Goal: Task Accomplishment & Management: Manage account settings

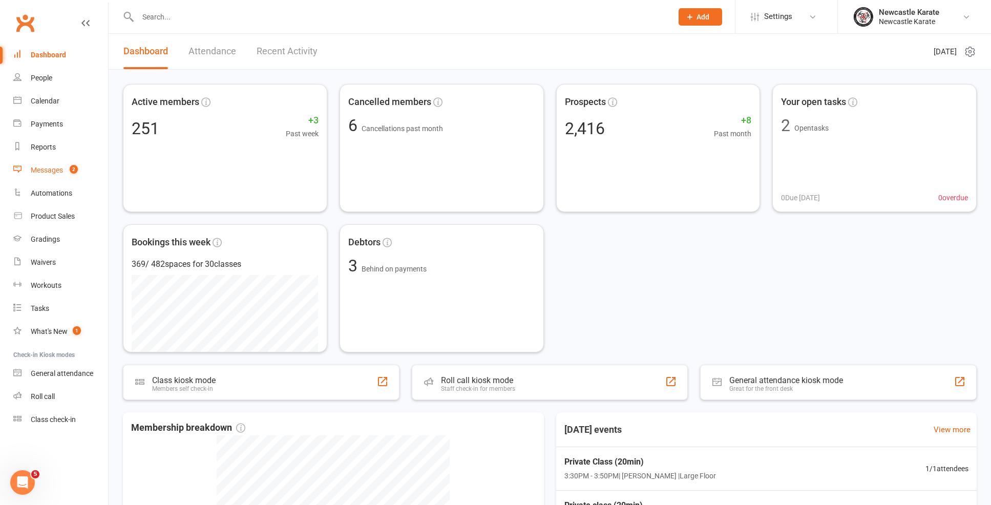
click at [57, 174] on div "Messages" at bounding box center [47, 170] width 32 height 8
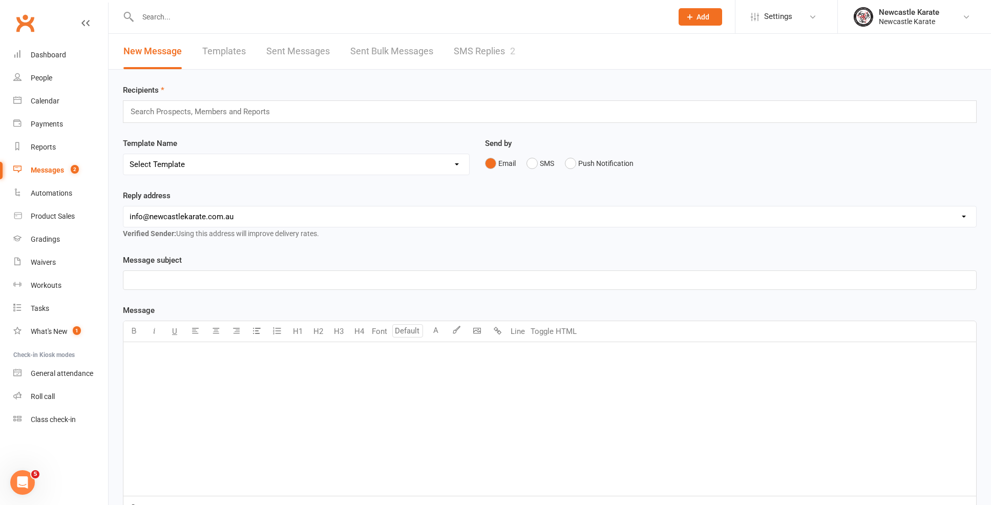
click at [472, 48] on link "SMS Replies 2" at bounding box center [484, 51] width 61 height 35
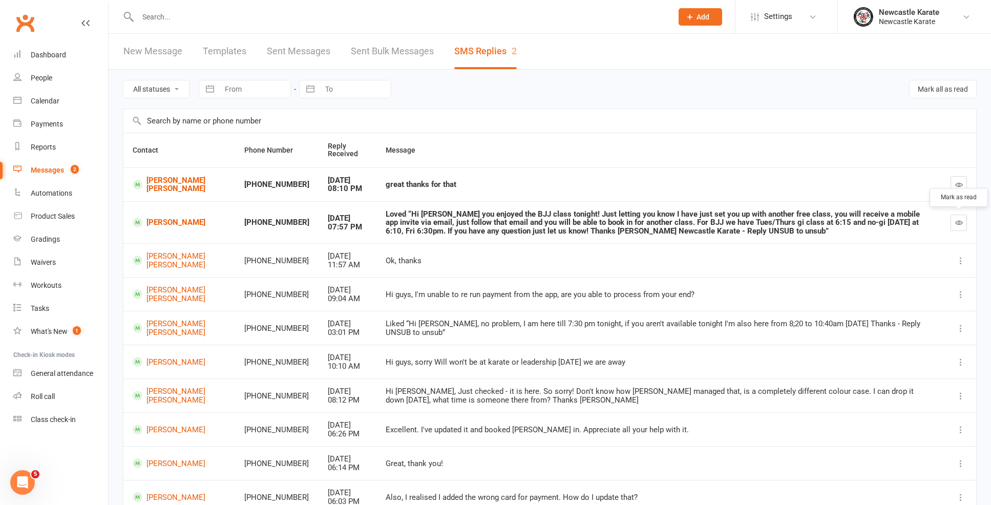
click at [959, 220] on icon "button" at bounding box center [959, 223] width 8 height 8
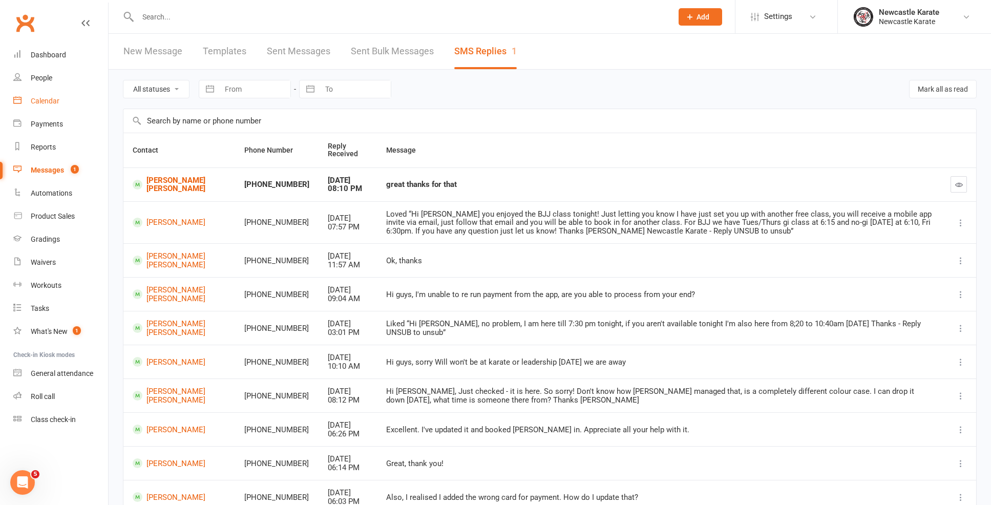
click at [48, 93] on link "Calendar" at bounding box center [60, 101] width 95 height 23
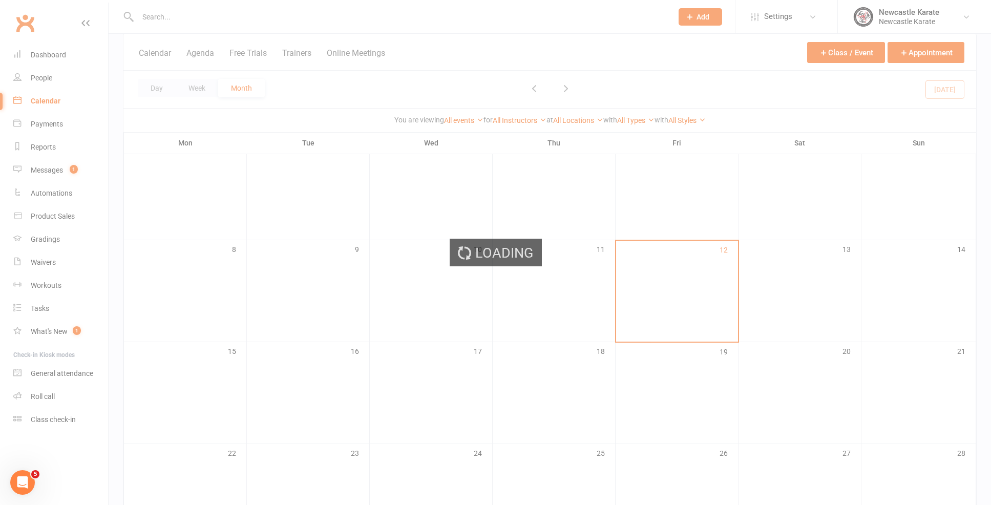
scroll to position [155, 0]
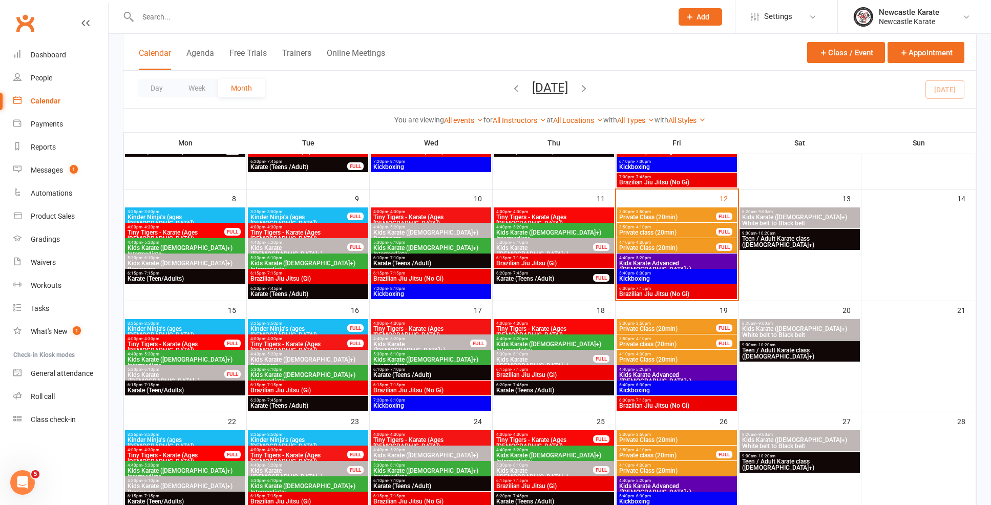
click at [652, 271] on span "5:40pm - 6:30pm" at bounding box center [677, 273] width 116 height 5
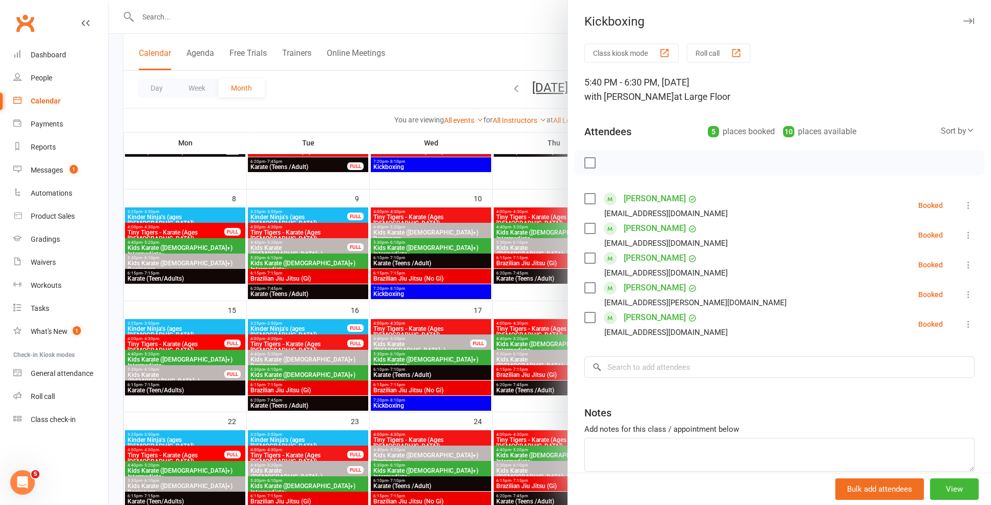
click at [507, 257] on div at bounding box center [550, 252] width 882 height 505
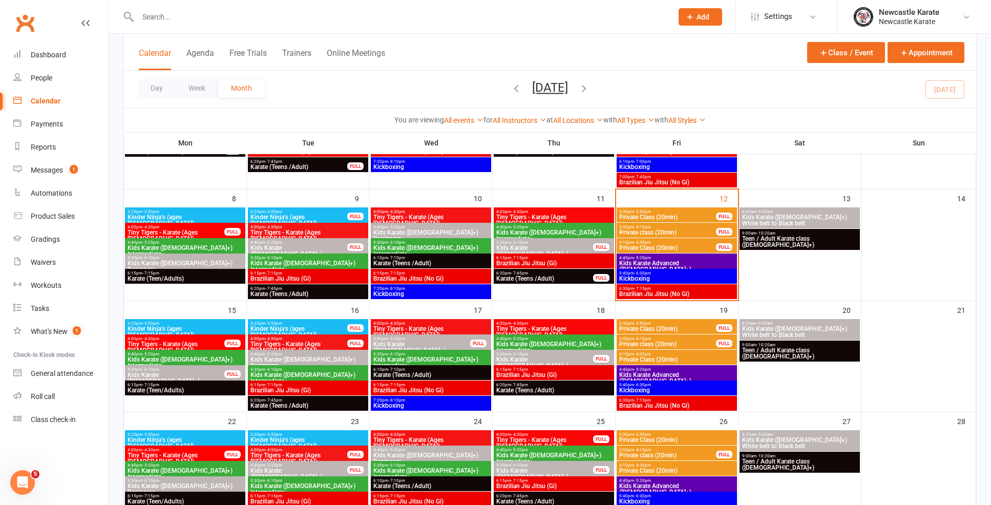
click at [640, 291] on span "Brazilian Jiu Jitsu (No Gi)" at bounding box center [677, 294] width 116 height 6
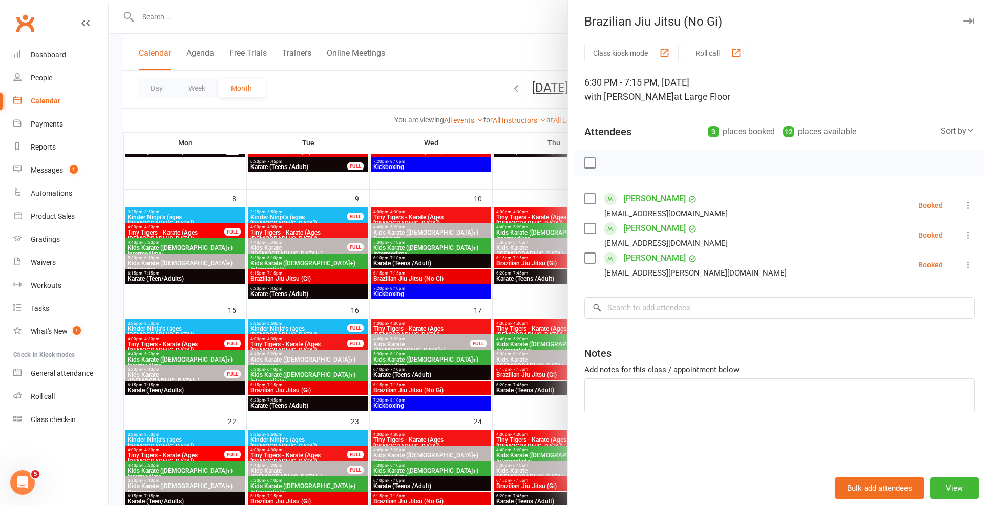
click at [552, 304] on div at bounding box center [550, 252] width 882 height 505
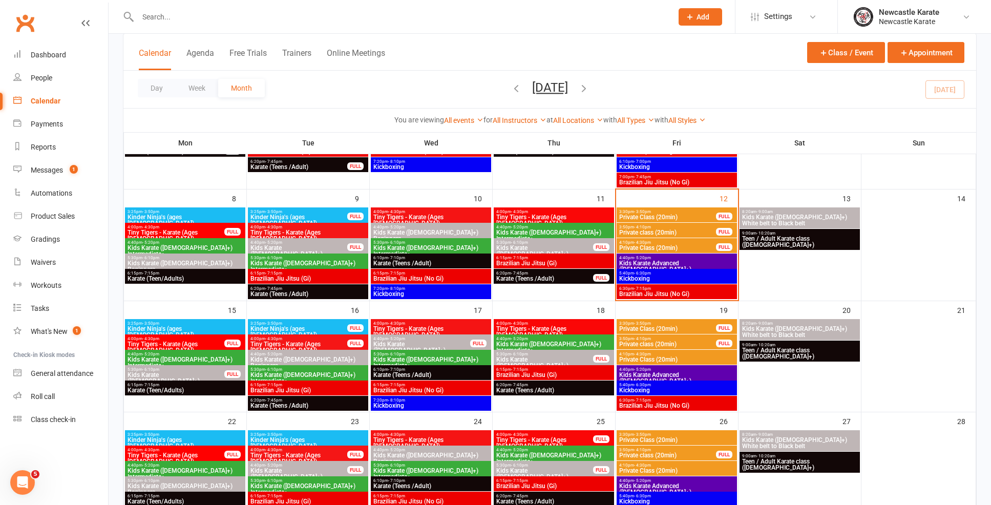
click at [672, 258] on span "4:40pm - 5:20pm" at bounding box center [677, 258] width 116 height 5
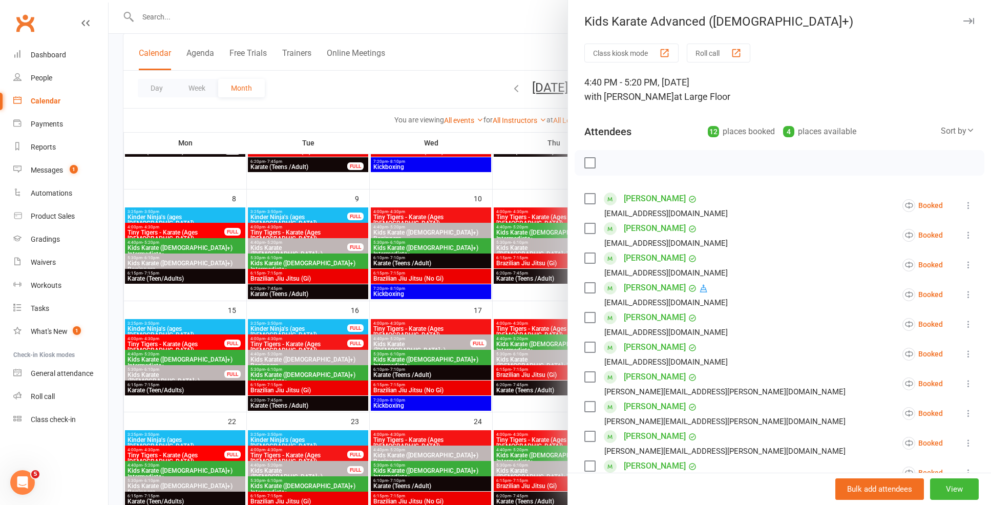
scroll to position [31, 0]
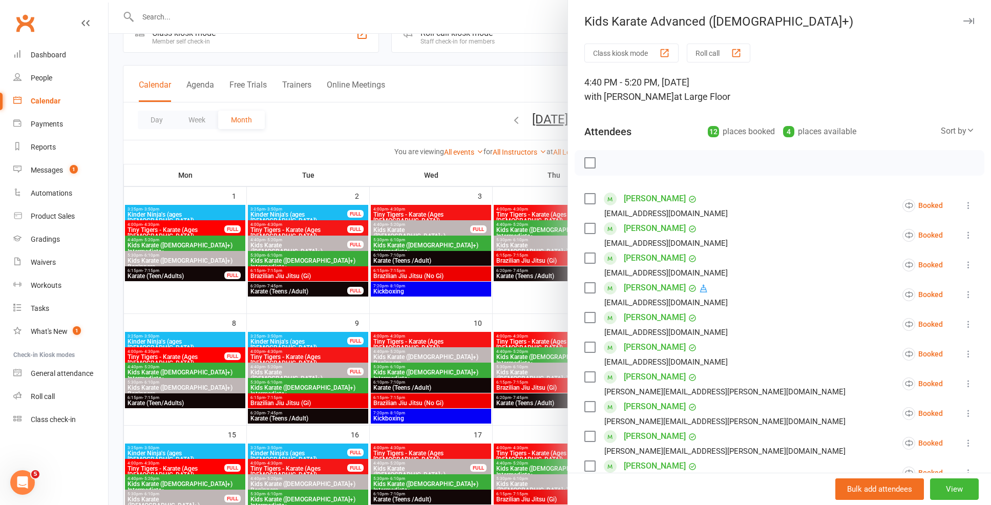
click at [144, 209] on div at bounding box center [550, 252] width 882 height 505
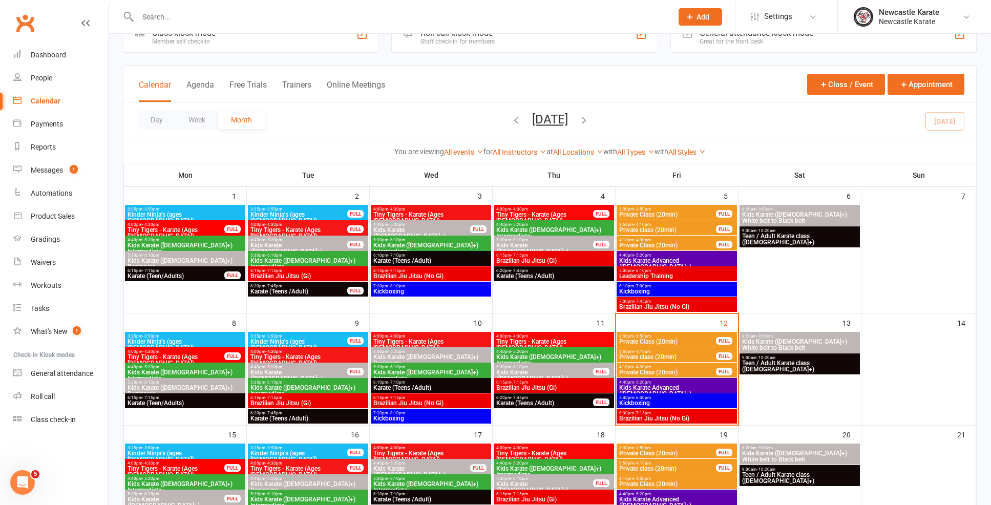
click at [756, 355] on span "- 10:20am" at bounding box center [765, 357] width 19 height 5
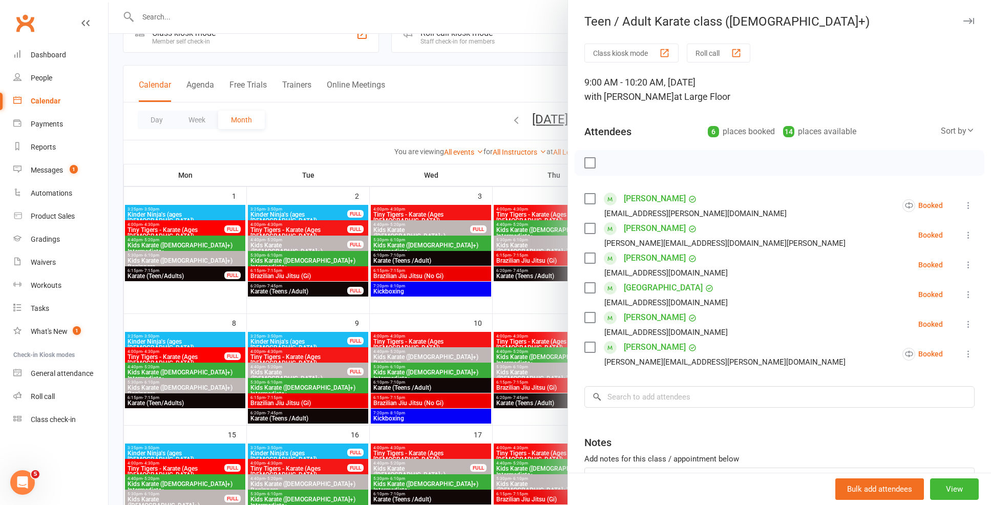
click at [454, 239] on div at bounding box center [550, 252] width 882 height 505
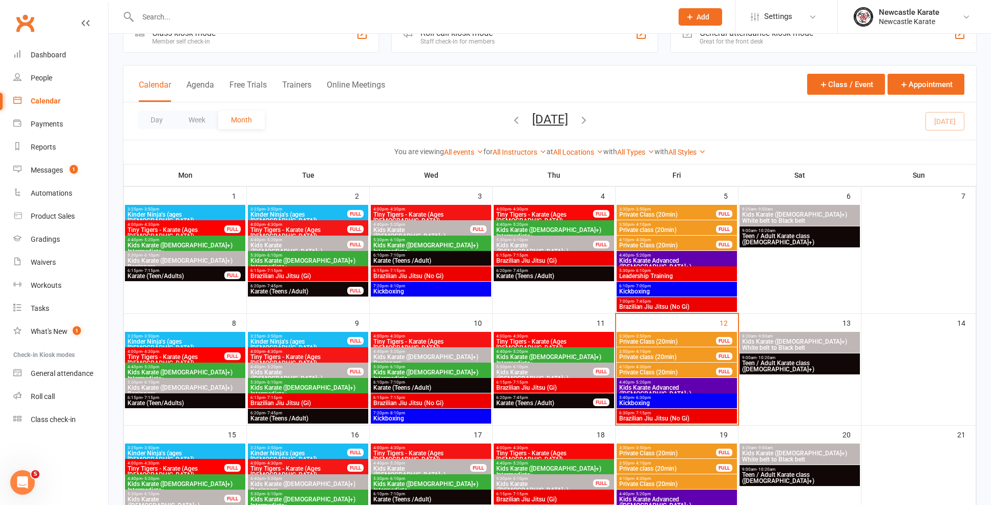
scroll to position [80, 0]
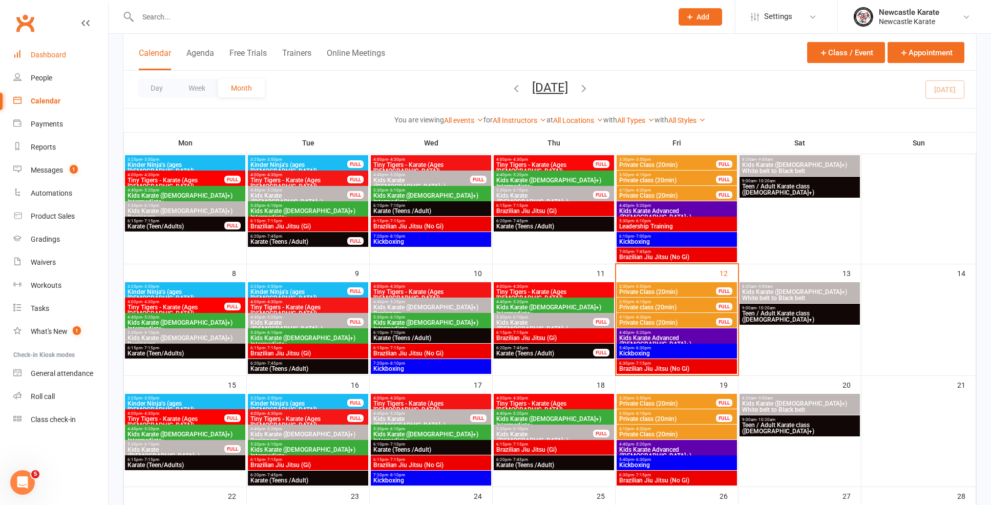
click at [42, 56] on div "Dashboard" at bounding box center [48, 55] width 35 height 8
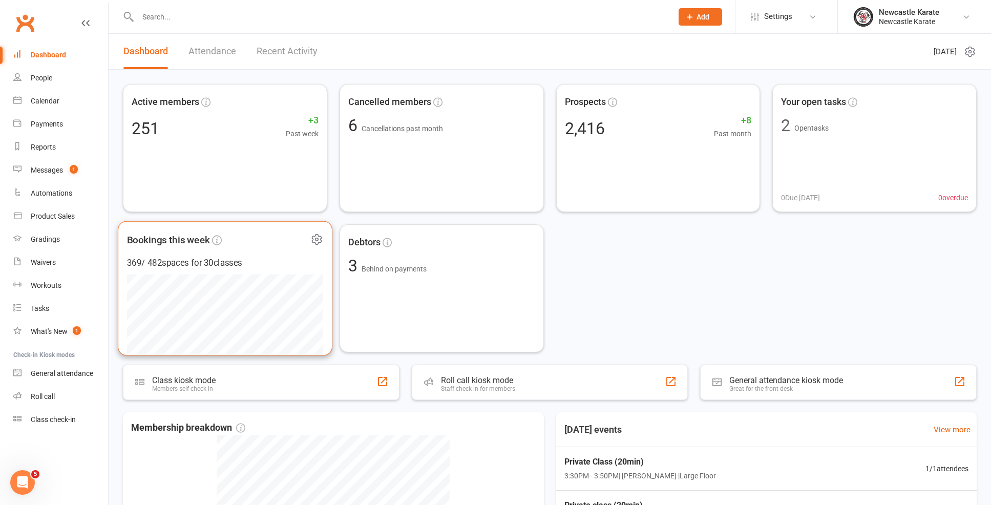
scroll to position [189, 0]
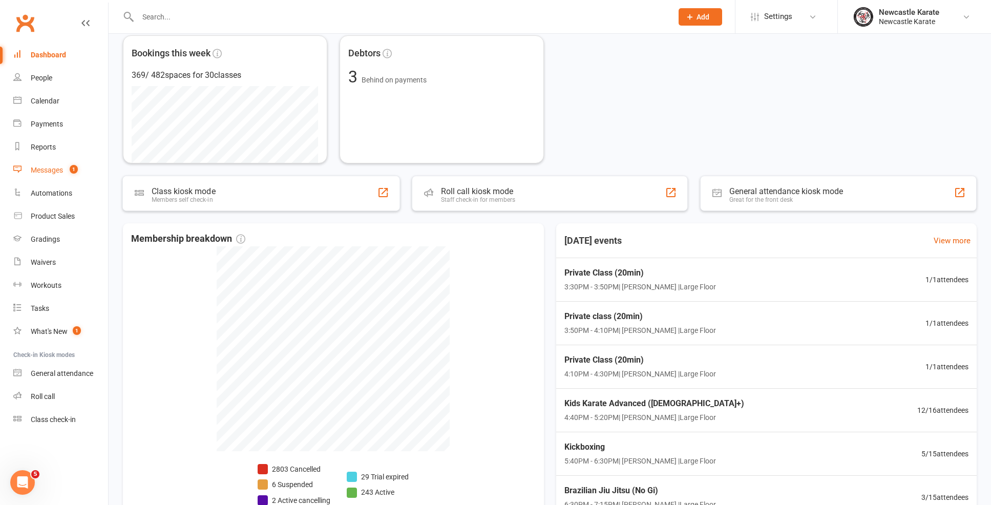
click at [48, 167] on div "Messages" at bounding box center [47, 170] width 32 height 8
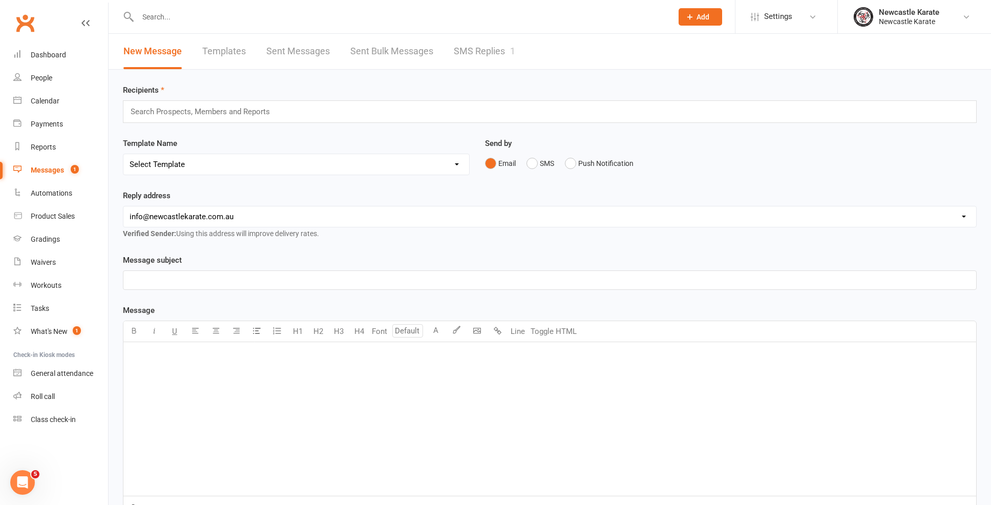
click at [470, 48] on link "SMS Replies 1" at bounding box center [484, 51] width 61 height 35
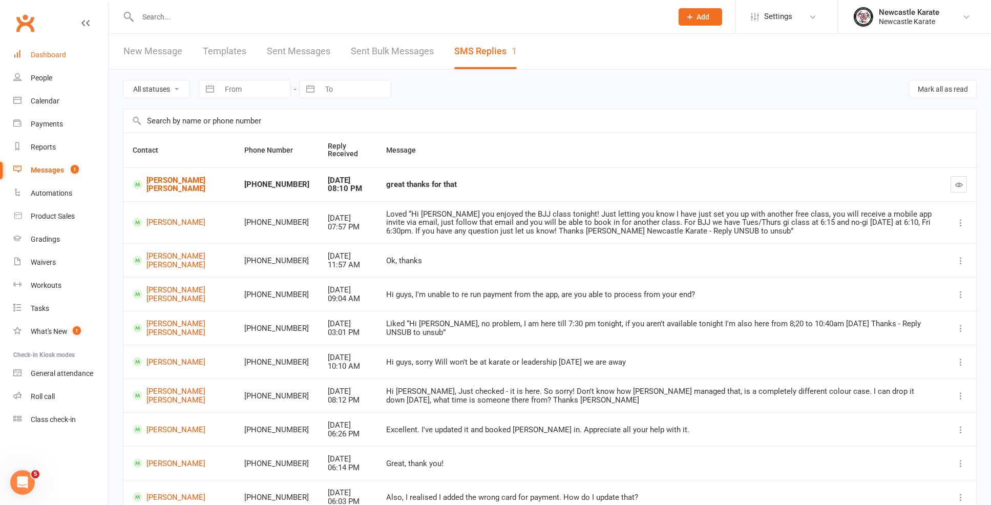
click at [51, 45] on link "Dashboard" at bounding box center [60, 55] width 95 height 23
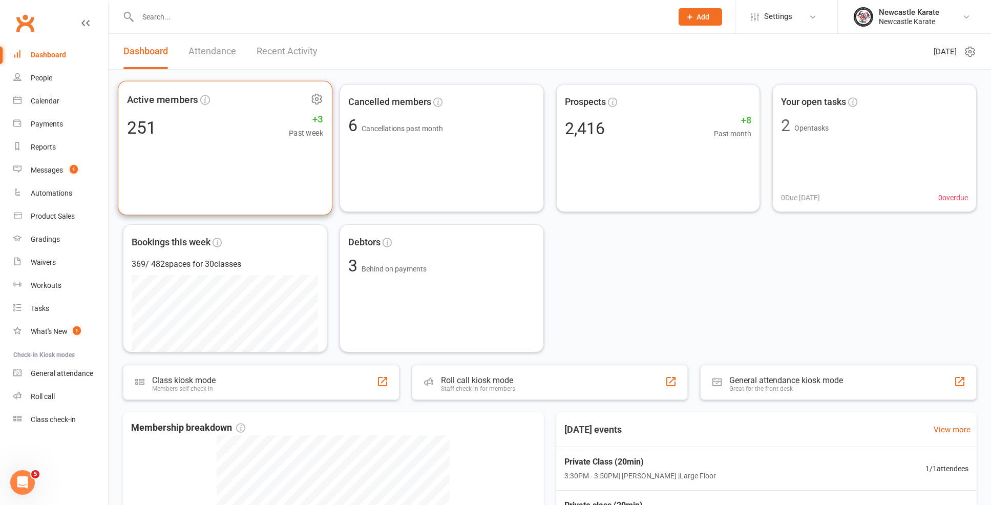
click at [188, 100] on span "Active members" at bounding box center [162, 99] width 71 height 15
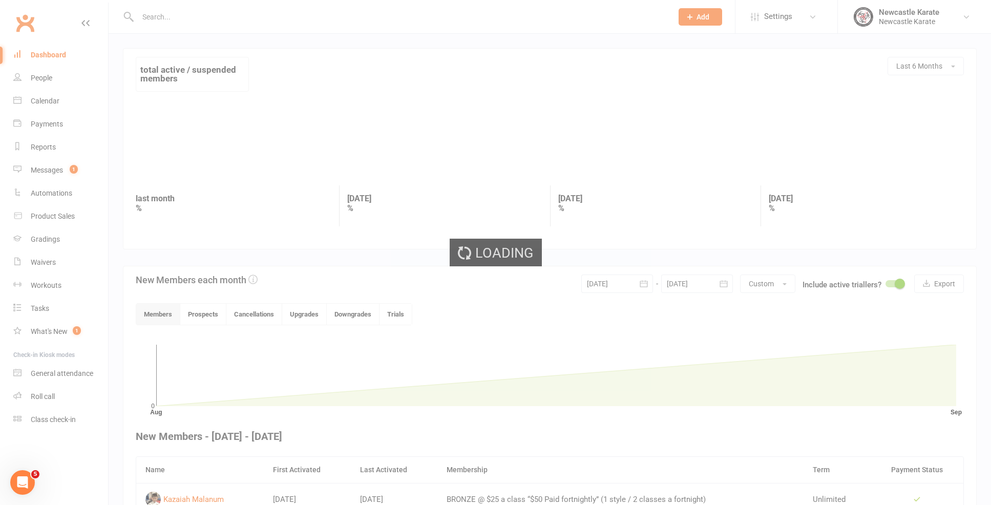
scroll to position [155, 0]
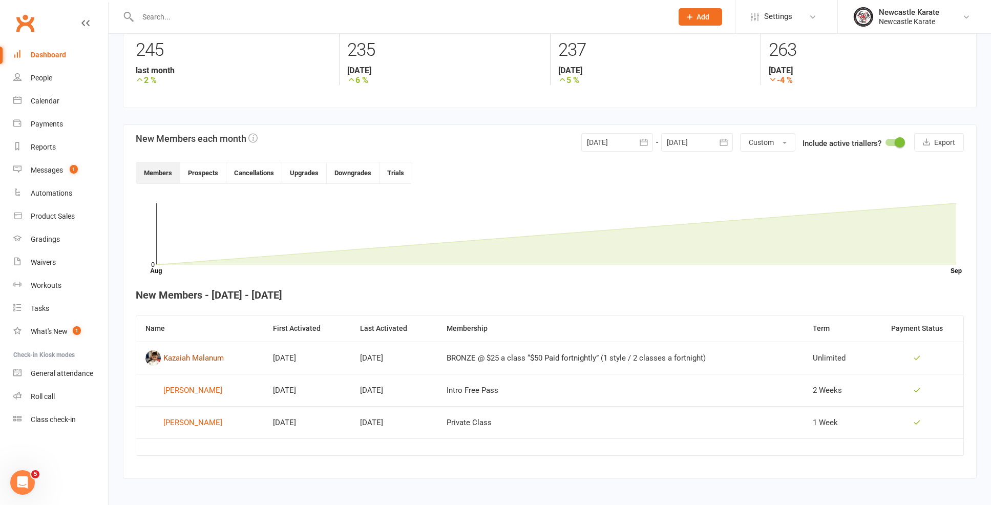
click at [186, 357] on div "Kazaiah Malanum" at bounding box center [193, 357] width 60 height 15
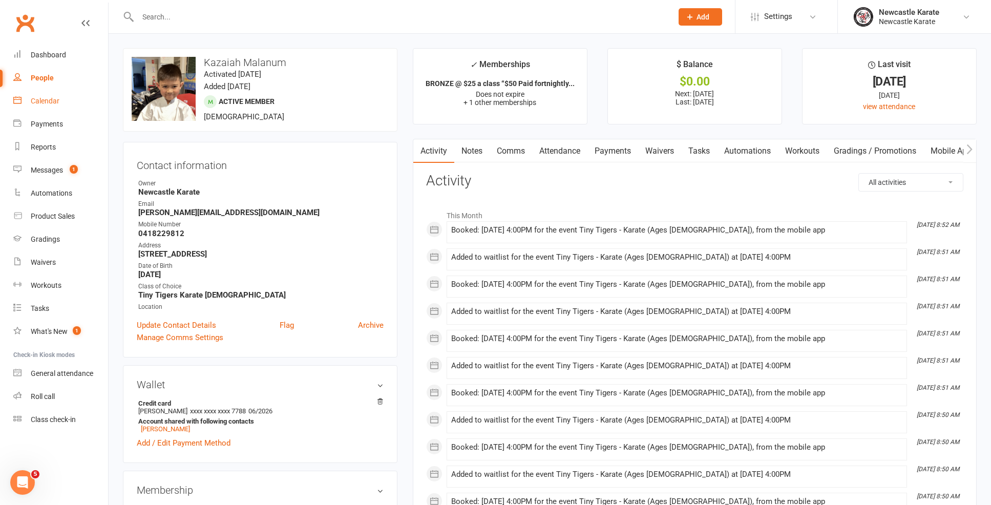
click at [44, 103] on div "Calendar" at bounding box center [45, 101] width 29 height 8
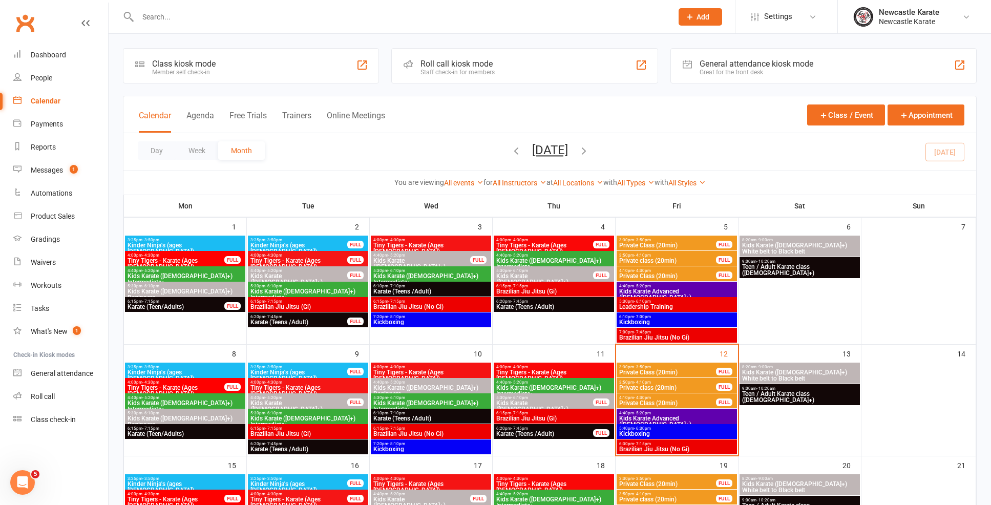
scroll to position [66, 0]
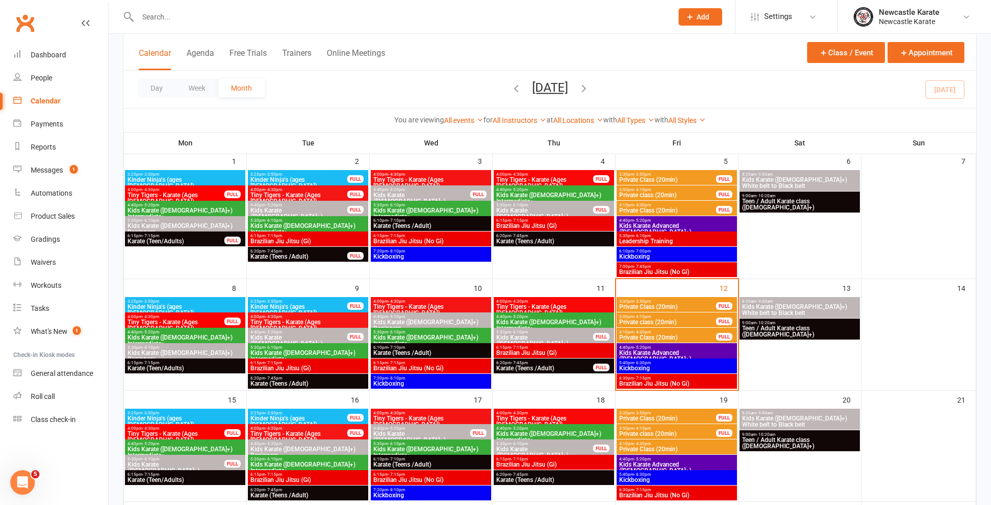
click at [670, 301] on span "3:30pm - 3:50pm" at bounding box center [668, 301] width 98 height 5
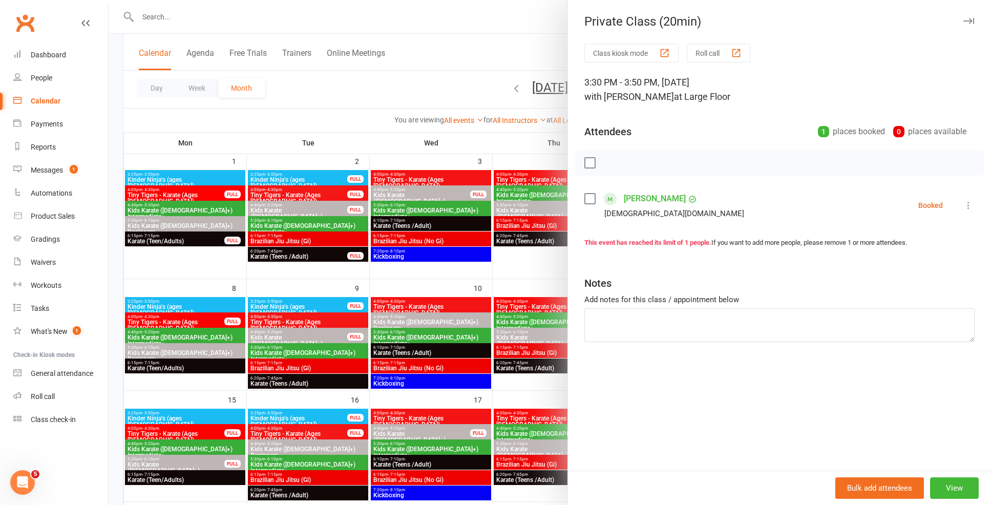
click at [624, 195] on link "[PERSON_NAME]" at bounding box center [655, 199] width 62 height 16
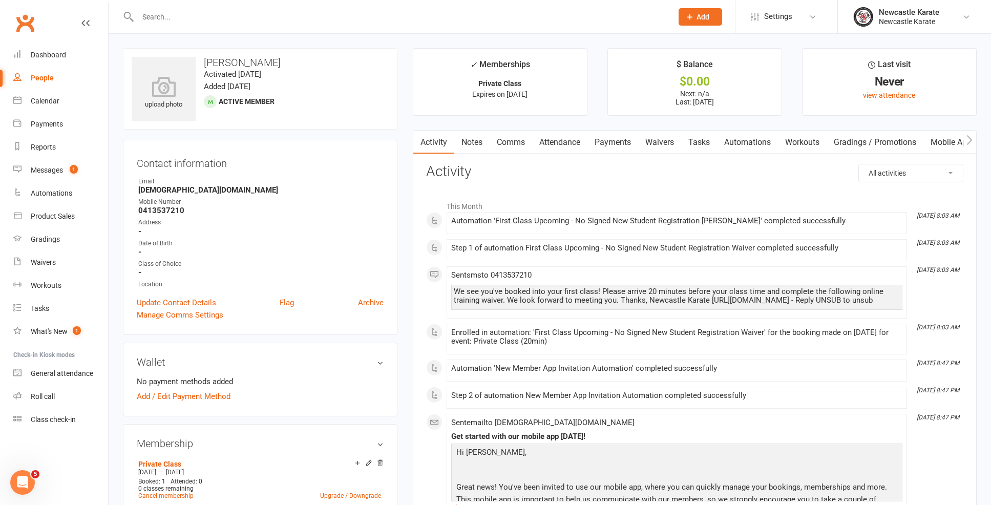
click at [610, 144] on link "Payments" at bounding box center [612, 143] width 51 height 24
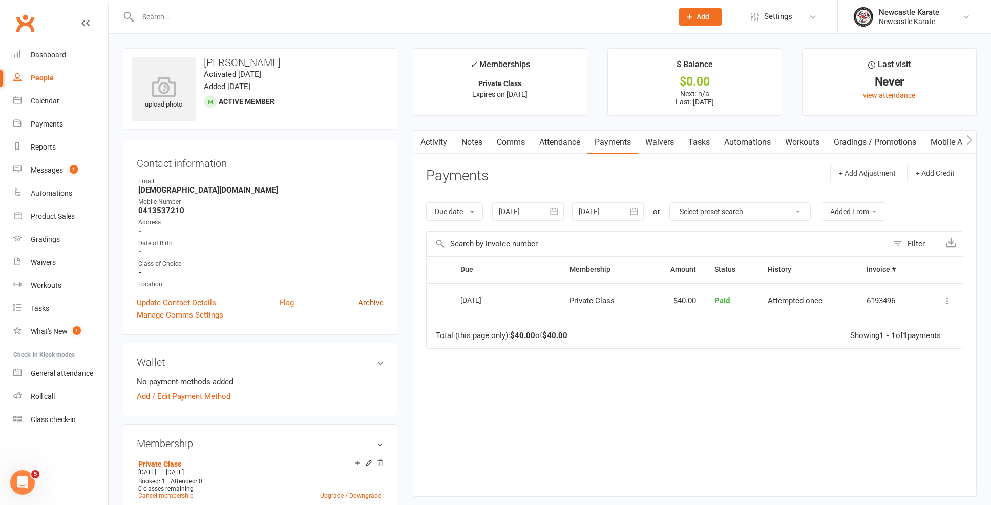
click at [370, 303] on link "Archive" at bounding box center [371, 303] width 26 height 12
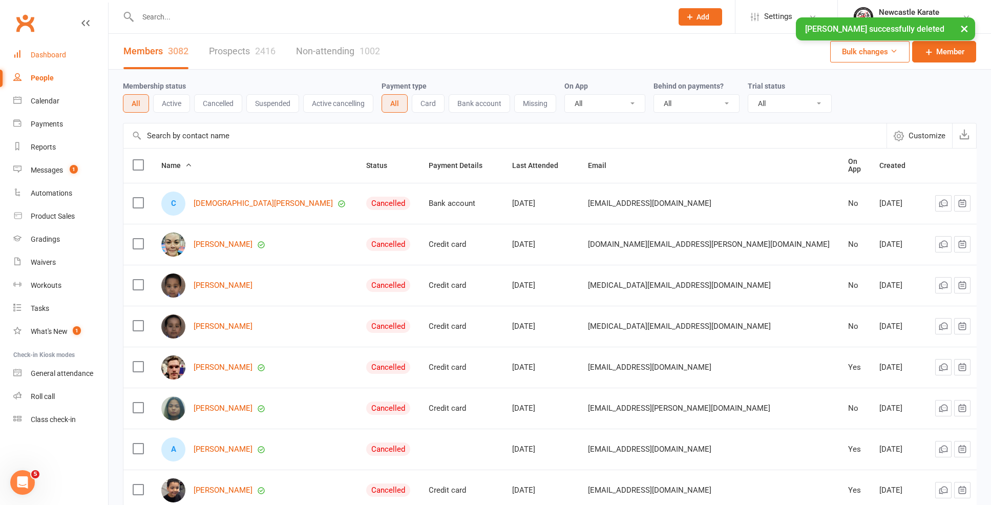
click at [44, 57] on div "Dashboard" at bounding box center [48, 55] width 35 height 8
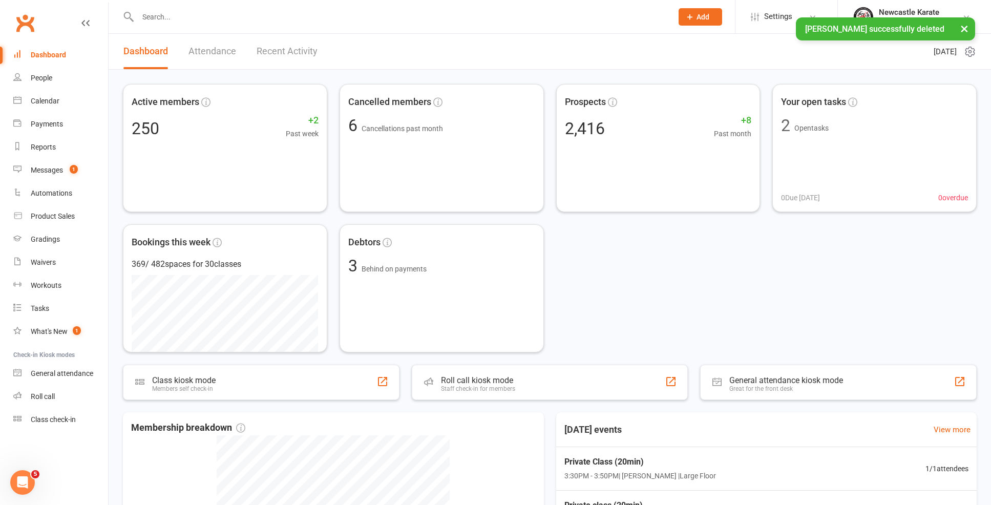
click at [286, 8] on div at bounding box center [394, 16] width 542 height 33
click at [285, 17] on div "× Lily Robinson successfully deleted" at bounding box center [489, 17] width 978 height 0
drag, startPoint x: 282, startPoint y: 23, endPoint x: 273, endPoint y: 18, distance: 9.6
click at [282, 17] on div "× Lily Robinson successfully deleted" at bounding box center [489, 17] width 978 height 0
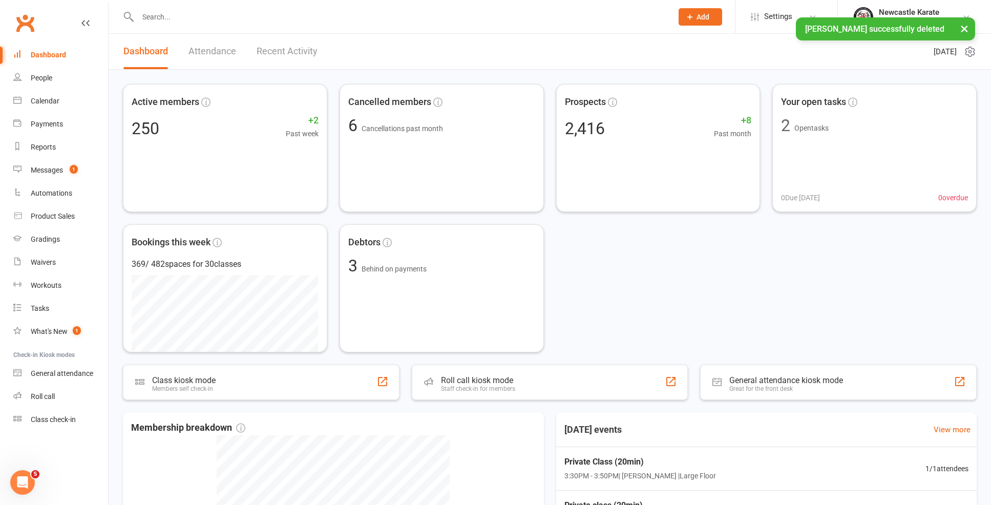
click at [271, 7] on div at bounding box center [394, 16] width 542 height 33
click at [284, 17] on div "× Lily Robinson successfully deleted" at bounding box center [489, 17] width 978 height 0
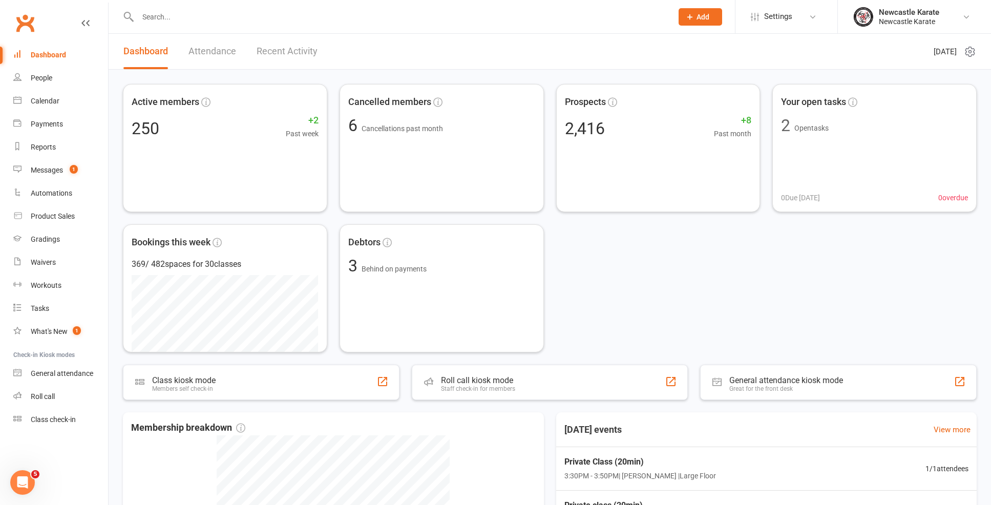
click at [252, 7] on div at bounding box center [394, 16] width 542 height 33
click at [146, 19] on input "text" at bounding box center [400, 17] width 531 height 14
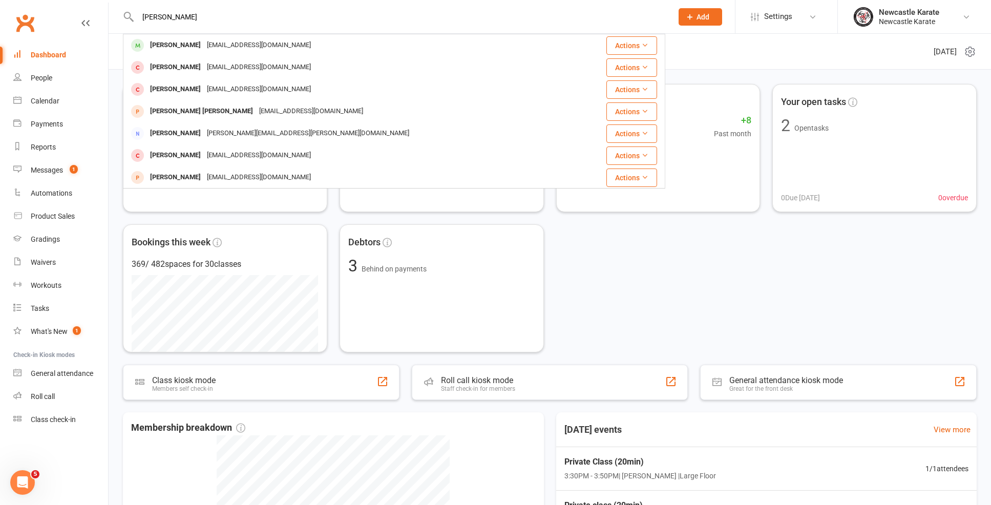
type input "lily Robinson"
drag, startPoint x: 296, startPoint y: 99, endPoint x: 260, endPoint y: 37, distance: 72.3
click at [260, 37] on div "Lily Robinson romainelawler@gmail.com" at bounding box center [349, 45] width 450 height 21
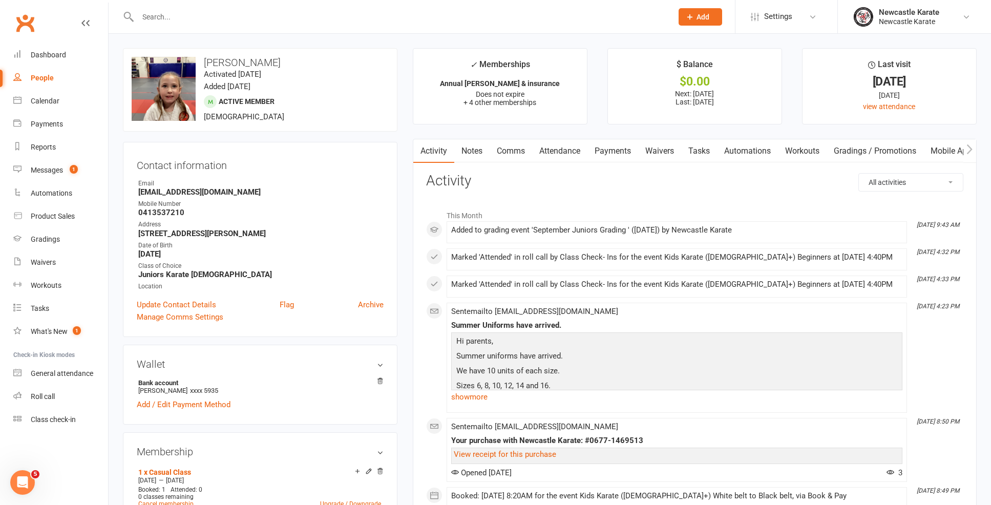
click at [568, 146] on link "Attendance" at bounding box center [559, 151] width 55 height 24
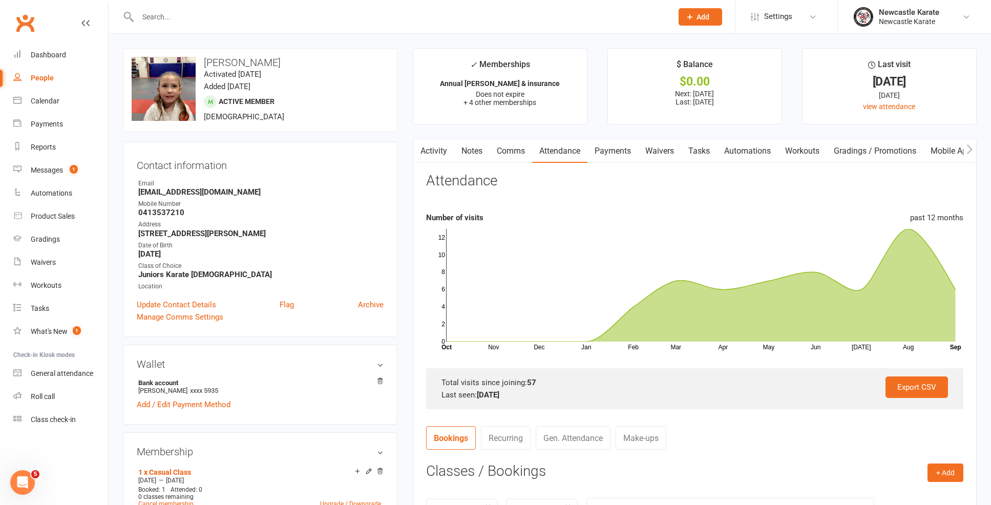
drag, startPoint x: 933, startPoint y: 470, endPoint x: 914, endPoint y: 456, distance: 23.0
click at [933, 470] on button "+ Add" at bounding box center [945, 472] width 36 height 18
click at [909, 491] on link "Book Event" at bounding box center [911, 495] width 101 height 20
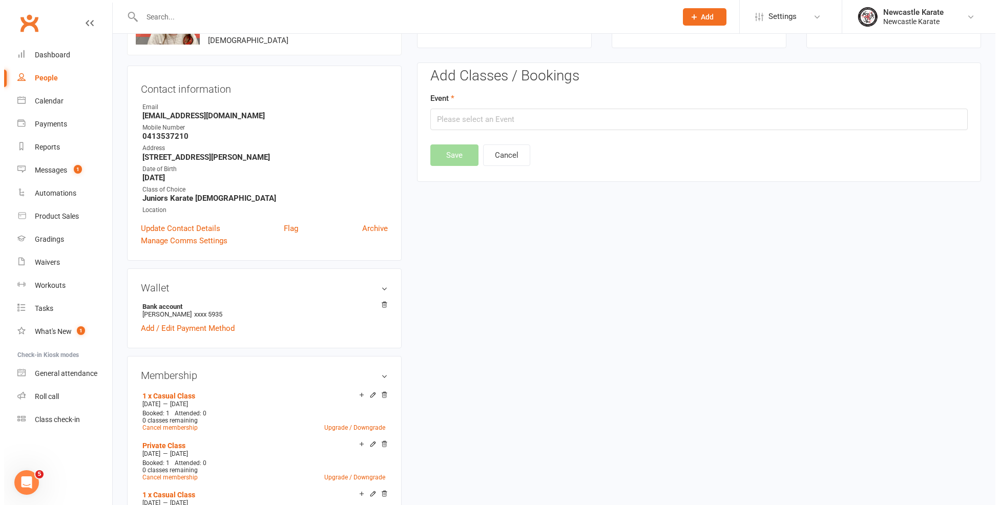
scroll to position [87, 0]
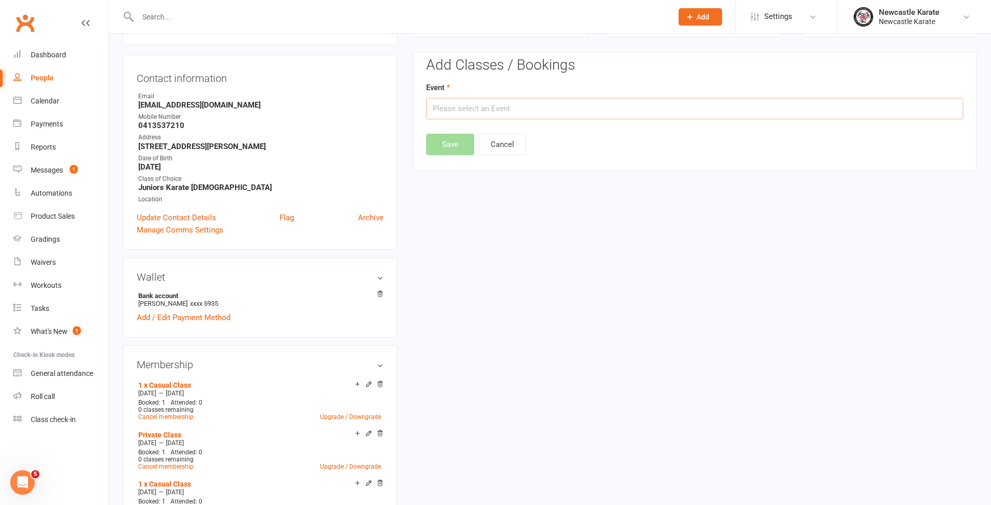
click at [608, 101] on input "text" at bounding box center [694, 109] width 537 height 22
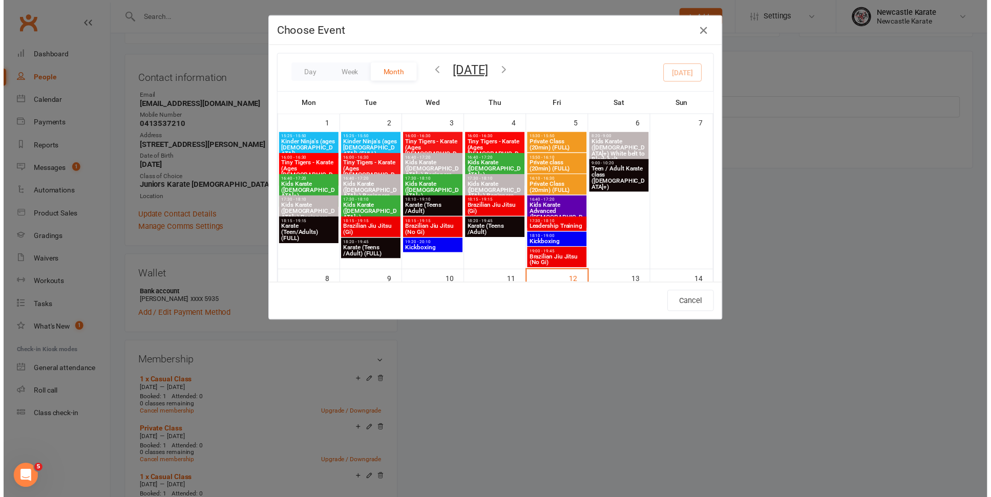
scroll to position [168, 0]
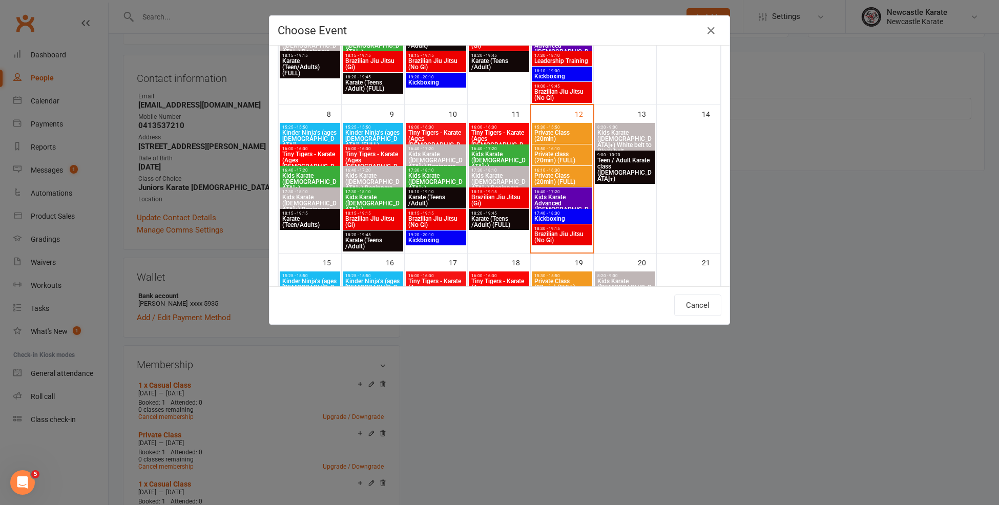
click at [542, 132] on span "Private Class (20min)" at bounding box center [562, 136] width 56 height 12
type input "Private Class (20min) - Sep 12, 2025 3:30:00 PM"
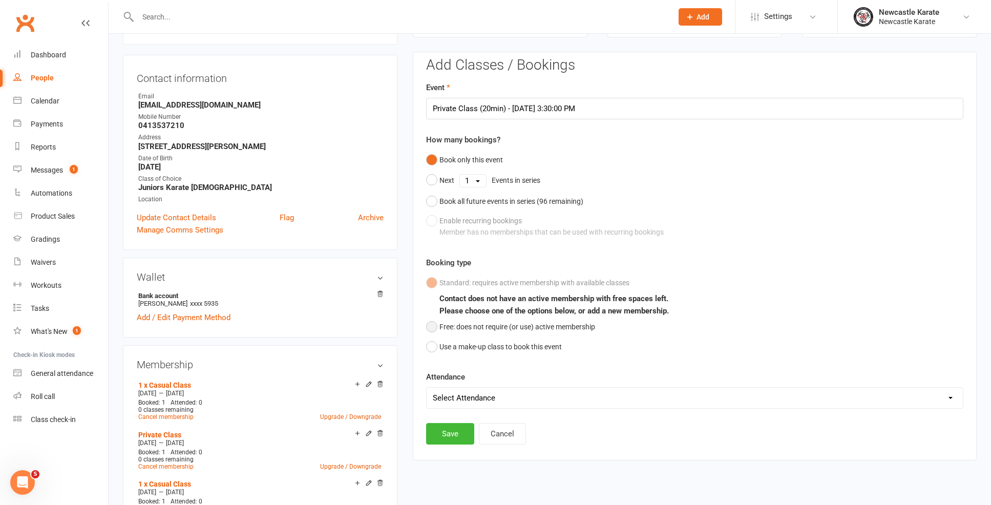
click at [446, 320] on button "Free: does not require (or use) active membership" at bounding box center [510, 326] width 169 height 19
click at [453, 433] on button "Save" at bounding box center [450, 434] width 48 height 22
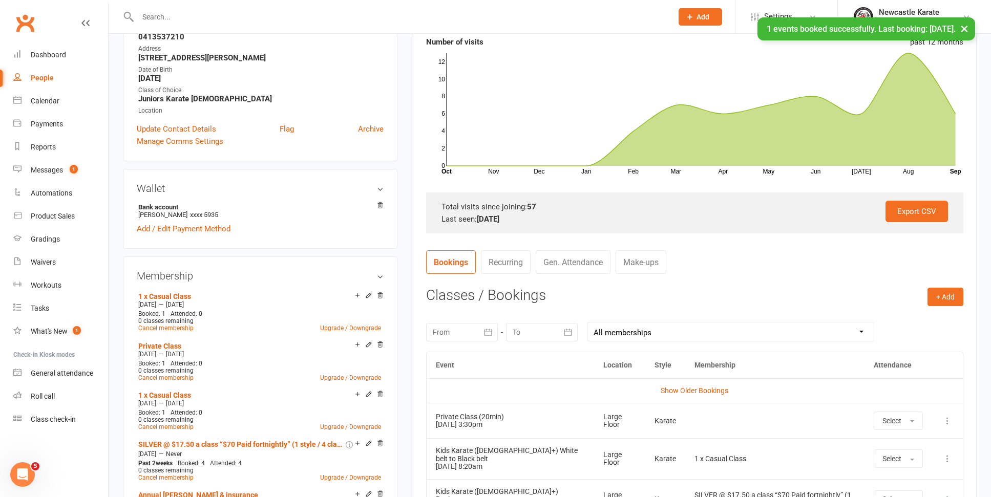
scroll to position [241, 0]
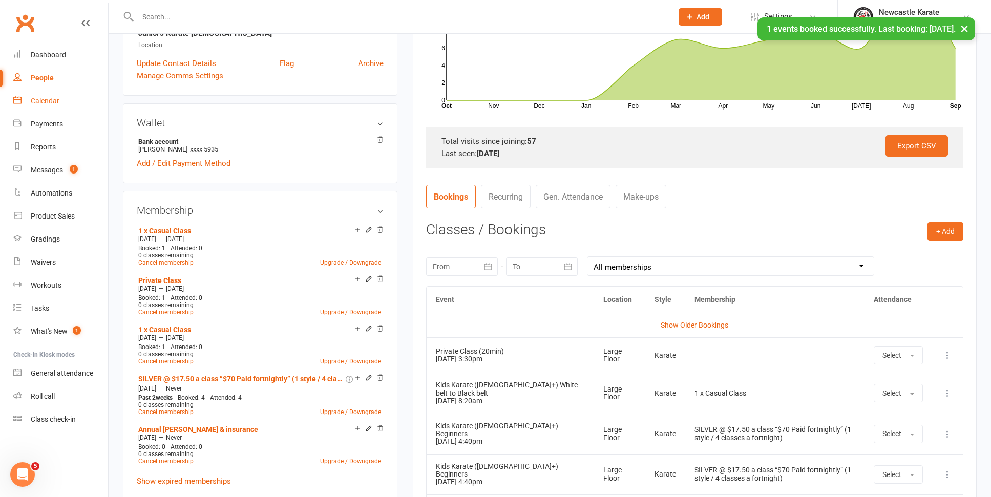
click at [51, 99] on div "Calendar" at bounding box center [45, 101] width 29 height 8
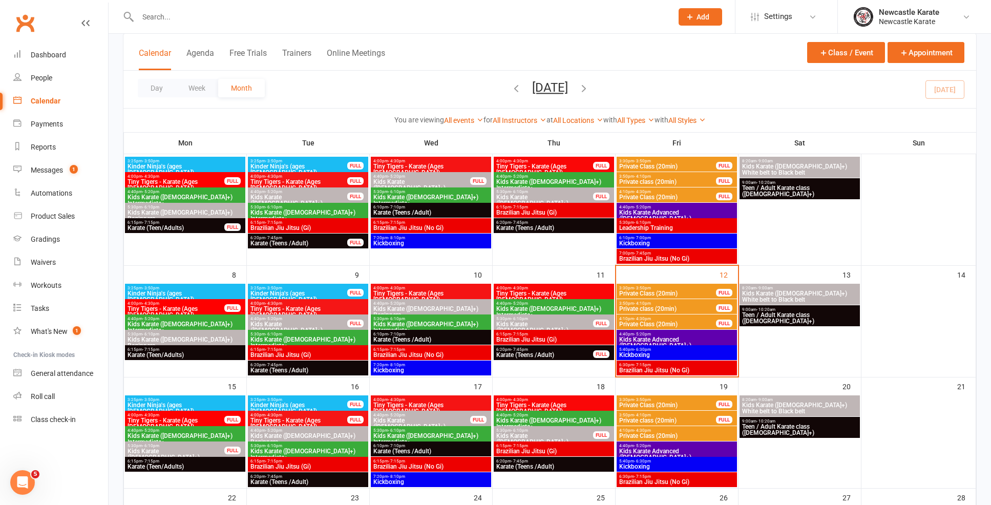
scroll to position [159, 0]
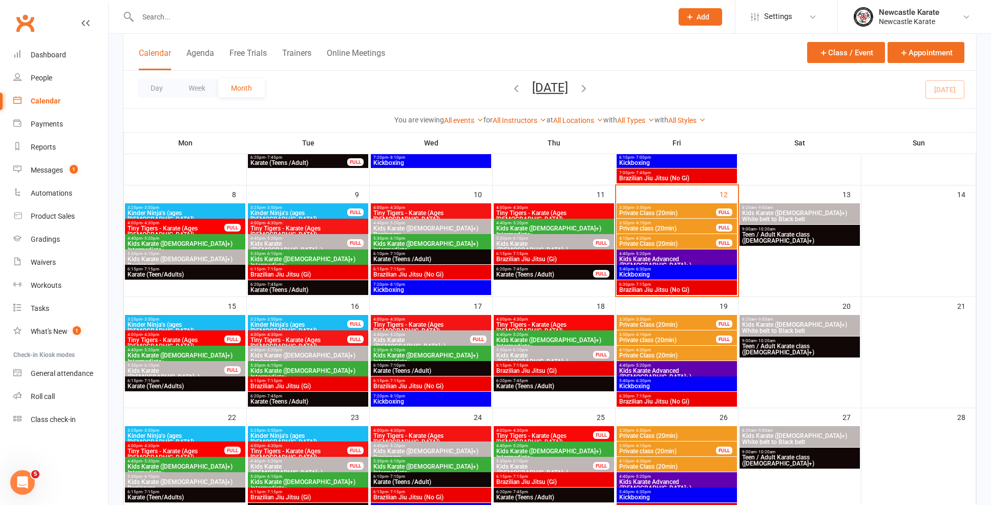
click at [659, 206] on span "3:30pm - 3:50pm" at bounding box center [668, 207] width 98 height 5
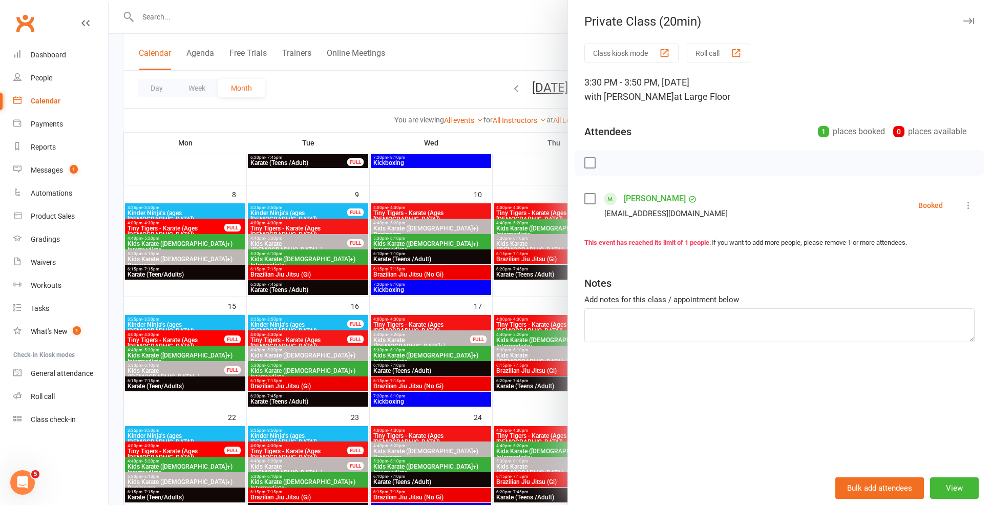
click at [497, 262] on div at bounding box center [550, 252] width 882 height 505
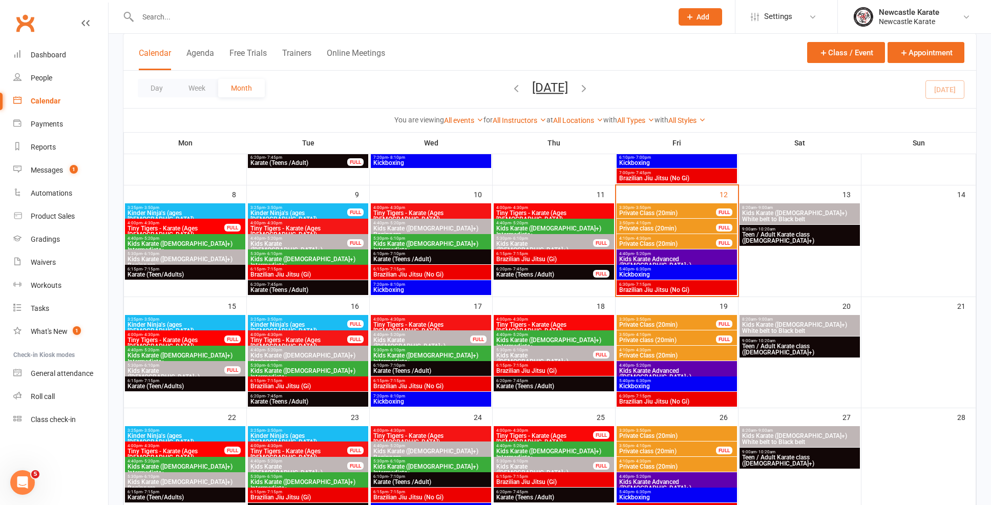
click at [642, 210] on span "Private Class (20min)" at bounding box center [668, 213] width 98 height 6
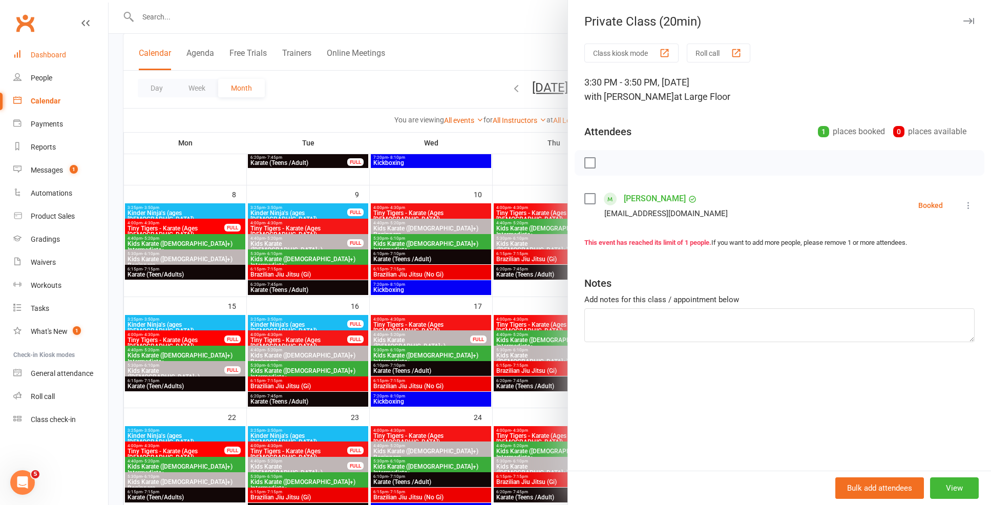
click at [47, 49] on link "Dashboard" at bounding box center [60, 55] width 95 height 23
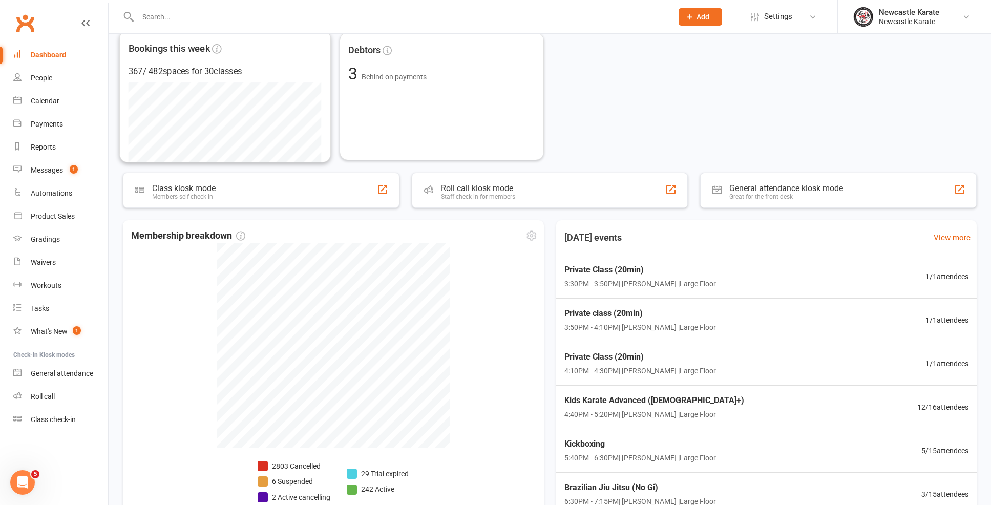
scroll to position [251, 0]
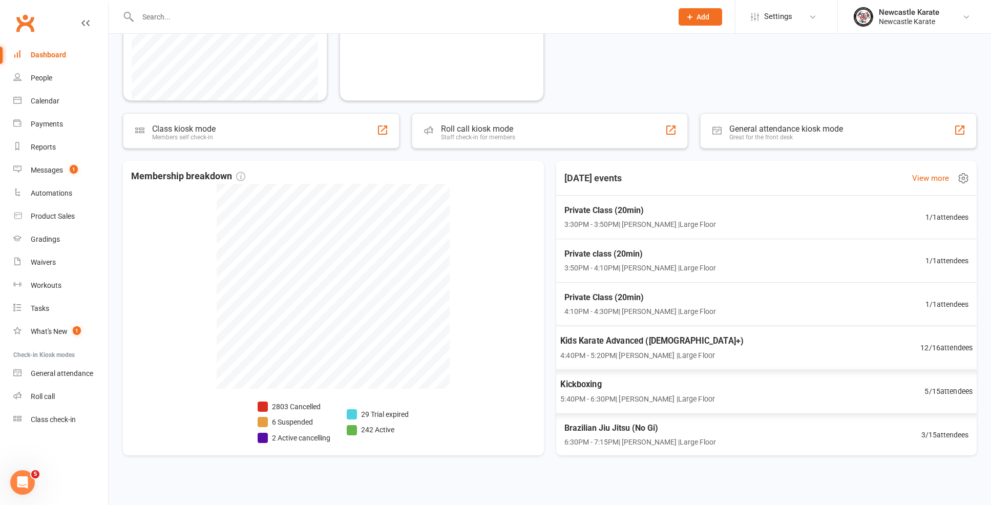
click at [627, 382] on span "Kickboxing" at bounding box center [637, 383] width 155 height 13
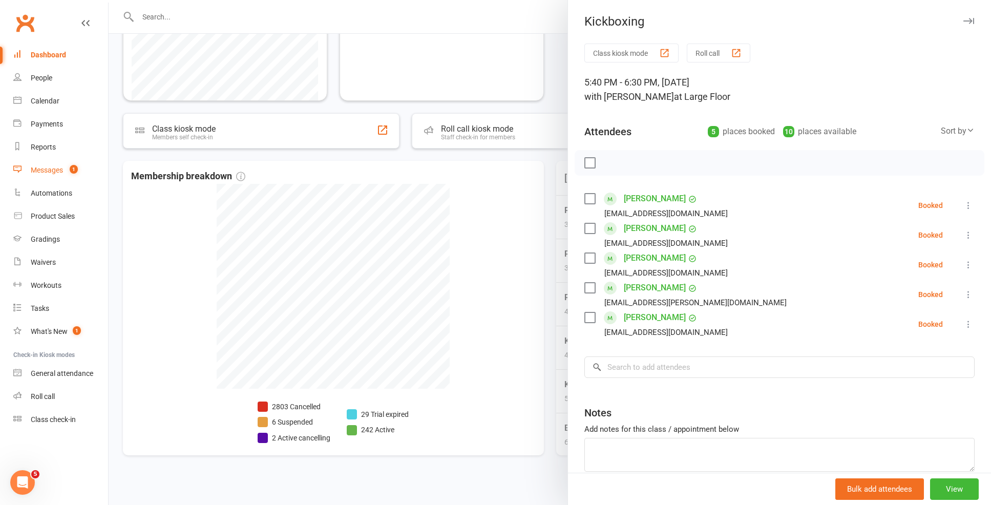
click at [67, 169] on count-badge "1" at bounding box center [71, 170] width 13 height 8
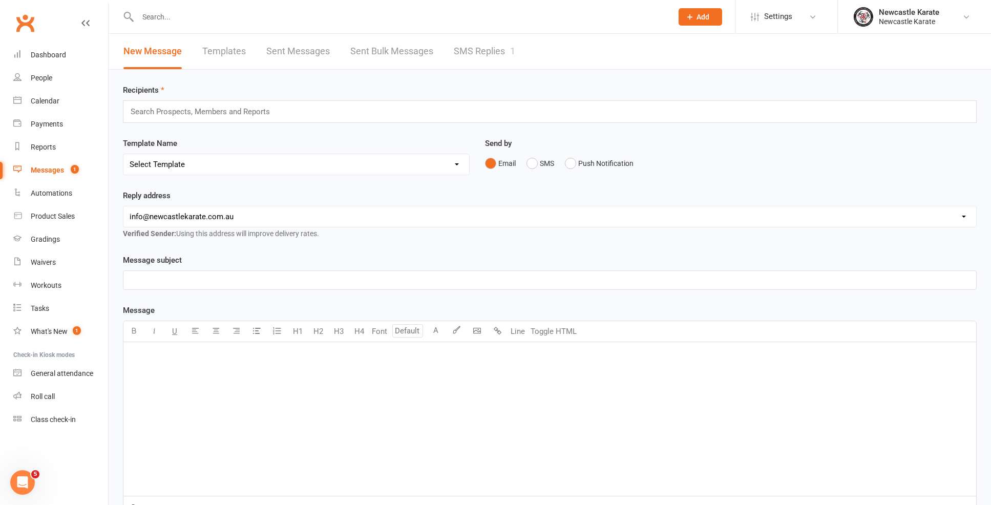
click at [145, 20] on input "text" at bounding box center [400, 17] width 531 height 14
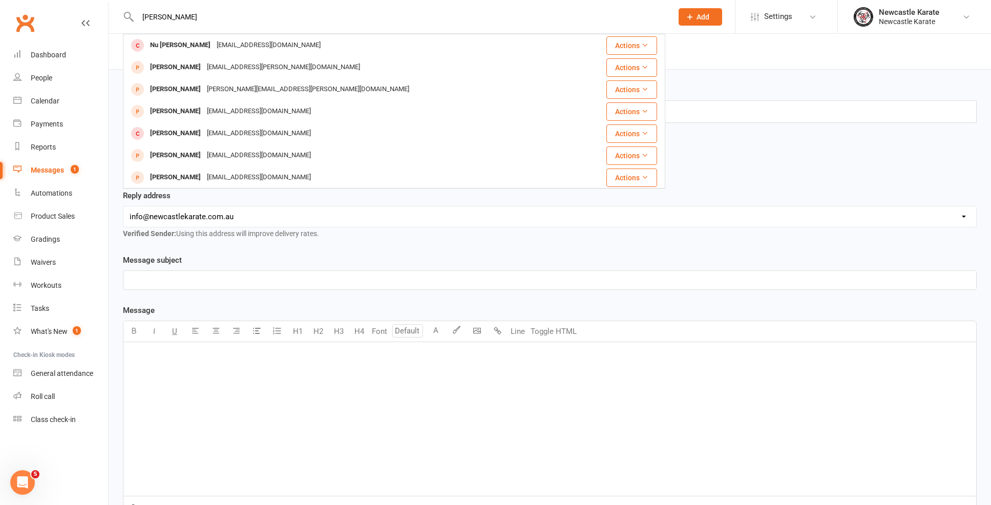
type input "Daniel"
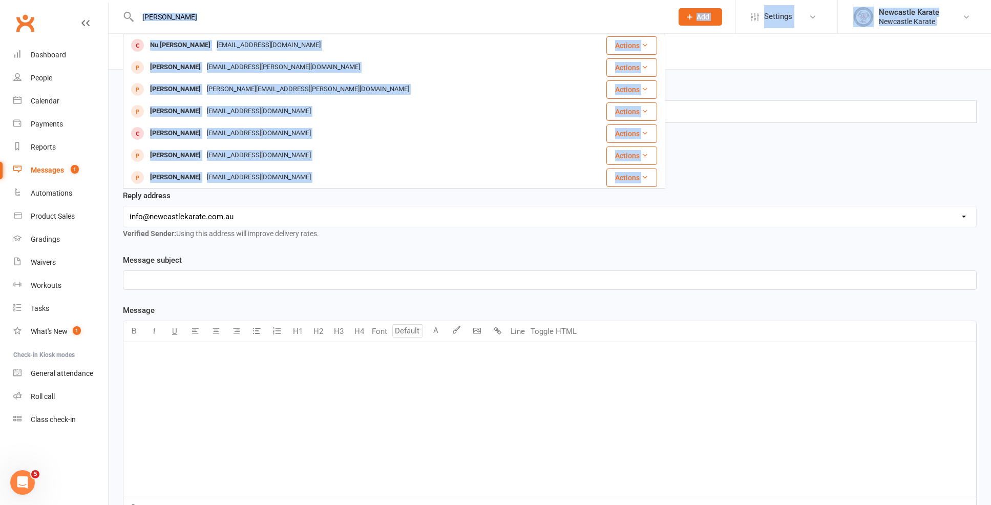
drag, startPoint x: 224, startPoint y: 26, endPoint x: 108, endPoint y: 26, distance: 116.2
click at [108, 3] on header "Daniel Nu Daniel Nu.daniel09@gmail.com Actions Alyssa Daniel alyssa.daniel@hotm…" at bounding box center [495, 3] width 991 height 0
click at [167, 7] on div "Daniel Nu Daniel Nu.daniel09@gmail.com Actions Alyssa Daniel alyssa.daniel@hotm…" at bounding box center [394, 16] width 542 height 33
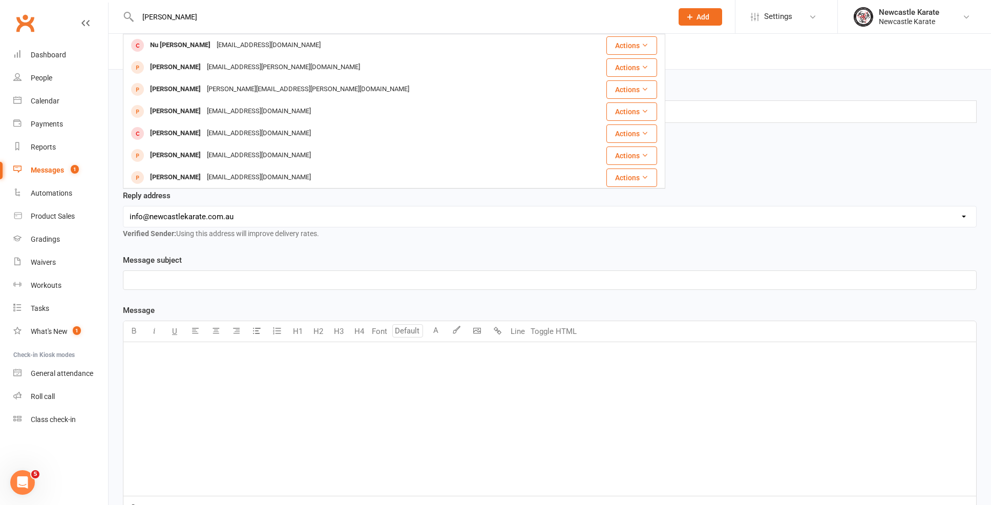
drag, startPoint x: 181, startPoint y: 16, endPoint x: 115, endPoint y: 17, distance: 66.1
click at [115, 17] on react-component "Daniel Nu Daniel Nu.daniel09@gmail.com Actions Alyssa Daniel alyssa.daniel@hotm…" at bounding box center [332, 16] width 665 height 33
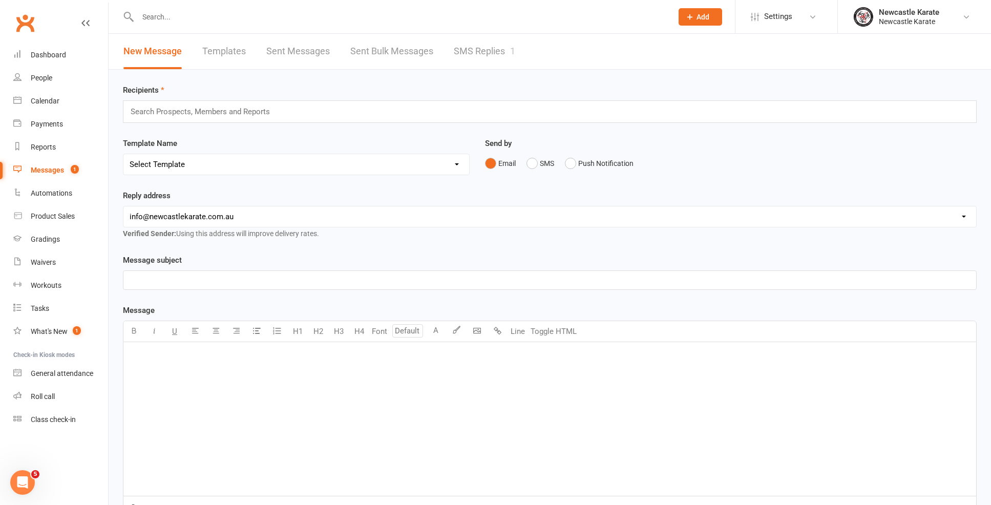
paste input "mailto:dmludwi@gmail.com"
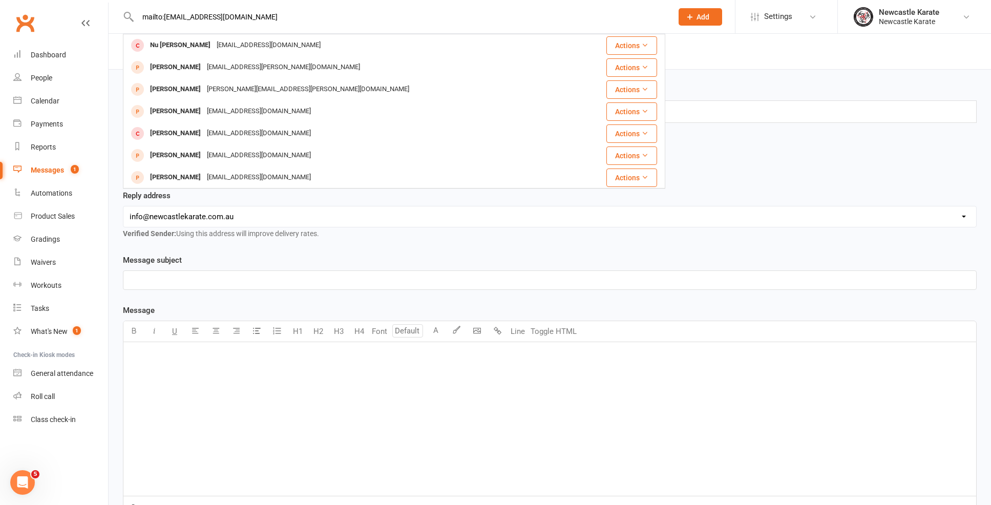
drag, startPoint x: 165, startPoint y: 15, endPoint x: -24, endPoint y: 13, distance: 188.5
click at [0, 13] on html "mailto:dmludwi@gmail.com Nu Daniel Nu.daniel09@gmail.com Actions Alyssa Daniel …" at bounding box center [495, 332] width 991 height 665
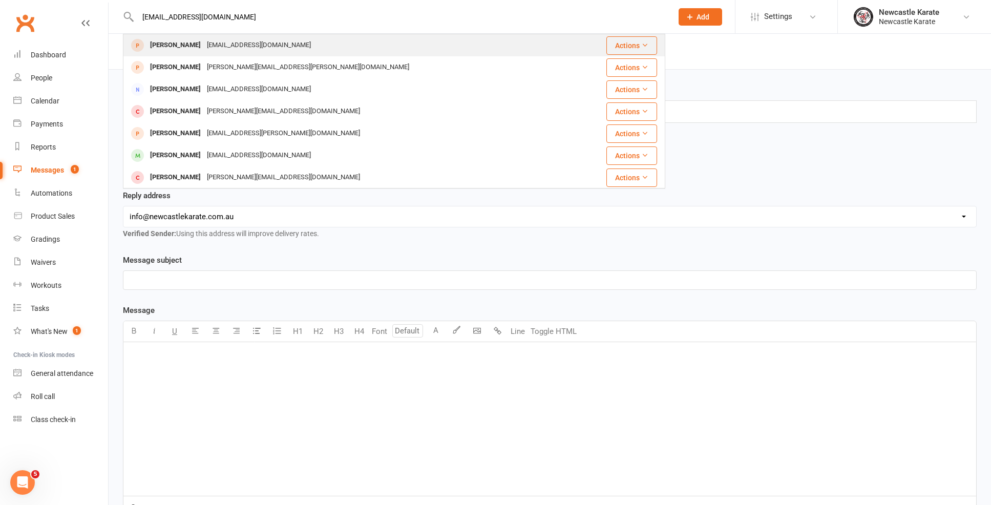
type input "dmludwi@gmail.com"
click at [239, 45] on div "dmludwi@gmail.com" at bounding box center [259, 45] width 110 height 15
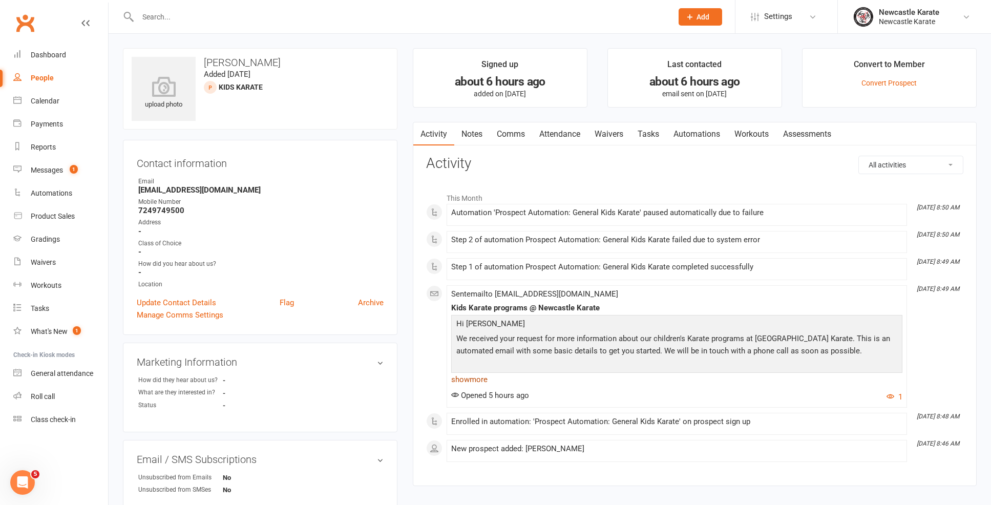
scroll to position [2, 0]
click at [479, 374] on link "show more" at bounding box center [676, 377] width 451 height 14
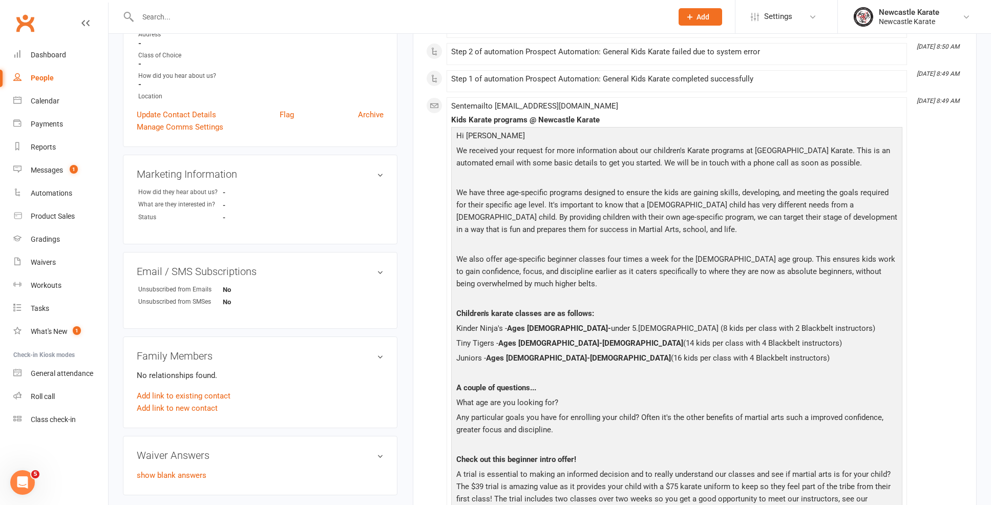
scroll to position [0, 0]
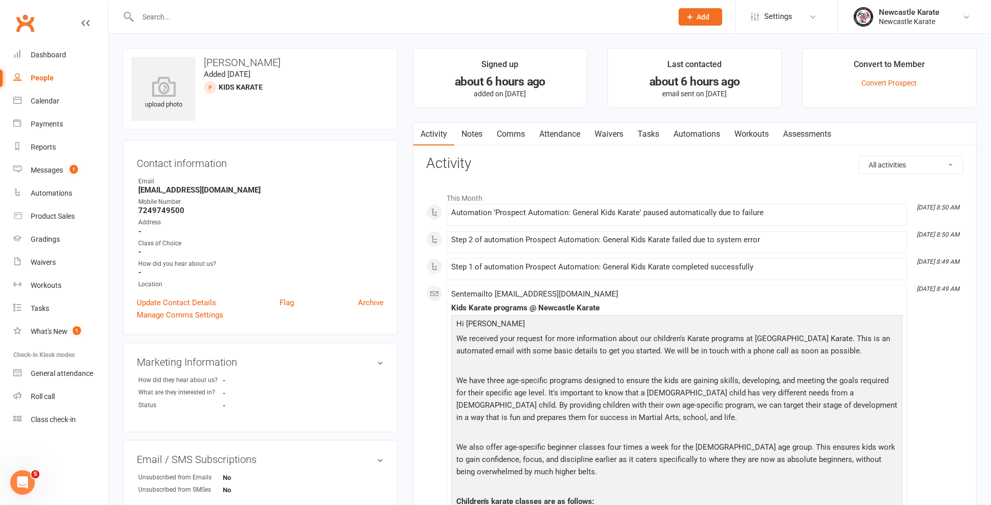
click at [515, 130] on link "Comms" at bounding box center [511, 134] width 43 height 24
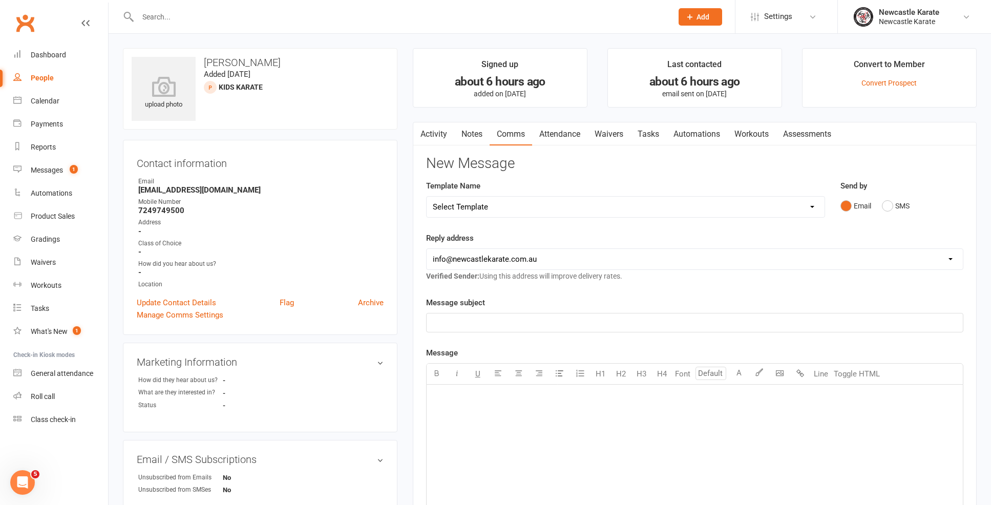
select select "64"
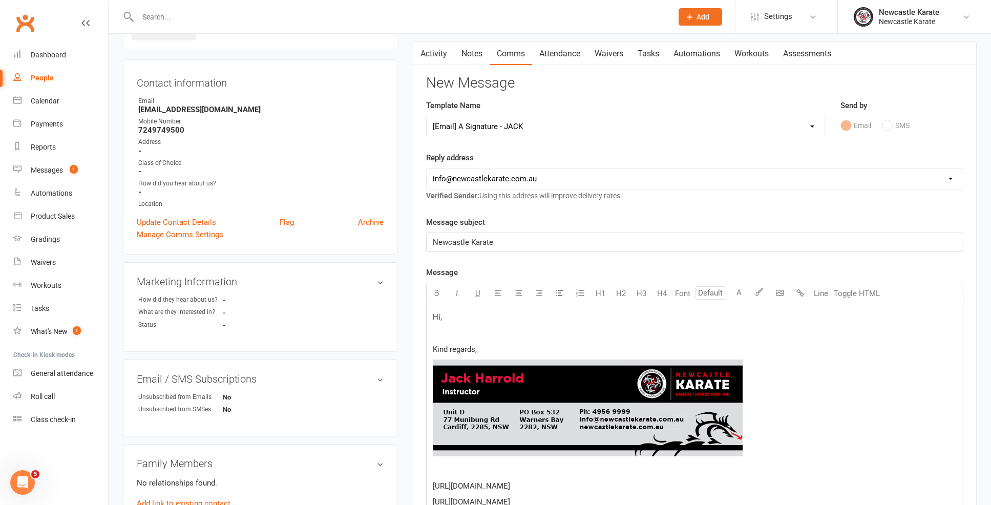
scroll to position [154, 0]
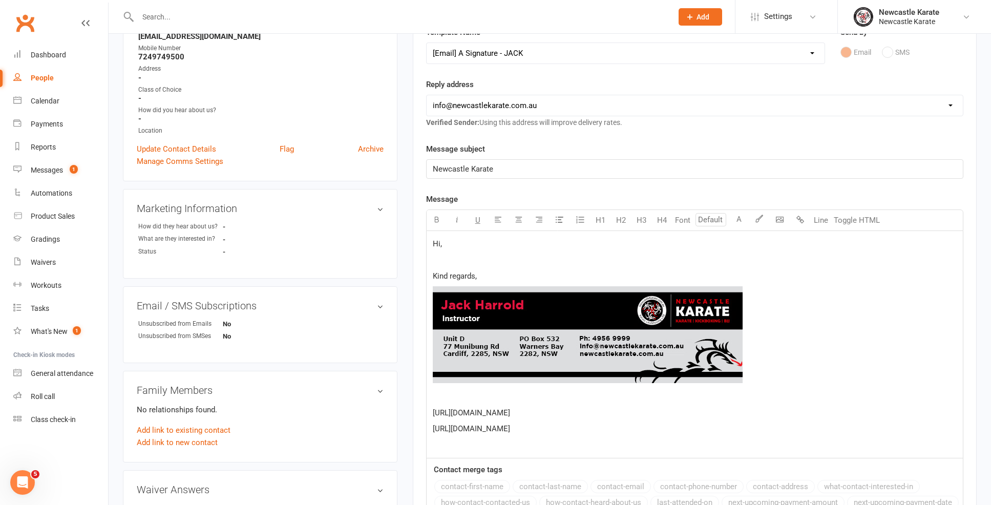
click at [775, 347] on span "﻿" at bounding box center [695, 336] width 524 height 100
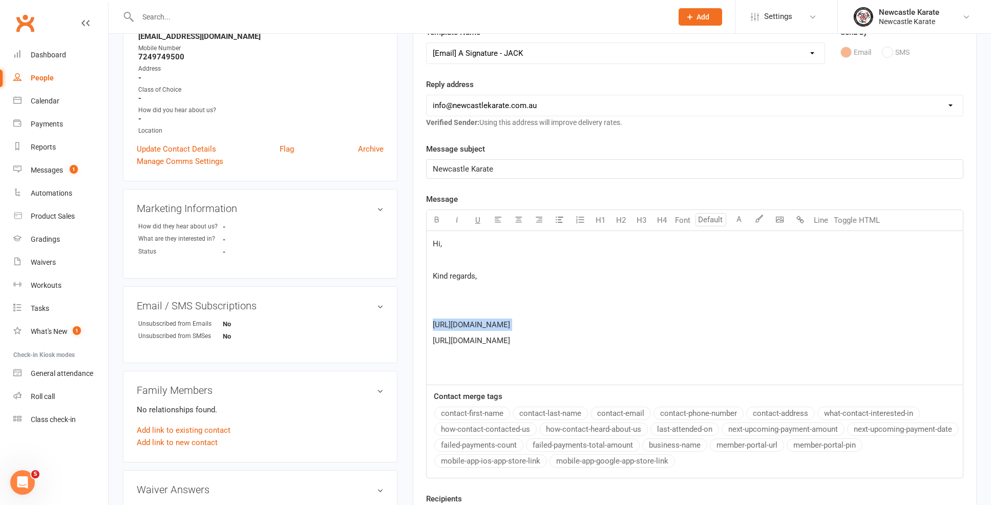
drag, startPoint x: 651, startPoint y: 331, endPoint x: 570, endPoint y: 306, distance: 84.2
click at [570, 306] on div "Hi, Kind regards, ﻿ https://www.facebook.com/newcastlekaratensw https://www.ins…" at bounding box center [695, 308] width 536 height 154
click at [644, 344] on p "[URL][DOMAIN_NAME]" at bounding box center [695, 340] width 524 height 12
drag, startPoint x: 513, startPoint y: 288, endPoint x: 460, endPoint y: 279, distance: 53.5
click at [460, 279] on div "Hi, Kind regards, ﻿ https://www.facebook.com/newcastlekaratensw https://www.ins…" at bounding box center [695, 308] width 536 height 154
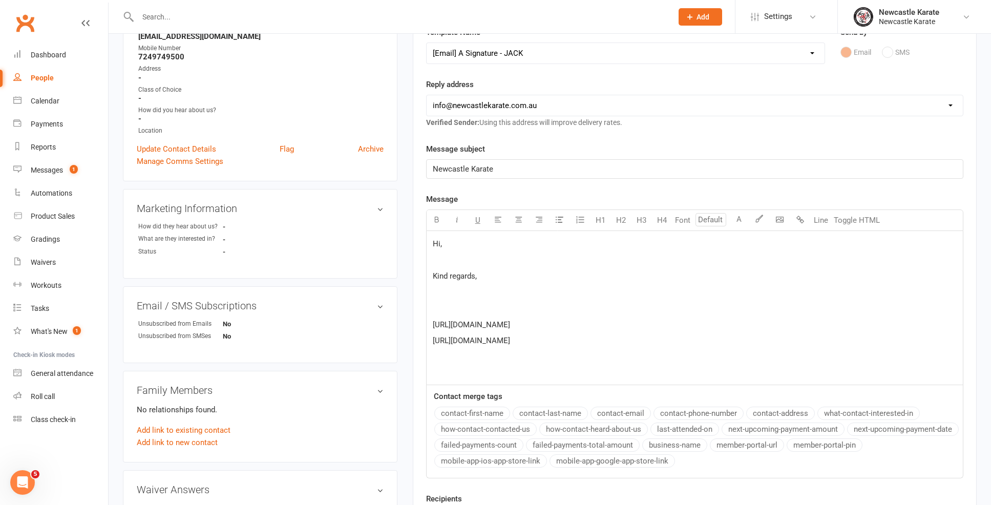
click at [623, 351] on p at bounding box center [695, 357] width 524 height 12
click at [455, 238] on p "Hi," at bounding box center [695, 244] width 524 height 12
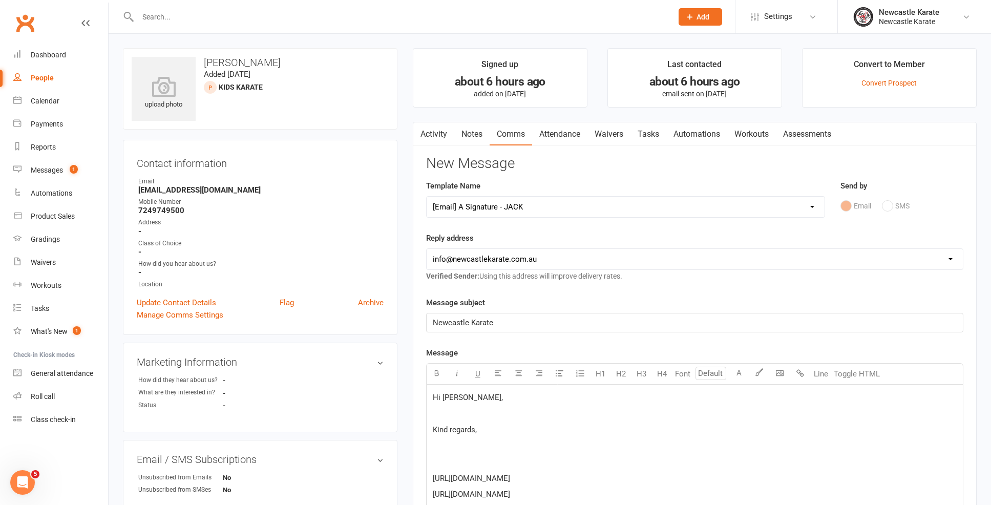
click at [499, 394] on p "Hi [PERSON_NAME]," at bounding box center [695, 397] width 524 height 12
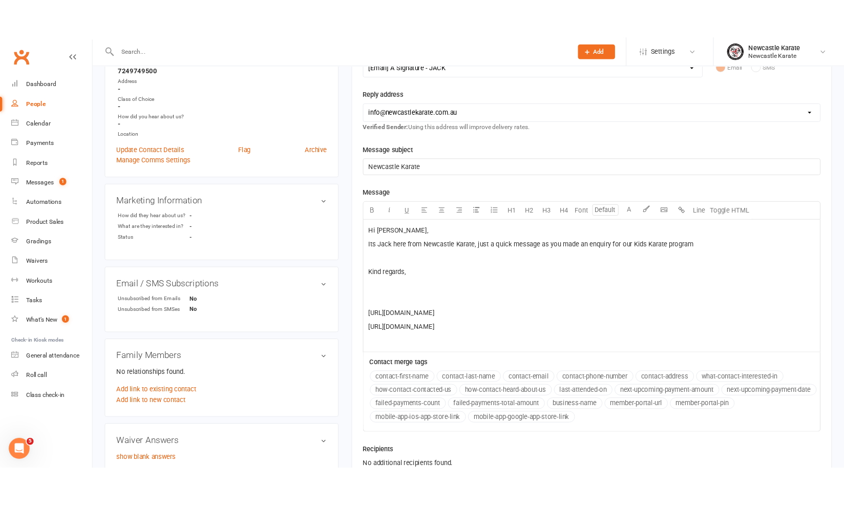
scroll to position [152, 0]
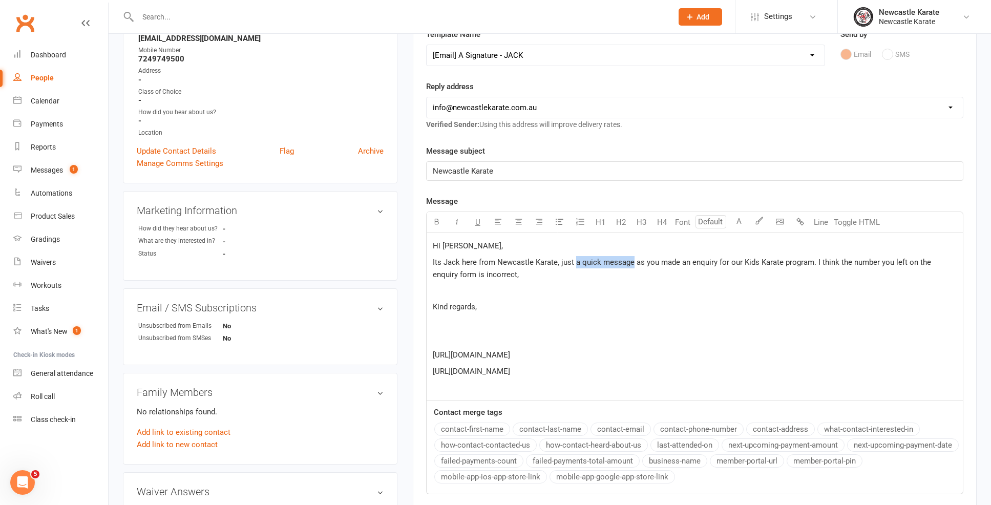
drag, startPoint x: 575, startPoint y: 260, endPoint x: 631, endPoint y: 259, distance: 55.8
click at [631, 259] on span "Its Jack here from Newcastle Karate, just a quick message as you made an enquir…" at bounding box center [683, 269] width 500 height 22
click at [569, 279] on p "Its Jack here from Newcastle Karate, just sending you an email as you made an e…" at bounding box center [695, 268] width 524 height 25
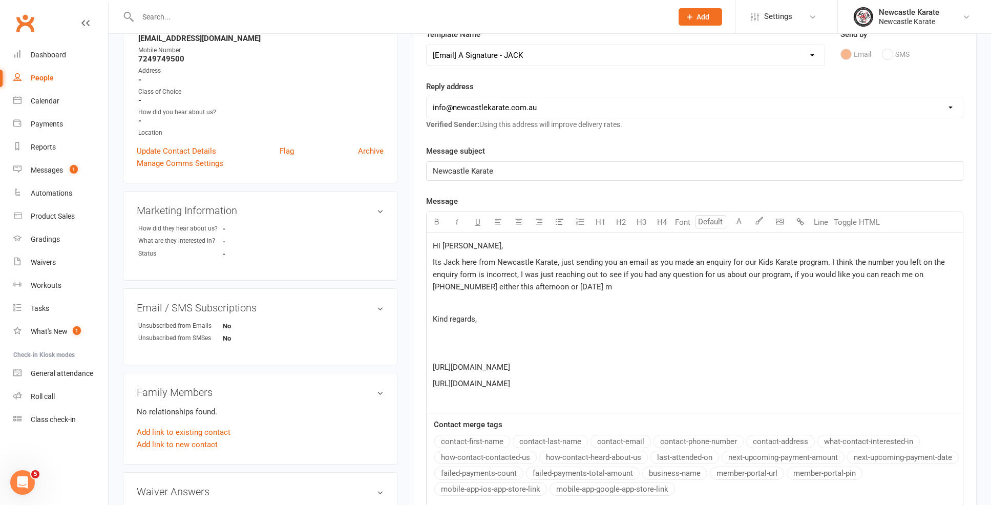
click at [502, 286] on span "Its Jack here from Newcastle Karate, just sending you an email as you made an e…" at bounding box center [690, 275] width 514 height 34
click at [574, 281] on p "Its Jack here from Newcastle Karate, just sending you an email as you made an e…" at bounding box center [695, 274] width 524 height 37
drag, startPoint x: 841, startPoint y: 304, endPoint x: 454, endPoint y: 285, distance: 387.6
click at [454, 285] on div "Hi Daniel, Its Jack here from Newcastle Karate, just sending you an email as yo…" at bounding box center [695, 323] width 536 height 180
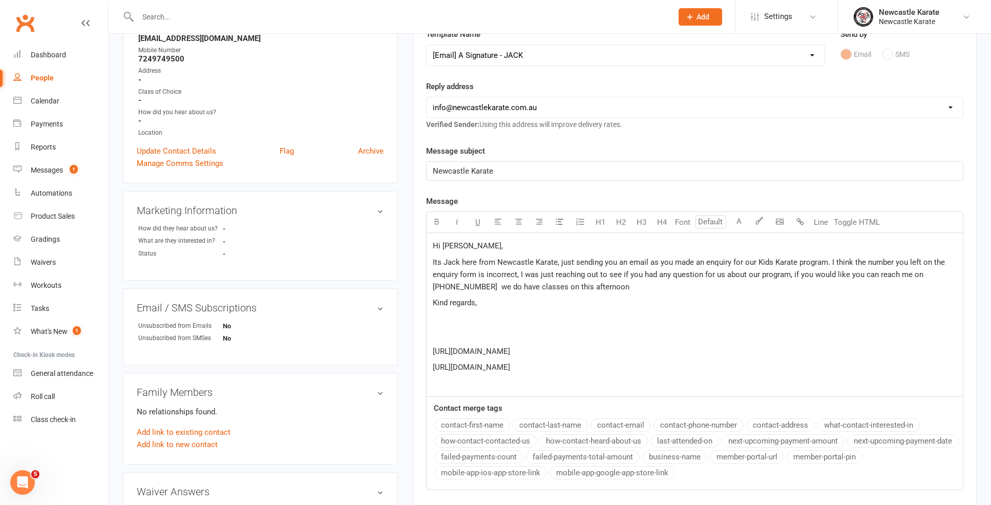
click at [507, 285] on span "Its Jack here from Newcastle Karate, just sending you an email as you made an e…" at bounding box center [690, 275] width 514 height 34
click at [584, 281] on p "Its Jack here from Newcastle Karate, just sending you an email as you made an e…" at bounding box center [695, 274] width 524 height 37
drag, startPoint x: 540, startPoint y: 282, endPoint x: 534, endPoint y: 283, distance: 5.7
click at [530, 281] on span "Its Jack here from Newcastle Karate, just sending you an email as you made an e…" at bounding box center [690, 275] width 514 height 34
click at [725, 280] on p "Its Jack here from Newcastle Karate, just sending you an email as you made an e…" at bounding box center [695, 274] width 524 height 37
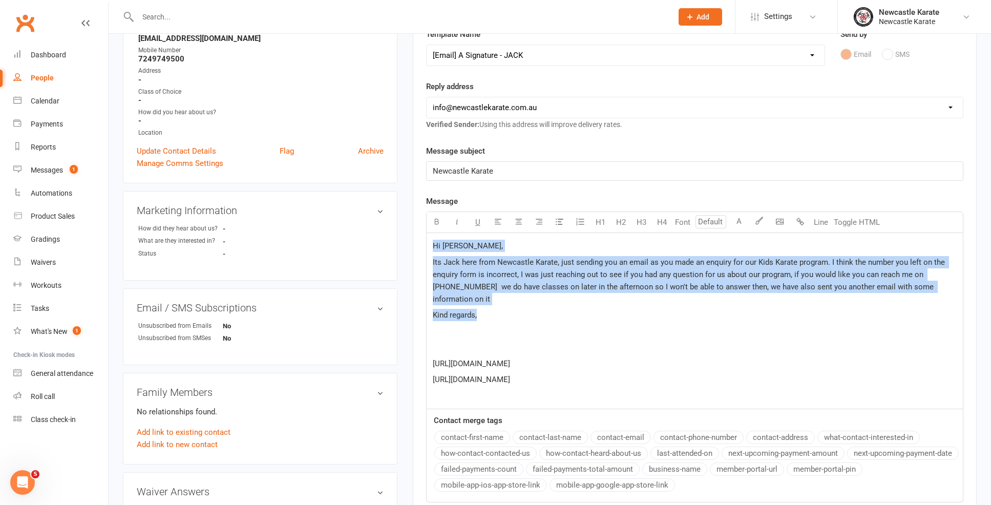
drag, startPoint x: 432, startPoint y: 241, endPoint x: 494, endPoint y: 304, distance: 88.7
click at [495, 304] on div "Hi Daniel, Its Jack here from Newcastle Karate, just sending you an email as yo…" at bounding box center [695, 321] width 536 height 176
copy div "Hi Daniel, Its Jack here from Newcastle Karate, just sending you an email as yo…"
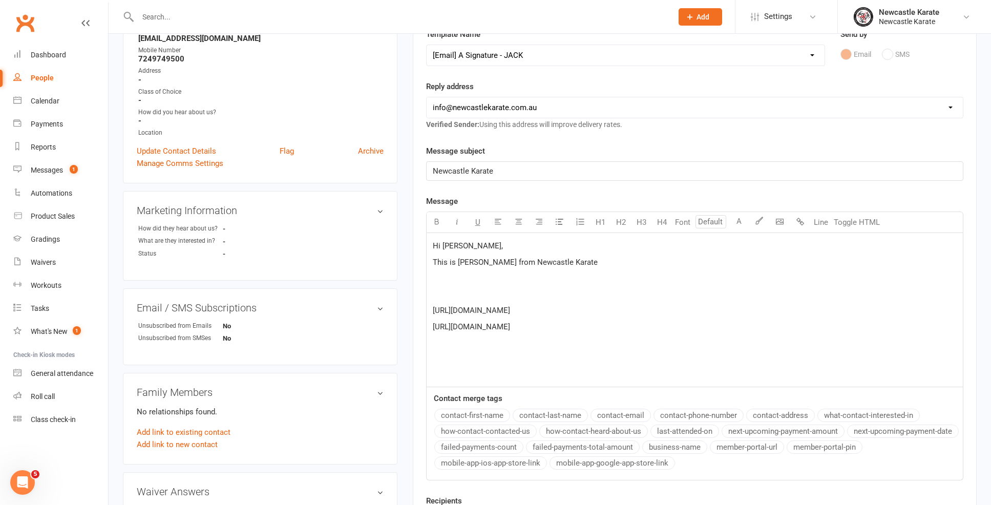
click at [85, 25] on icon at bounding box center [85, 23] width 8 height 8
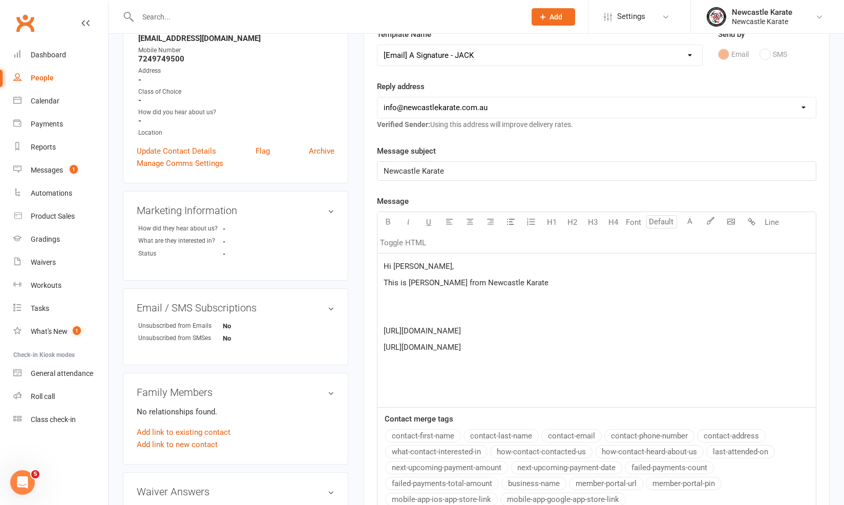
click at [518, 282] on p "This is Jack from Newcastle Karate" at bounding box center [597, 283] width 426 height 12
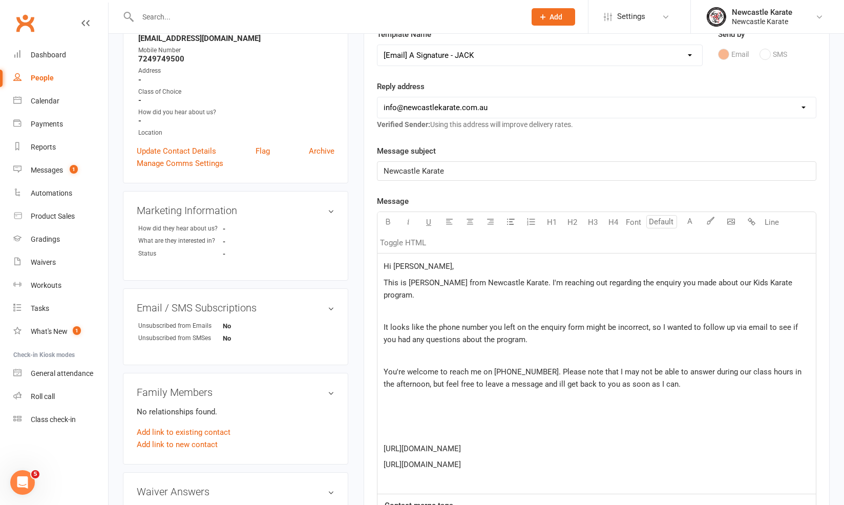
click at [384, 367] on span "You're welcome to reach me on [PHONE_NUMBER]. Please note that I may not be abl…" at bounding box center [594, 378] width 420 height 22
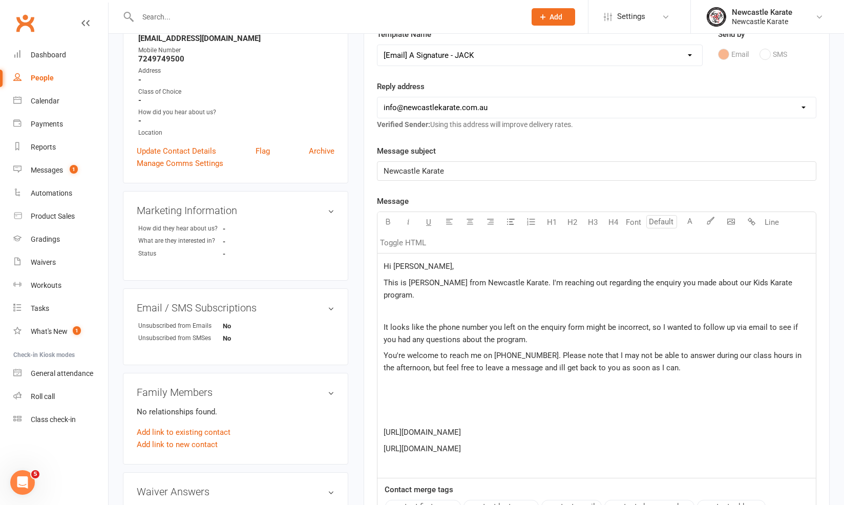
click at [382, 310] on div "Hi Daniel, This is Jack from Newcastle Karate. I'm reaching out regarding the e…" at bounding box center [596, 365] width 438 height 224
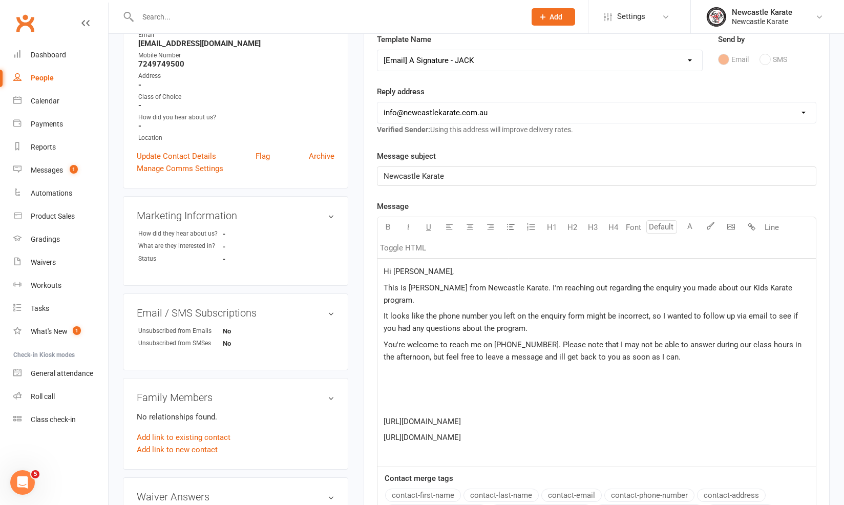
scroll to position [149, 0]
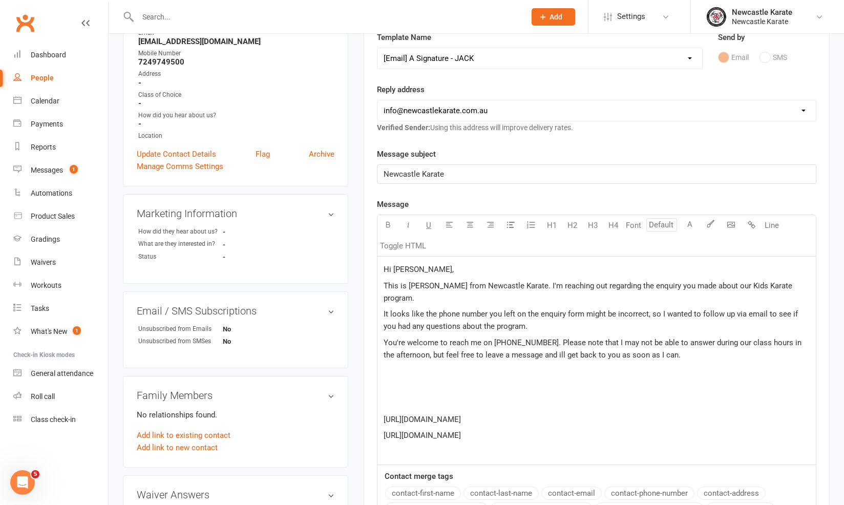
click at [692, 344] on p "You're welcome to reach me on [PHONE_NUMBER]. Please note that I may not be abl…" at bounding box center [597, 348] width 426 height 25
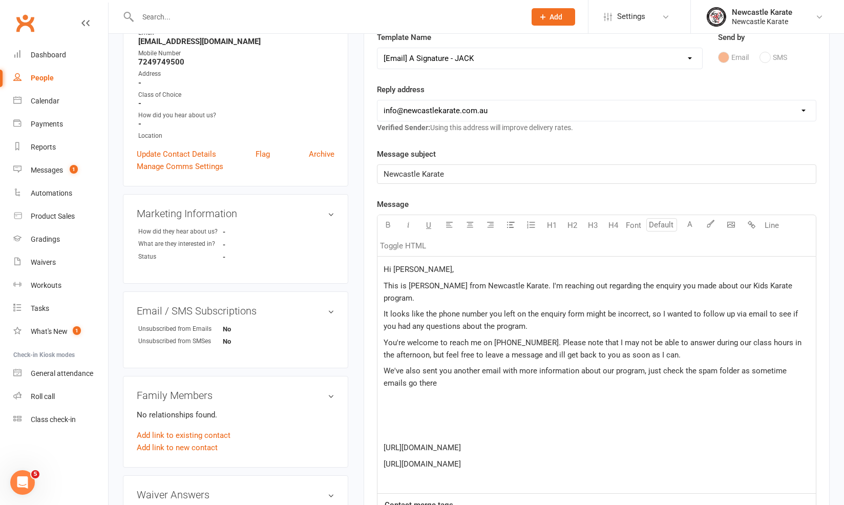
click at [565, 365] on p "We've also sent you another email with more information about our program, just…" at bounding box center [597, 377] width 426 height 25
drag, startPoint x: 495, startPoint y: 390, endPoint x: 464, endPoint y: 400, distance: 32.9
click at [464, 409] on p "﻿" at bounding box center [597, 415] width 426 height 12
click at [453, 374] on p "We've also sent you another email with more information about our program, just…" at bounding box center [597, 377] width 426 height 25
drag, startPoint x: 733, startPoint y: 357, endPoint x: 644, endPoint y: 356, distance: 88.6
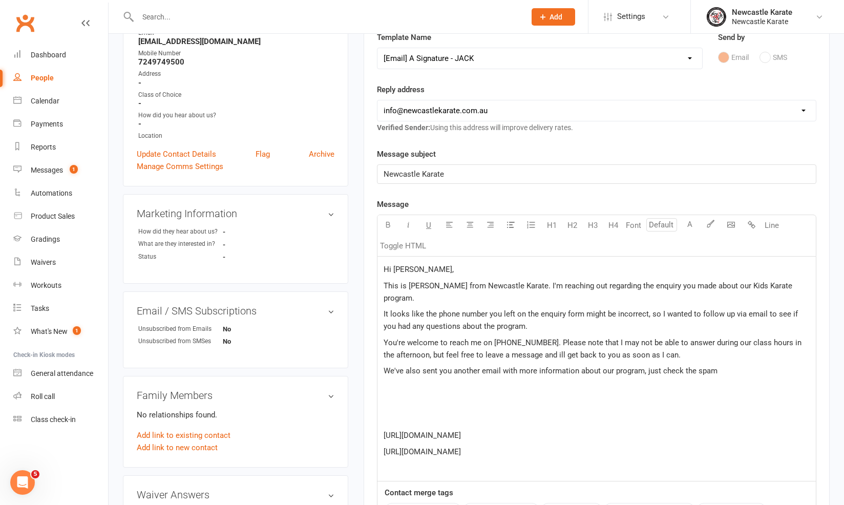
click at [644, 365] on p "We've also sent you another email with more information about our program, just…" at bounding box center [597, 371] width 426 height 12
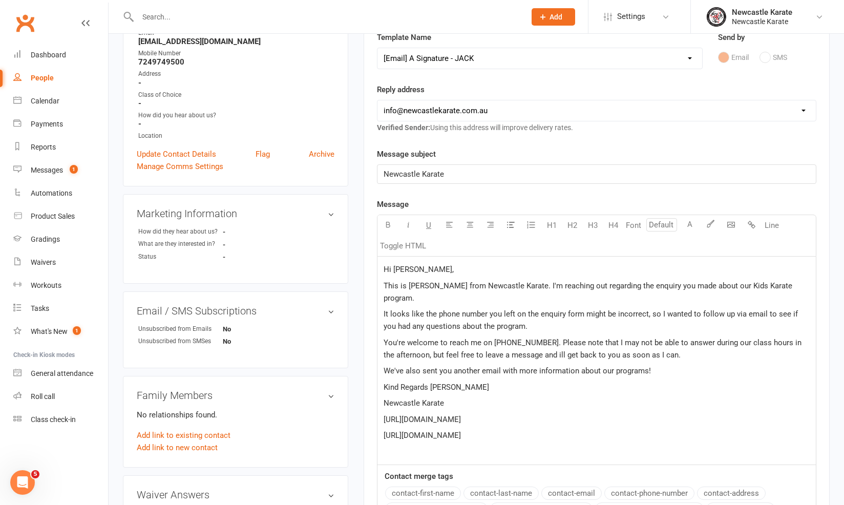
click at [431, 383] on span "Kind Regards Jack" at bounding box center [436, 387] width 105 height 9
click at [430, 383] on span "Kind Regards Jack" at bounding box center [436, 387] width 105 height 9
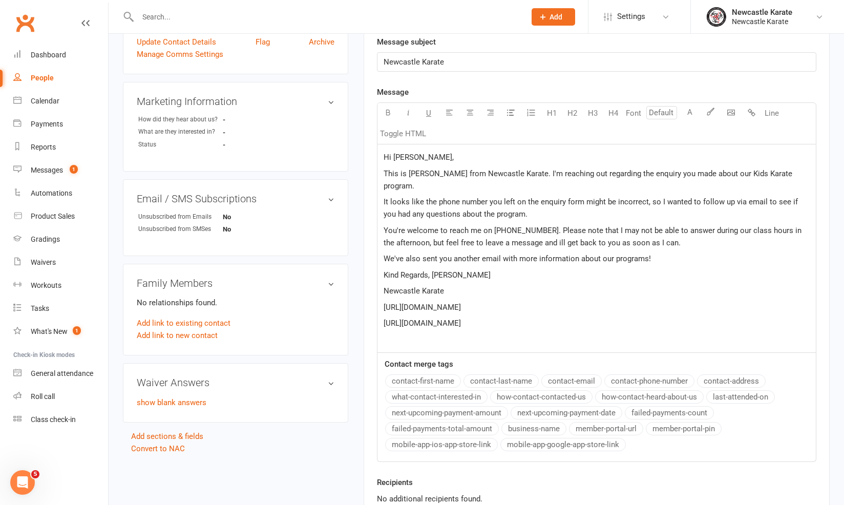
scroll to position [345, 0]
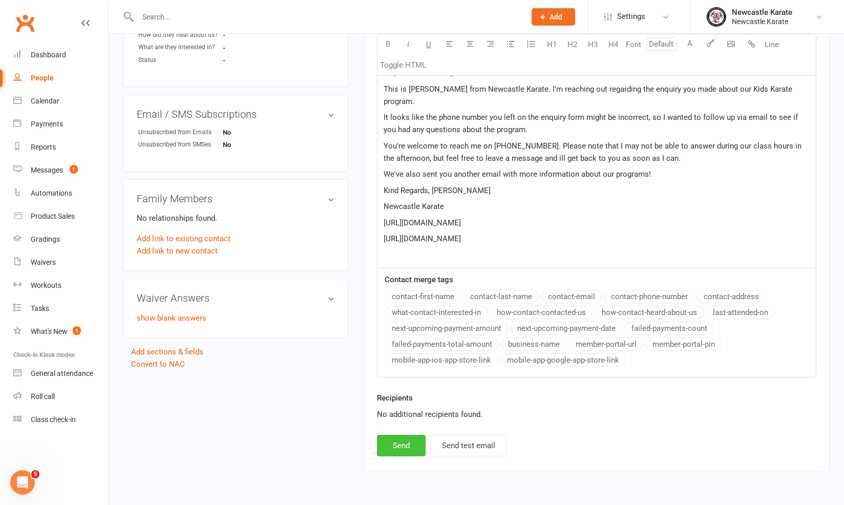
click at [409, 435] on button "Send" at bounding box center [401, 446] width 49 height 22
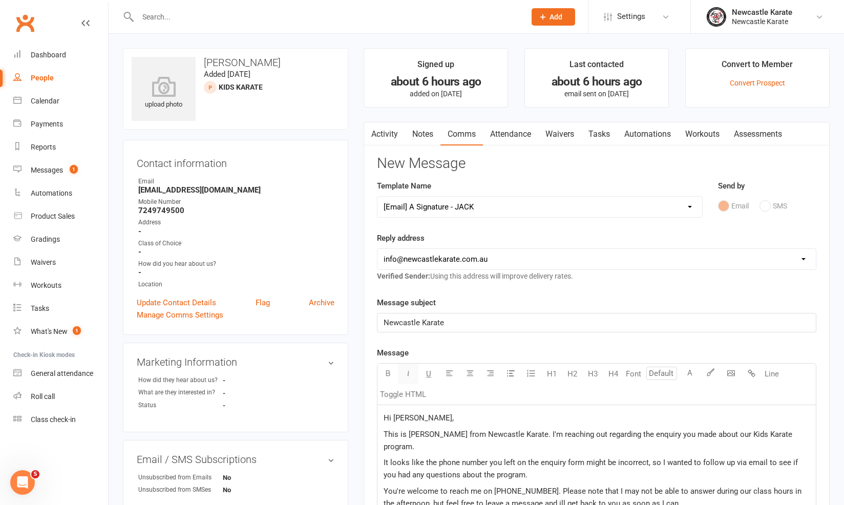
select select
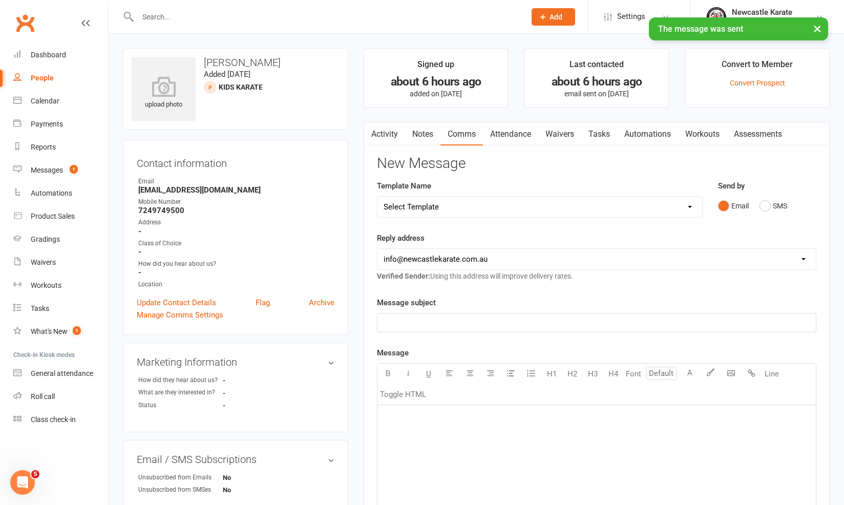
click at [381, 136] on link "Activity" at bounding box center [384, 134] width 41 height 24
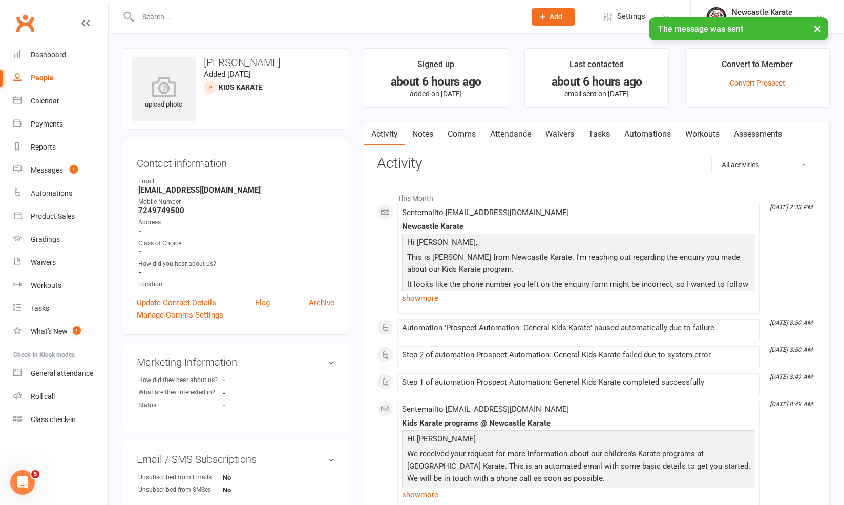
click at [437, 305] on div "Sent email to dmludwi@gmail.com Newcastle Karate Hi Daniel, This is Jack from N…" at bounding box center [578, 258] width 353 height 101
click at [417, 302] on link "show more" at bounding box center [578, 298] width 353 height 14
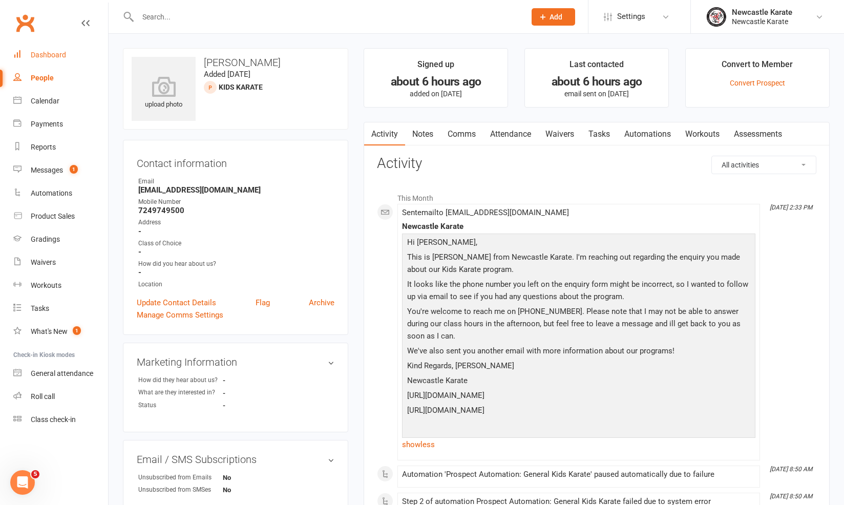
click at [59, 49] on link "Dashboard" at bounding box center [60, 55] width 95 height 23
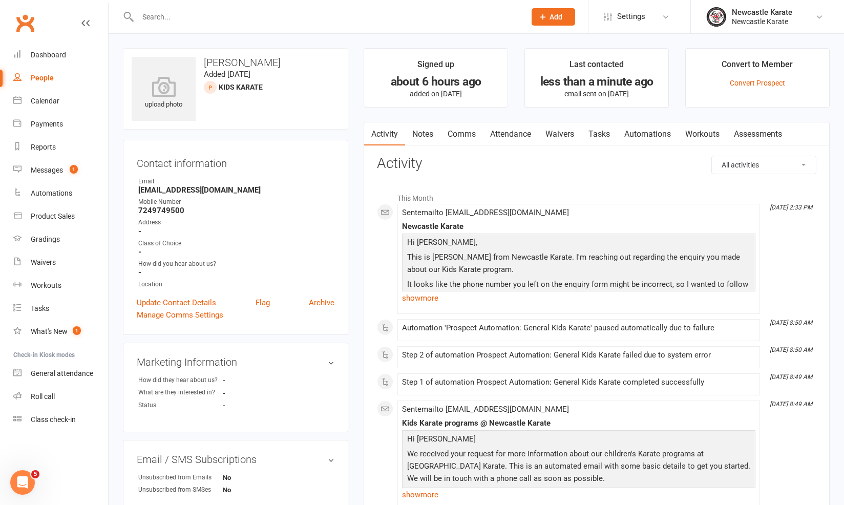
click at [440, 132] on link "Notes" at bounding box center [422, 134] width 35 height 24
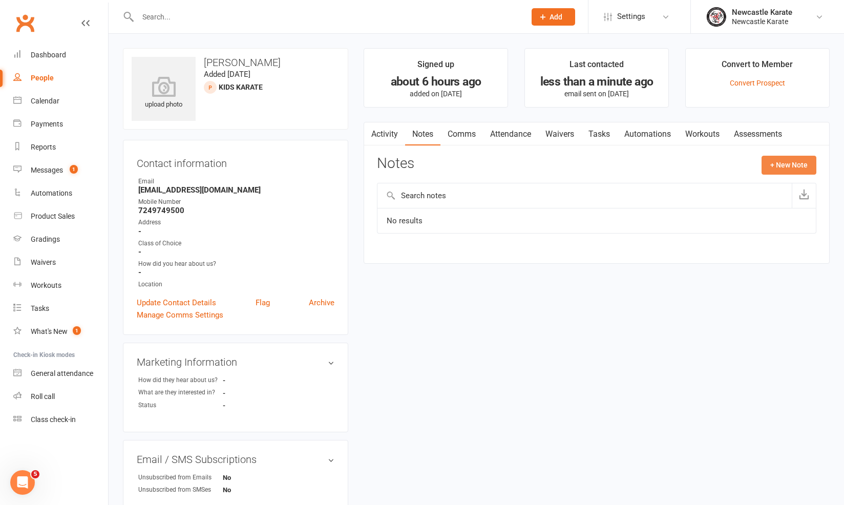
click at [789, 167] on button "+ New Note" at bounding box center [789, 165] width 55 height 18
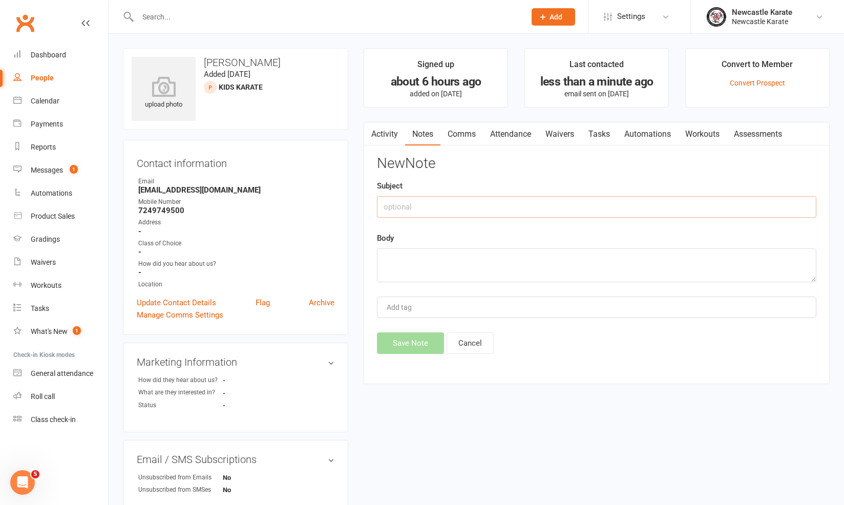
click at [641, 213] on input "text" at bounding box center [596, 207] width 439 height 22
type input "l"
type input "sent an email, the phone number is incorrect"
click at [553, 267] on textarea at bounding box center [596, 265] width 439 height 34
type textarea "."
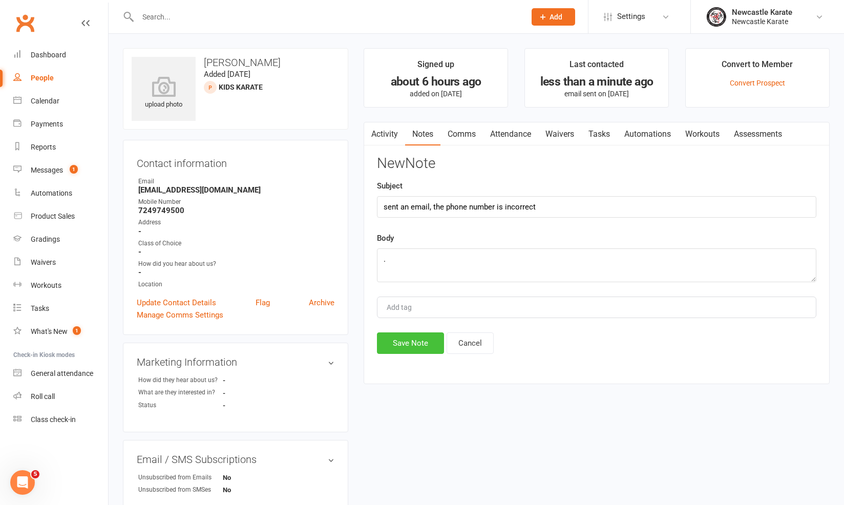
click at [412, 349] on button "Save Note" at bounding box center [410, 343] width 67 height 22
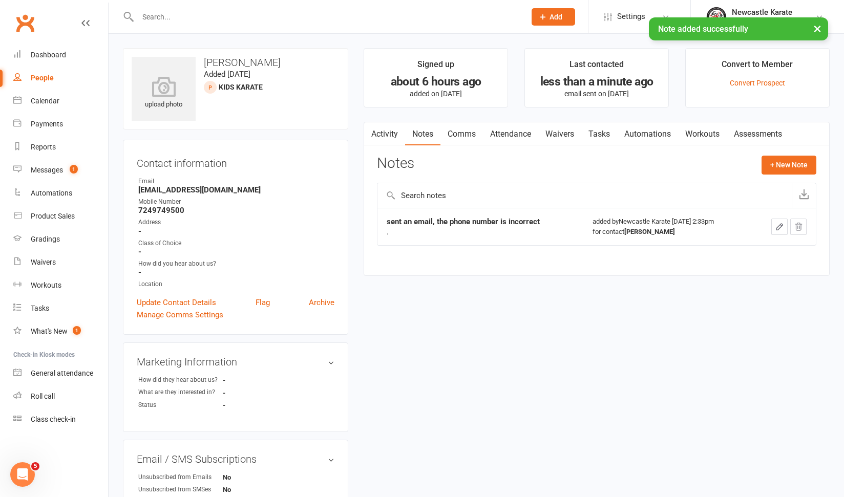
click at [367, 111] on main "Signed up about 6 hours ago added on 12 Sep 2025 Last contacted less than a min…" at bounding box center [596, 167] width 481 height 238
click at [378, 124] on link "Activity" at bounding box center [384, 134] width 41 height 24
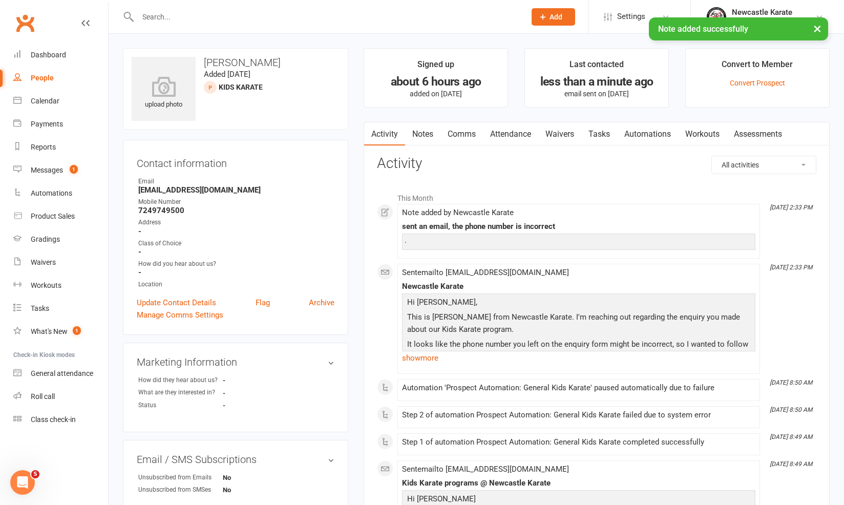
click at [435, 370] on li "Sep 12, 2:33 PM Sent email to dmludwi@gmail.com Newcastle Karate Hi Daniel, Thi…" at bounding box center [578, 319] width 363 height 110
click at [436, 357] on link "show more" at bounding box center [578, 358] width 353 height 14
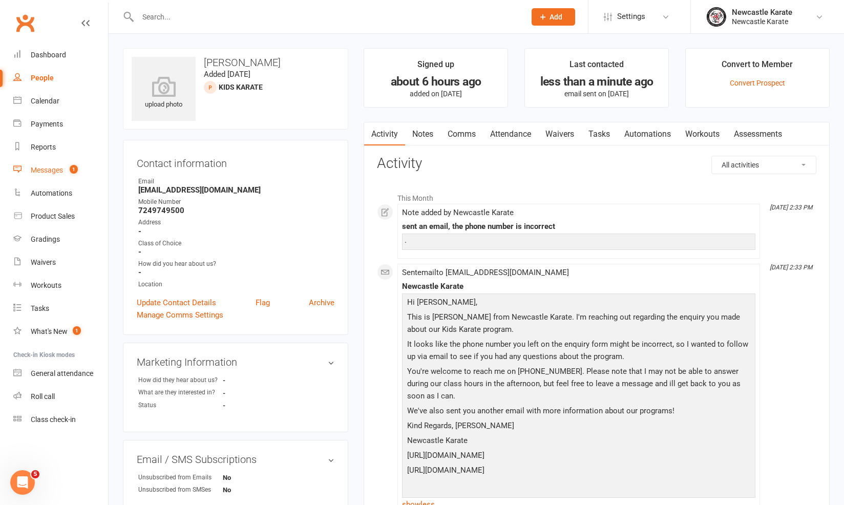
click at [47, 170] on div "Messages" at bounding box center [47, 170] width 32 height 8
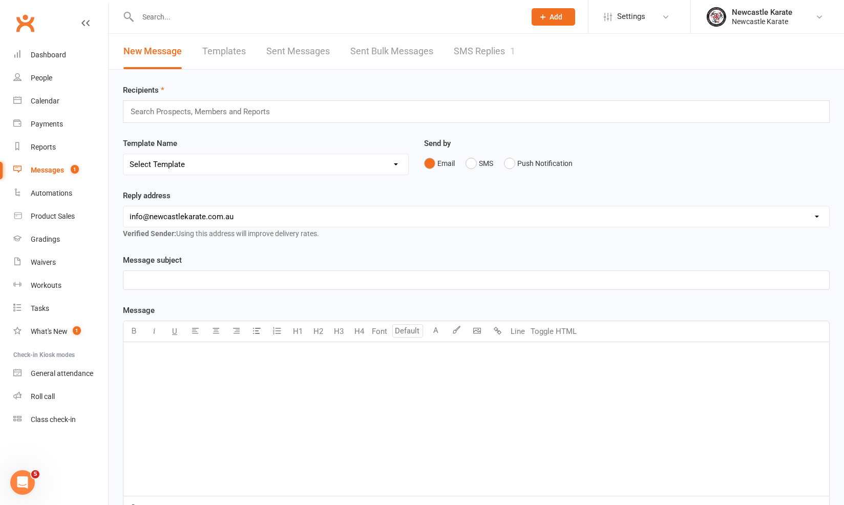
click at [484, 39] on link "SMS Replies 1" at bounding box center [484, 51] width 61 height 35
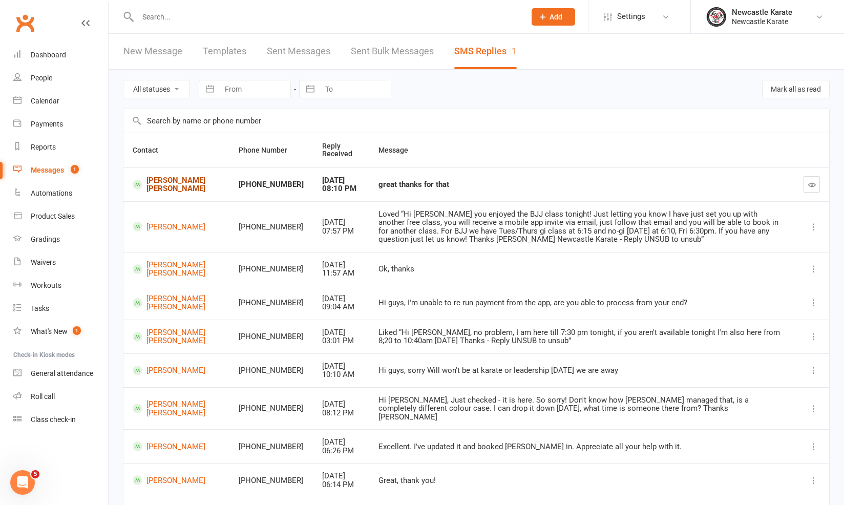
click at [169, 181] on link "Charlie Glen" at bounding box center [177, 184] width 88 height 17
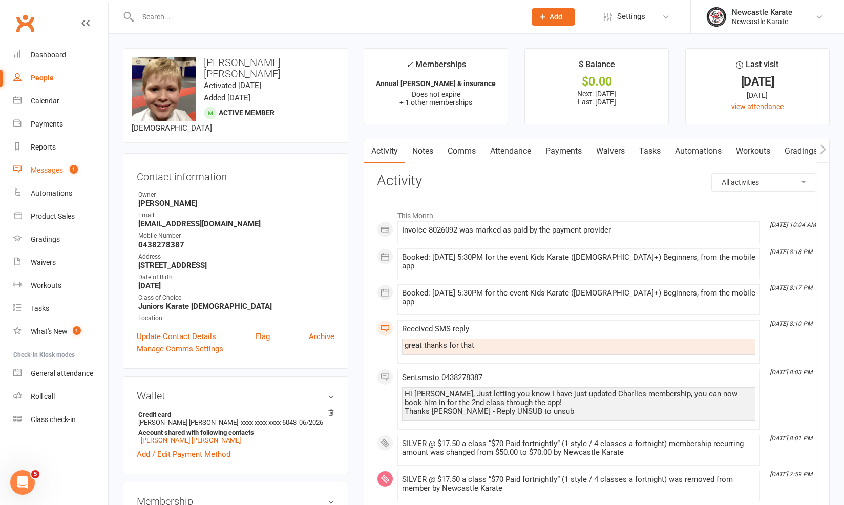
click at [53, 179] on link "Messages 1" at bounding box center [60, 170] width 95 height 23
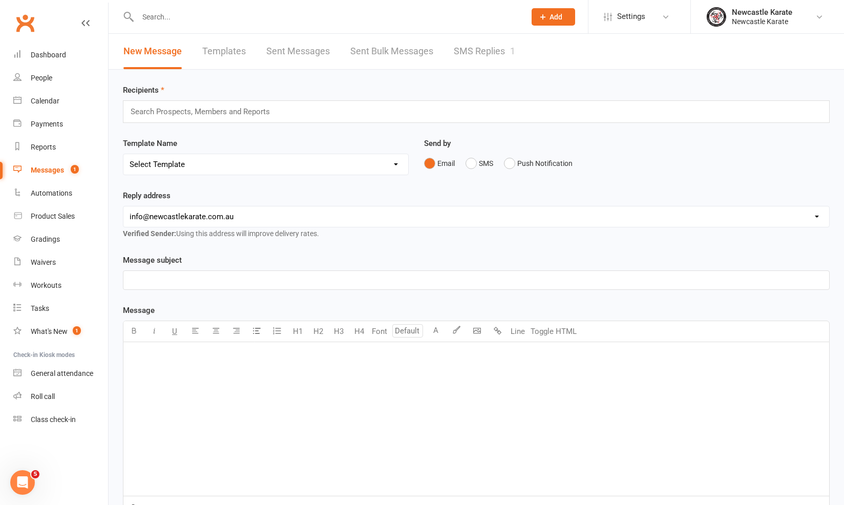
click at [504, 44] on link "SMS Replies 1" at bounding box center [484, 51] width 61 height 35
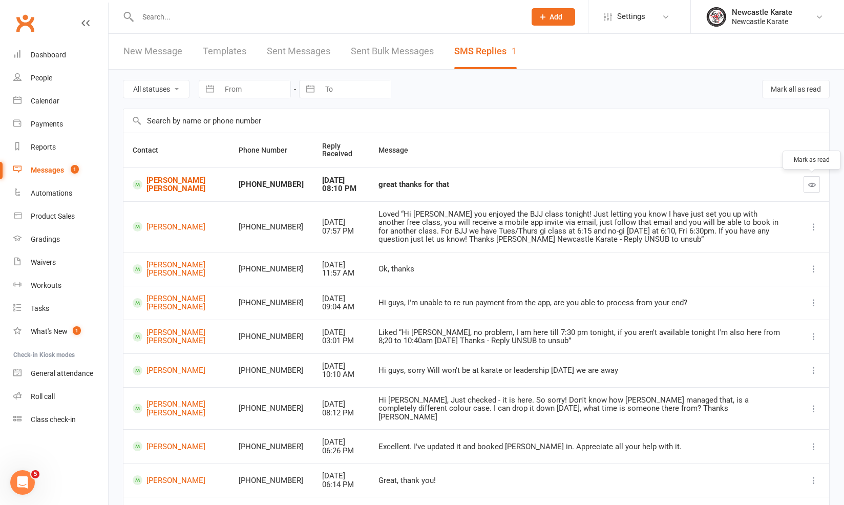
click at [809, 176] on button "button" at bounding box center [811, 184] width 16 height 16
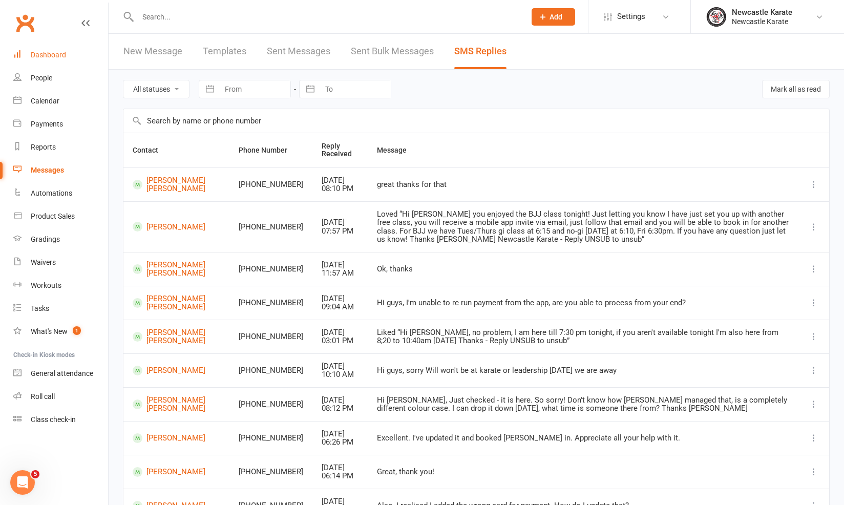
click at [52, 56] on div "Dashboard" at bounding box center [48, 55] width 35 height 8
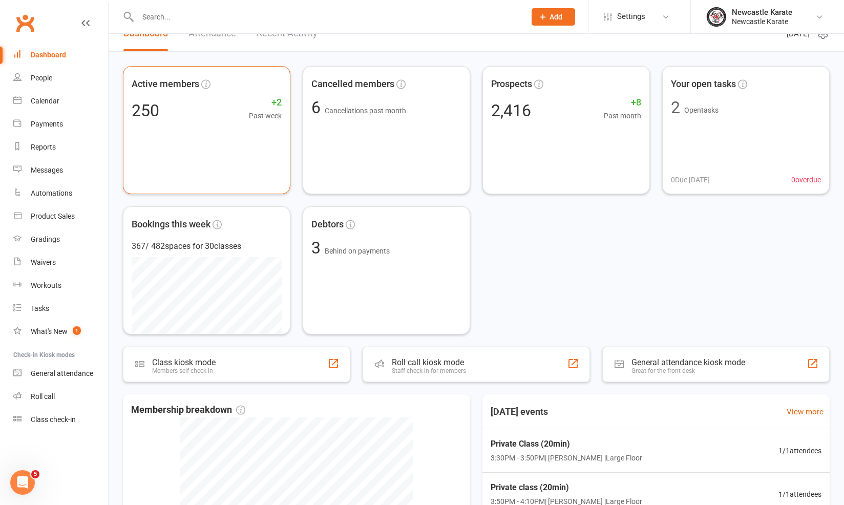
scroll to position [251, 0]
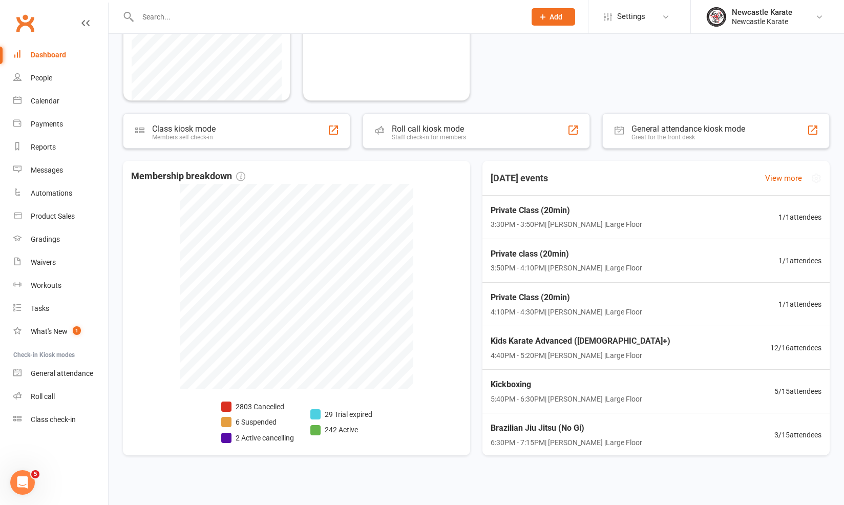
click at [760, 433] on div "Brazilian Jiu Jitsu (No Gi) 6:30PM - 7:15PM | Marc Mathews | Large Floor 3 / 15…" at bounding box center [655, 434] width 355 height 43
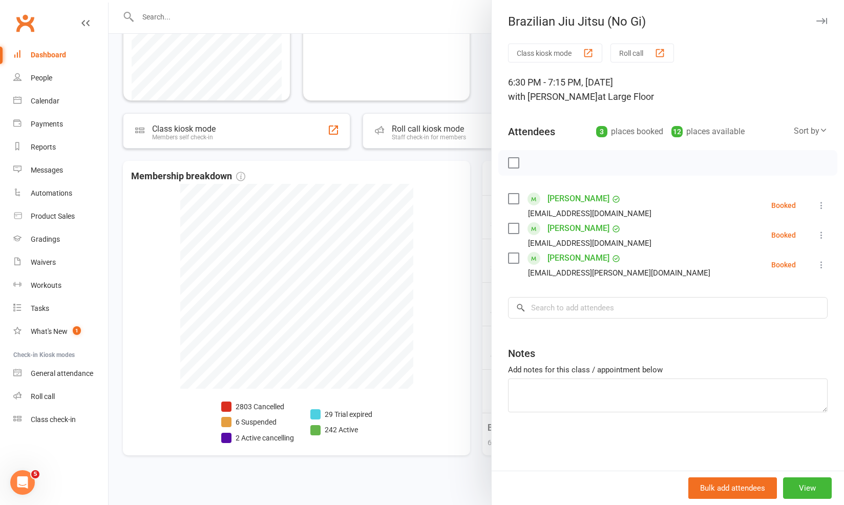
drag, startPoint x: 404, startPoint y: 395, endPoint x: 469, endPoint y: 395, distance: 64.5
click at [404, 395] on div at bounding box center [476, 252] width 735 height 505
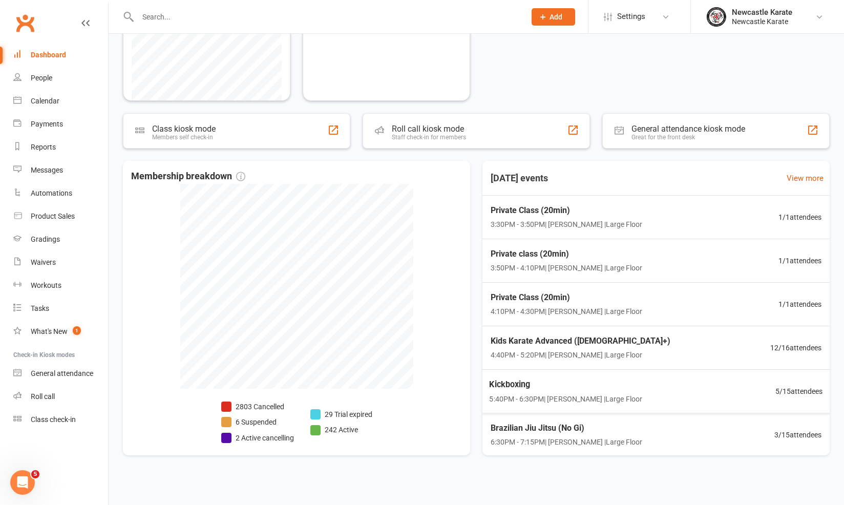
click at [621, 388] on div "Kickboxing 5:40PM - 6:30PM | Marc Mathews | Large Floor" at bounding box center [565, 391] width 153 height 27
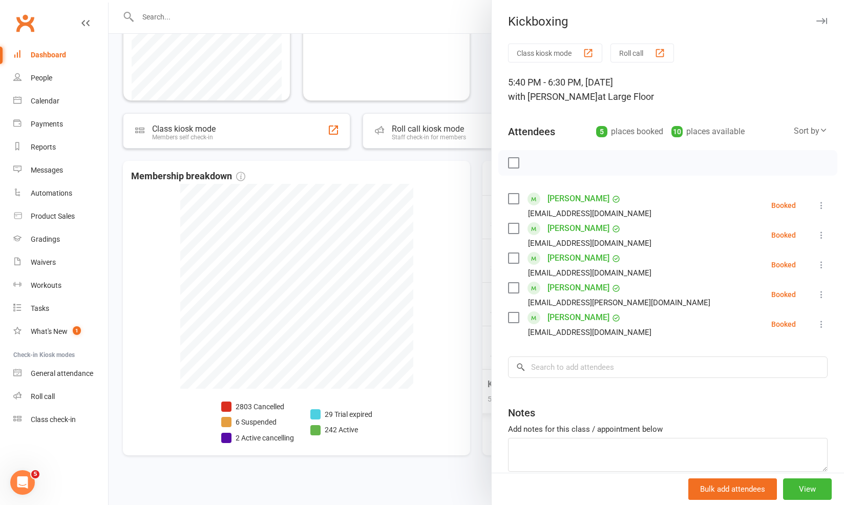
click at [406, 340] on div at bounding box center [476, 252] width 735 height 505
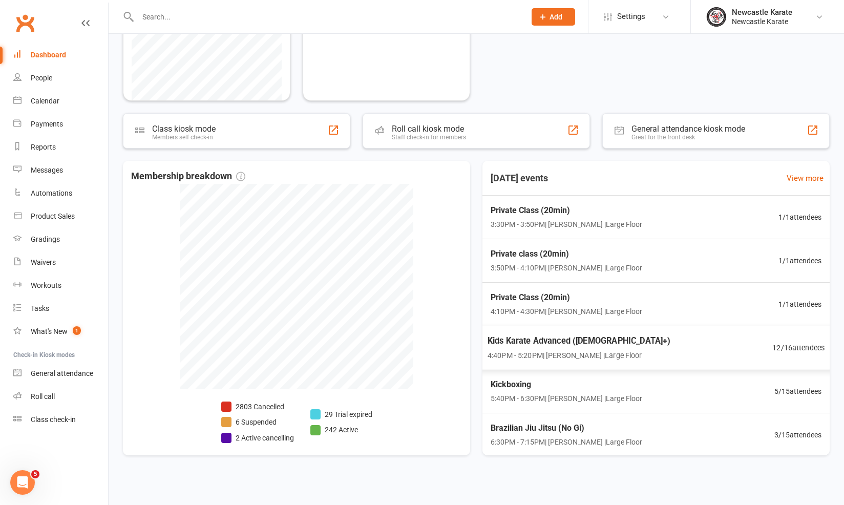
click at [572, 345] on span "Kids Karate Advanced ([DEMOGRAPHIC_DATA]+)" at bounding box center [579, 340] width 183 height 13
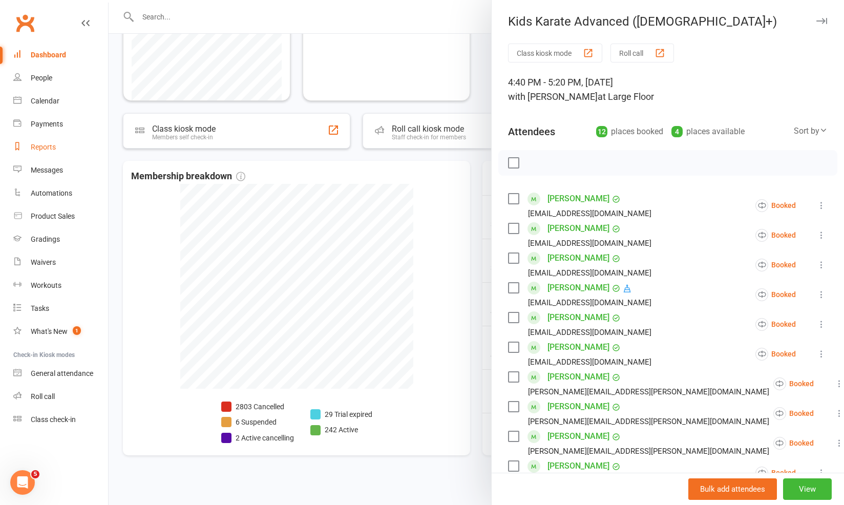
click at [42, 145] on div "Reports" at bounding box center [43, 147] width 25 height 8
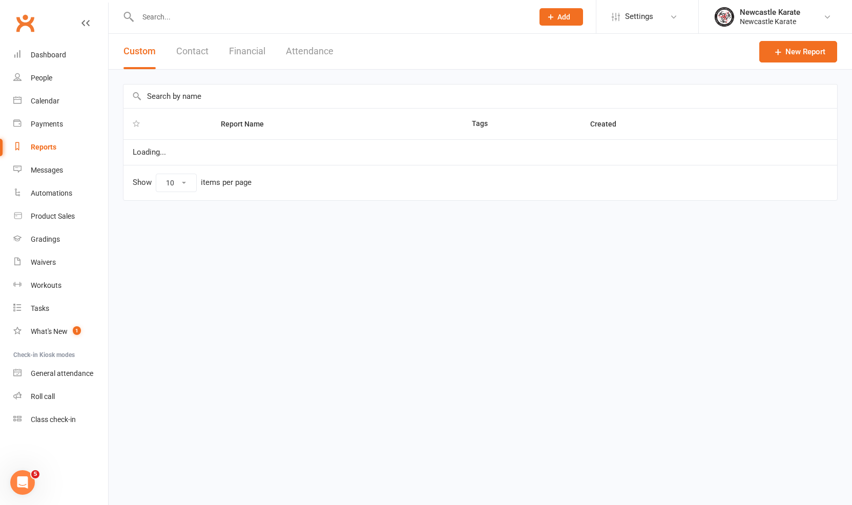
select select "25"
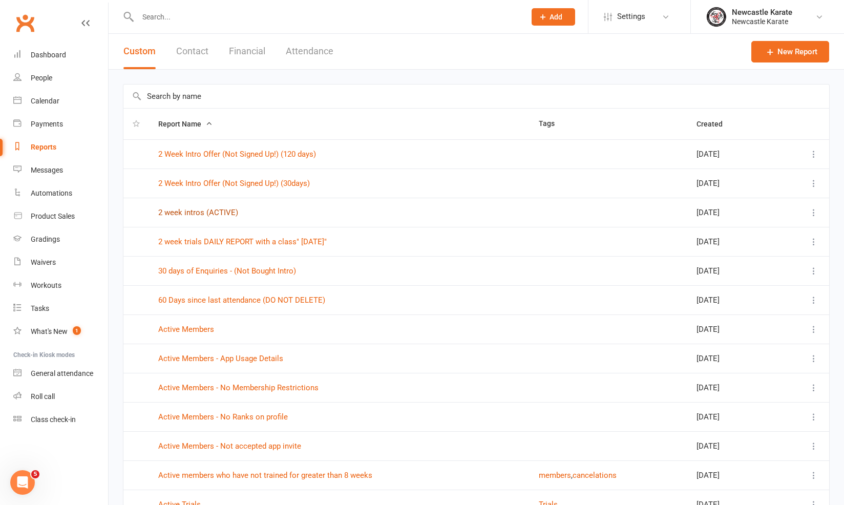
click at [198, 208] on link "2 week intros (ACTIVE)" at bounding box center [198, 212] width 80 height 9
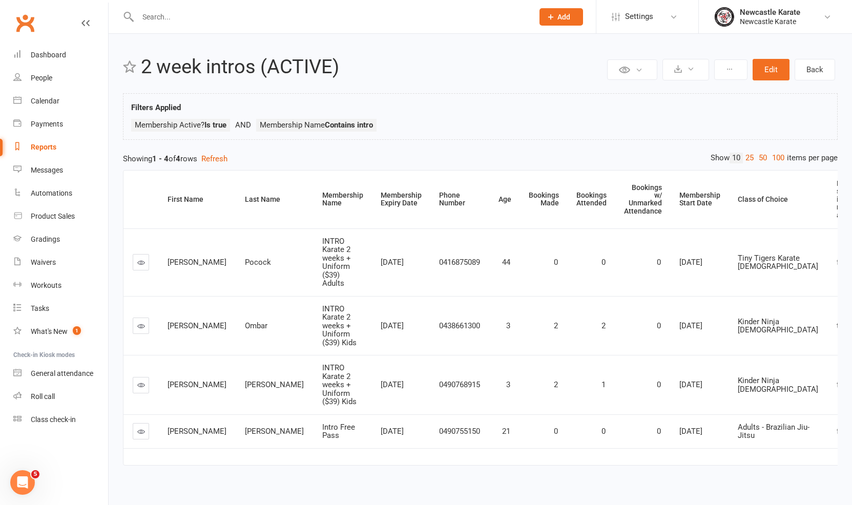
click at [144, 259] on icon at bounding box center [141, 263] width 8 height 8
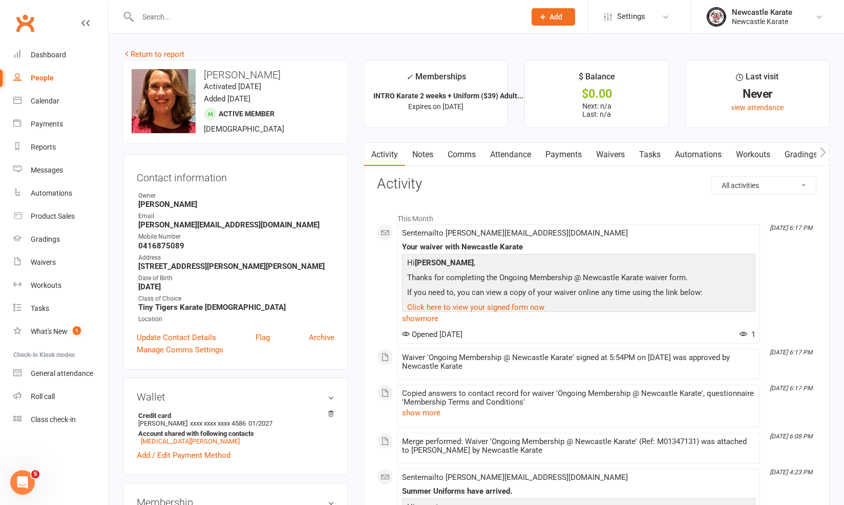
click at [421, 149] on link "Notes" at bounding box center [422, 155] width 35 height 24
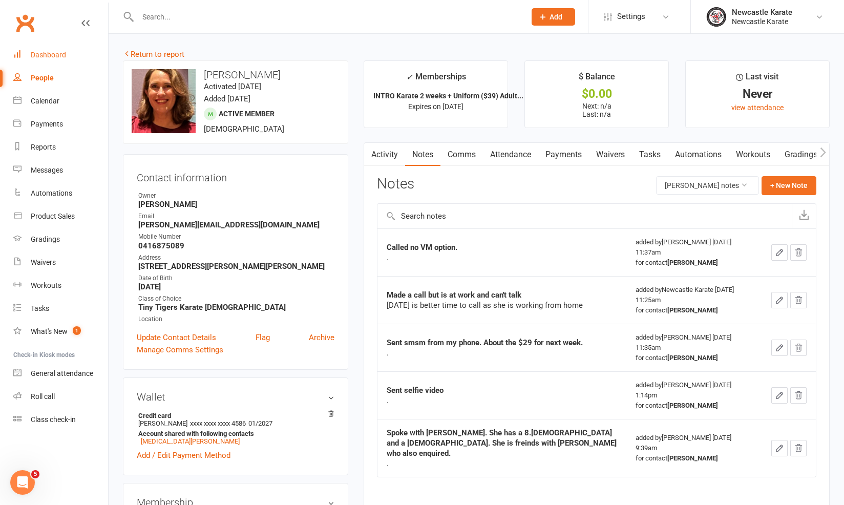
click at [47, 46] on link "Dashboard" at bounding box center [60, 55] width 95 height 23
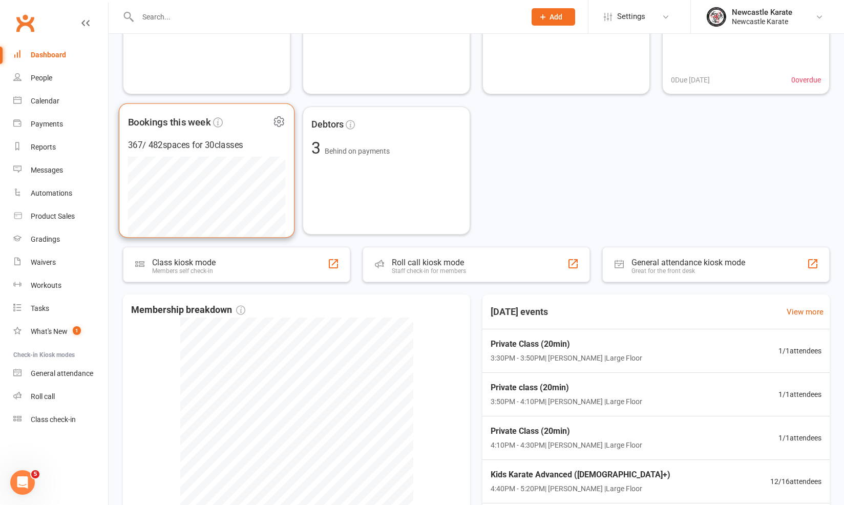
scroll to position [203, 0]
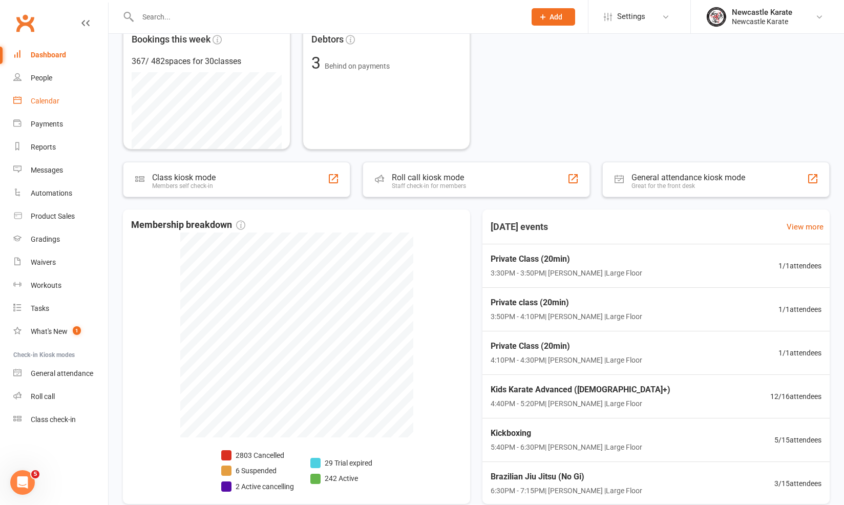
click at [48, 93] on link "Calendar" at bounding box center [60, 101] width 95 height 23
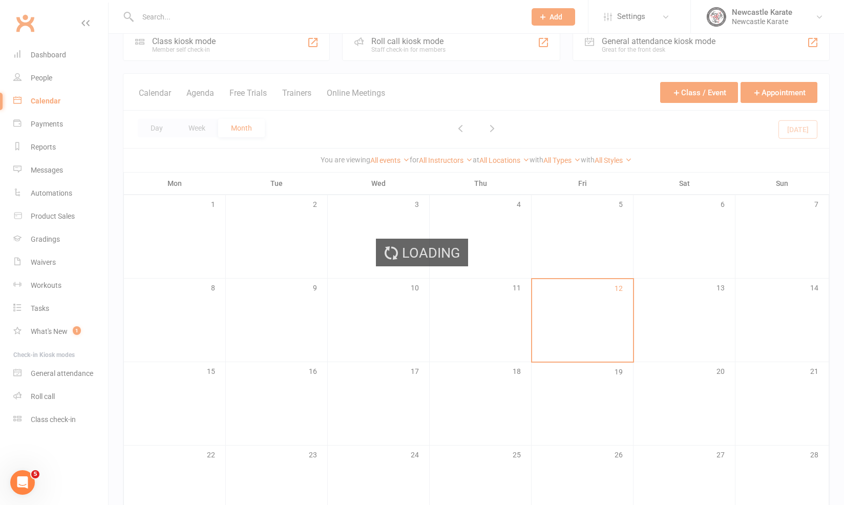
scroll to position [84, 0]
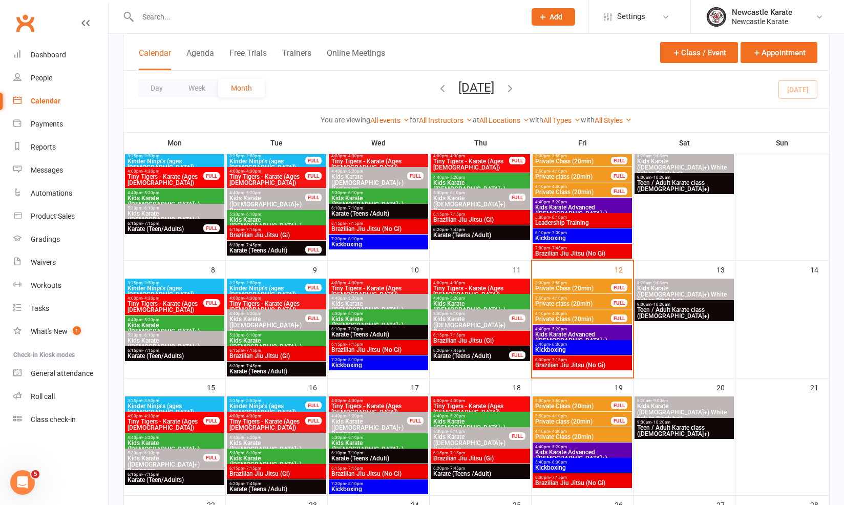
click at [505, 337] on span "Brazilian Jiu Jitsu (Gi)" at bounding box center [480, 340] width 95 height 6
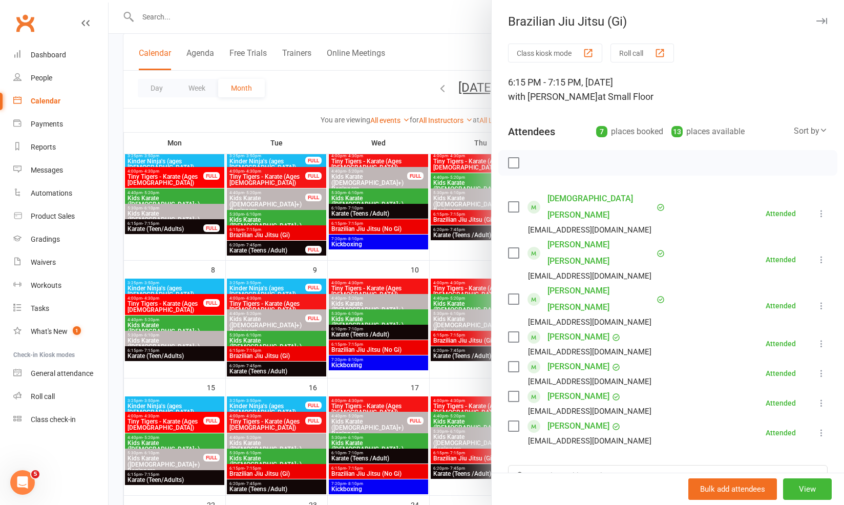
click at [445, 353] on div at bounding box center [476, 252] width 735 height 505
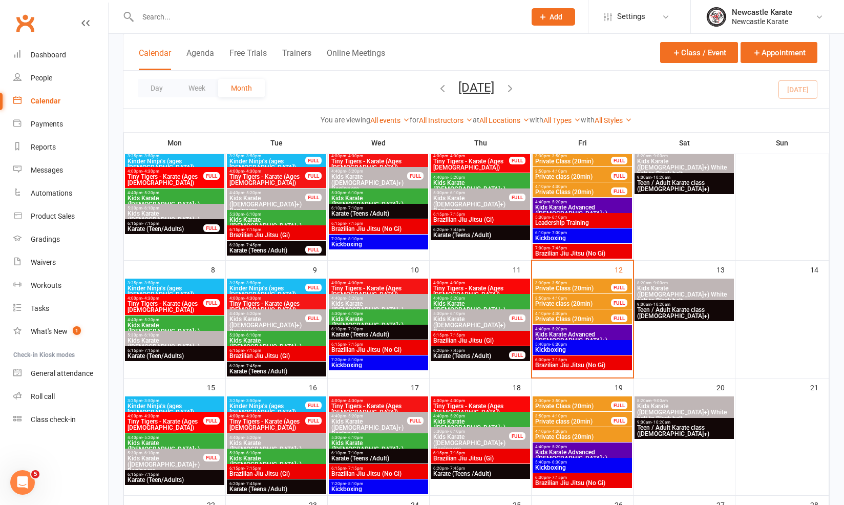
click at [546, 365] on span "Brazilian Jiu Jitsu (No Gi)" at bounding box center [582, 365] width 95 height 6
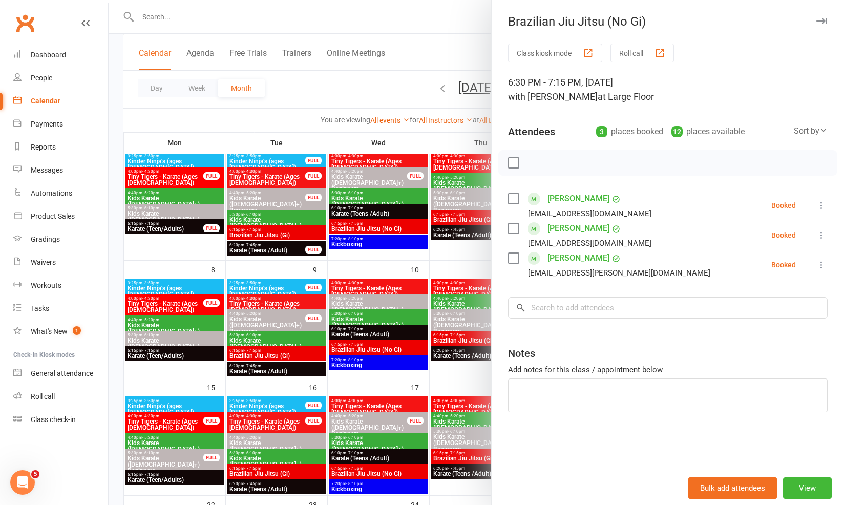
click at [481, 358] on div at bounding box center [476, 252] width 735 height 505
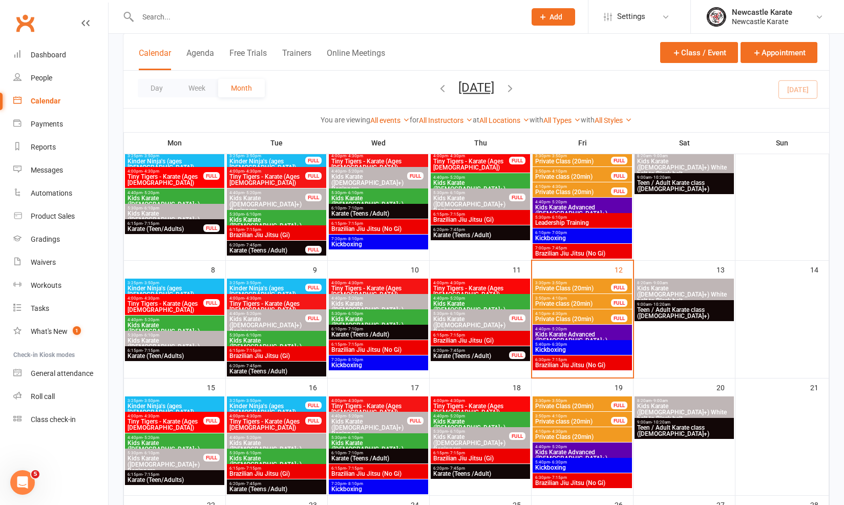
click at [550, 345] on span "- 6:30pm" at bounding box center [558, 344] width 17 height 5
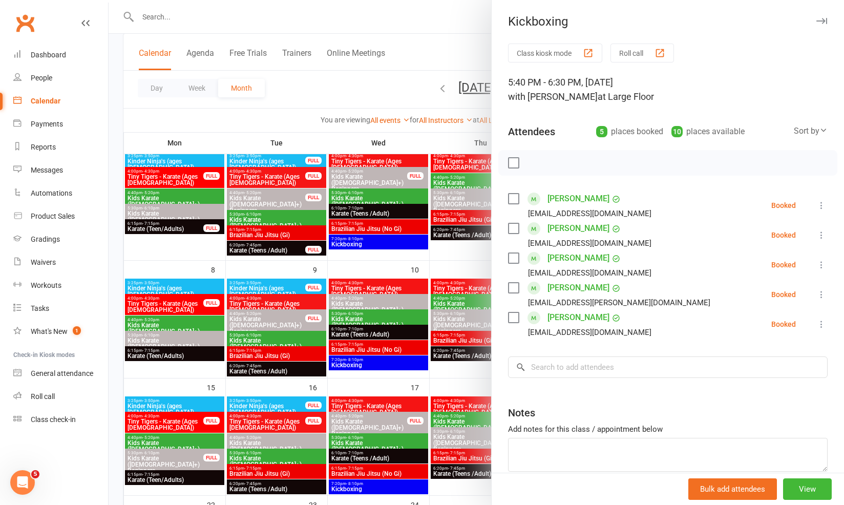
click at [422, 298] on div at bounding box center [476, 252] width 735 height 505
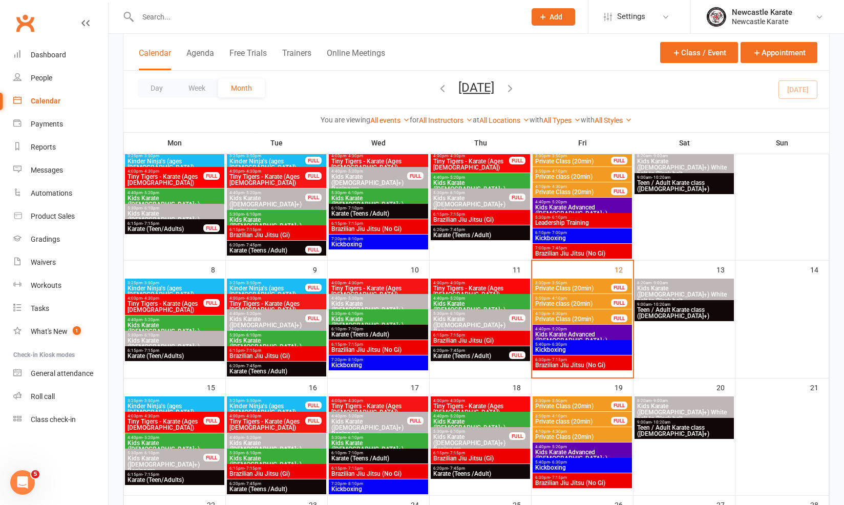
click at [555, 343] on span "- 6:30pm" at bounding box center [558, 344] width 17 height 5
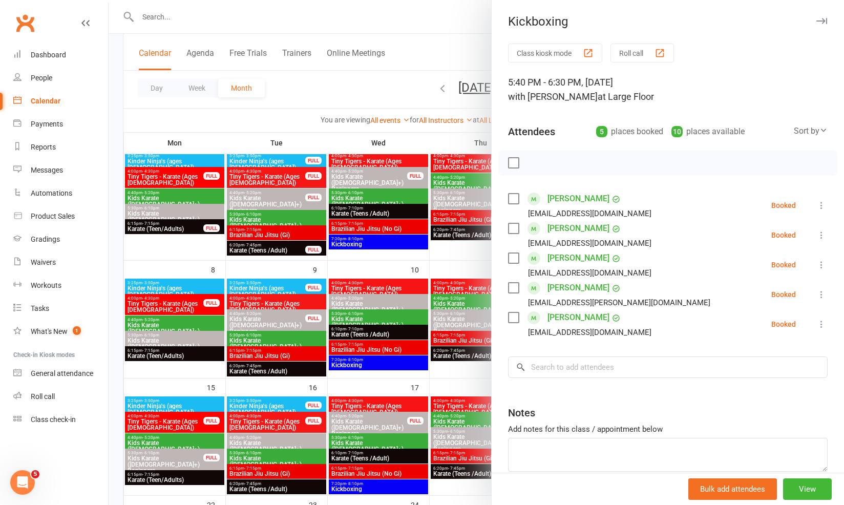
click at [479, 334] on div at bounding box center [476, 252] width 735 height 505
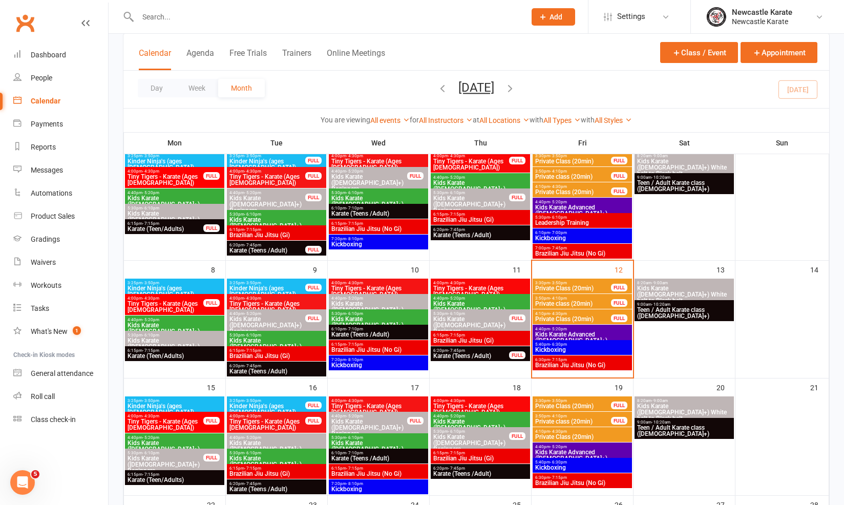
click at [542, 364] on span "Brazilian Jiu Jitsu (No Gi)" at bounding box center [582, 365] width 95 height 6
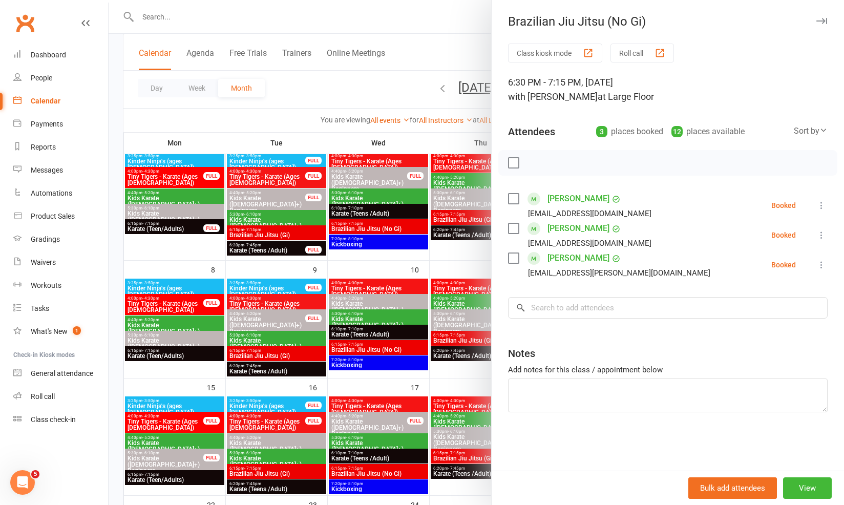
click at [480, 354] on div at bounding box center [476, 252] width 735 height 505
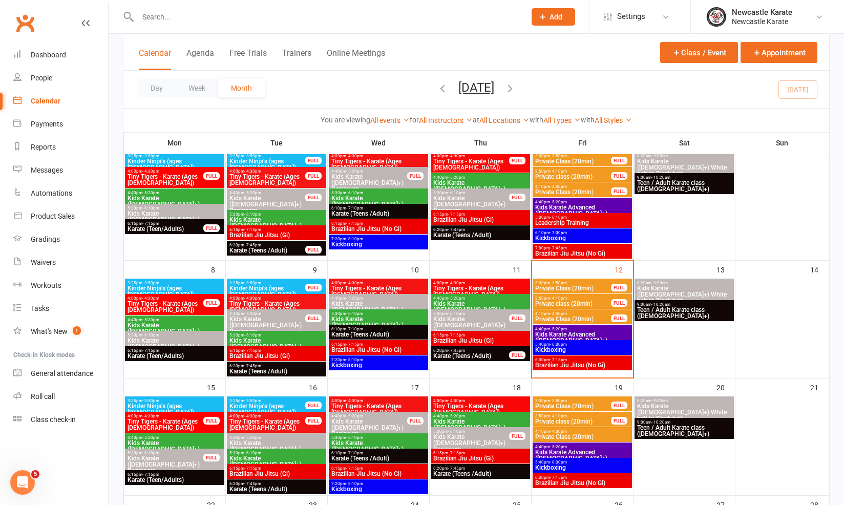
click at [654, 304] on span "- 10:20am" at bounding box center [660, 304] width 19 height 5
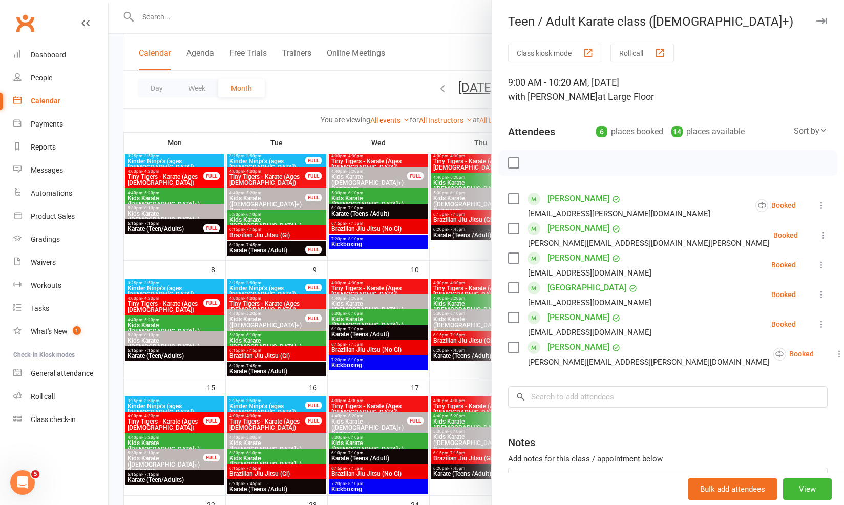
click at [567, 200] on link "[PERSON_NAME]" at bounding box center [578, 199] width 62 height 16
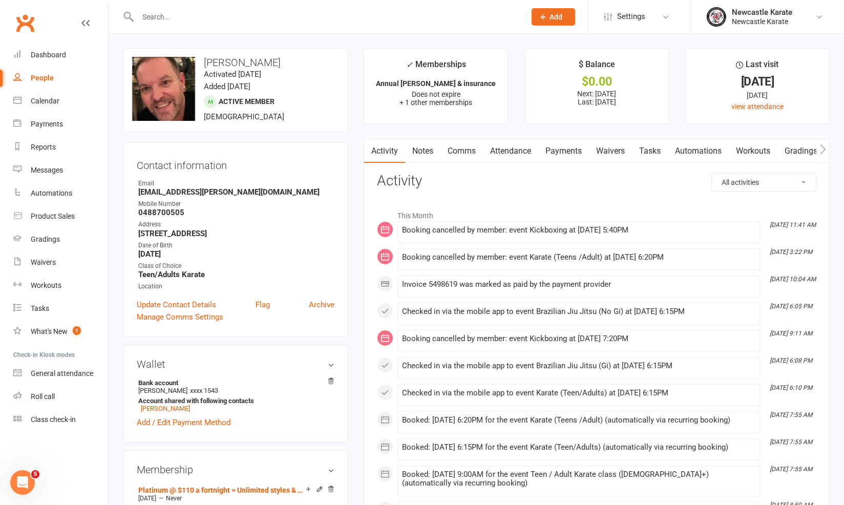
scroll to position [256, 0]
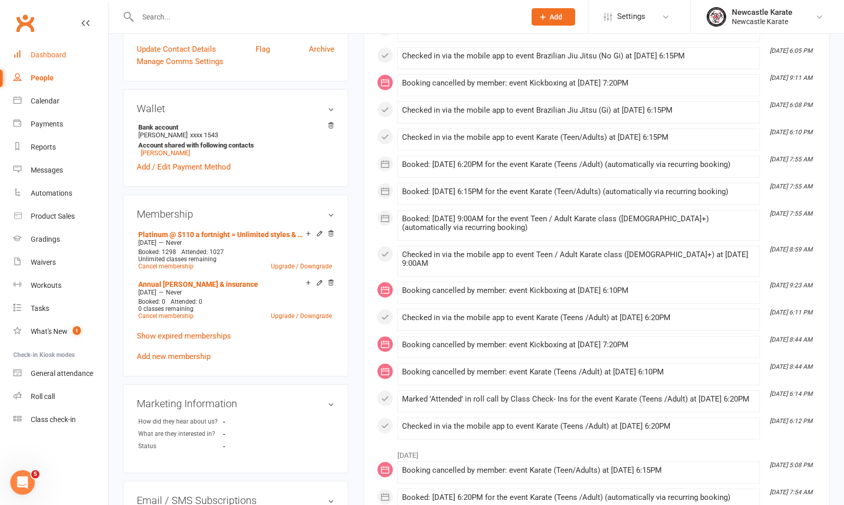
click at [61, 52] on div "Dashboard" at bounding box center [48, 55] width 35 height 8
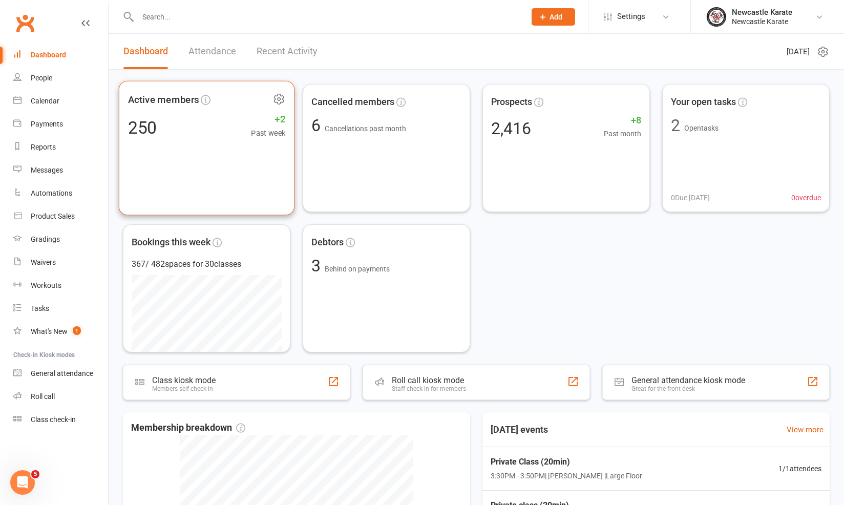
scroll to position [251, 0]
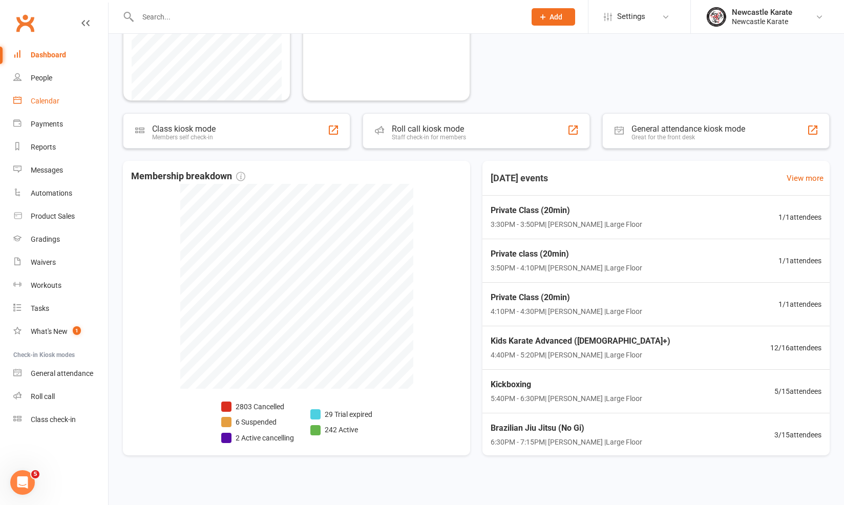
click at [51, 100] on div "Calendar" at bounding box center [45, 101] width 29 height 8
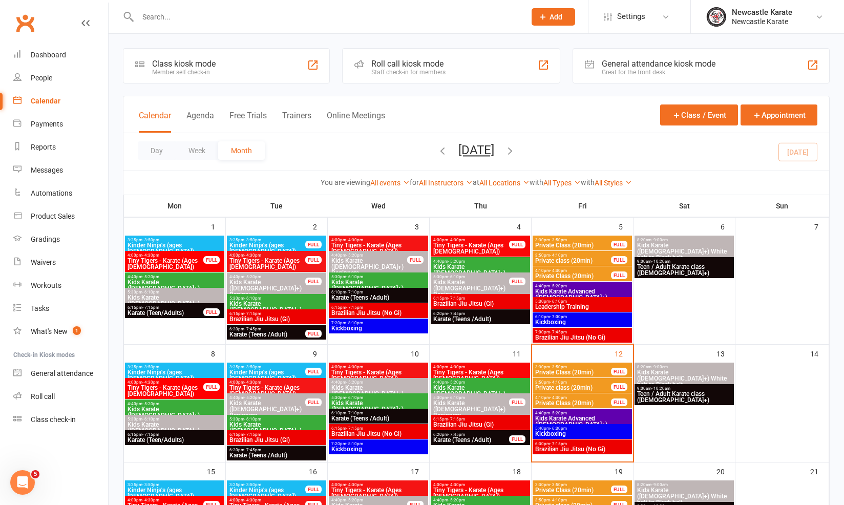
click at [244, 22] on input "text" at bounding box center [327, 17] width 384 height 14
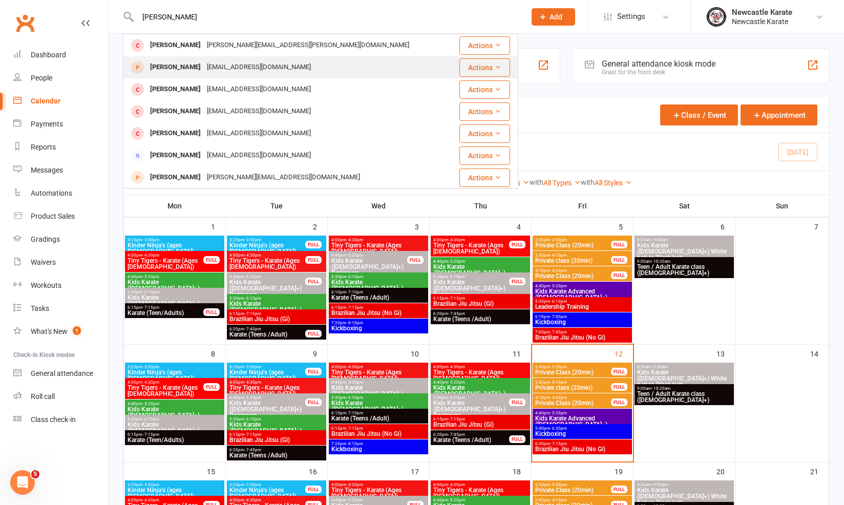
type input "Alexander benn"
click at [255, 62] on div "alexanderbennett_100@icloud.com" at bounding box center [259, 67] width 110 height 15
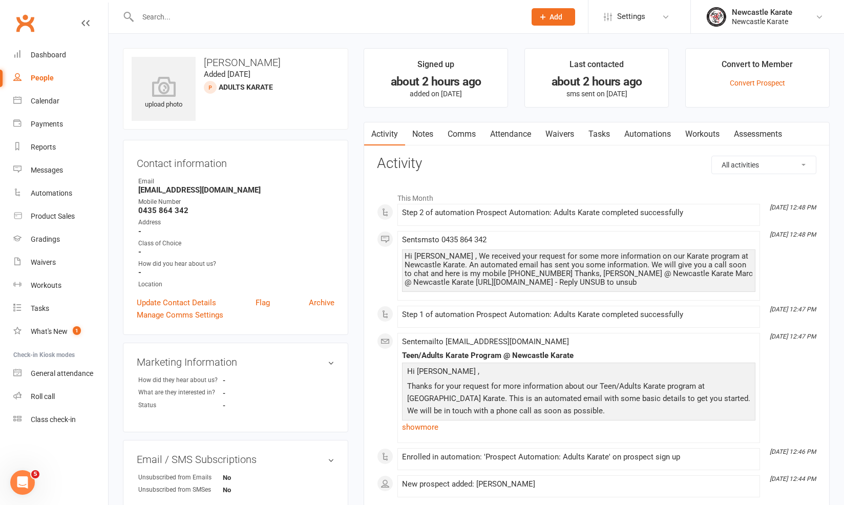
click at [415, 115] on main "Signed up about 2 hours ago added on 12 Sep 2025 Last contacted about 2 hours a…" at bounding box center [596, 289] width 481 height 483
click at [426, 138] on link "Notes" at bounding box center [422, 134] width 35 height 24
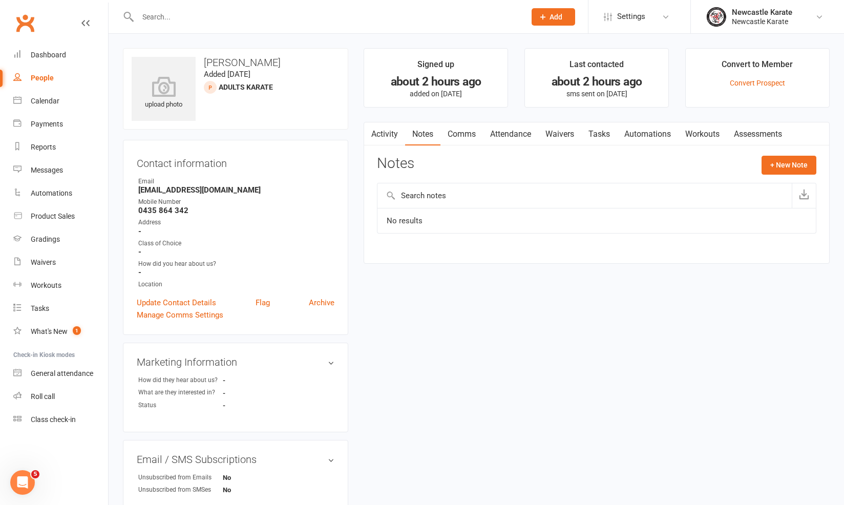
click at [755, 162] on div "Notes + New Note" at bounding box center [596, 169] width 439 height 27
click at [767, 162] on button "+ New Note" at bounding box center [789, 165] width 55 height 18
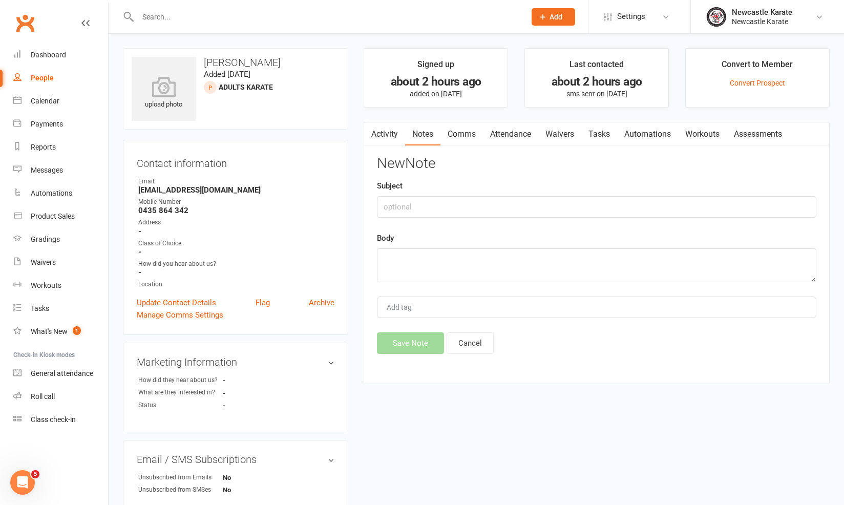
click at [577, 219] on div "New Note Subject Body Add tag Save Note Cancel" at bounding box center [596, 255] width 439 height 198
click at [578, 200] on input "text" at bounding box center [596, 207] width 439 height 22
type input "tried to call [PERSON_NAME] twice, he did not answer"
type textarea "LVM"
click at [413, 330] on div "New Note Subject tried to call Alexander twice, he did not answer Body LVM Add …" at bounding box center [596, 255] width 439 height 198
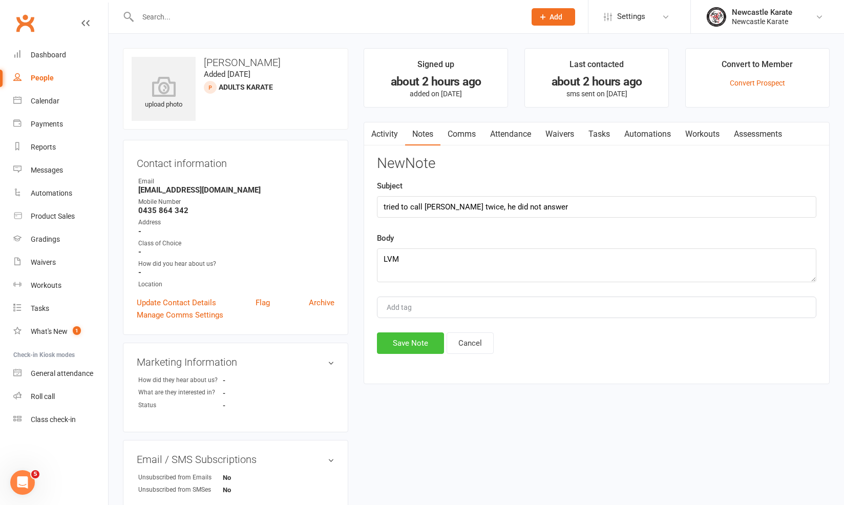
click at [410, 335] on button "Save Note" at bounding box center [410, 343] width 67 height 22
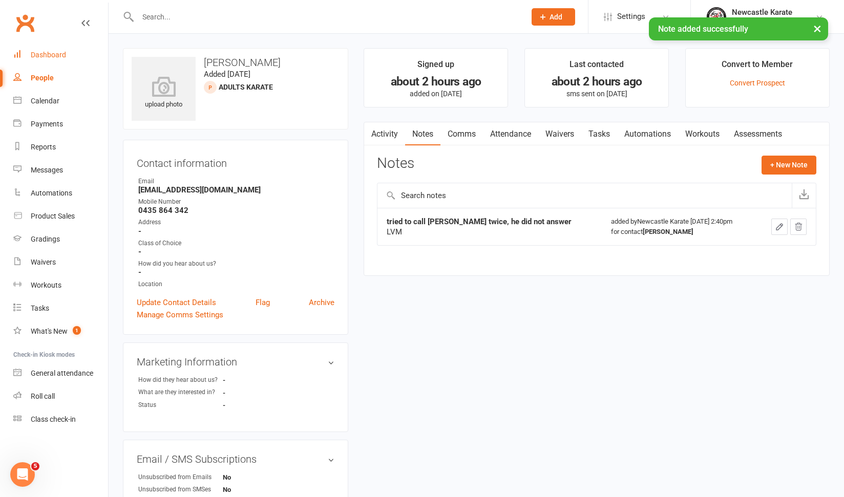
click at [48, 48] on link "Dashboard" at bounding box center [60, 55] width 95 height 23
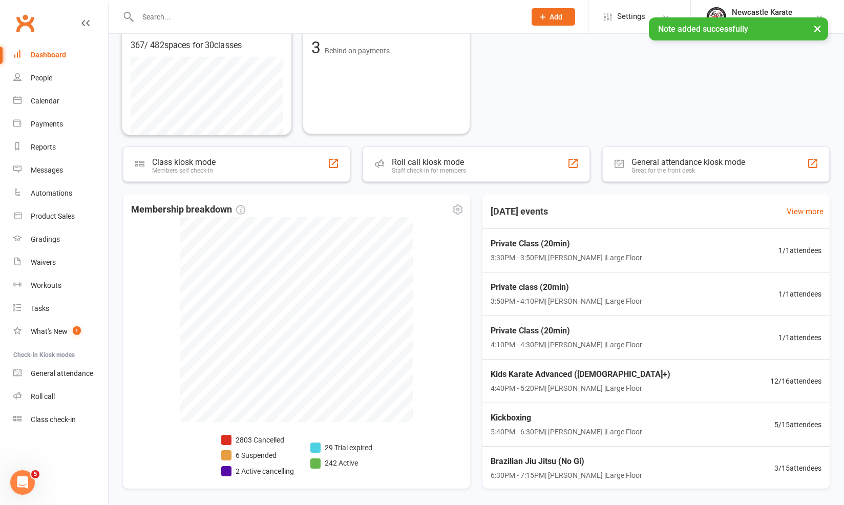
scroll to position [251, 0]
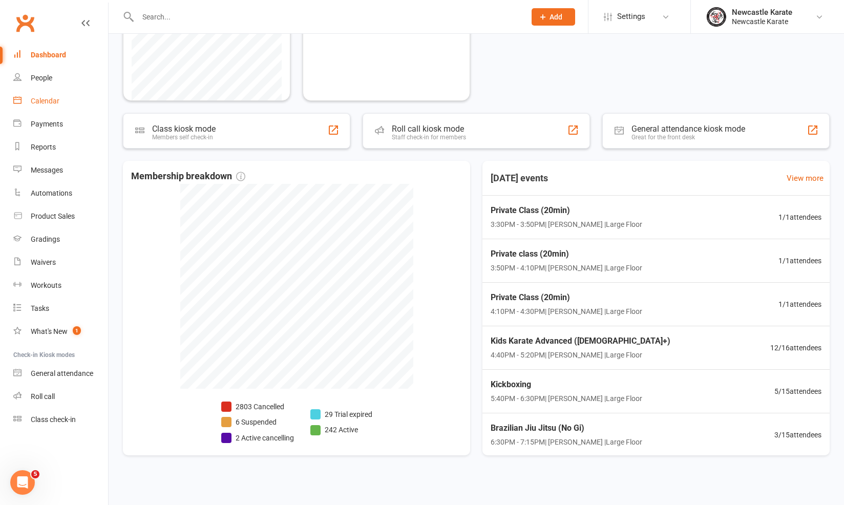
click at [49, 97] on div "Calendar" at bounding box center [45, 101] width 29 height 8
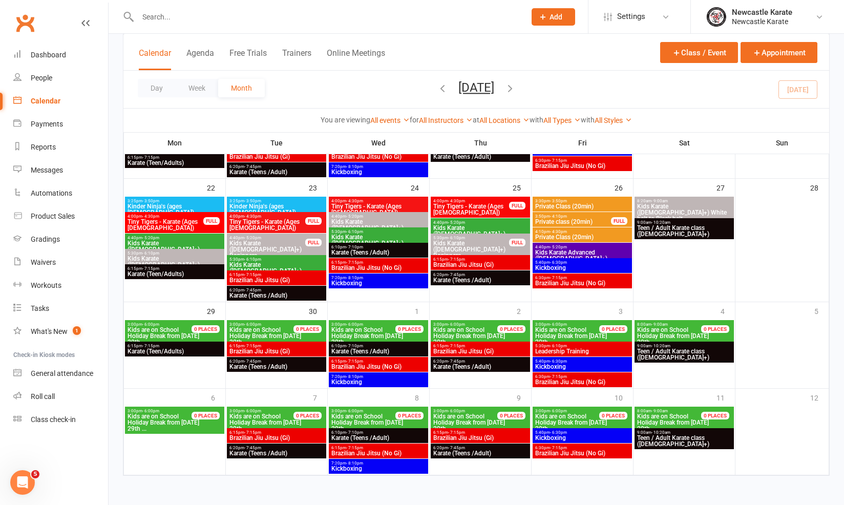
scroll to position [56, 0]
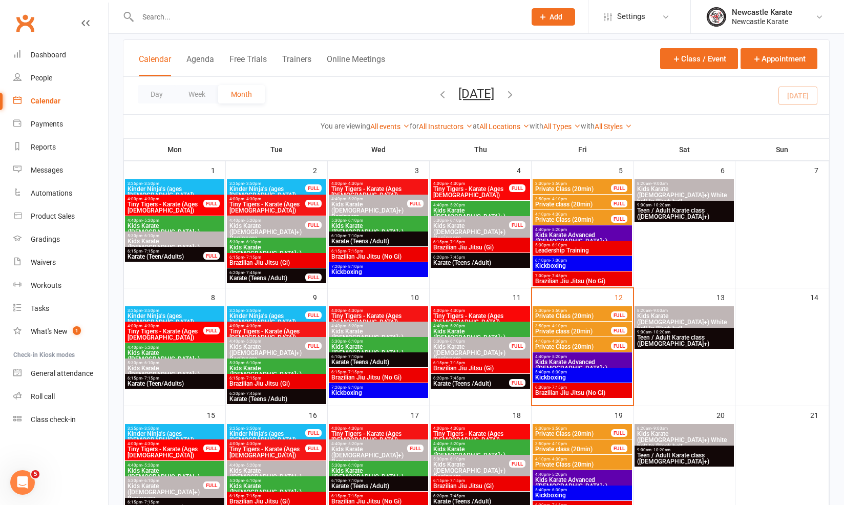
click at [590, 344] on span "Private Class (20min)" at bounding box center [573, 347] width 77 height 6
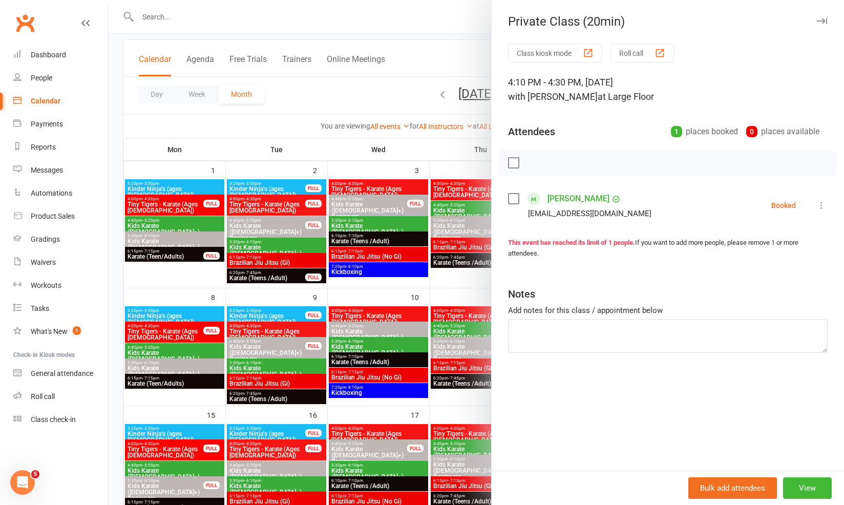
drag, startPoint x: 468, startPoint y: 332, endPoint x: 486, endPoint y: 334, distance: 18.5
click at [468, 332] on div at bounding box center [476, 252] width 735 height 505
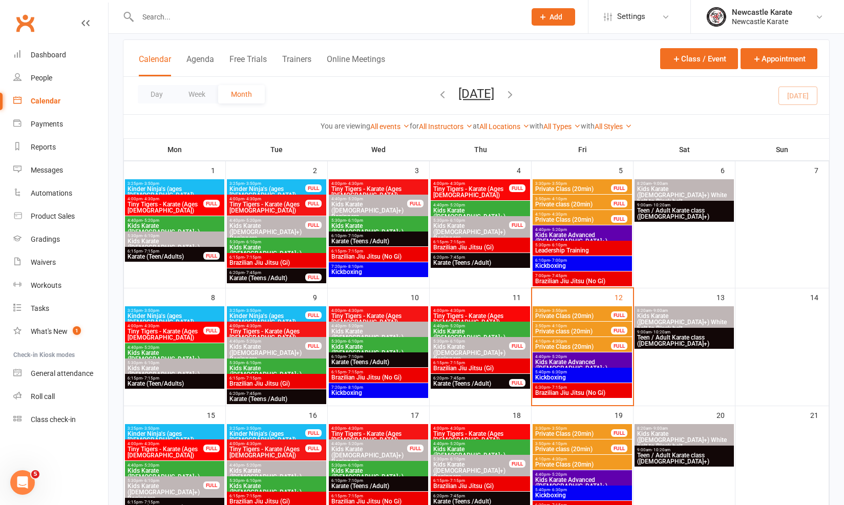
click at [554, 362] on span "Kids Karate Advanced ([DEMOGRAPHIC_DATA]+)" at bounding box center [582, 365] width 95 height 12
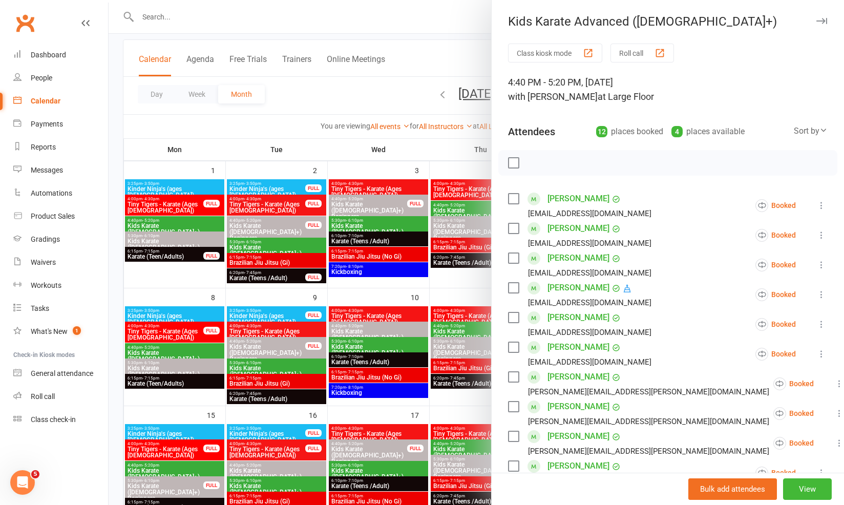
click at [472, 321] on div at bounding box center [476, 252] width 735 height 505
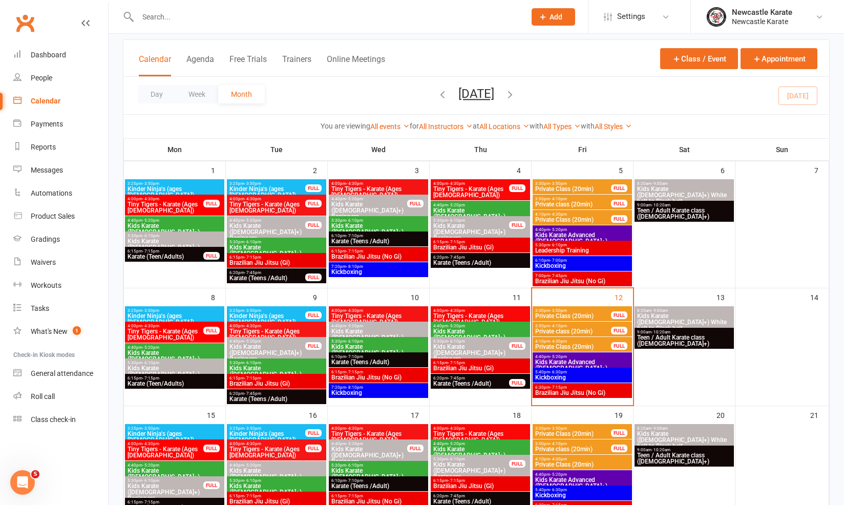
click at [565, 372] on span "- 6:30pm" at bounding box center [558, 372] width 17 height 5
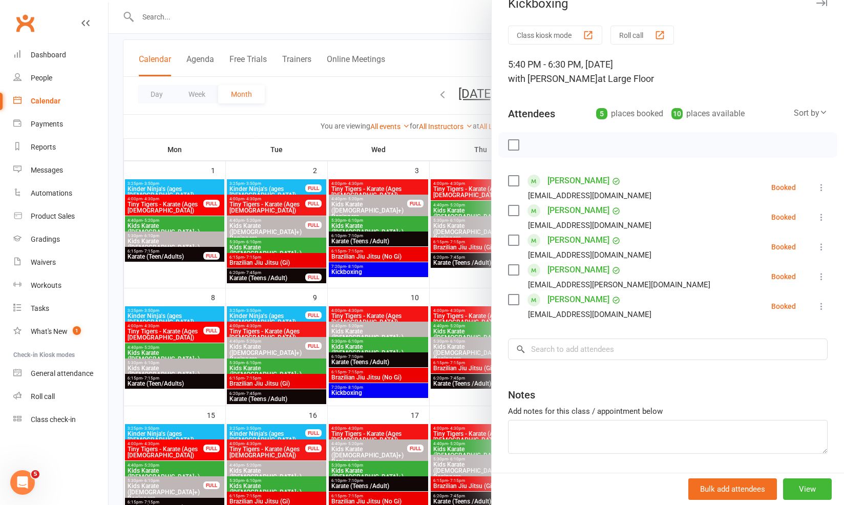
scroll to position [39, 0]
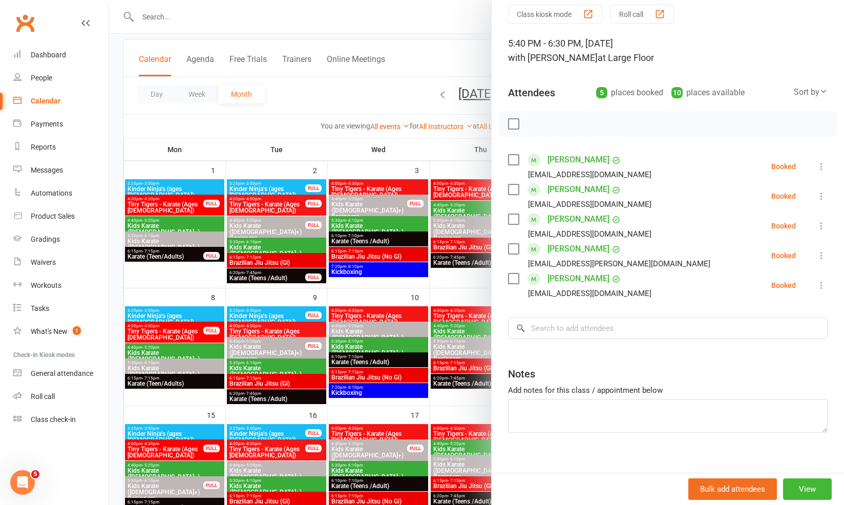
click at [492, 373] on div "Class kiosk mode Roll call 5:40 PM - 6:30 PM, Friday, September, 12, 2025 with …" at bounding box center [668, 244] width 352 height 479
drag, startPoint x: 462, startPoint y: 377, endPoint x: 528, endPoint y: 381, distance: 66.2
click at [462, 377] on div at bounding box center [476, 252] width 735 height 505
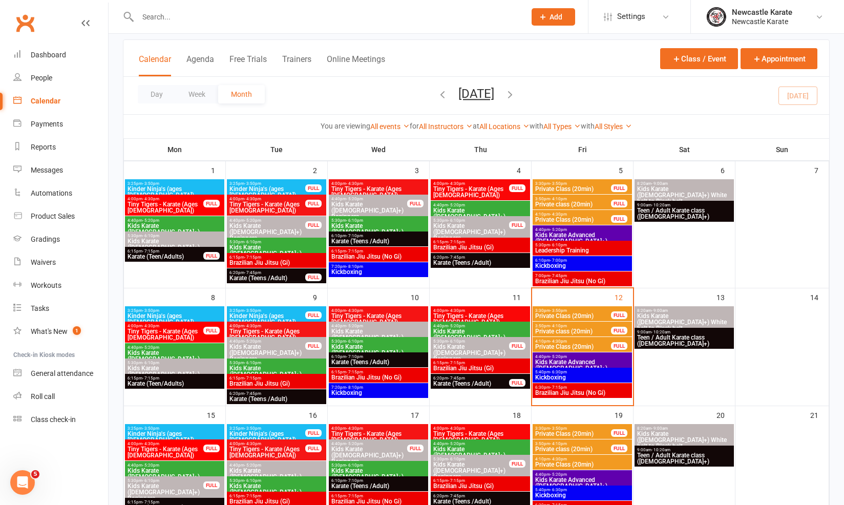
click at [556, 387] on span "- 7:15pm" at bounding box center [558, 387] width 17 height 5
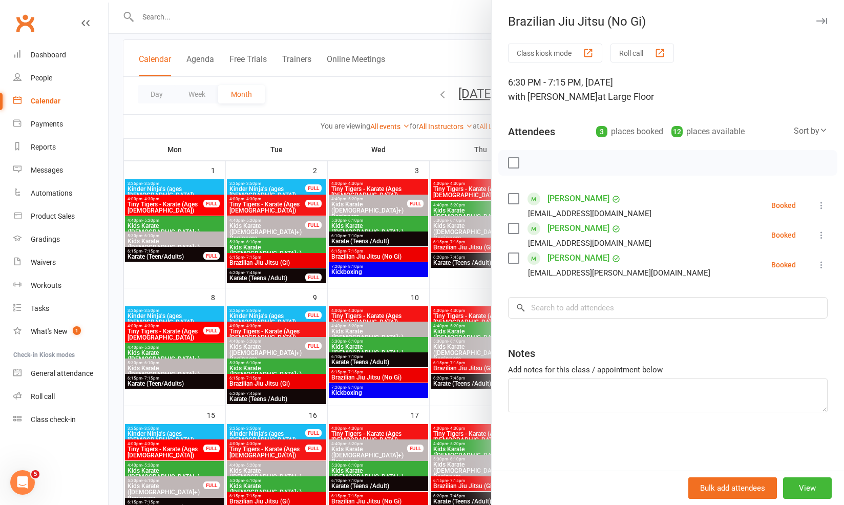
click at [396, 369] on div at bounding box center [476, 252] width 735 height 505
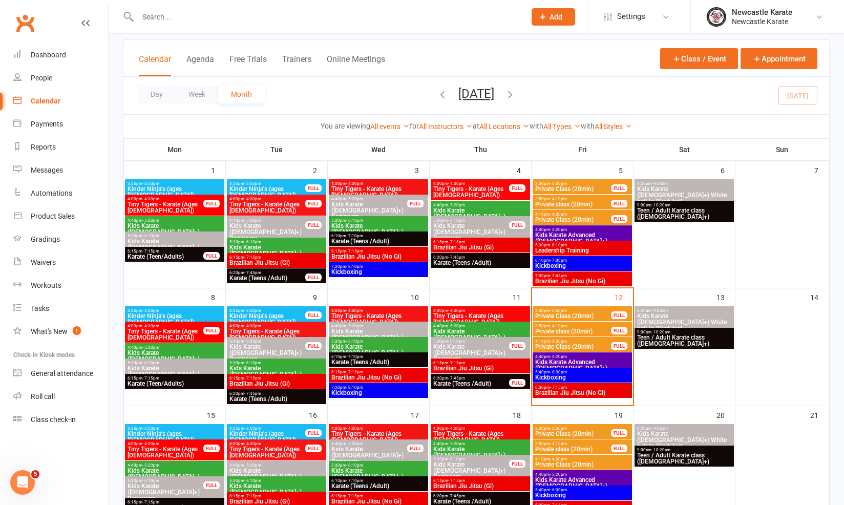
click at [35, 122] on div "Payments" at bounding box center [47, 124] width 32 height 8
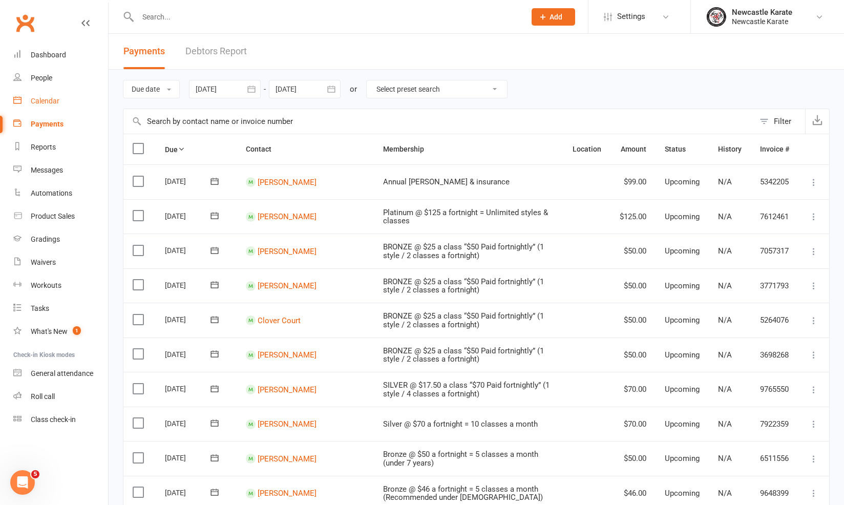
click at [52, 96] on link "Calendar" at bounding box center [60, 101] width 95 height 23
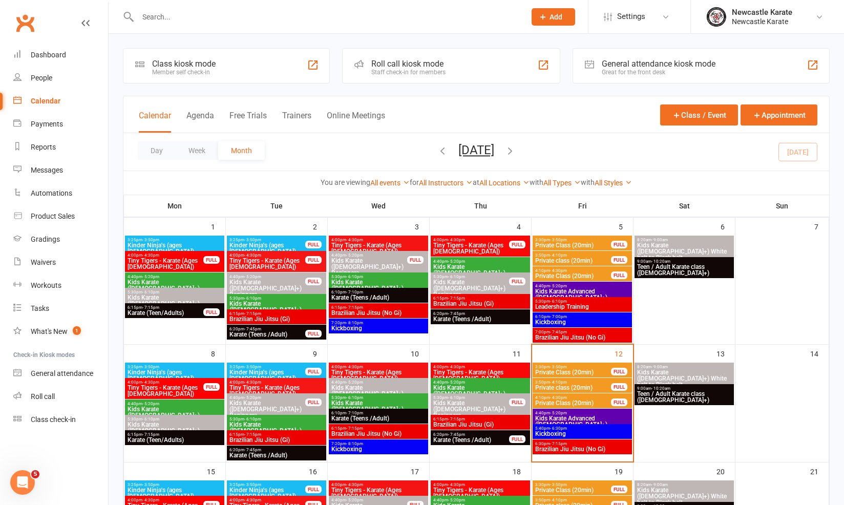
click at [495, 425] on span "Brazilian Jiu Jitsu (Gi)" at bounding box center [480, 424] width 95 height 6
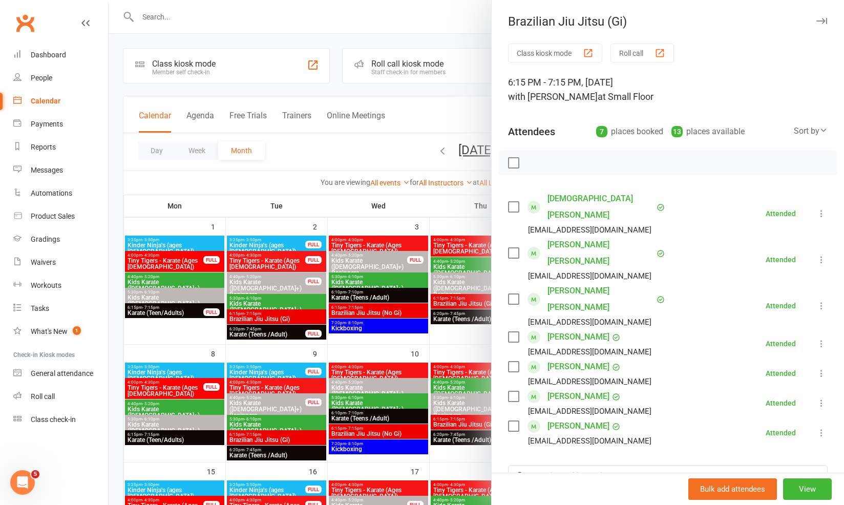
drag, startPoint x: 447, startPoint y: 393, endPoint x: 465, endPoint y: 398, distance: 19.1
click at [447, 393] on div at bounding box center [476, 252] width 735 height 505
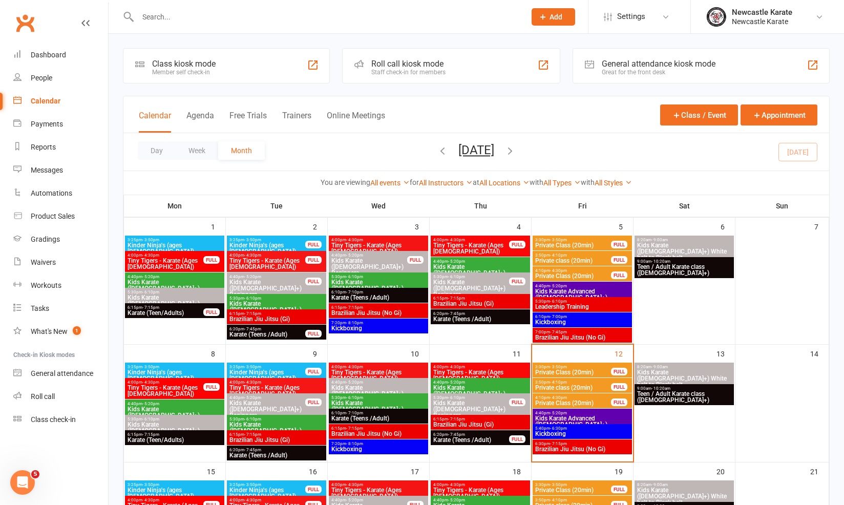
click at [660, 393] on span "Teen / Adult Karate class ([DEMOGRAPHIC_DATA]+)" at bounding box center [684, 397] width 95 height 12
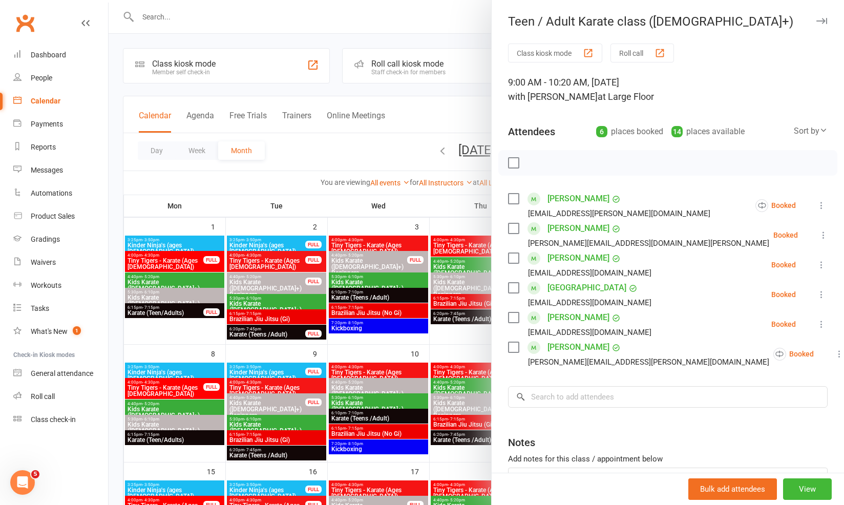
click at [390, 364] on div at bounding box center [476, 252] width 735 height 505
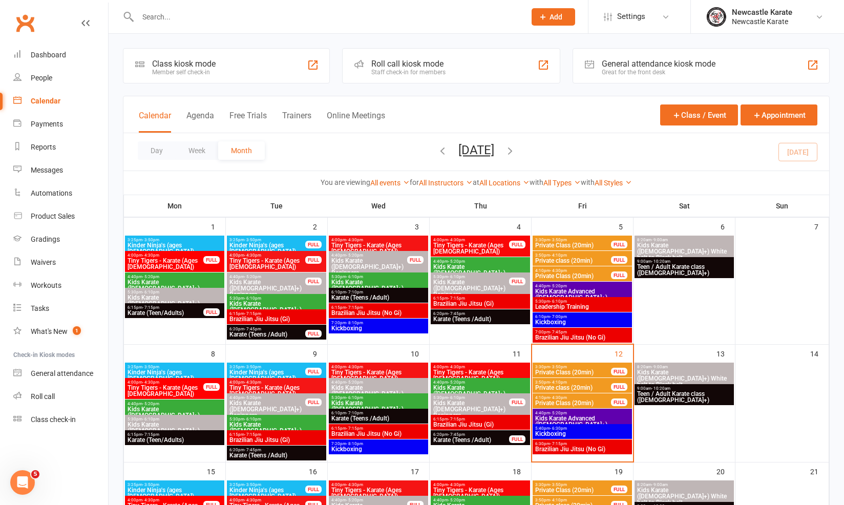
click at [717, 375] on span "Kids Karate ([DEMOGRAPHIC_DATA]+) White belt to Black belt" at bounding box center [684, 378] width 95 height 18
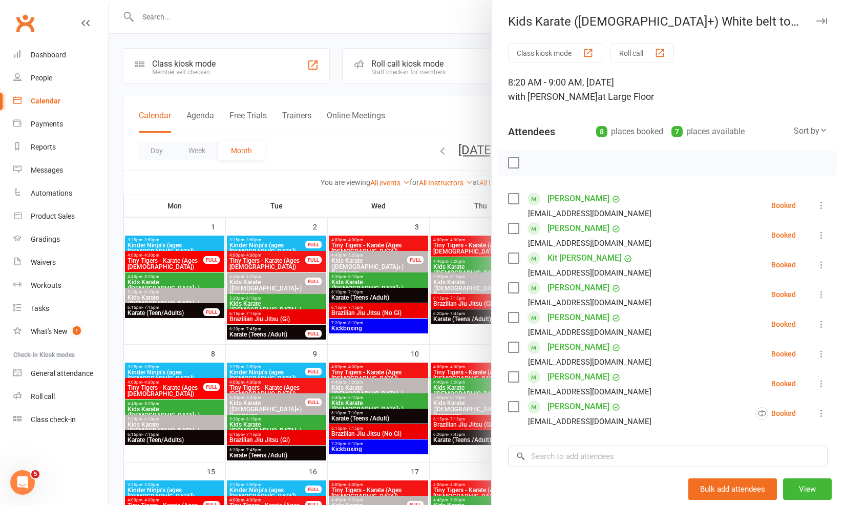
click at [412, 334] on div at bounding box center [476, 252] width 735 height 505
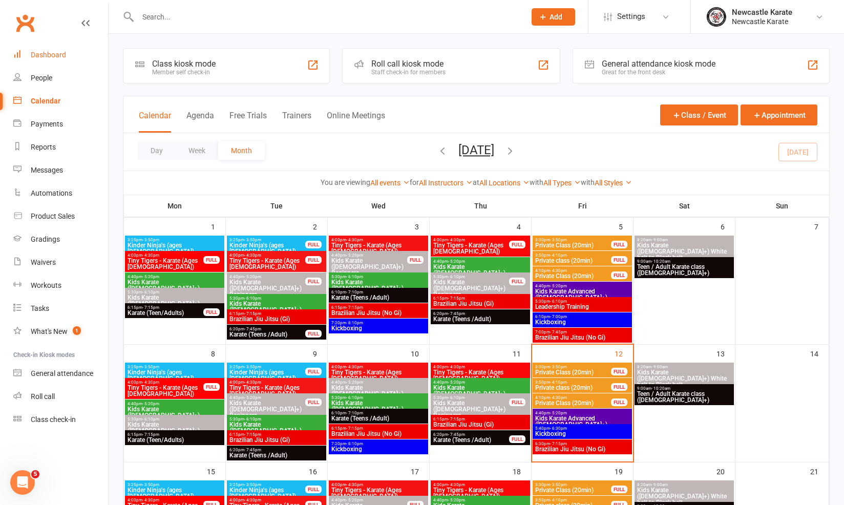
click at [76, 45] on link "Dashboard" at bounding box center [60, 55] width 95 height 23
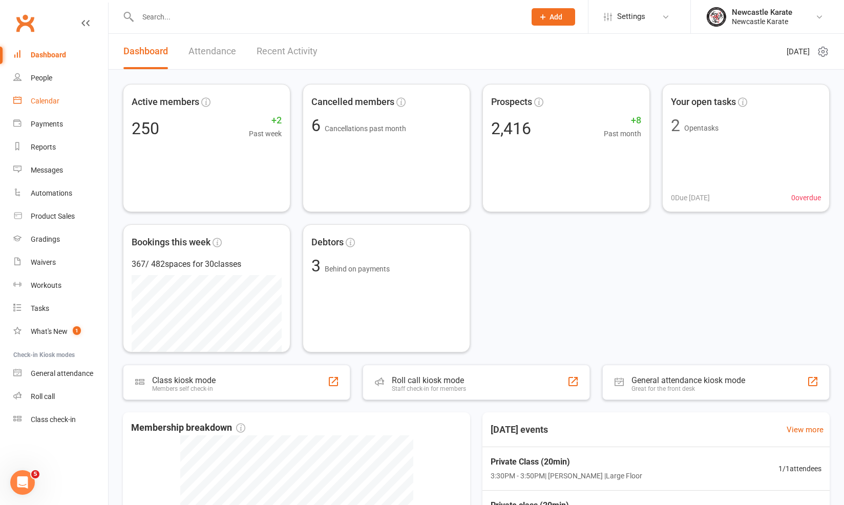
click at [55, 101] on div "Calendar" at bounding box center [45, 101] width 29 height 8
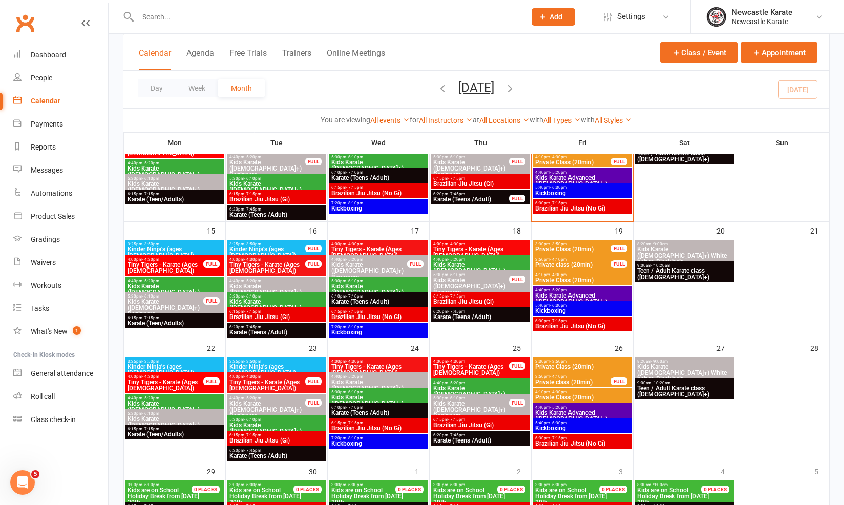
scroll to position [33, 0]
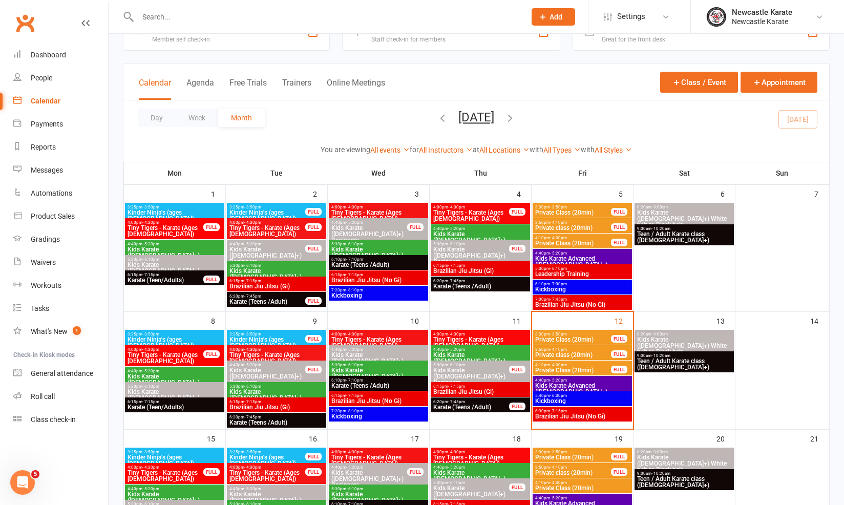
click at [572, 399] on span "Kickboxing" at bounding box center [582, 401] width 95 height 6
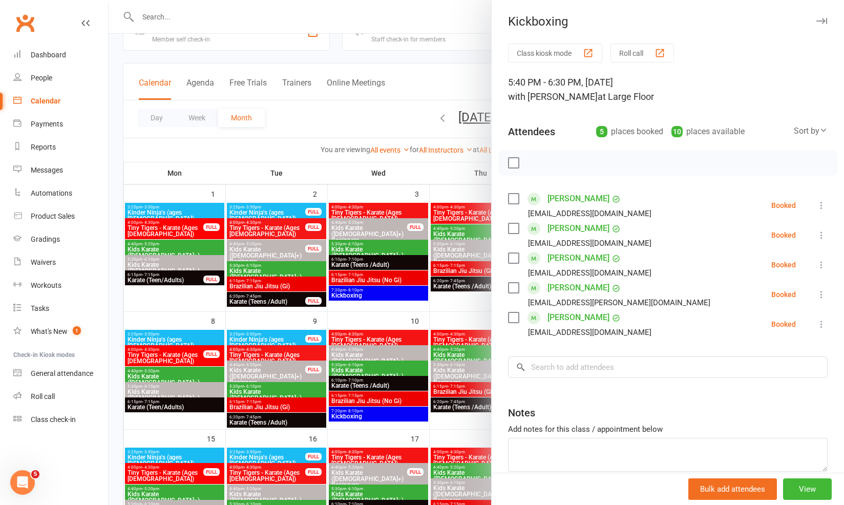
click at [425, 361] on div at bounding box center [476, 252] width 735 height 505
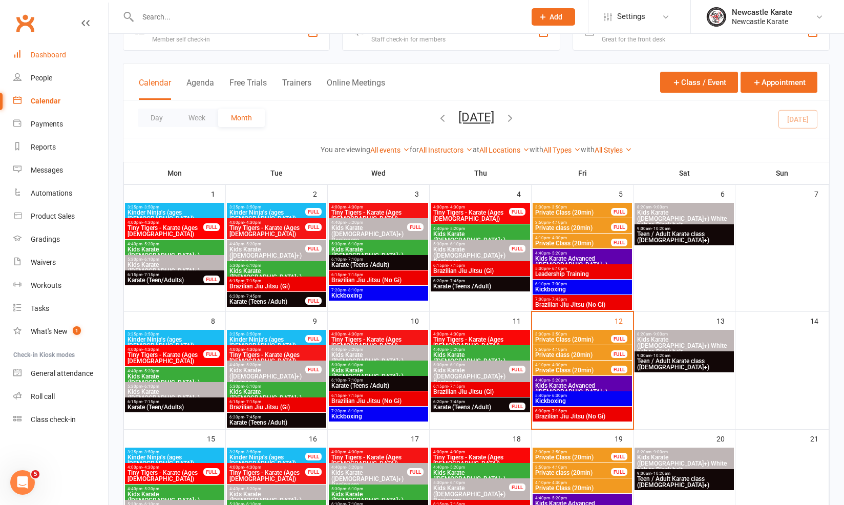
click at [74, 60] on link "Dashboard" at bounding box center [60, 55] width 95 height 23
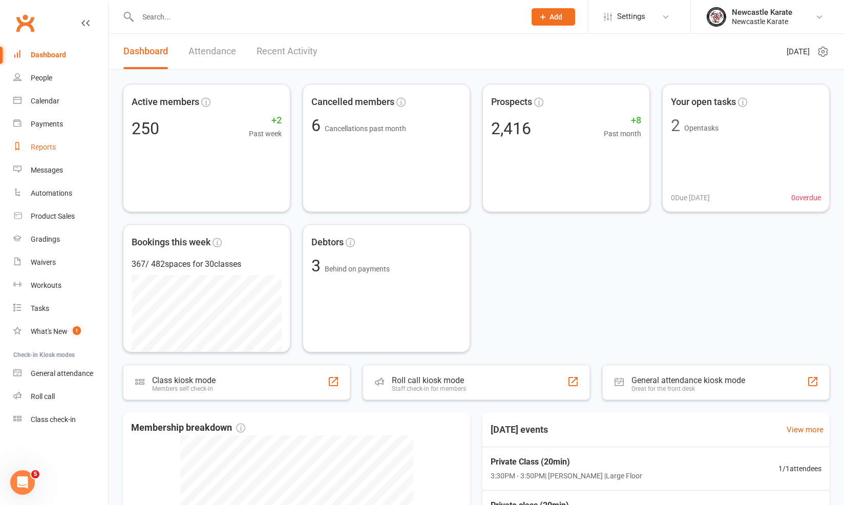
click at [38, 147] on div "Reports" at bounding box center [43, 147] width 25 height 8
select select "25"
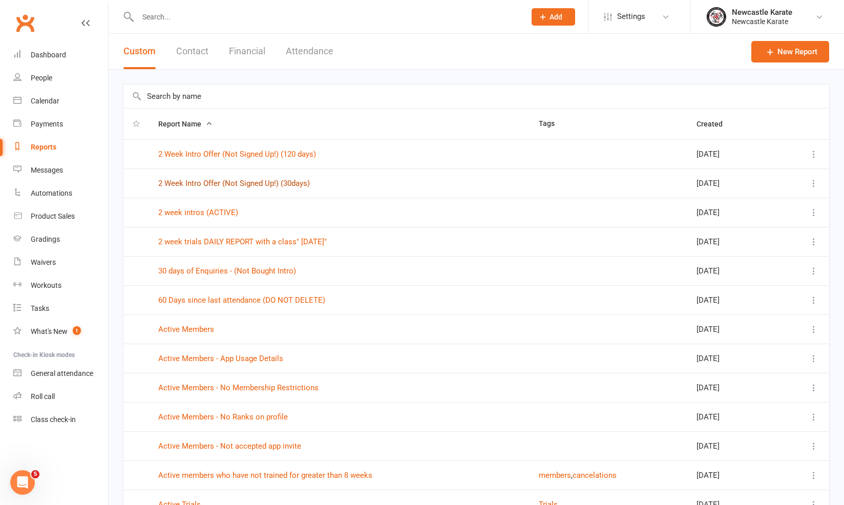
click at [236, 183] on link "2 Week Intro Offer (Not Signed Up!) (30days)" at bounding box center [234, 183] width 152 height 9
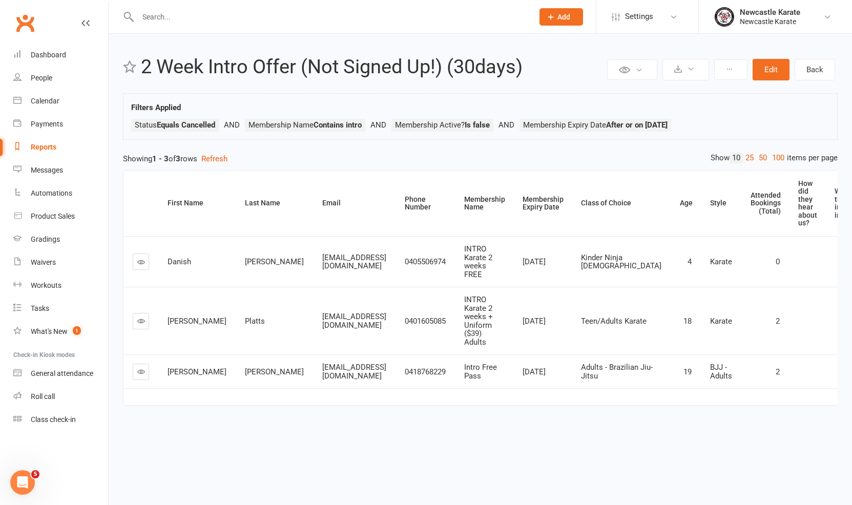
select select "25"
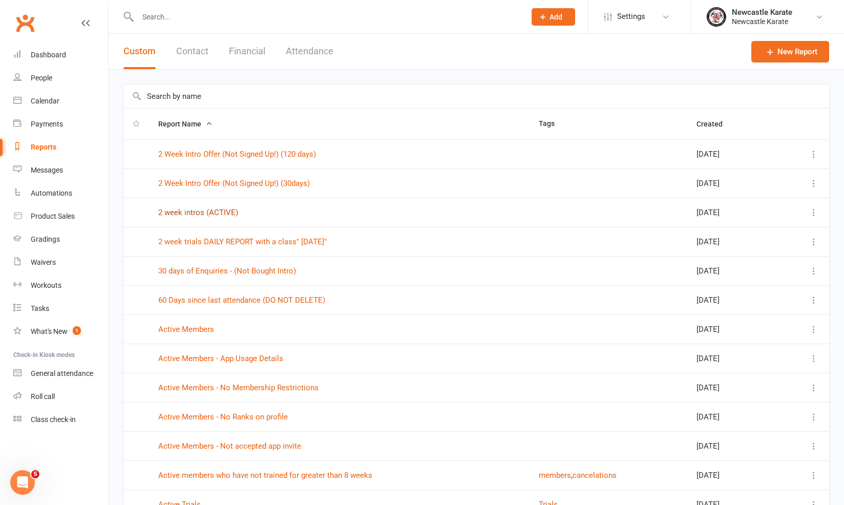
click at [206, 213] on link "2 week intros (ACTIVE)" at bounding box center [198, 212] width 80 height 9
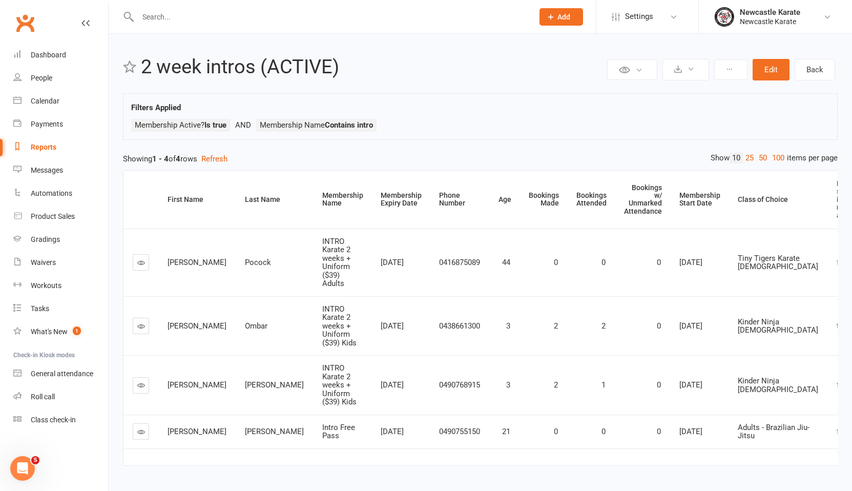
select select "25"
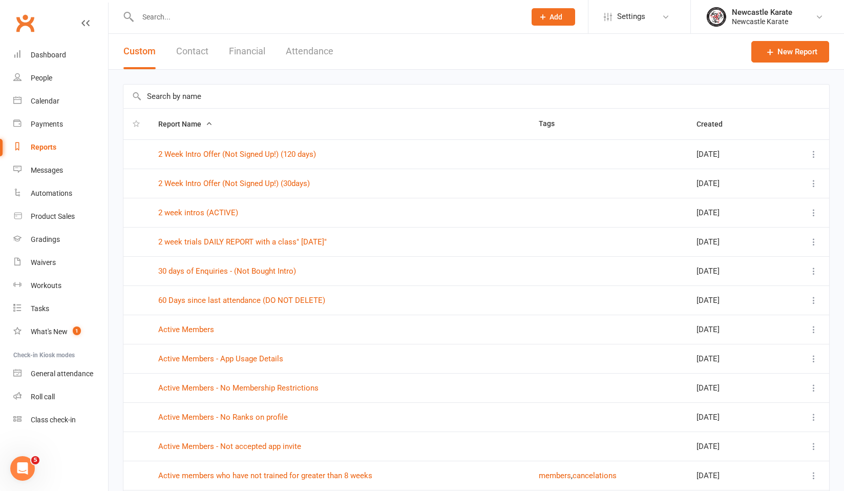
click at [223, 97] on input "text" at bounding box center [476, 96] width 706 height 24
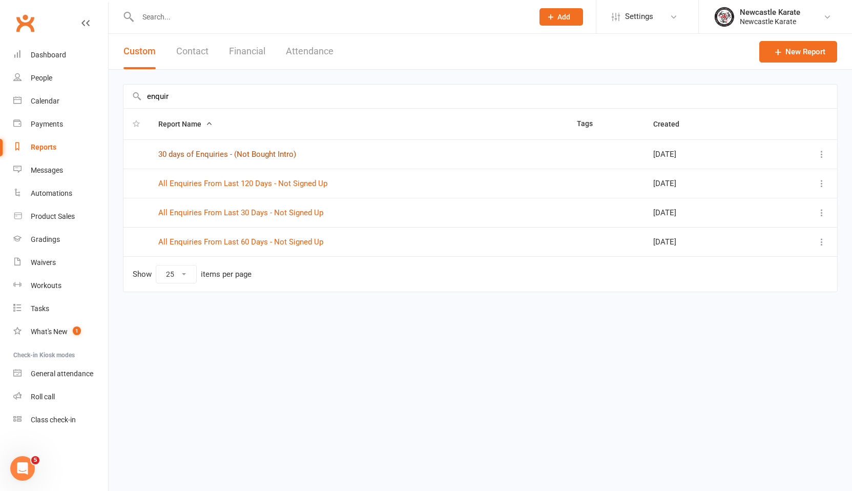
type input "enquir"
click at [256, 152] on link "30 days of Enquiries - (Not Bought Intro)" at bounding box center [227, 154] width 138 height 9
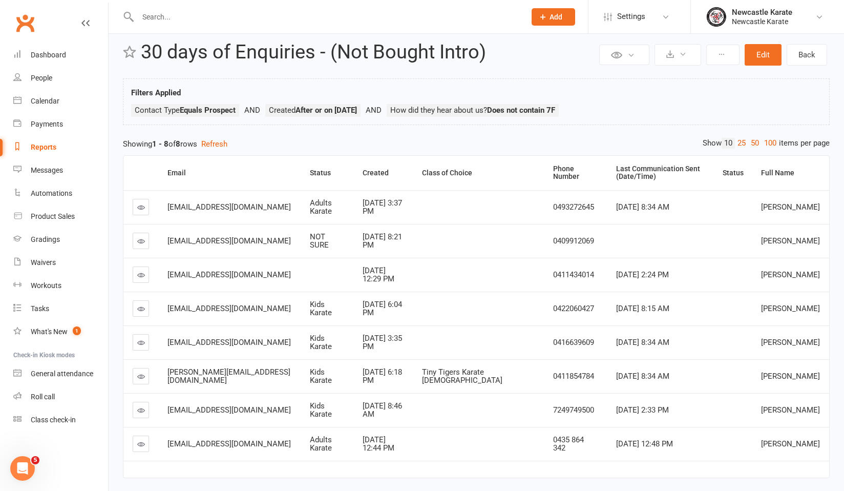
scroll to position [55, 0]
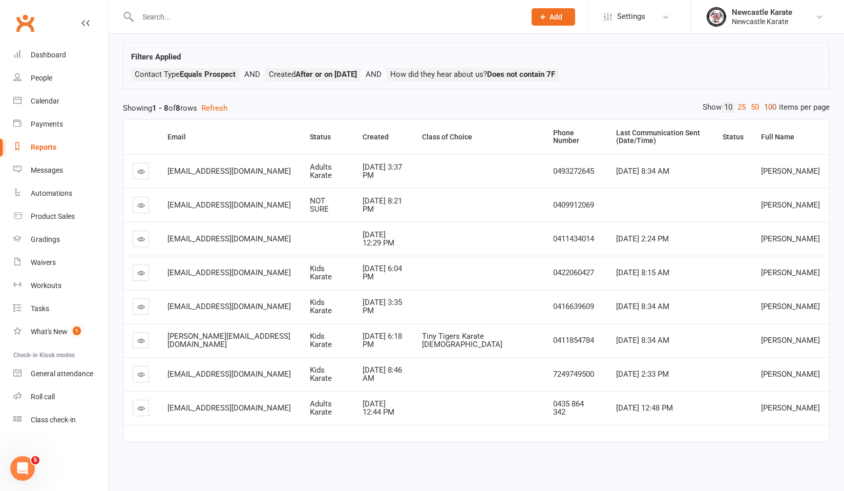
click at [774, 102] on link "100" at bounding box center [770, 107] width 17 height 11
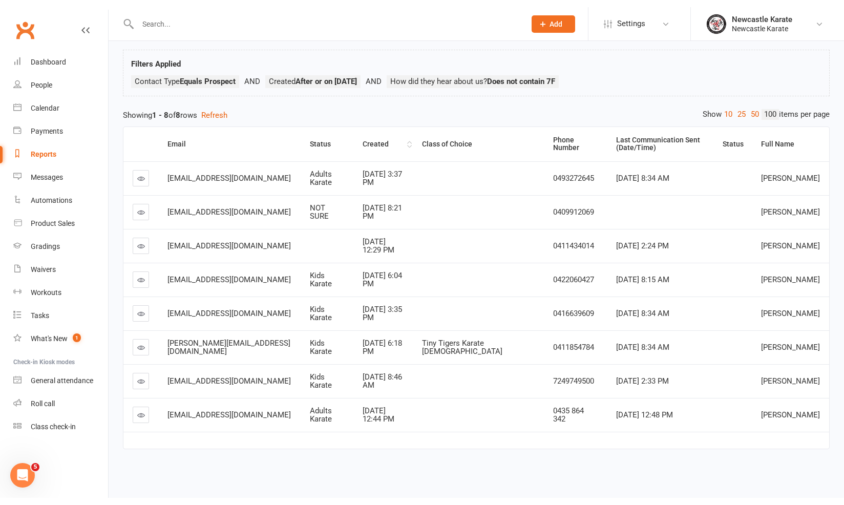
scroll to position [40, 0]
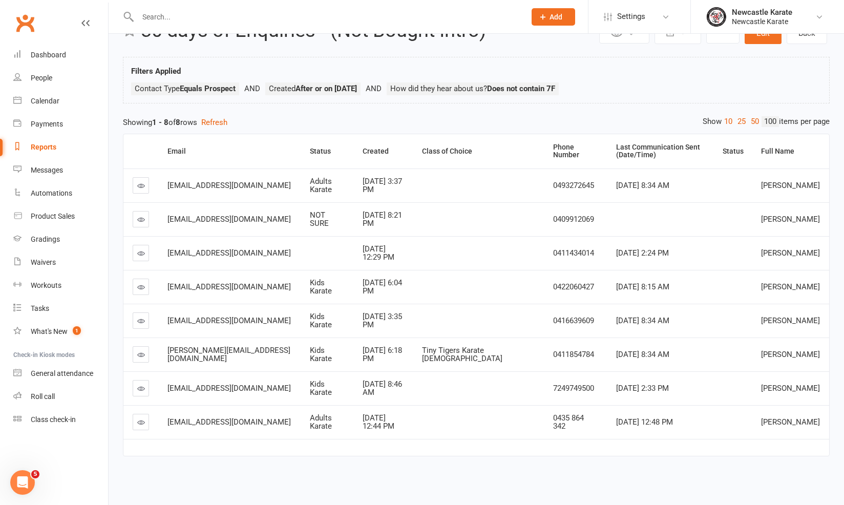
click at [142, 419] on link at bounding box center [141, 422] width 16 height 16
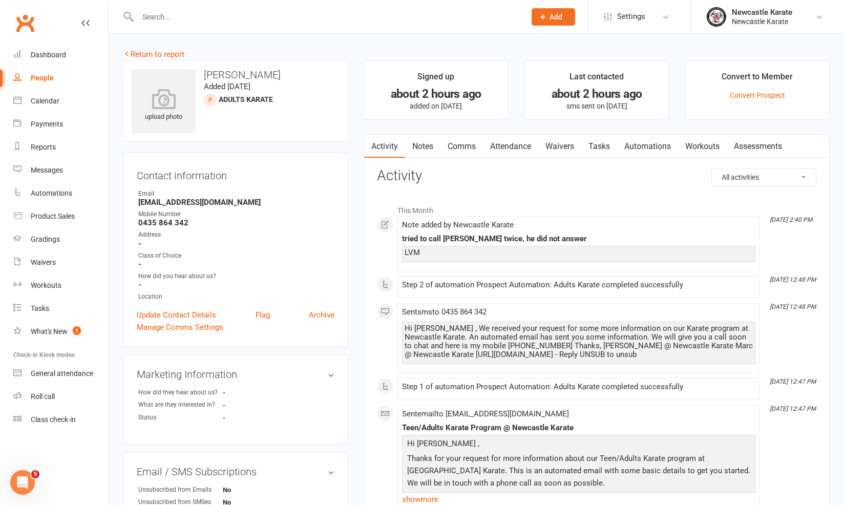
click at [425, 142] on link "Notes" at bounding box center [422, 147] width 35 height 24
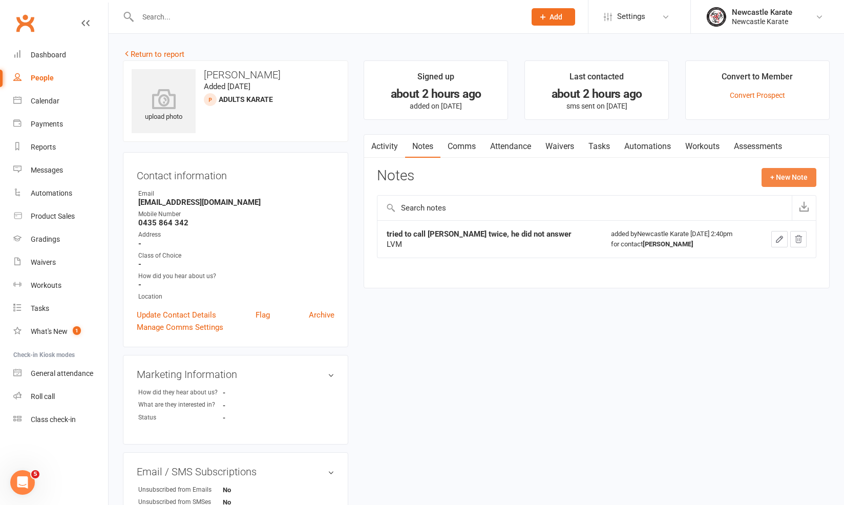
click at [776, 177] on button "+ New Note" at bounding box center [789, 177] width 55 height 18
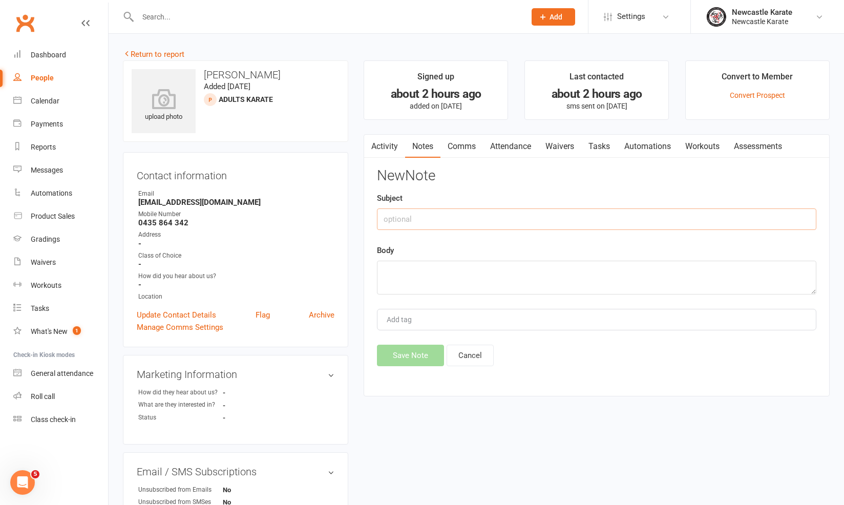
click at [653, 220] on input "text" at bounding box center [596, 219] width 439 height 22
type input "C"
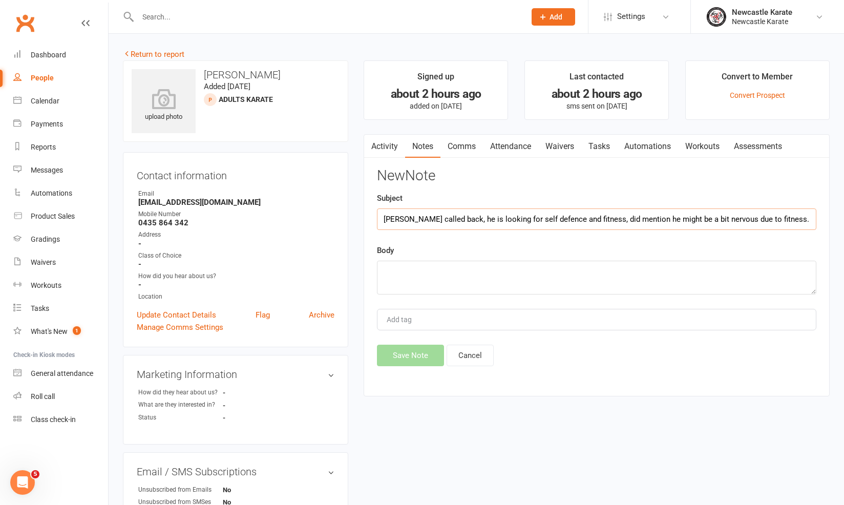
drag, startPoint x: 648, startPoint y: 220, endPoint x: 764, endPoint y: 217, distance: 116.3
click at [764, 217] on input "Alexander called back, he is looking for self defence and fitness, did mention …" at bounding box center [596, 219] width 439 height 22
click at [811, 219] on input "Alexander called back, he is looking for self defence and fitness, did mention …" at bounding box center [596, 219] width 439 height 22
type input "[PERSON_NAME] called back, he is looking for self defence and fitness, did ment…"
click at [523, 281] on textarea at bounding box center [596, 278] width 439 height 34
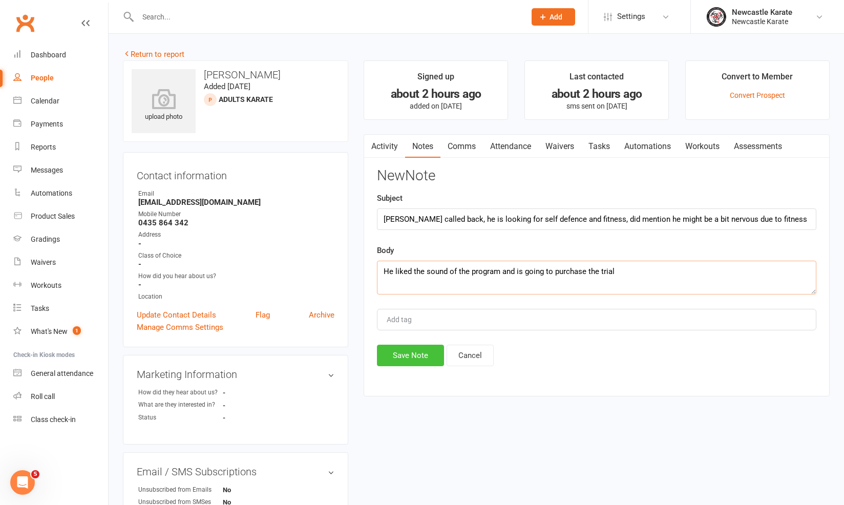
type textarea "He liked the sound of the program and is going to purchase the trial"
click at [416, 352] on button "Save Note" at bounding box center [410, 356] width 67 height 22
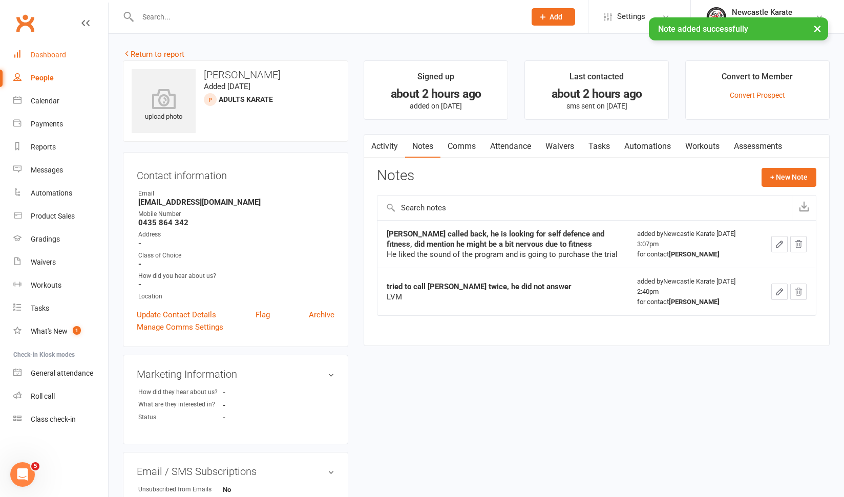
click at [71, 53] on link "Dashboard" at bounding box center [60, 55] width 95 height 23
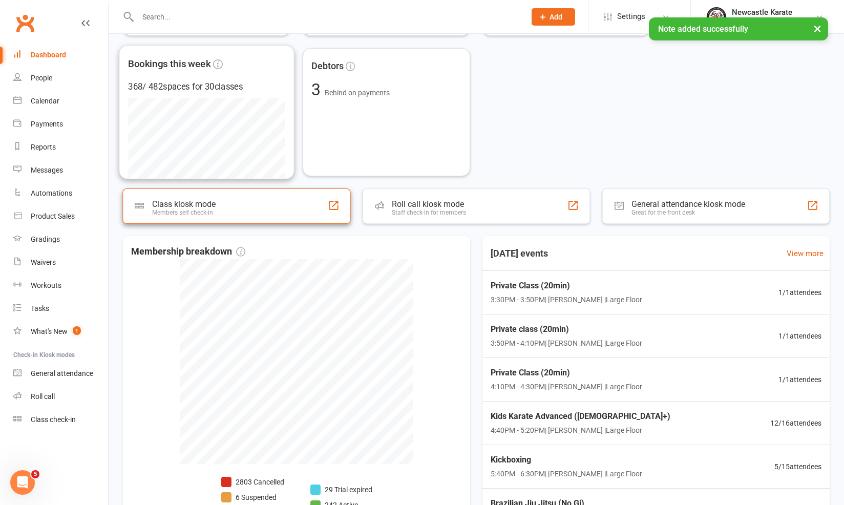
scroll to position [251, 0]
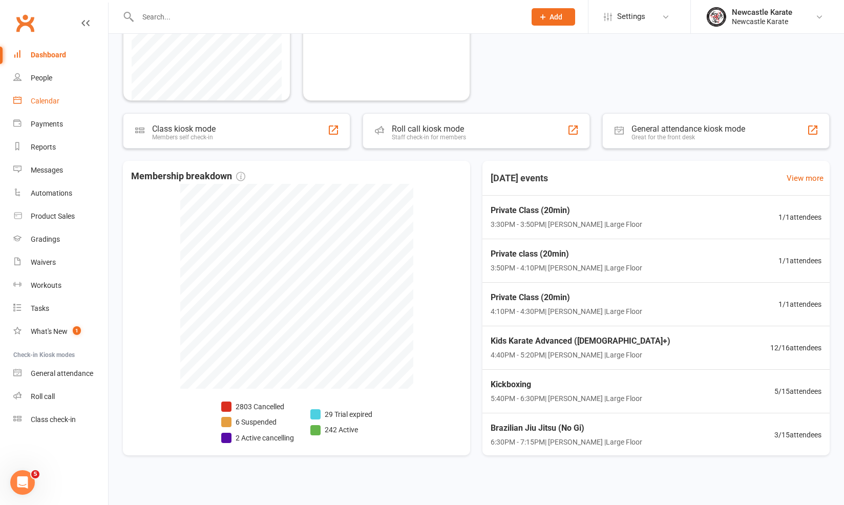
click at [55, 90] on link "Calendar" at bounding box center [60, 101] width 95 height 23
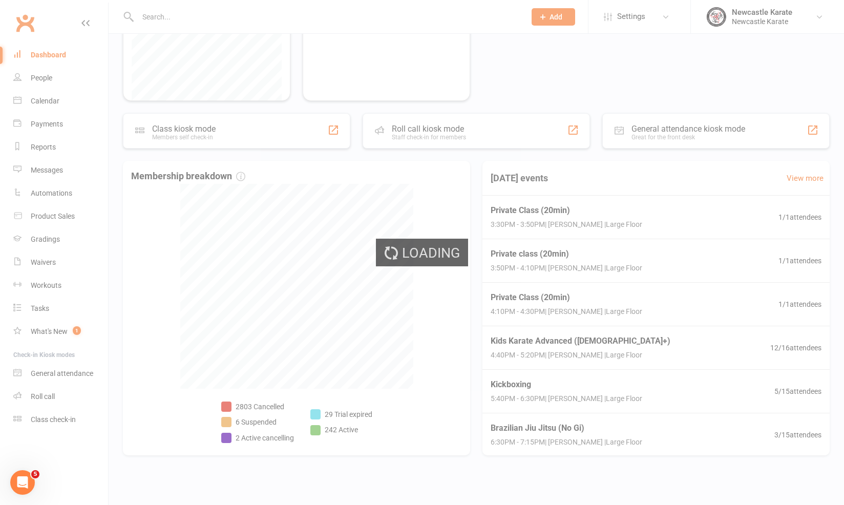
scroll to position [255, 0]
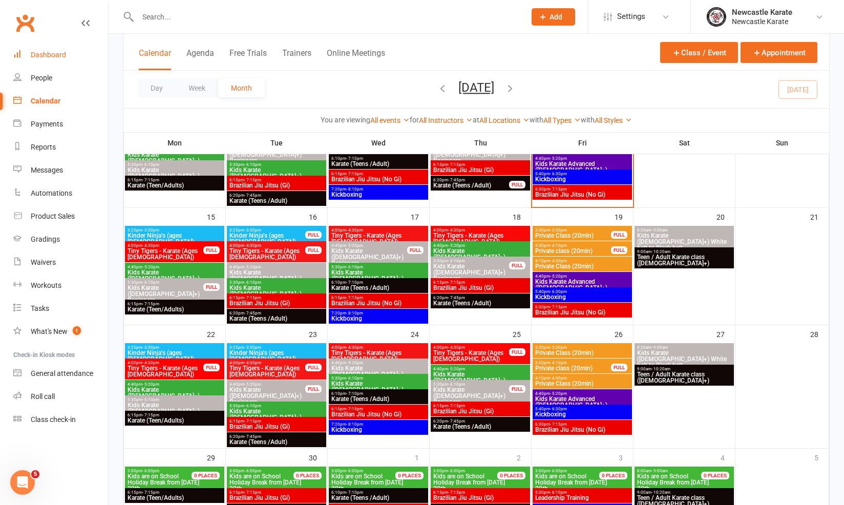
click at [58, 55] on div "Dashboard" at bounding box center [48, 55] width 35 height 8
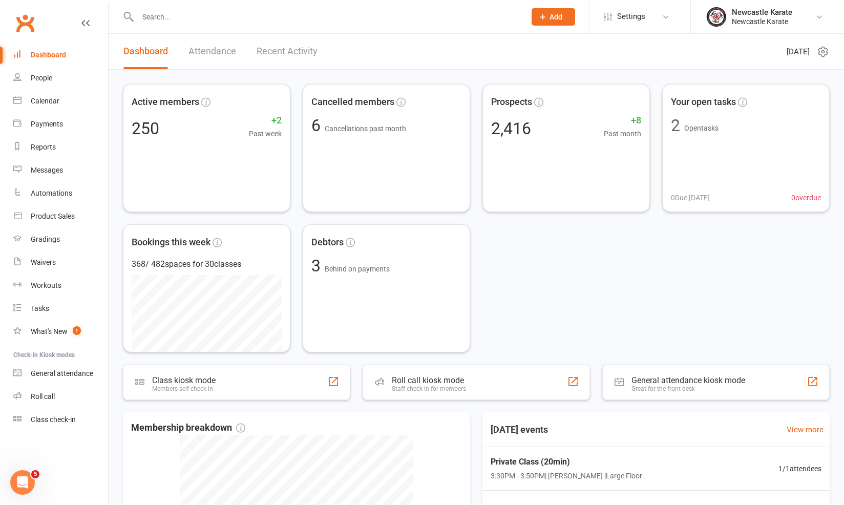
scroll to position [251, 0]
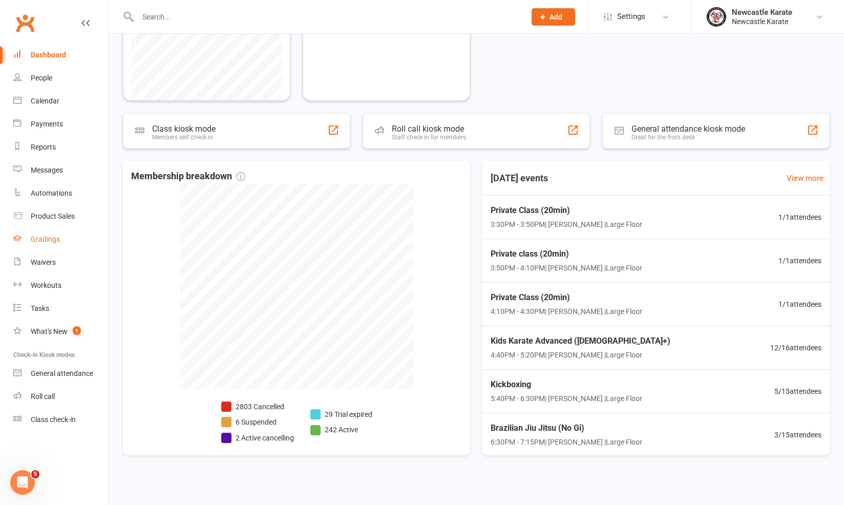
click at [46, 250] on link "Gradings" at bounding box center [60, 239] width 95 height 23
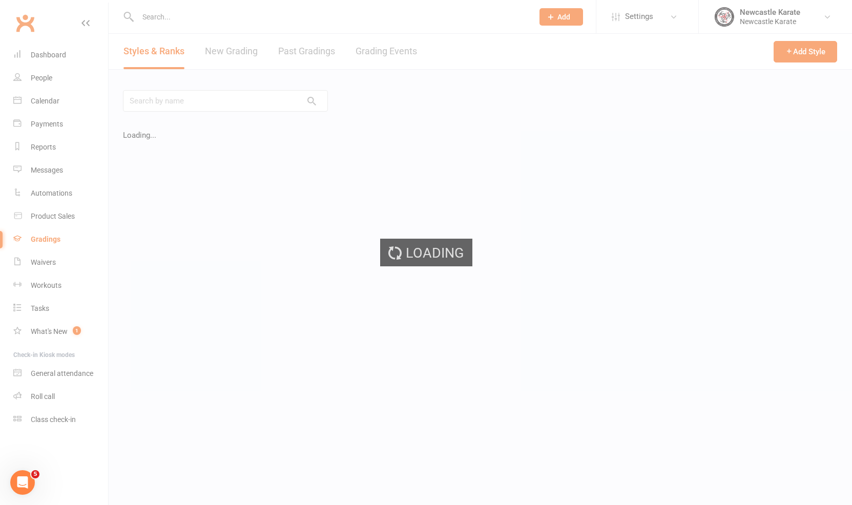
click at [397, 49] on ui-view "Prospect Member Non-attending contact Class / event Appointment Grading event T…" at bounding box center [426, 220] width 852 height 435
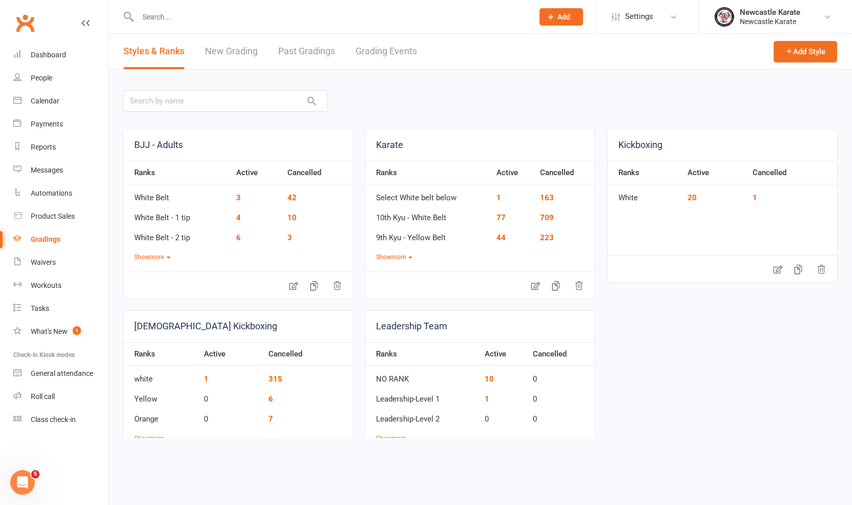
click at [397, 51] on link "Grading Events" at bounding box center [385, 51] width 61 height 35
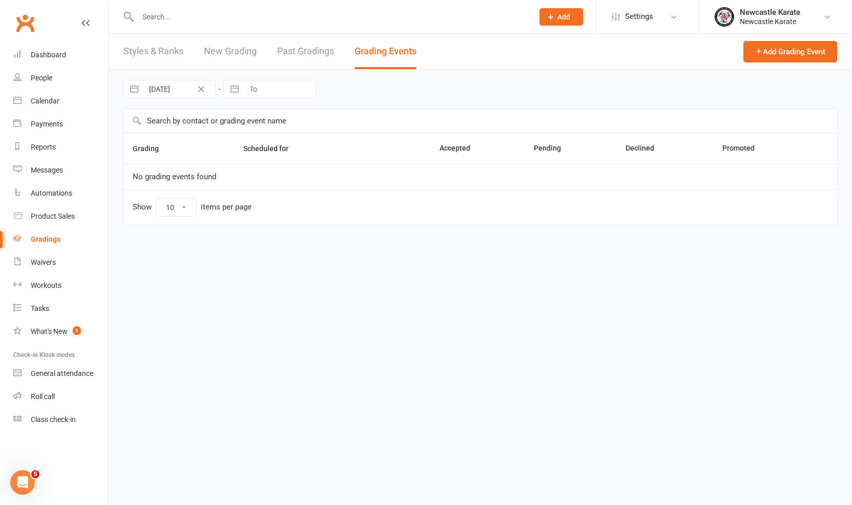
select select "100"
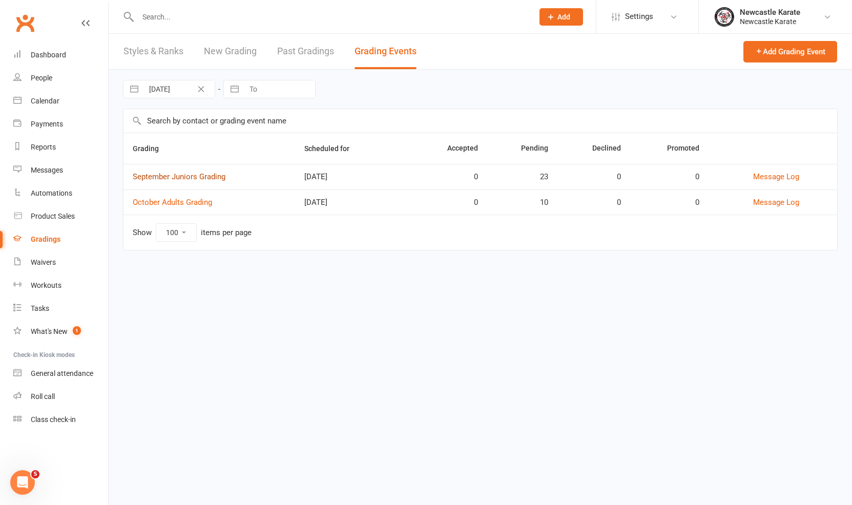
click at [200, 176] on link "September Juniors Grading" at bounding box center [179, 176] width 93 height 9
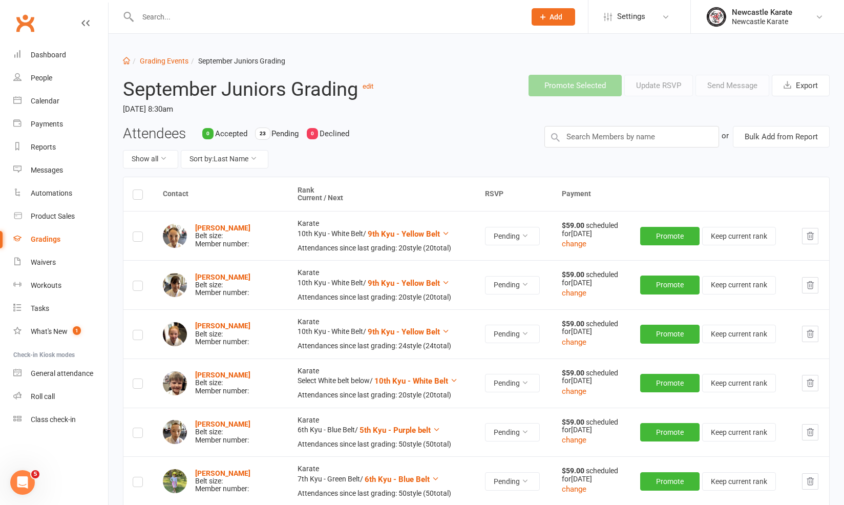
click at [607, 149] on div "Attendees 0 Accepted 23 Pending 0 Declined Show all Sort by: Last Name or Bulk …" at bounding box center [476, 151] width 722 height 51
click at [607, 134] on input "text" at bounding box center [631, 137] width 175 height 22
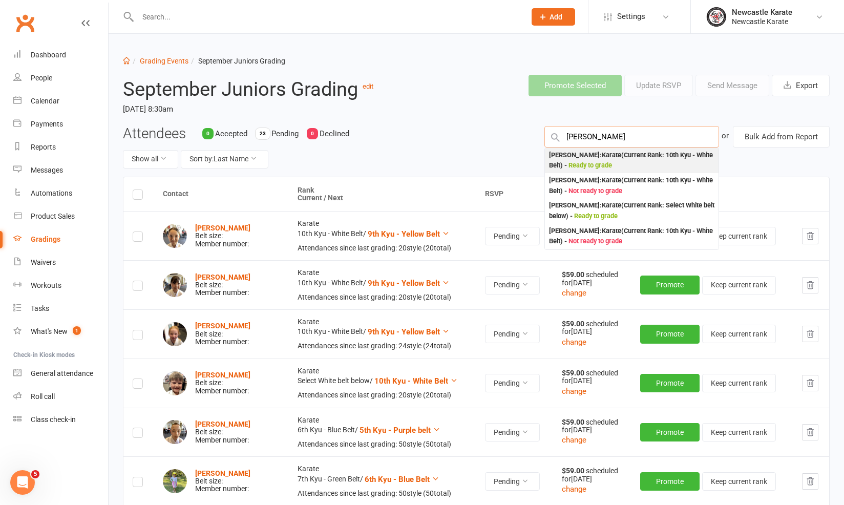
type input "ari melksham"
click at [583, 156] on div "Ari Melksham : Karate (Current Rank: 10th Kyu - White Belt ) - Ready to grade" at bounding box center [632, 160] width 166 height 21
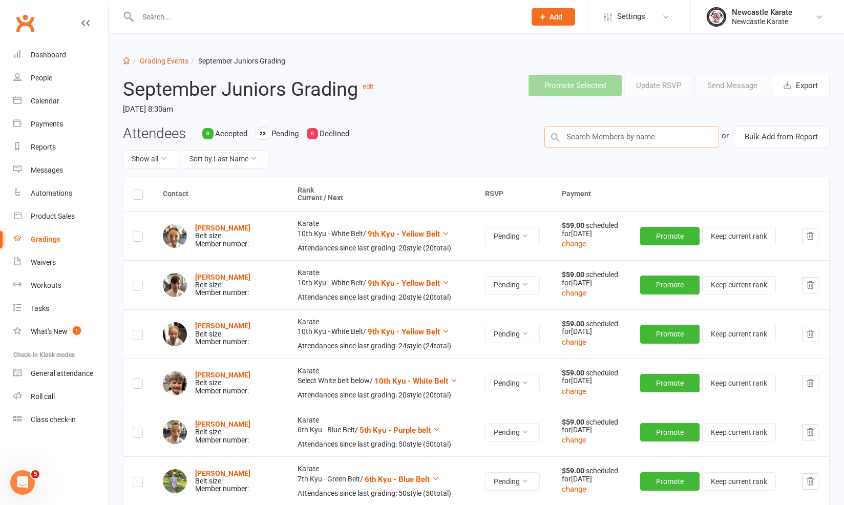
click at [608, 140] on input "text" at bounding box center [631, 137] width 175 height 22
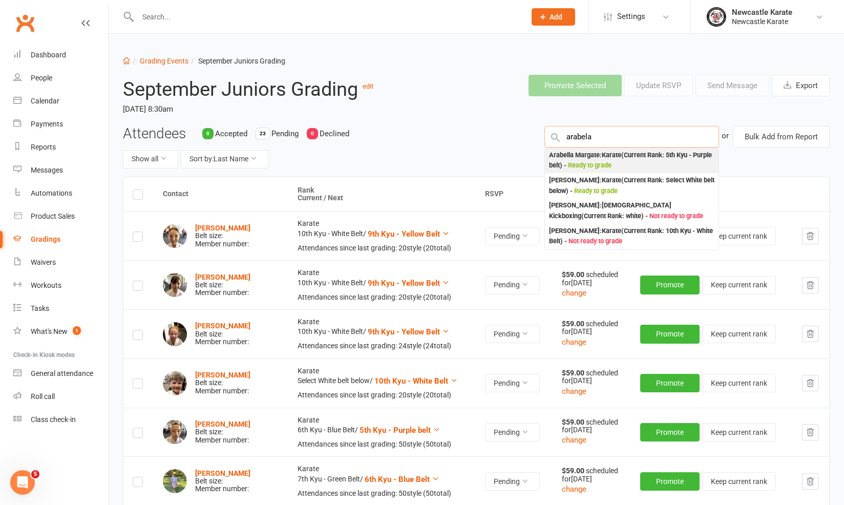
type input "arable"
drag, startPoint x: 596, startPoint y: 153, endPoint x: 594, endPoint y: 159, distance: 6.0
click at [594, 159] on div "Arabella Margate : Karate (Current Rank: 5th Kyu - Purple belt ) - Ready to gra…" at bounding box center [632, 160] width 166 height 21
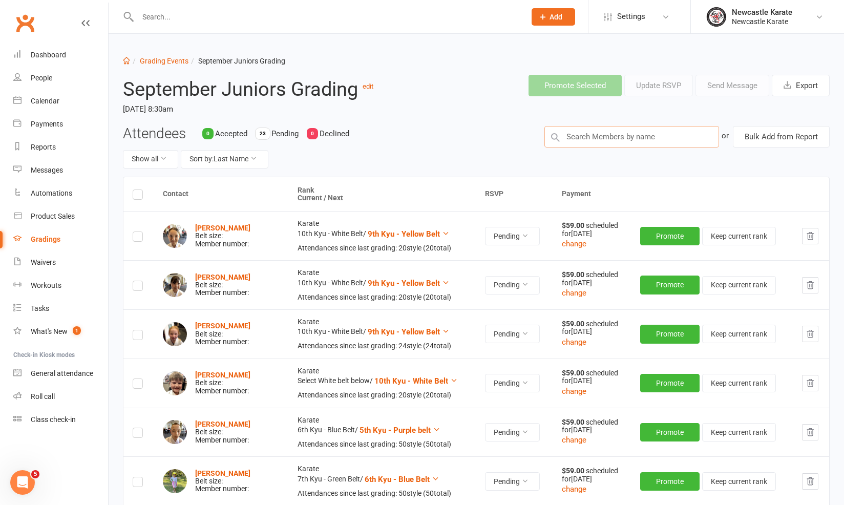
click at [598, 133] on input "text" at bounding box center [631, 137] width 175 height 22
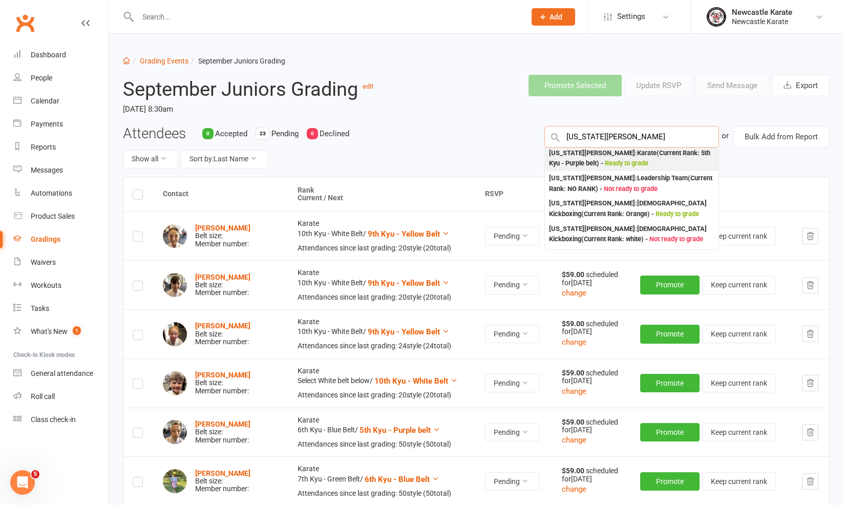
type input "Georgia hunt"
click at [586, 157] on div "Georgia Hunt : Karate (Current Rank: 5th Kyu - Purple belt ) - Ready to grade" at bounding box center [632, 158] width 166 height 21
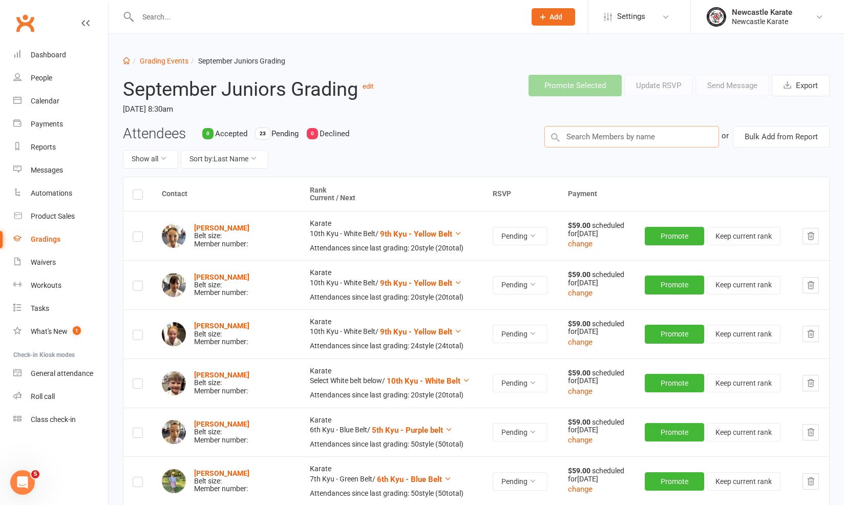
click at [605, 139] on input "text" at bounding box center [631, 137] width 175 height 22
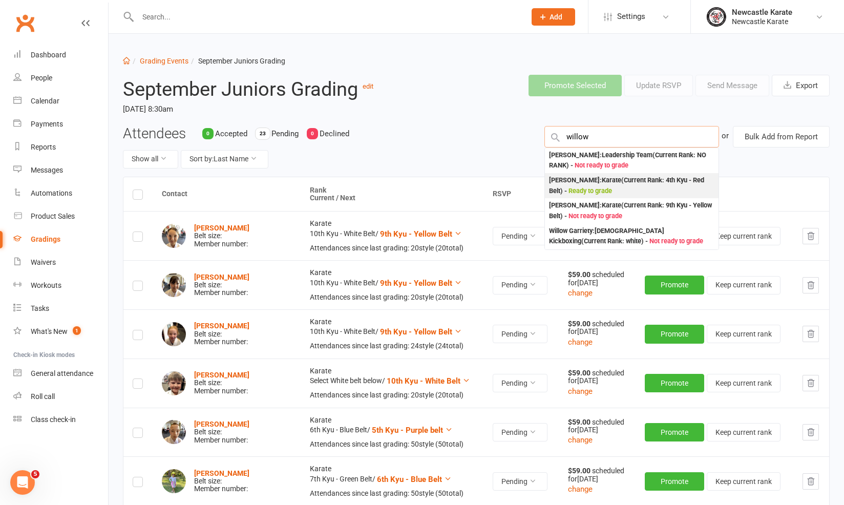
type input "willow"
click at [580, 183] on div "Willow Luhi : Karate (Current Rank: 4th Kyu - Red Belt ) - Ready to grade" at bounding box center [632, 185] width 166 height 21
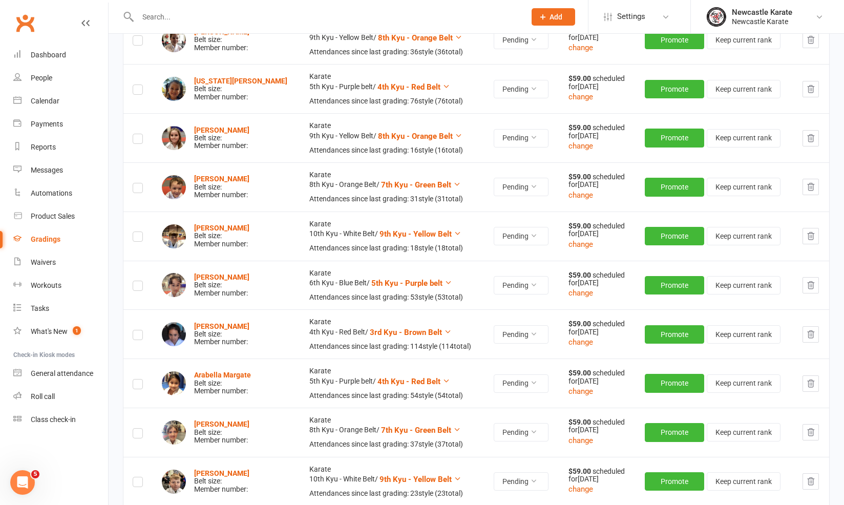
scroll to position [590, 0]
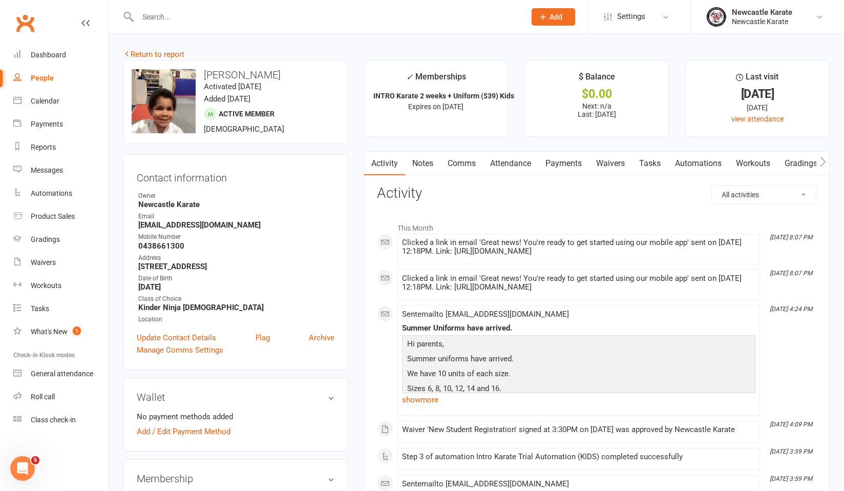
click at [552, 158] on link "Payments" at bounding box center [563, 164] width 51 height 24
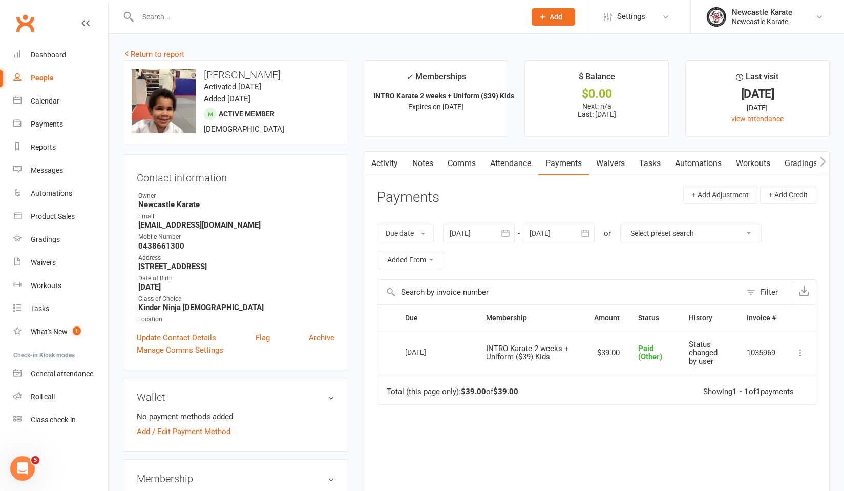
click at [526, 166] on link "Attendance" at bounding box center [510, 164] width 55 height 24
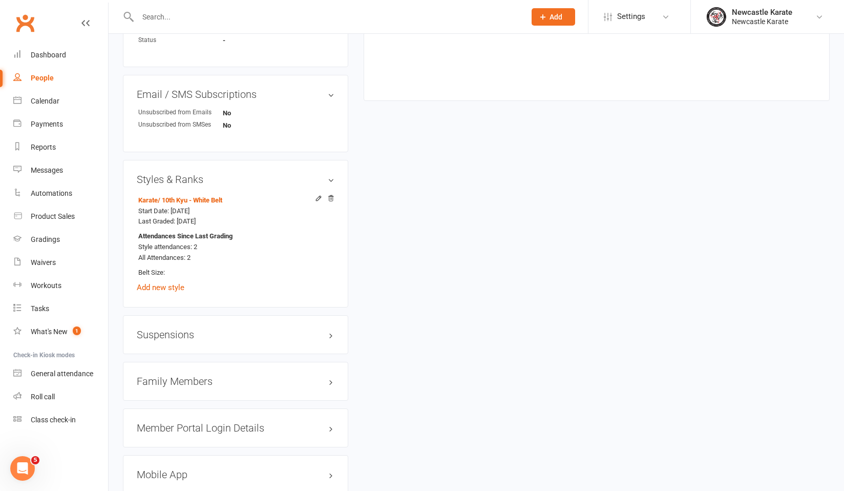
scroll to position [617, 0]
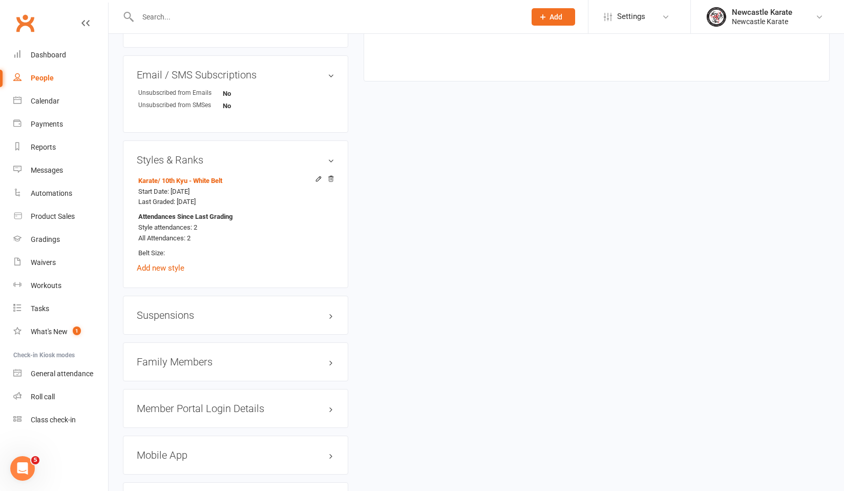
click at [175, 362] on h3 "Family Members" at bounding box center [236, 361] width 198 height 11
click at [176, 378] on link "Emily Ombar - Parent / Guardian" at bounding box center [197, 383] width 118 height 11
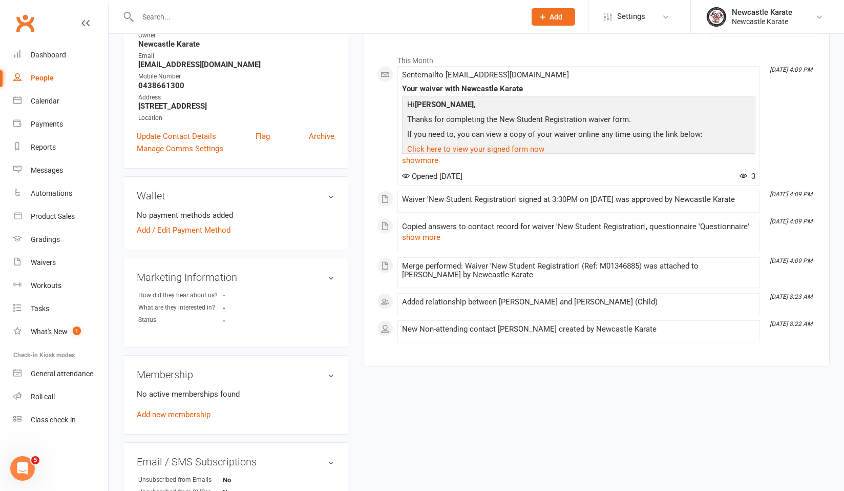
scroll to position [332, 0]
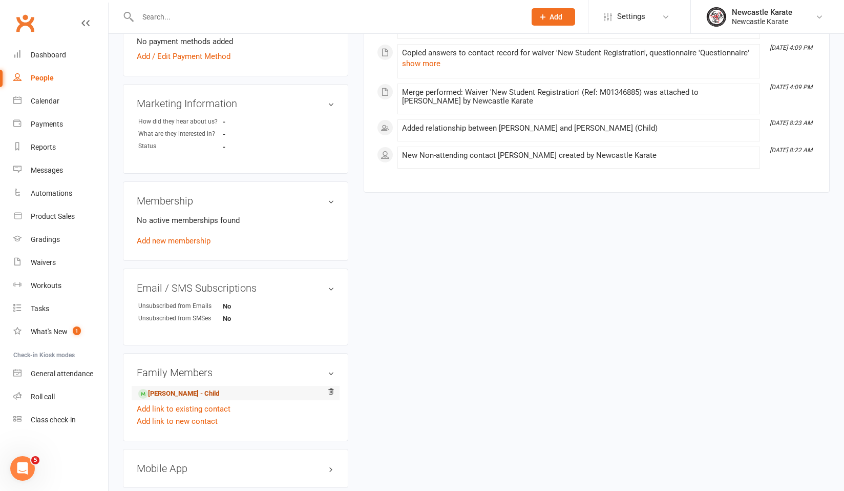
click at [177, 391] on link "Arthur Ombar - Child" at bounding box center [178, 393] width 81 height 11
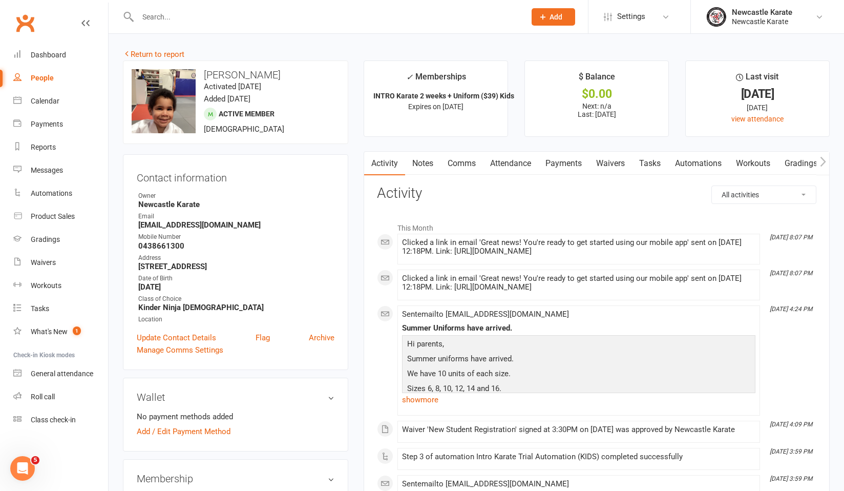
click at [481, 163] on link "Comms" at bounding box center [461, 164] width 43 height 24
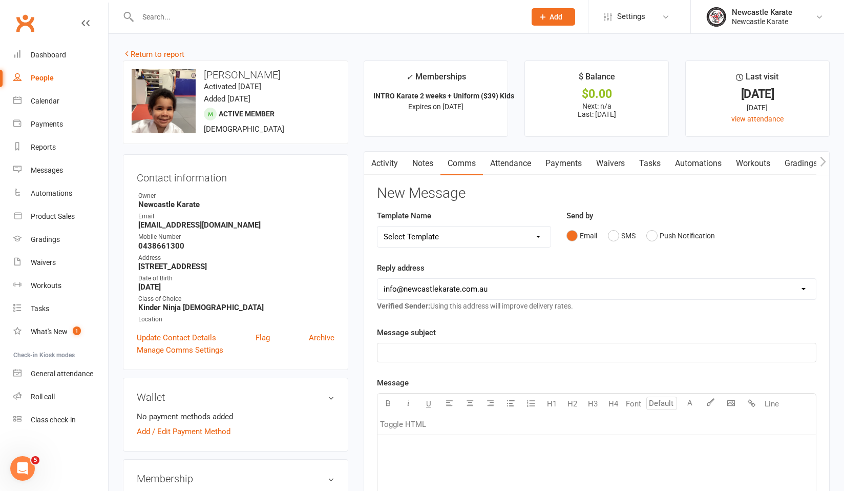
select select "43"
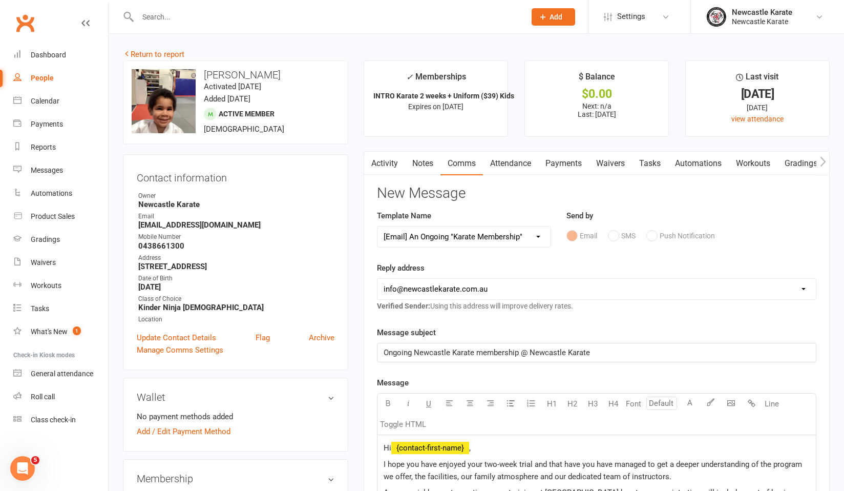
scroll to position [147, 0]
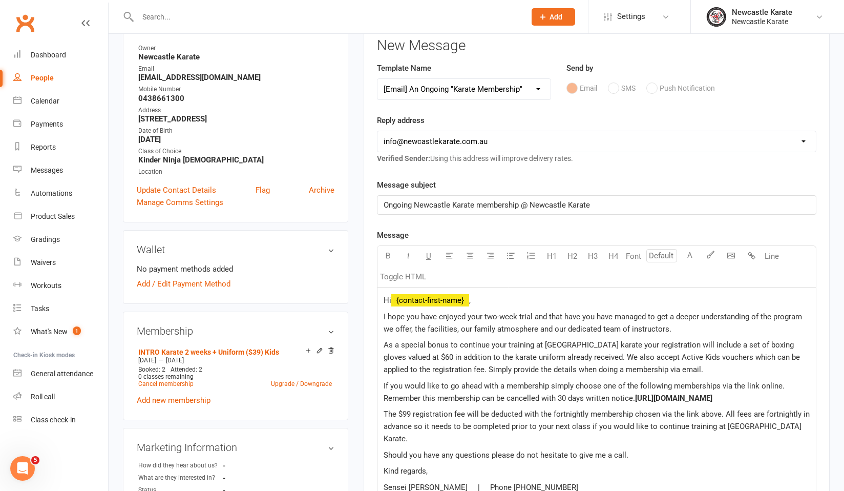
click at [468, 301] on span "﻿ {contact-first-name}" at bounding box center [430, 299] width 78 height 9
click at [495, 299] on p "Hi ﻿ {contact-first-name} ," at bounding box center [597, 300] width 426 height 12
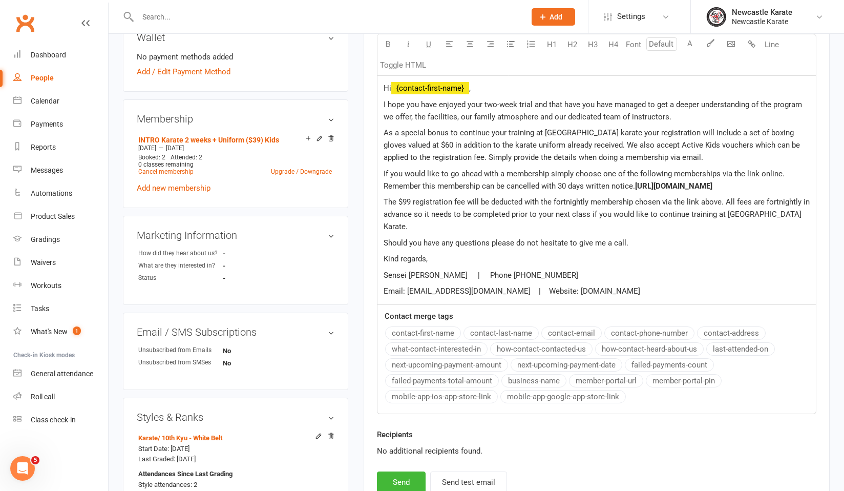
scroll to position [42, 0]
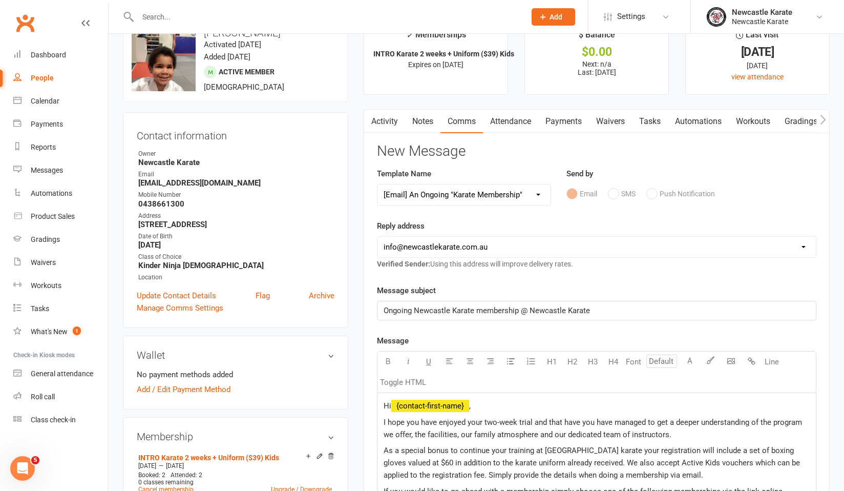
click at [399, 116] on link "Activity" at bounding box center [384, 122] width 41 height 24
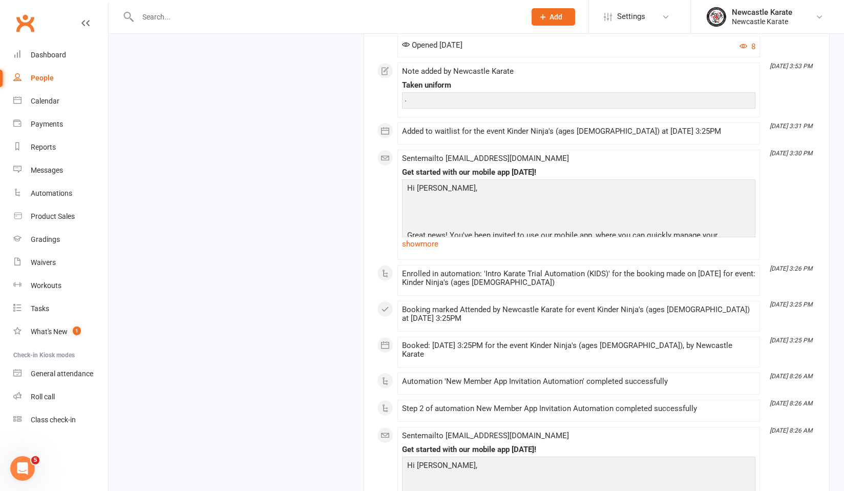
scroll to position [1785, 0]
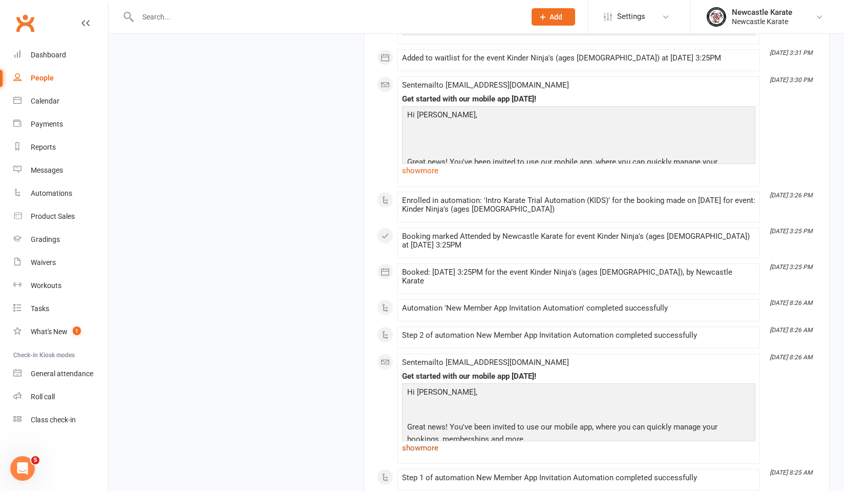
click at [430, 440] on link "show more" at bounding box center [578, 447] width 353 height 14
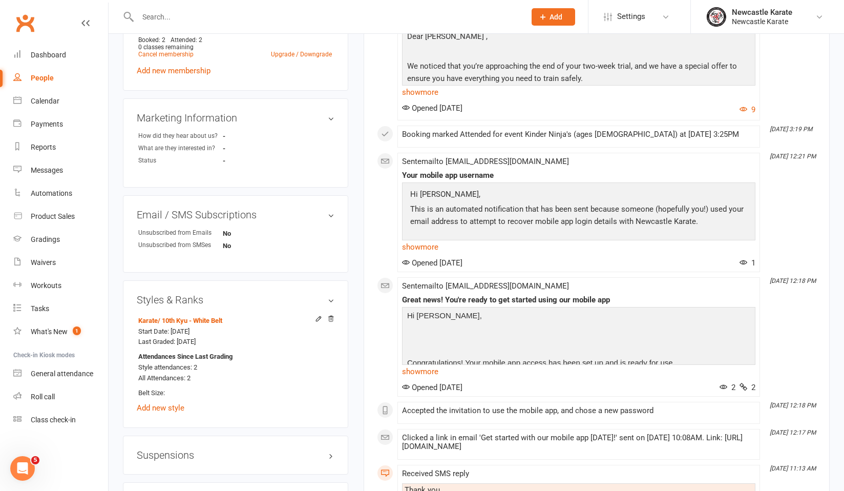
scroll to position [369, 0]
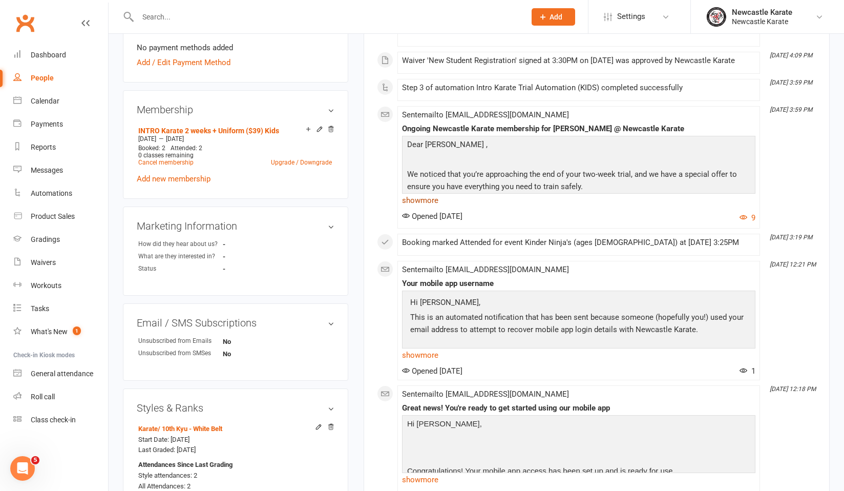
click at [430, 199] on link "show more" at bounding box center [578, 200] width 353 height 14
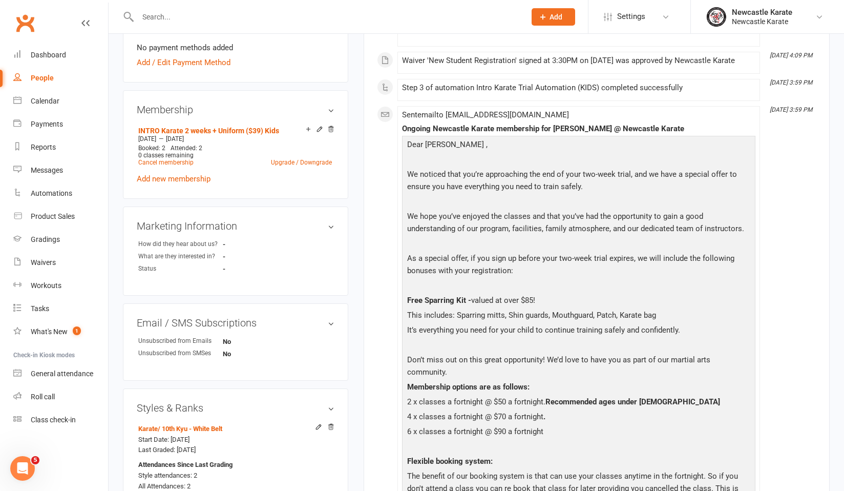
scroll to position [34, 0]
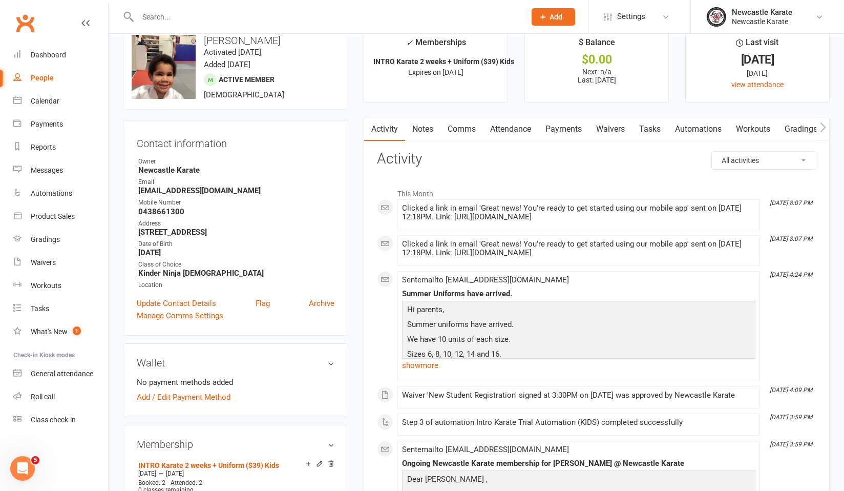
click at [464, 126] on link "Comms" at bounding box center [461, 129] width 43 height 24
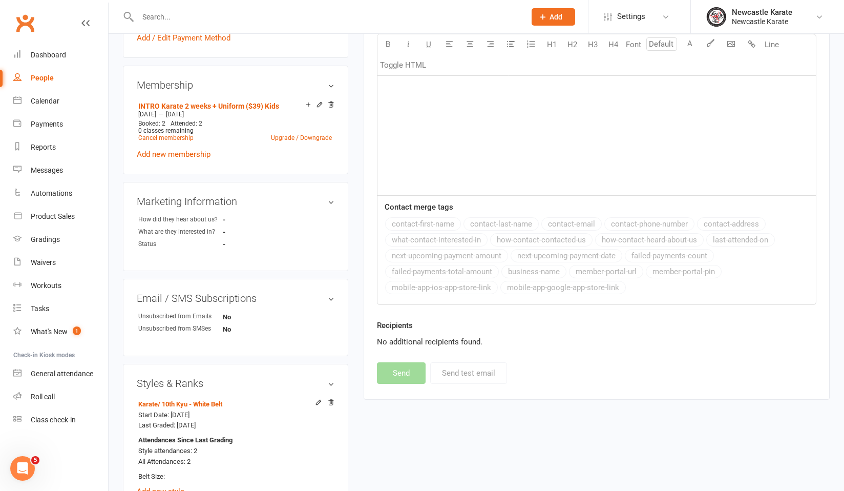
scroll to position [725, 0]
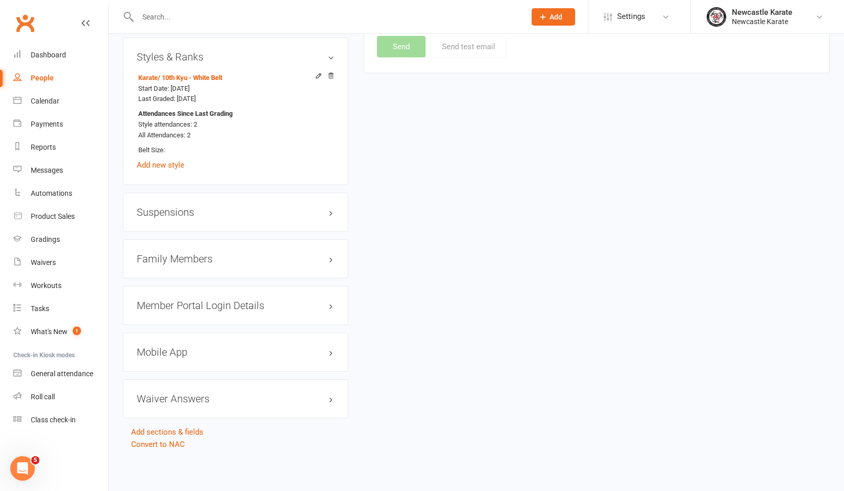
click at [193, 253] on h3 "Family Members" at bounding box center [236, 258] width 198 height 11
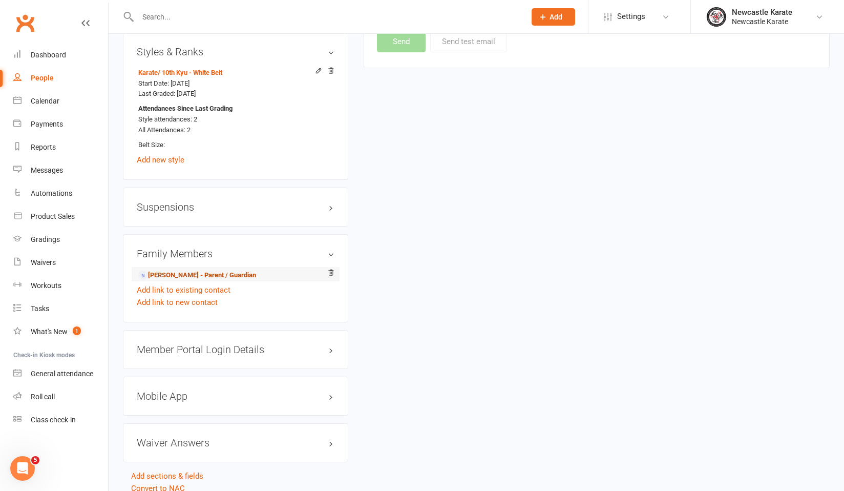
click at [167, 270] on link "Emily Ombar - Parent / Guardian" at bounding box center [197, 275] width 118 height 11
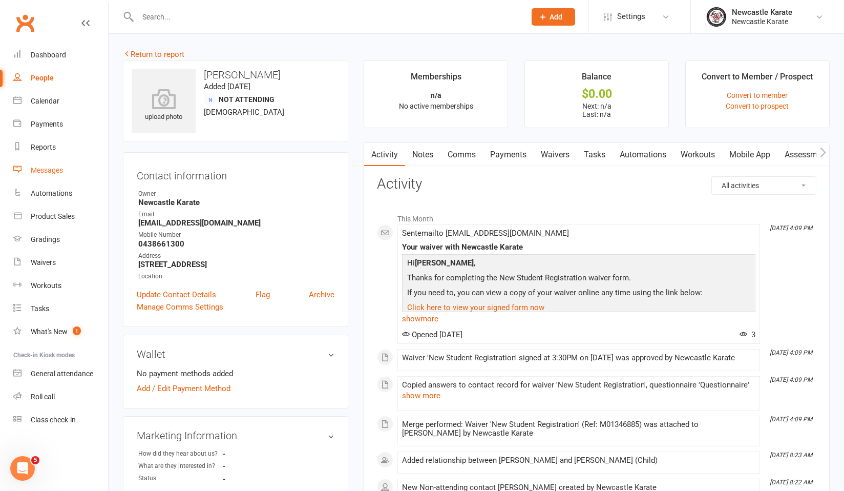
click at [59, 175] on link "Messages" at bounding box center [60, 170] width 95 height 23
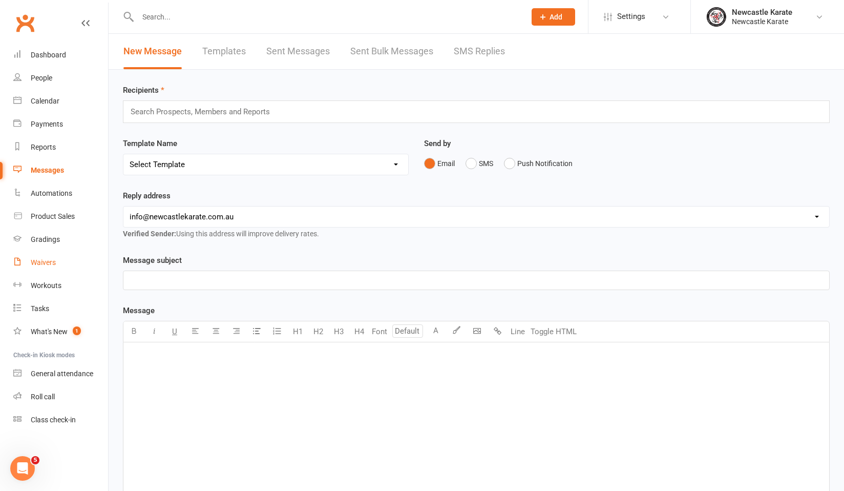
click at [53, 258] on link "Waivers" at bounding box center [60, 262] width 95 height 23
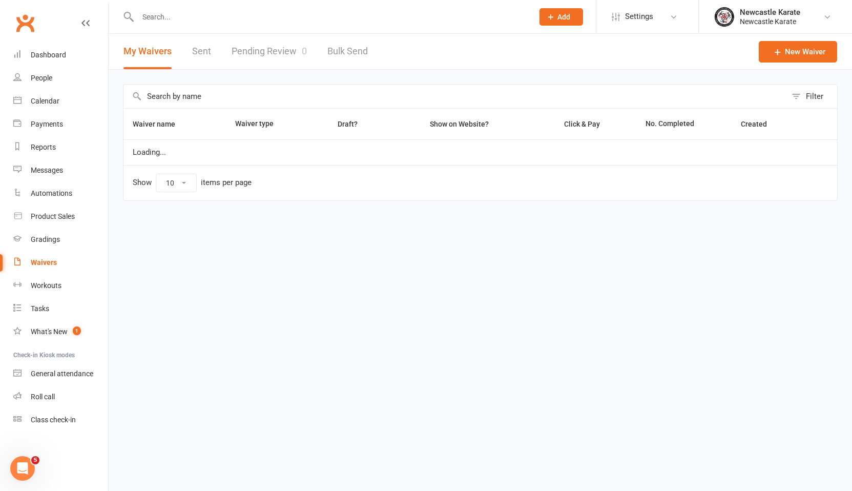
select select "100"
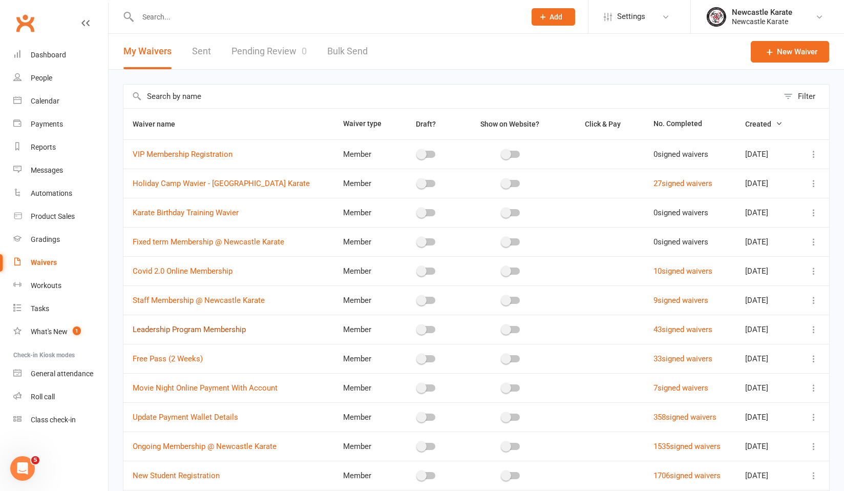
scroll to position [75, 0]
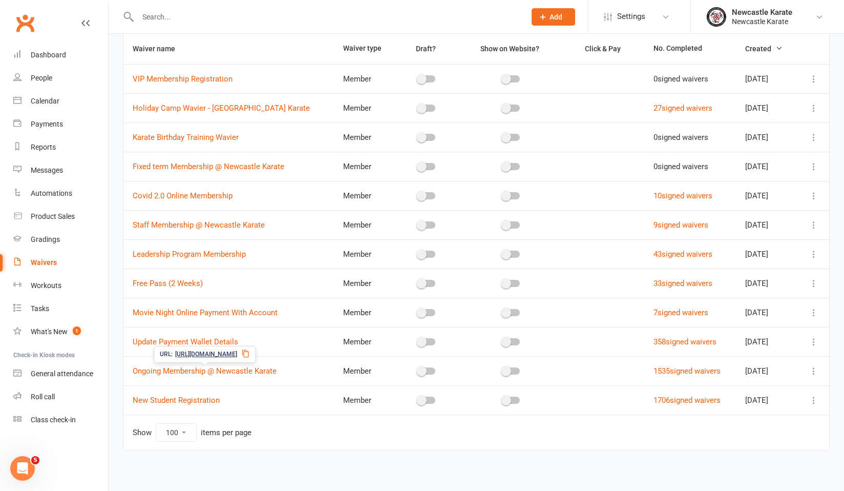
click at [222, 351] on span "[URL][DOMAIN_NAME]" at bounding box center [206, 354] width 62 height 10
click at [193, 5] on div at bounding box center [320, 16] width 395 height 33
click at [196, 14] on input "text" at bounding box center [327, 17] width 384 height 14
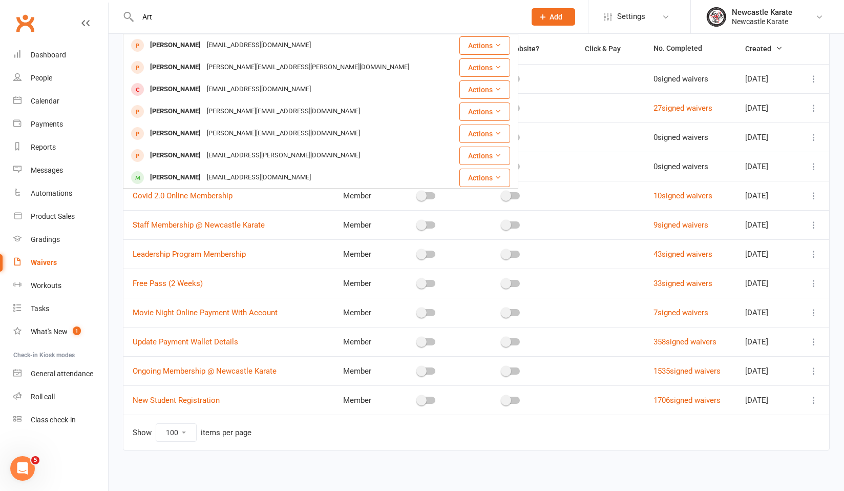
scroll to position [192, 0]
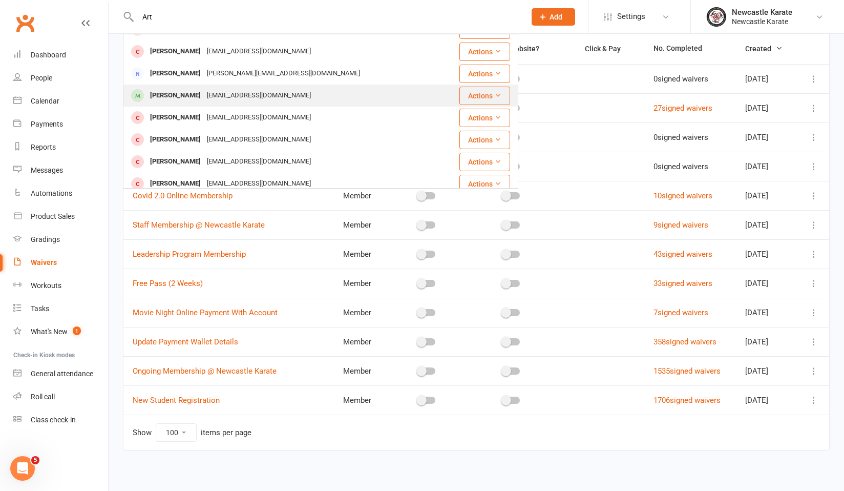
type input "Art"
click at [184, 96] on div "[PERSON_NAME]" at bounding box center [175, 95] width 57 height 15
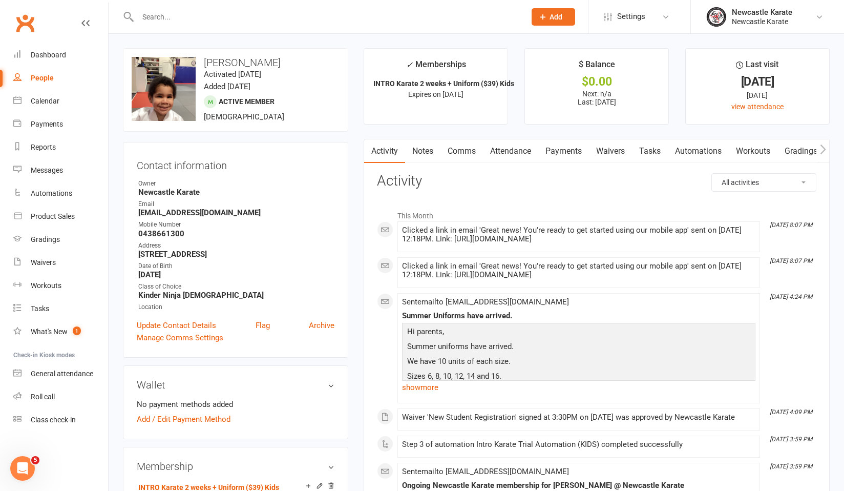
click at [462, 153] on link "Comms" at bounding box center [461, 151] width 43 height 24
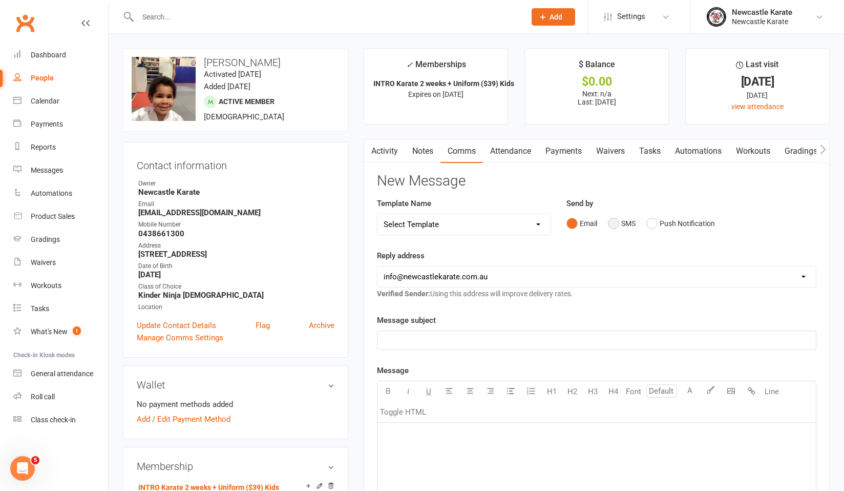
click at [622, 220] on button "SMS" at bounding box center [622, 223] width 28 height 19
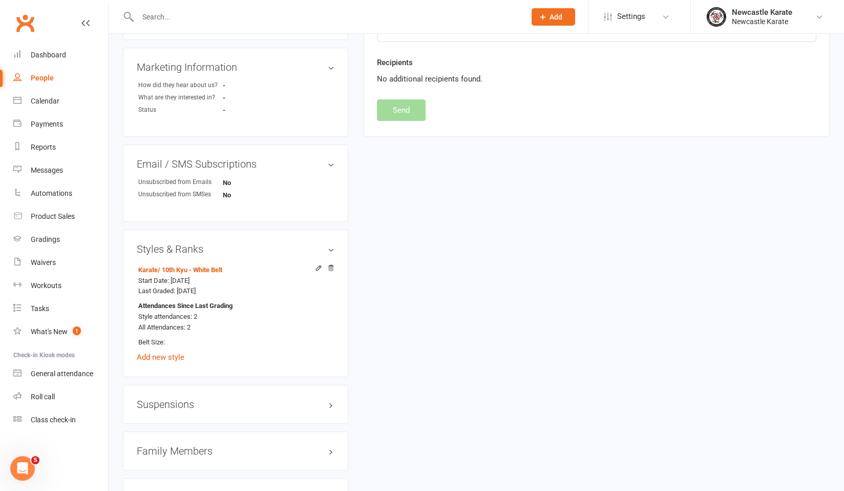
scroll to position [669, 0]
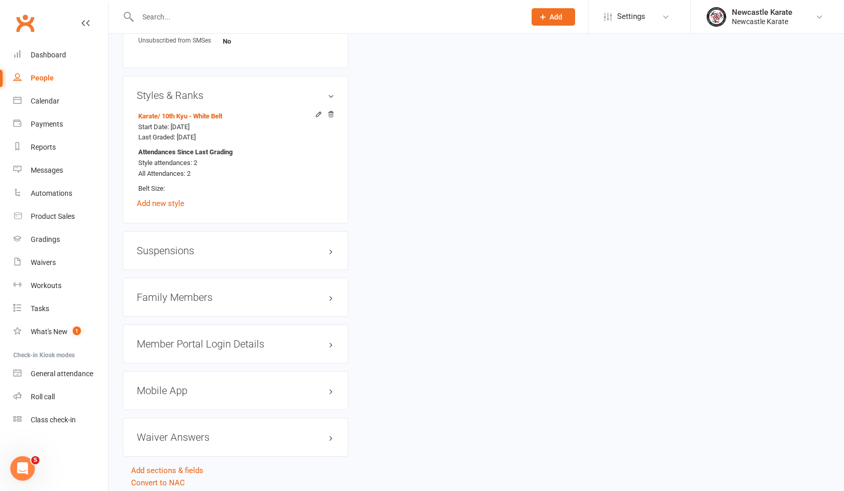
click at [213, 298] on h3 "Family Members" at bounding box center [236, 296] width 198 height 11
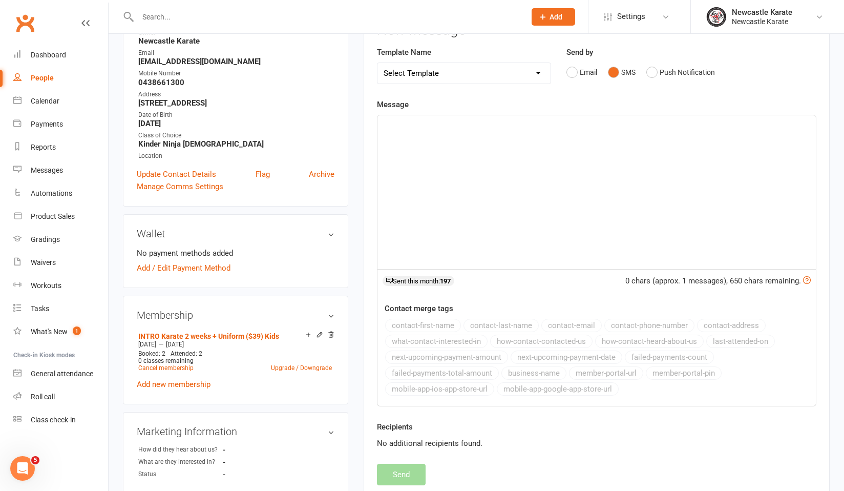
scroll to position [0, 0]
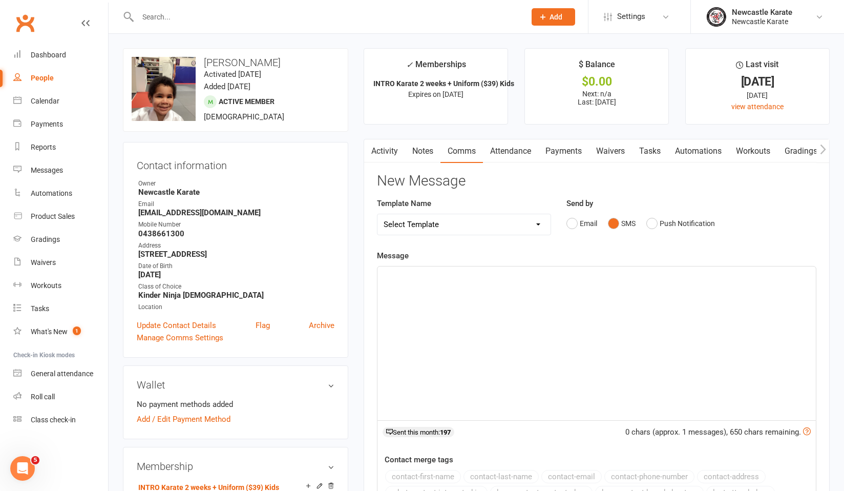
click at [433, 328] on div "﻿" at bounding box center [596, 343] width 438 height 154
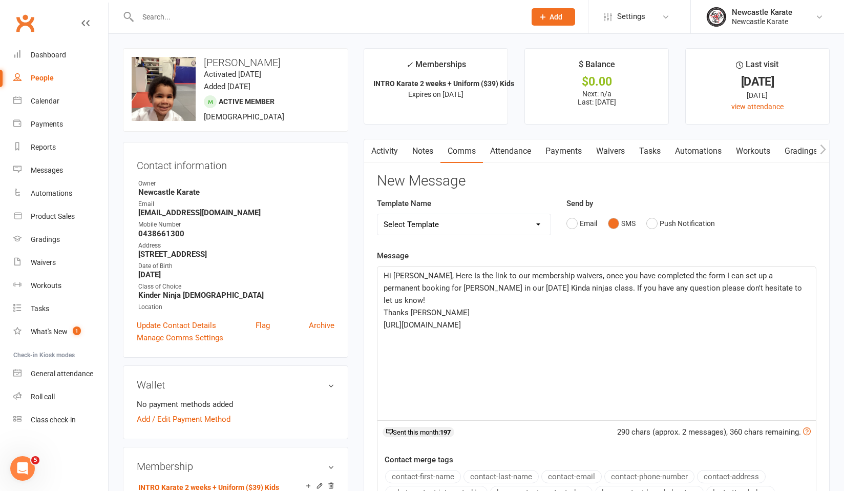
drag, startPoint x: 517, startPoint y: 318, endPoint x: 397, endPoint y: 316, distance: 119.3
click at [397, 316] on div "Hi Emily, Here Is the link to our membership waivers, once you have completed t…" at bounding box center [596, 343] width 438 height 154
click at [429, 306] on p "Thanks [PERSON_NAME]" at bounding box center [597, 312] width 426 height 12
drag, startPoint x: 417, startPoint y: 299, endPoint x: 386, endPoint y: 295, distance: 32.0
click at [386, 306] on p "Thanks [PERSON_NAME]" at bounding box center [597, 312] width 426 height 12
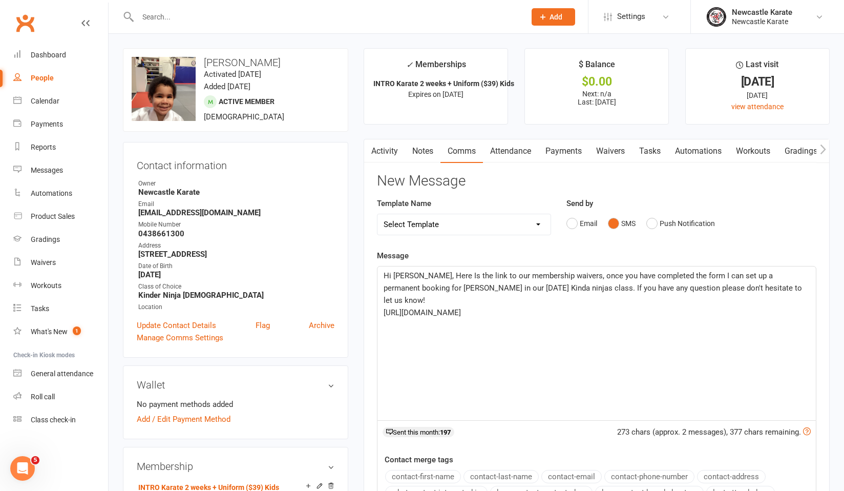
click at [541, 319] on p "﻿" at bounding box center [597, 325] width 426 height 12
click at [421, 273] on span "Hi Emily, Here Is the link to our membership waivers, once you have completed t…" at bounding box center [594, 288] width 420 height 34
click at [433, 271] on span "Hi Emily, here Is the link to our membership waivers, once you have completed t…" at bounding box center [598, 282] width 428 height 22
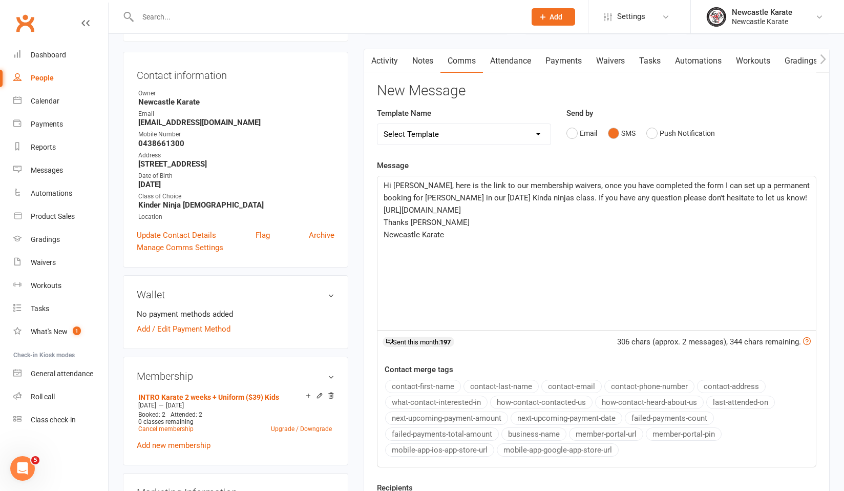
scroll to position [6, 0]
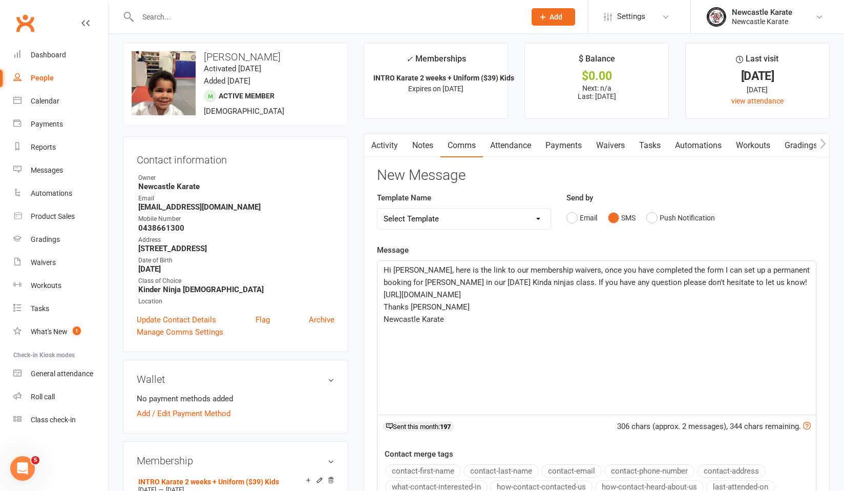
click at [557, 270] on span "Hi Emily, here is the link to our membership waivers, once you have completed t…" at bounding box center [598, 276] width 428 height 22
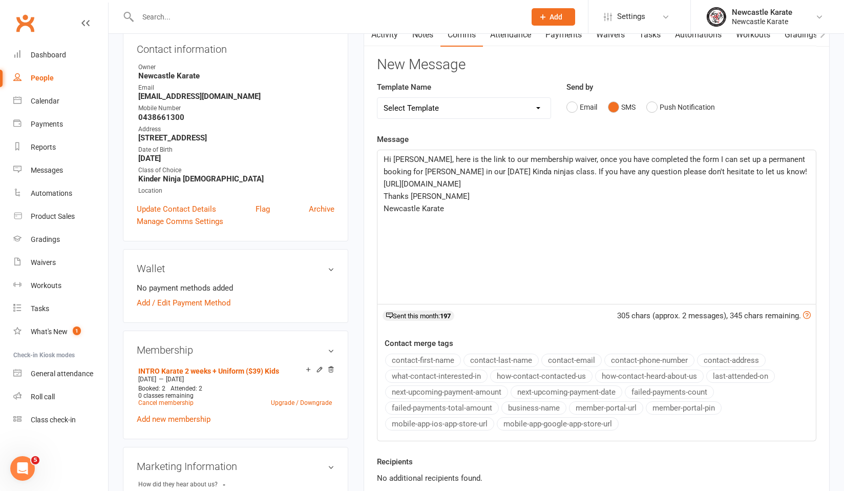
scroll to position [137, 0]
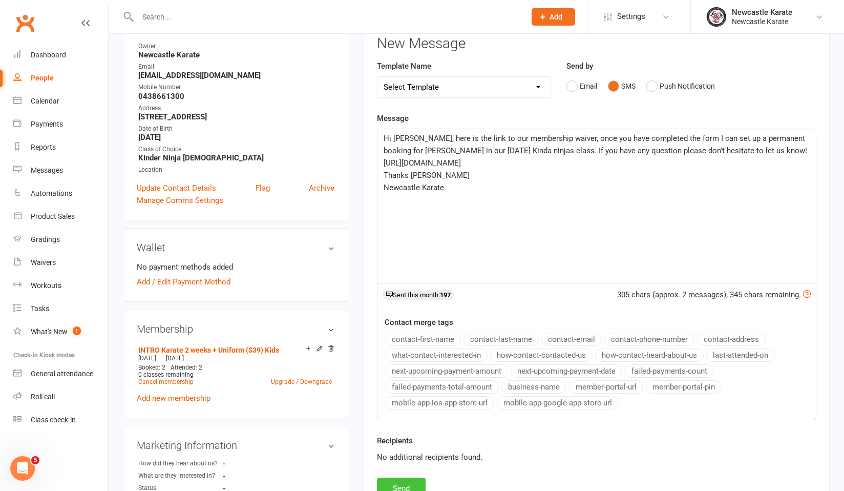
click at [406, 484] on button "Send" at bounding box center [401, 488] width 49 height 22
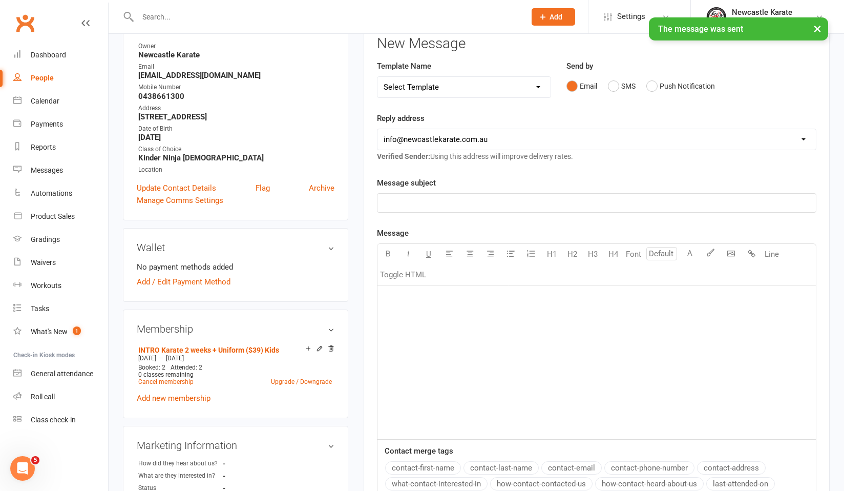
scroll to position [0, 0]
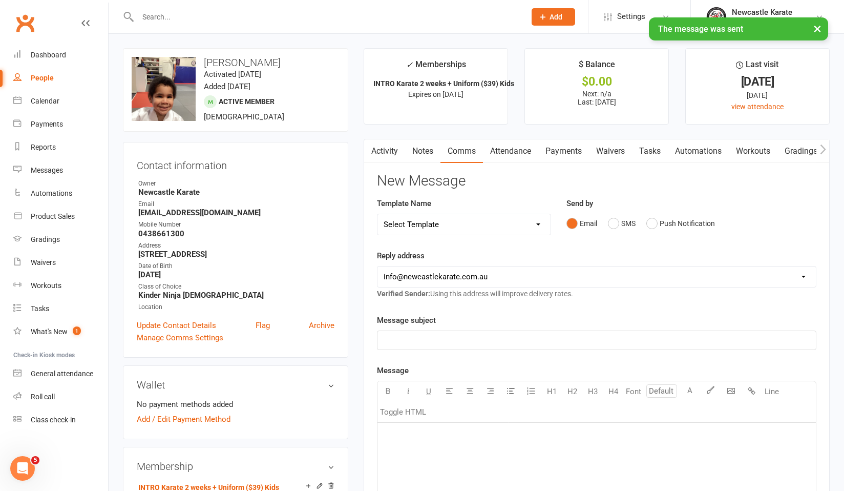
click at [390, 158] on link "Activity" at bounding box center [384, 151] width 41 height 24
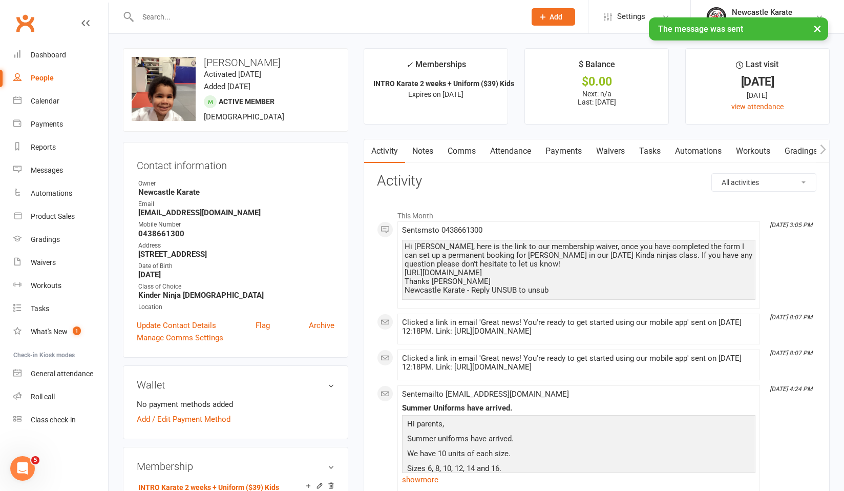
drag, startPoint x: 530, startPoint y: 271, endPoint x: 404, endPoint y: 272, distance: 126.0
click at [404, 272] on div "Hi Emily, here is the link to our membership waiver, once you have completed th…" at bounding box center [578, 270] width 353 height 60
copy div "[URL][DOMAIN_NAME]"
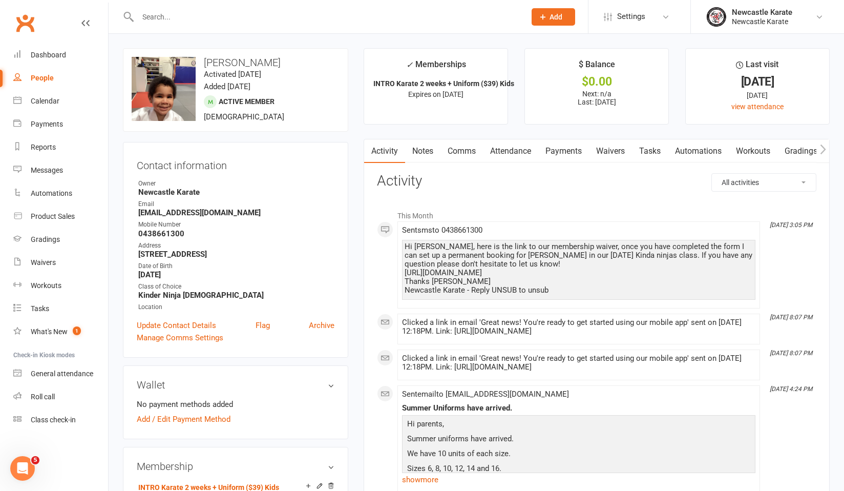
drag, startPoint x: 417, startPoint y: 153, endPoint x: 448, endPoint y: 161, distance: 31.9
click at [417, 153] on link "Notes" at bounding box center [422, 151] width 35 height 24
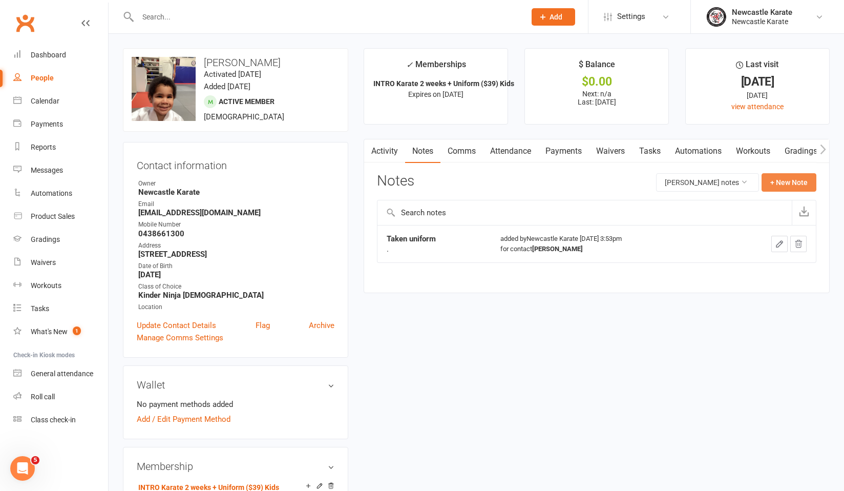
click at [771, 176] on button "+ New Note" at bounding box center [789, 182] width 55 height 18
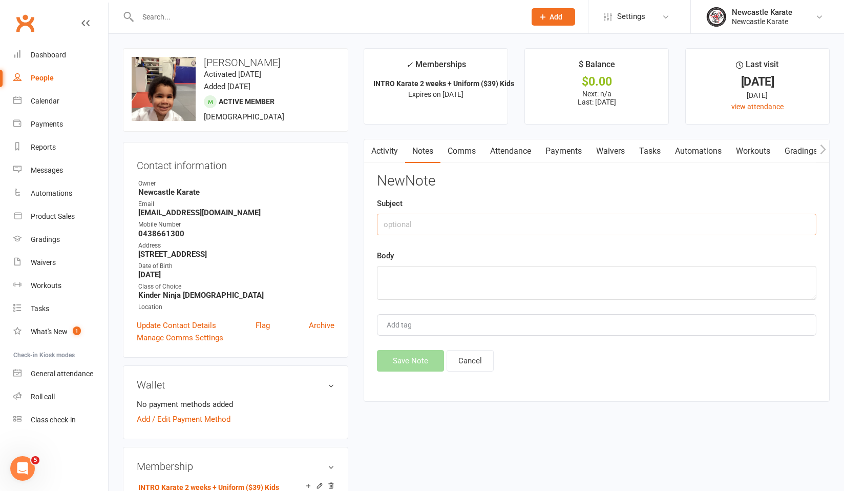
click at [576, 231] on input "text" at bounding box center [596, 225] width 439 height 22
type input "Called [PERSON_NAME], is going to sign up [PERSON_NAME], have sent her the link…"
click at [488, 293] on textarea at bounding box center [596, 283] width 439 height 34
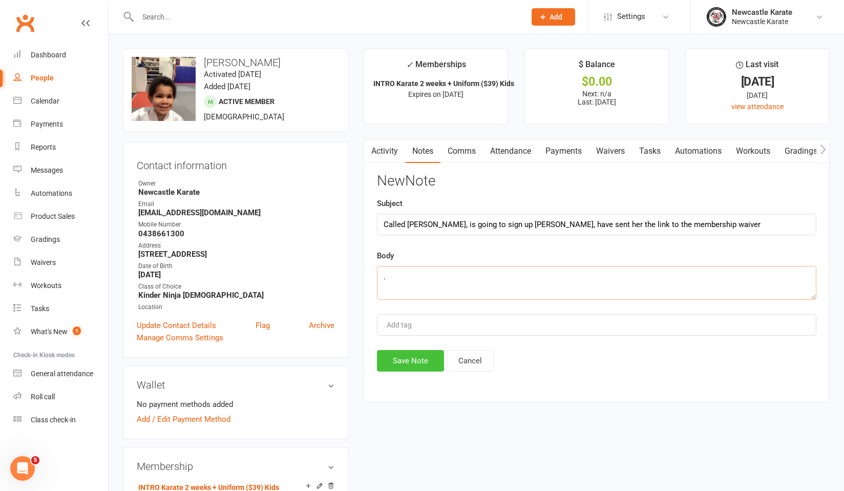
type textarea "."
click at [418, 354] on button "Save Note" at bounding box center [410, 361] width 67 height 22
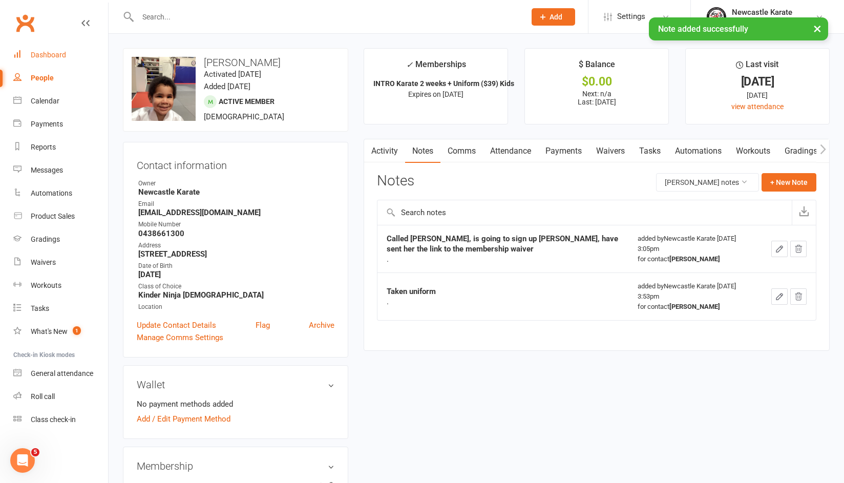
click at [26, 59] on link "Dashboard" at bounding box center [60, 55] width 95 height 23
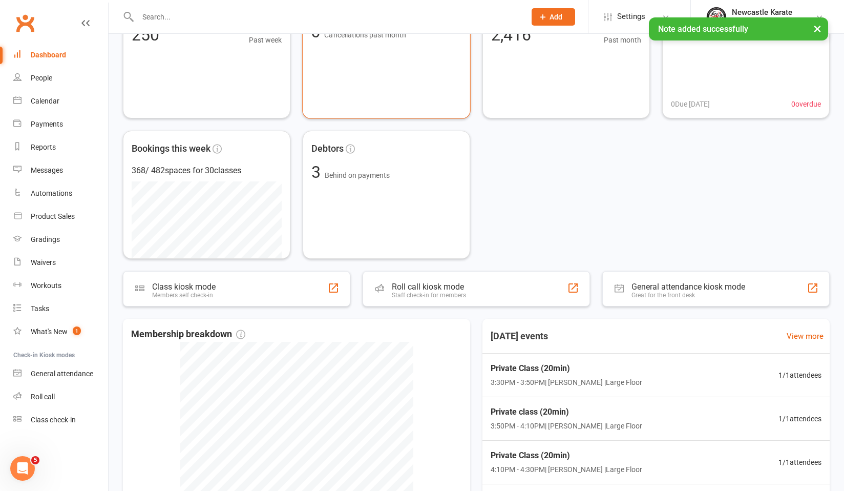
scroll to position [266, 0]
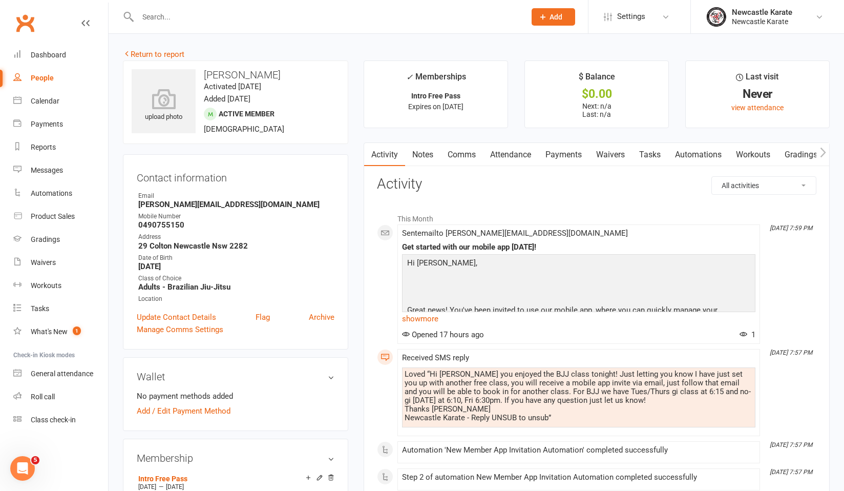
click at [505, 155] on link "Attendance" at bounding box center [510, 155] width 55 height 24
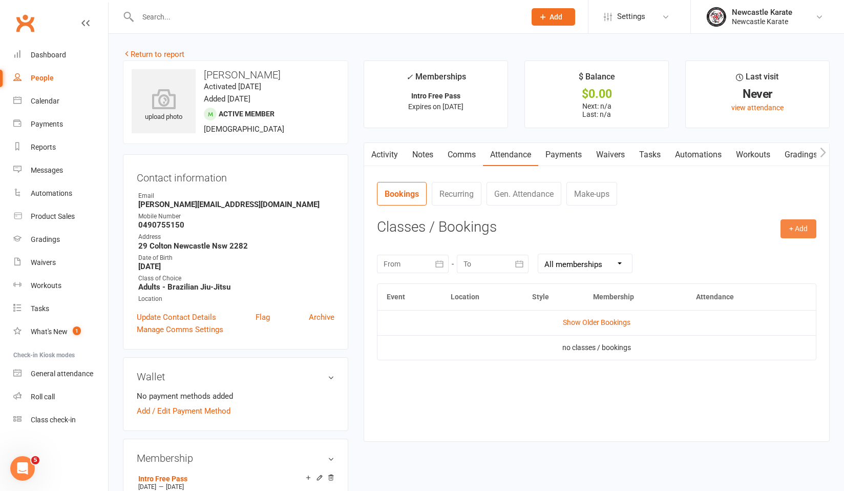
click at [796, 222] on button "+ Add" at bounding box center [798, 228] width 36 height 18
click at [755, 253] on link "Book Event" at bounding box center [764, 252] width 101 height 20
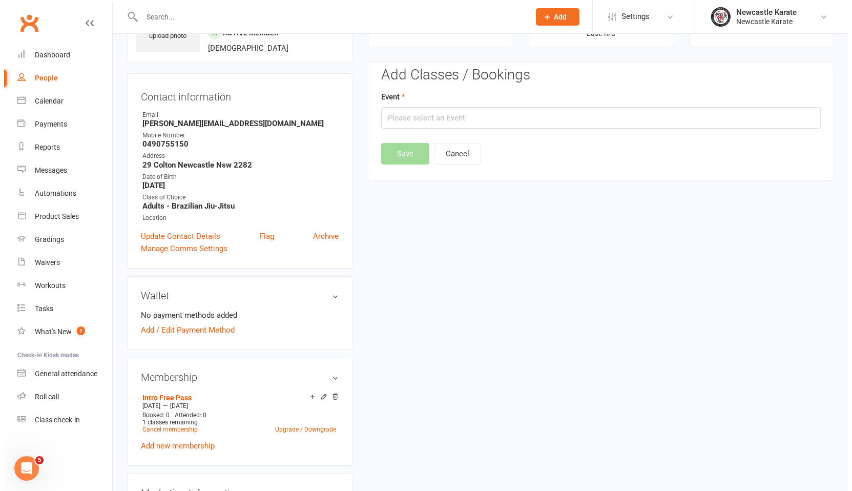
scroll to position [91, 0]
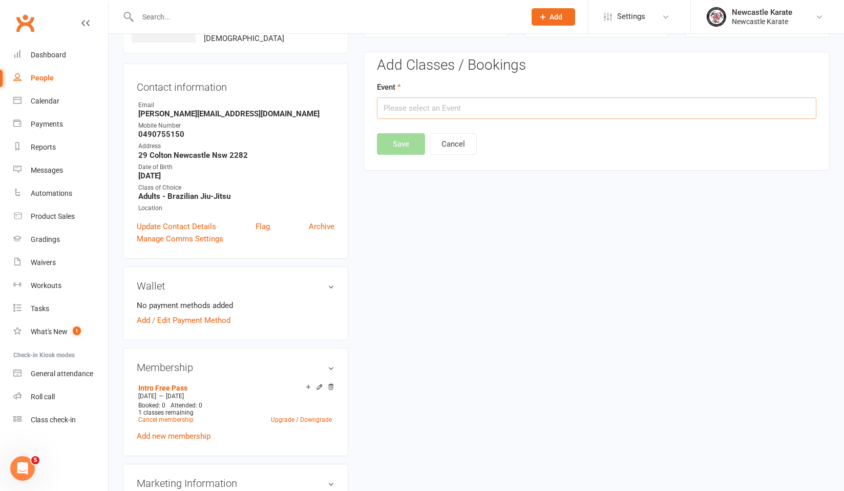
click at [553, 106] on input "text" at bounding box center [596, 108] width 439 height 22
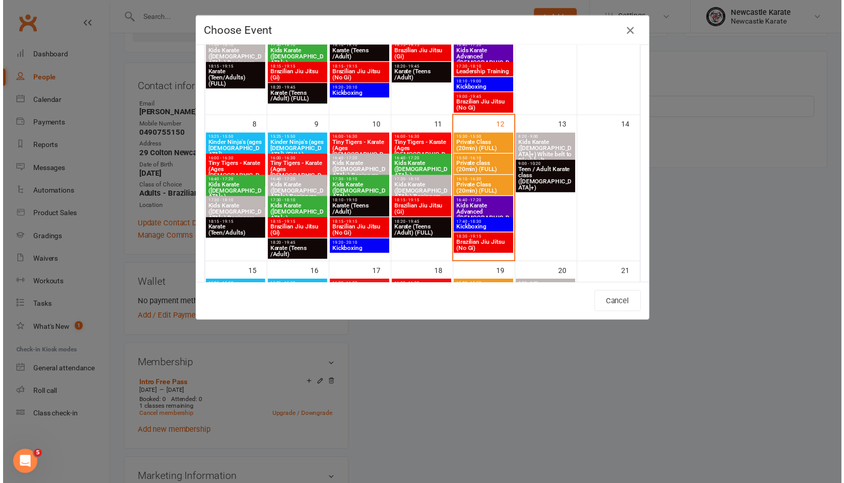
scroll to position [166, 0]
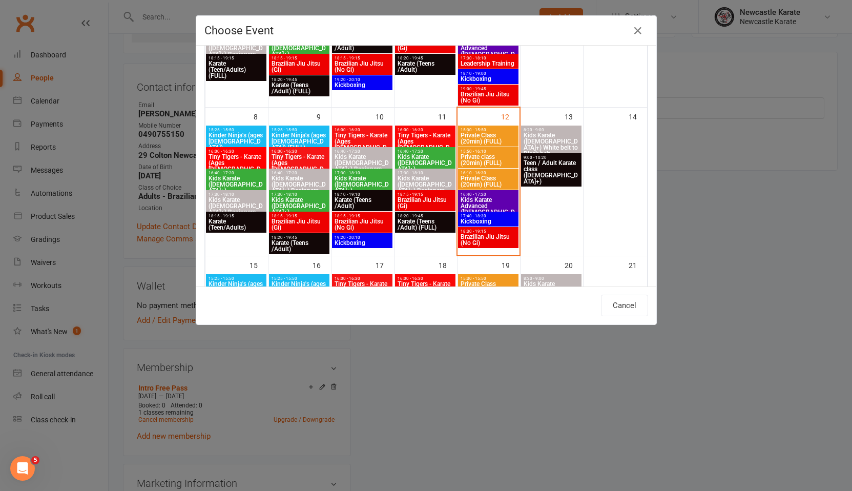
click at [418, 198] on span "Brazilian Jiu Jitsu (Gi)" at bounding box center [425, 203] width 56 height 12
type input "Brazilian Jiu Jitsu (Gi) - Sep 11, 2025 6:15:00 PM"
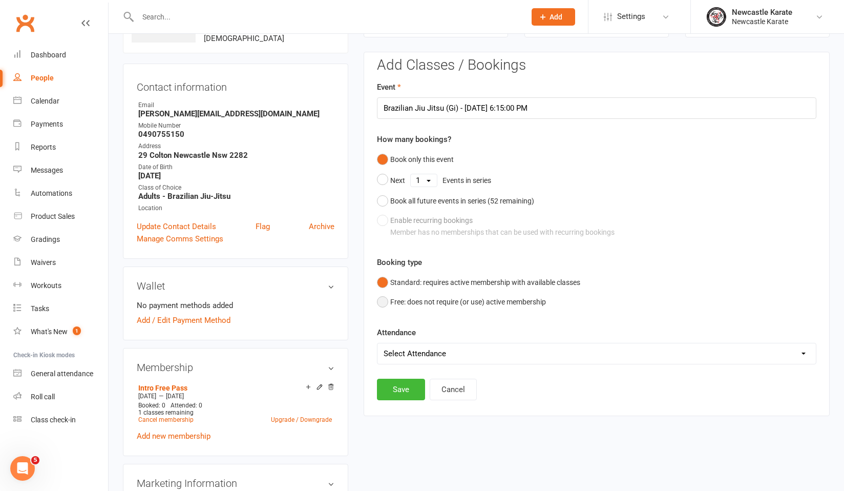
click at [391, 300] on button "Free: does not require (or use) active membership" at bounding box center [461, 301] width 169 height 19
select select "0"
click at [407, 389] on button "Save" at bounding box center [401, 389] width 48 height 22
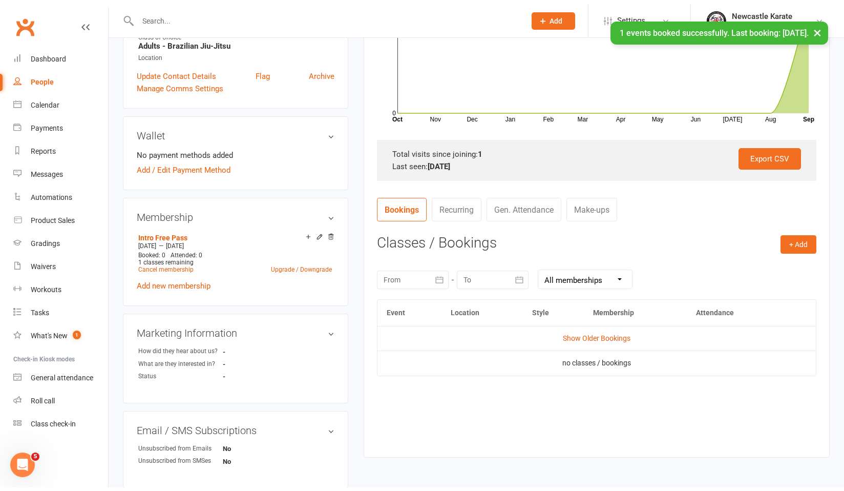
scroll to position [17, 0]
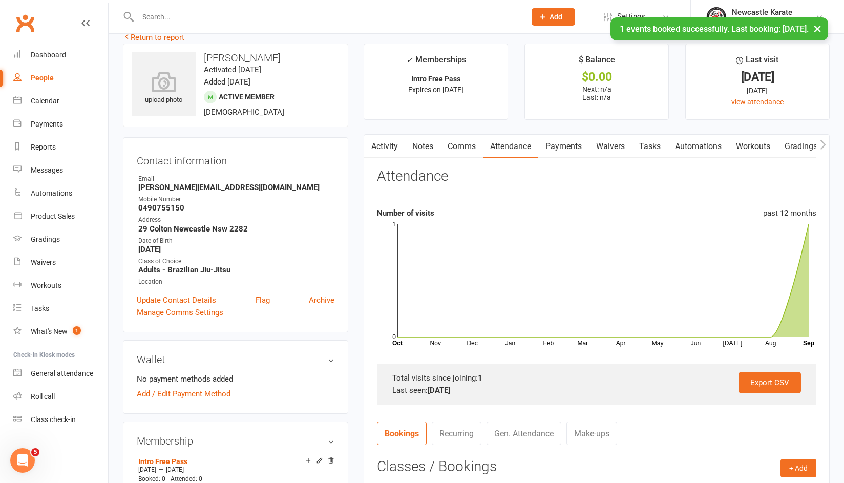
click at [379, 150] on link "Activity" at bounding box center [384, 147] width 41 height 24
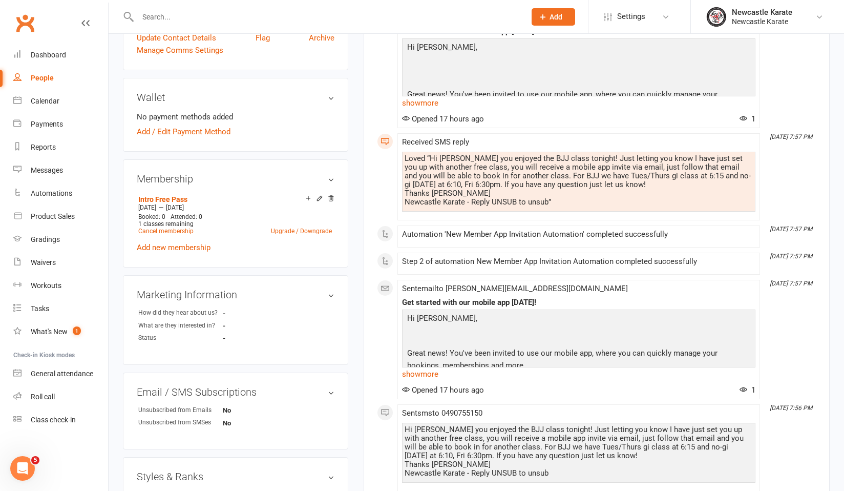
scroll to position [624, 0]
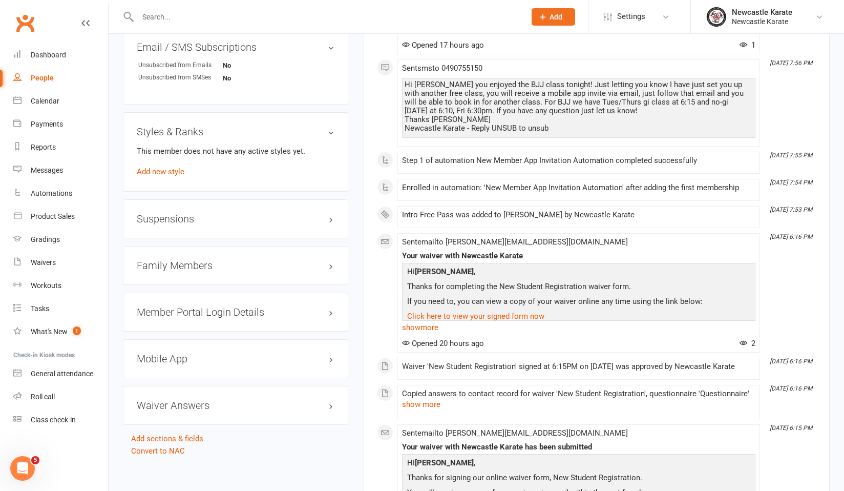
click at [209, 356] on h3 "Mobile App" at bounding box center [236, 358] width 198 height 11
click at [180, 440] on link "Manage Settings" at bounding box center [165, 439] width 57 height 9
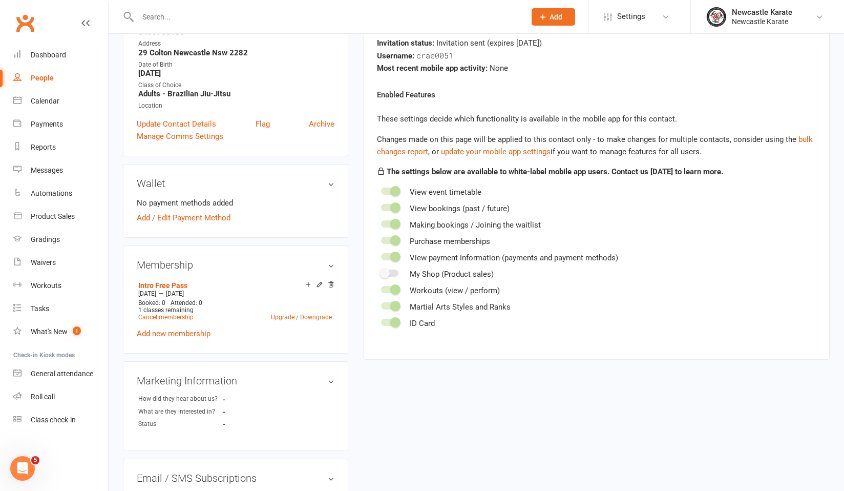
scroll to position [99, 0]
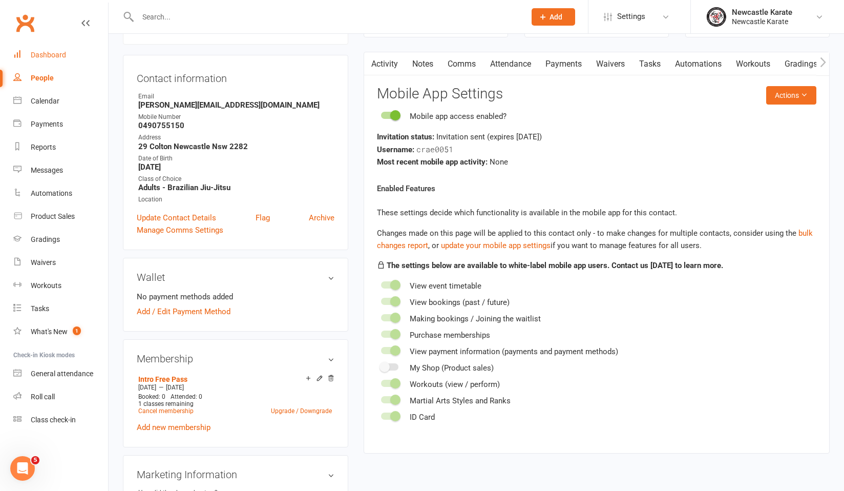
click at [62, 44] on link "Dashboard" at bounding box center [60, 55] width 95 height 23
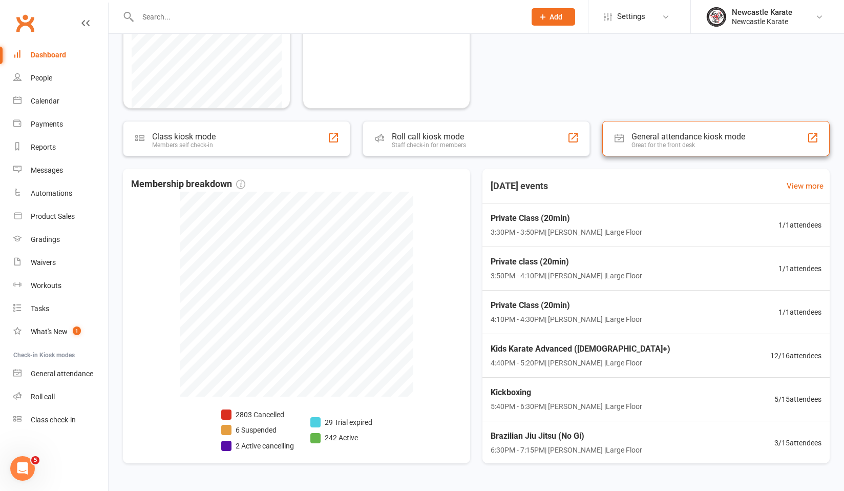
scroll to position [266, 0]
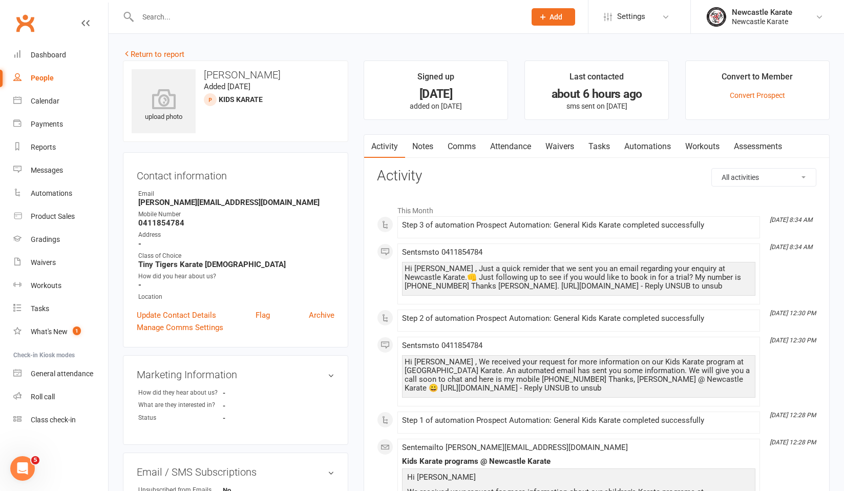
click at [432, 150] on link "Notes" at bounding box center [422, 147] width 35 height 24
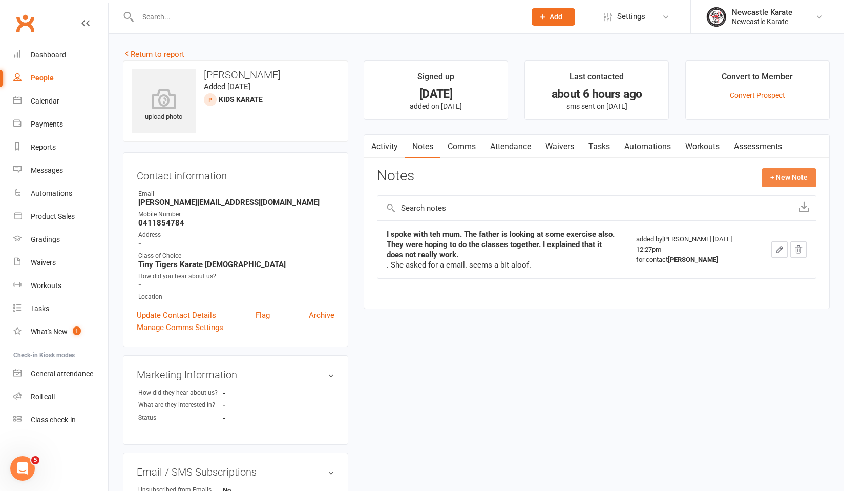
click at [800, 174] on button "+ New Note" at bounding box center [789, 177] width 55 height 18
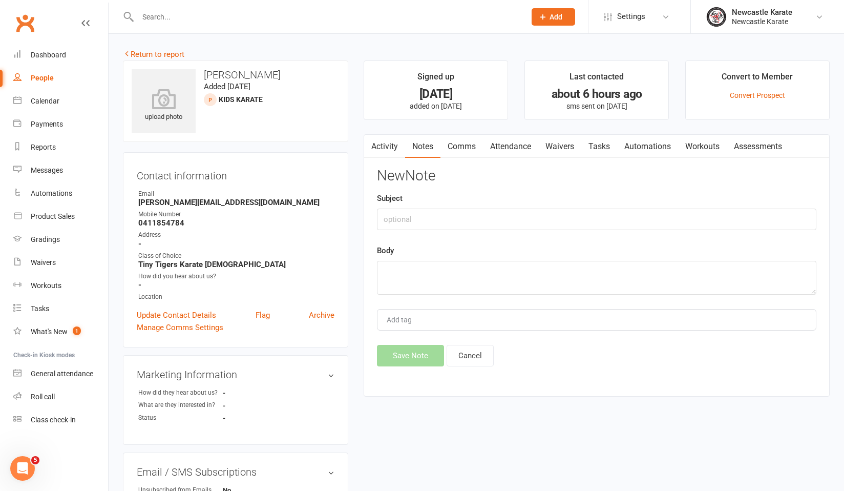
click at [546, 246] on div "Body" at bounding box center [596, 269] width 439 height 50
click at [550, 234] on div "New Note Subject Body Add tag Save Note Cancel" at bounding box center [596, 267] width 439 height 198
click at [558, 213] on input "text" at bounding box center [596, 219] width 439 height 22
type input "Tried to make a follow up call but didn't answer"
type textarea "LVM"
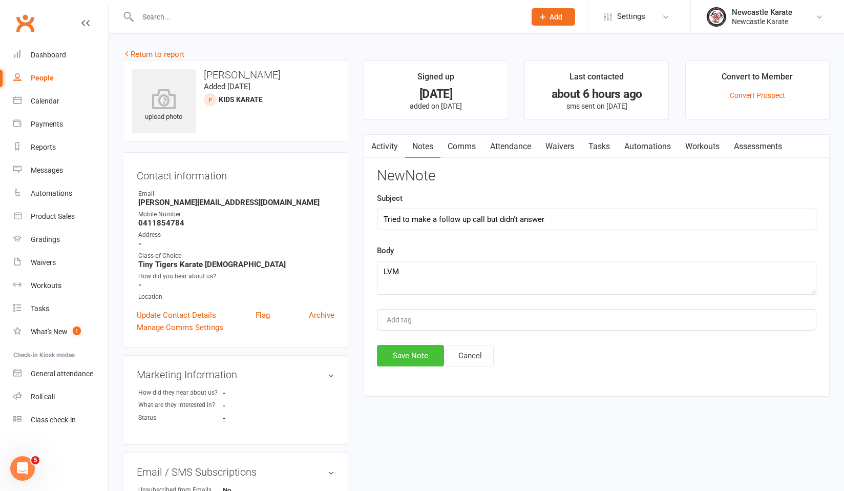
click at [413, 352] on button "Save Note" at bounding box center [410, 356] width 67 height 22
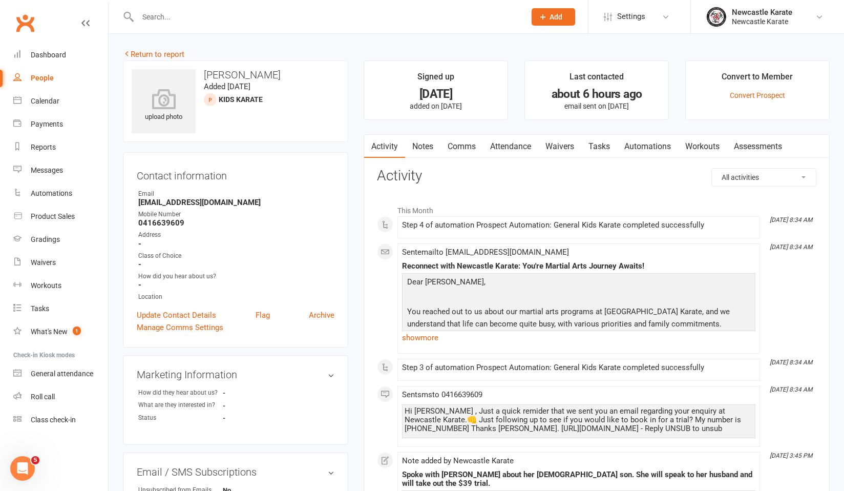
click at [425, 155] on link "Notes" at bounding box center [422, 147] width 35 height 24
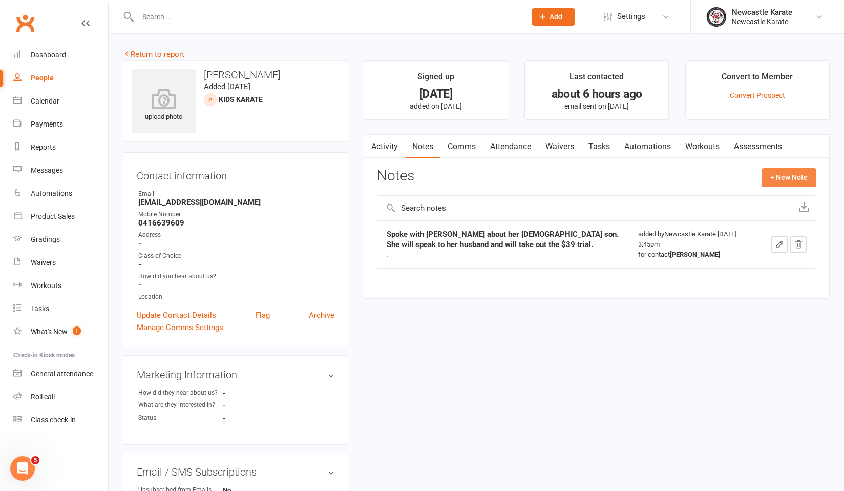
click at [775, 178] on button "+ New Note" at bounding box center [789, 177] width 55 height 18
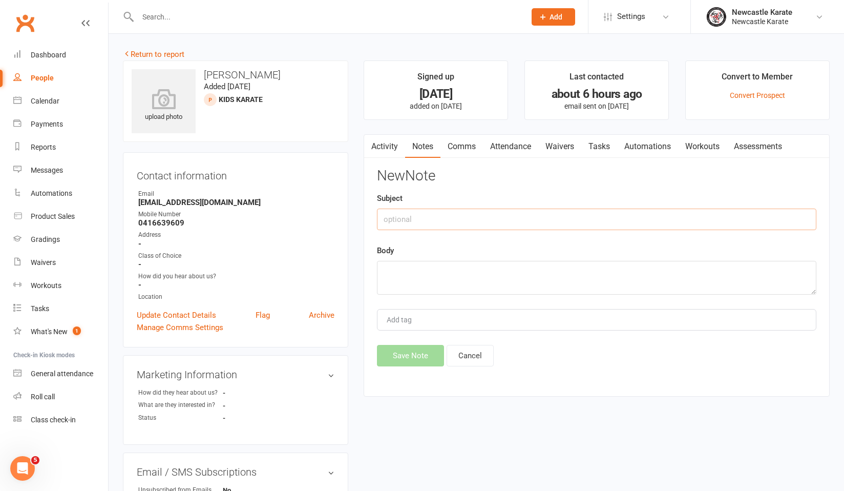
click at [615, 216] on input "text" at bounding box center [596, 219] width 439 height 22
click at [675, 202] on div "Subject Tried to call, I think phone is switched off kept going to leave a voic…" at bounding box center [596, 211] width 439 height 38
click at [674, 210] on input "Tried to call, I think phone is switched off kept going to leave a voice messag…" at bounding box center [596, 219] width 439 height 22
click at [676, 216] on input "Tried to call, I think phone is switched off kept going to leave a voice messag…" at bounding box center [596, 219] width 439 height 22
type input "Tried to call, I think phone is switched off kept going to leave a voice message"
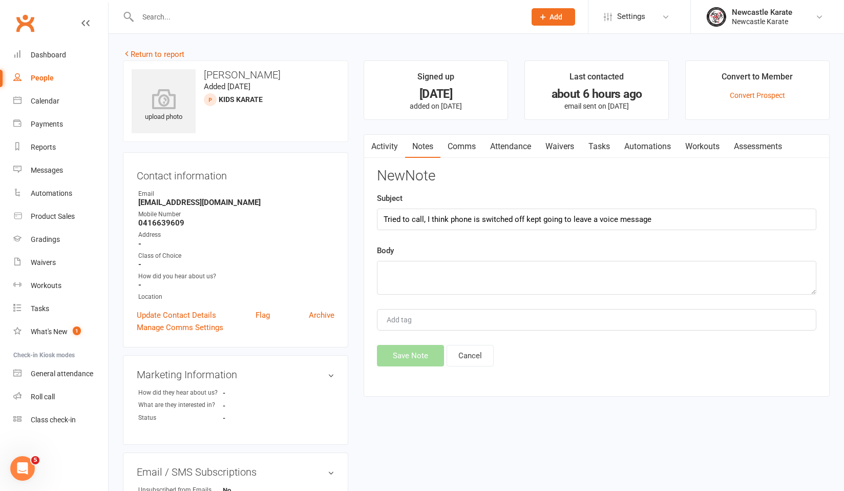
click at [535, 250] on div "Body" at bounding box center [596, 269] width 439 height 50
click at [533, 258] on div "Body" at bounding box center [596, 269] width 439 height 50
click at [511, 271] on textarea at bounding box center [596, 278] width 439 height 34
type textarea "LVM"
click at [395, 357] on button "Save Note" at bounding box center [410, 356] width 67 height 22
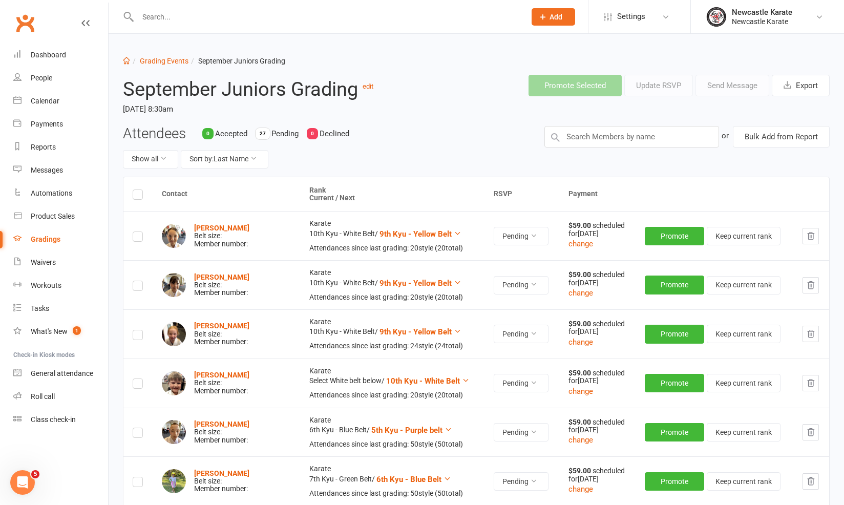
click at [40, 232] on link "Gradings" at bounding box center [60, 239] width 95 height 23
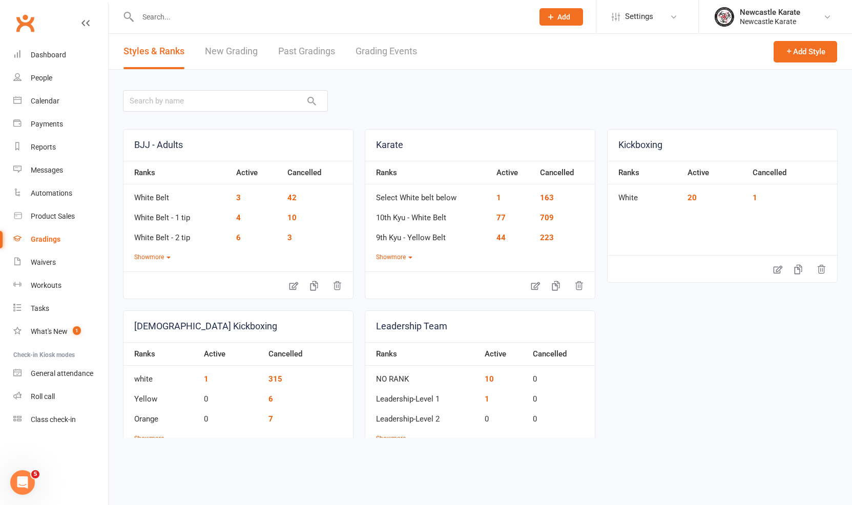
click at [391, 39] on link "Grading Events" at bounding box center [385, 51] width 61 height 35
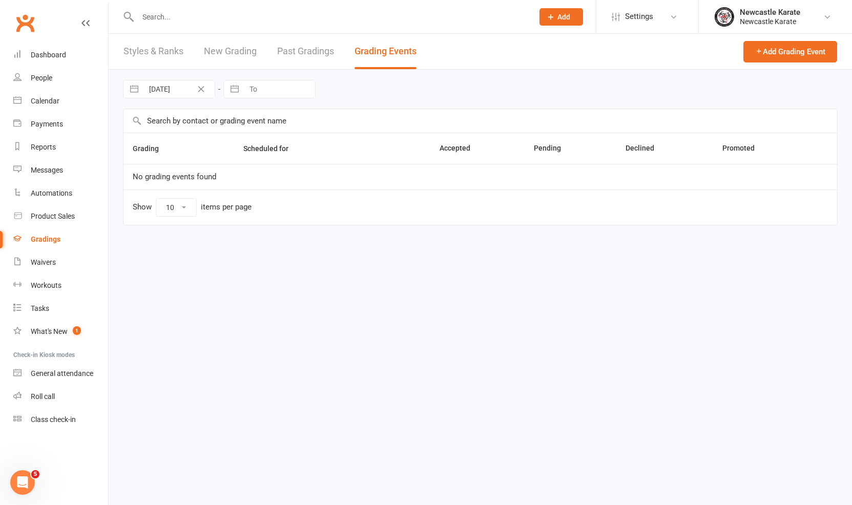
select select "100"
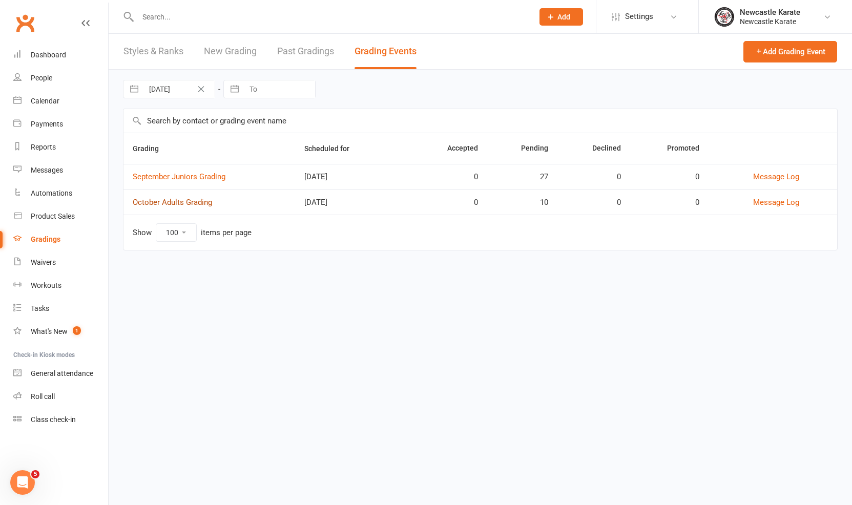
click at [175, 203] on link "October Adults Grading" at bounding box center [172, 202] width 79 height 9
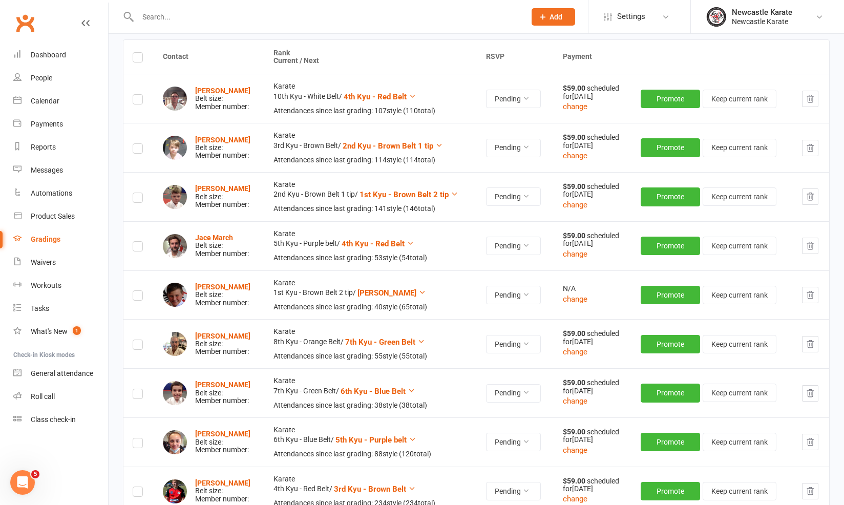
scroll to position [67, 0]
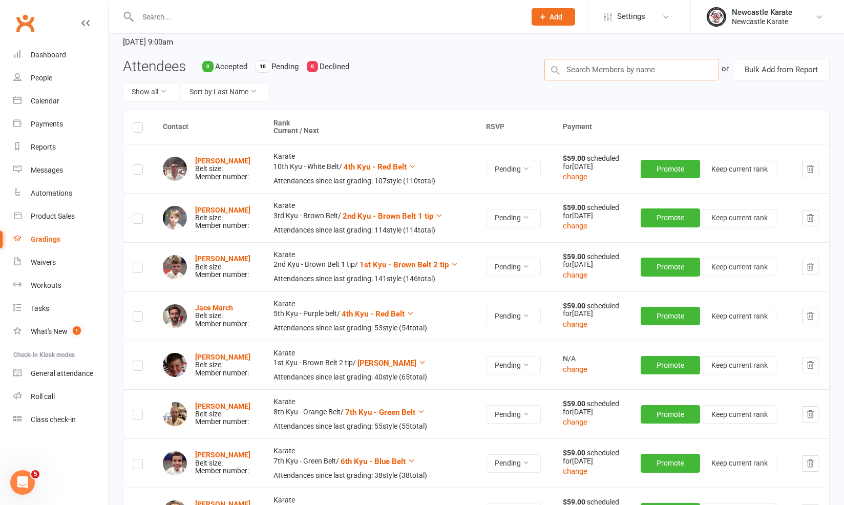
click at [584, 68] on input "text" at bounding box center [631, 70] width 175 height 22
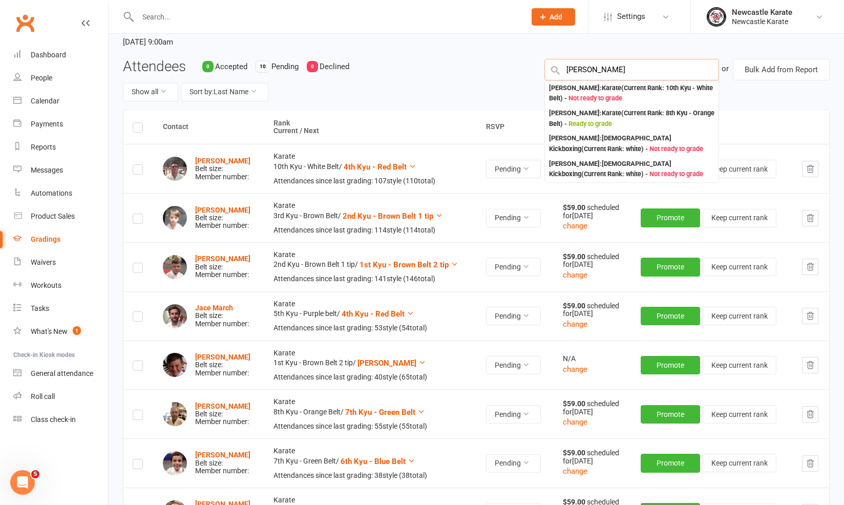
type input "Gabriel"
drag, startPoint x: 603, startPoint y: 76, endPoint x: 599, endPoint y: 116, distance: 39.6
click at [599, 116] on div "Gabrielle White : Karate (Current Rank: 8th Kyu - Orange Belt ) - Ready to grade" at bounding box center [632, 118] width 166 height 21
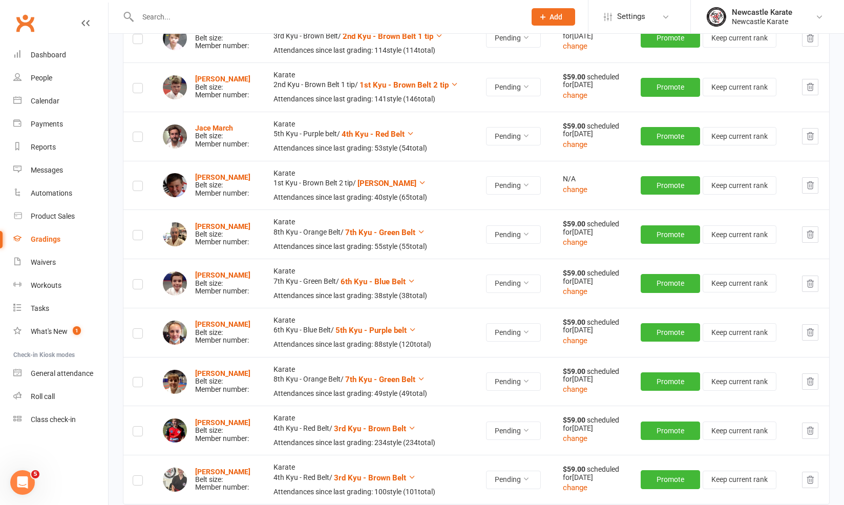
scroll to position [0, 0]
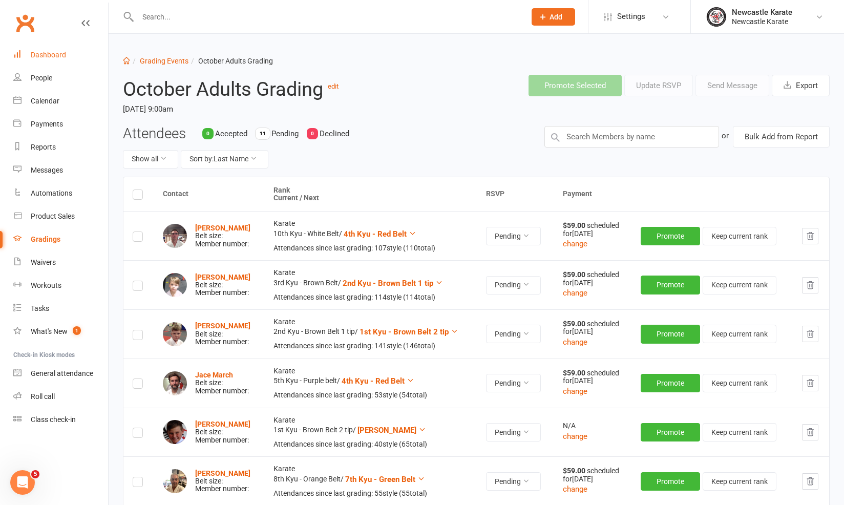
click at [64, 51] on div "Dashboard" at bounding box center [48, 55] width 35 height 8
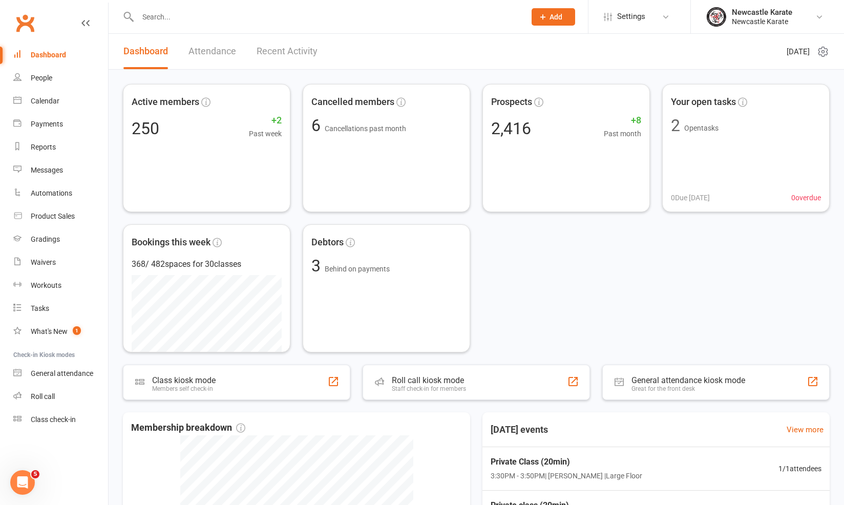
click at [289, 55] on link "Recent Activity" at bounding box center [287, 51] width 61 height 35
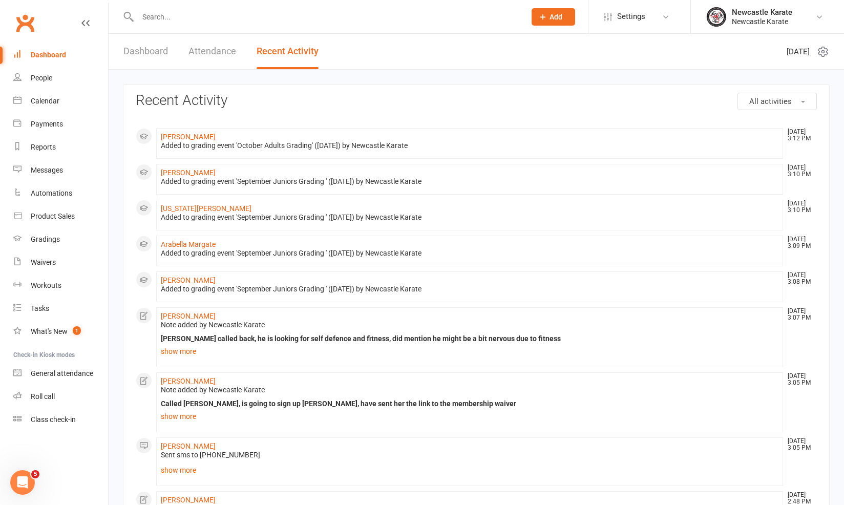
click at [170, 18] on input "text" at bounding box center [327, 17] width 384 height 14
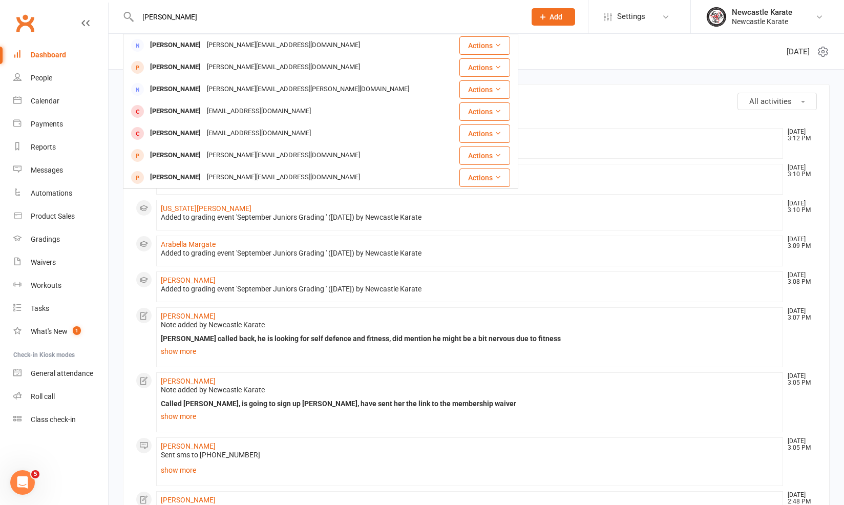
type input "[PERSON_NAME]"
drag, startPoint x: 170, startPoint y: 18, endPoint x: 197, endPoint y: 97, distance: 83.9
click at [197, 97] on div "[PERSON_NAME] [PERSON_NAME][EMAIL_ADDRESS][PERSON_NAME][DOMAIN_NAME]" at bounding box center [287, 89] width 327 height 21
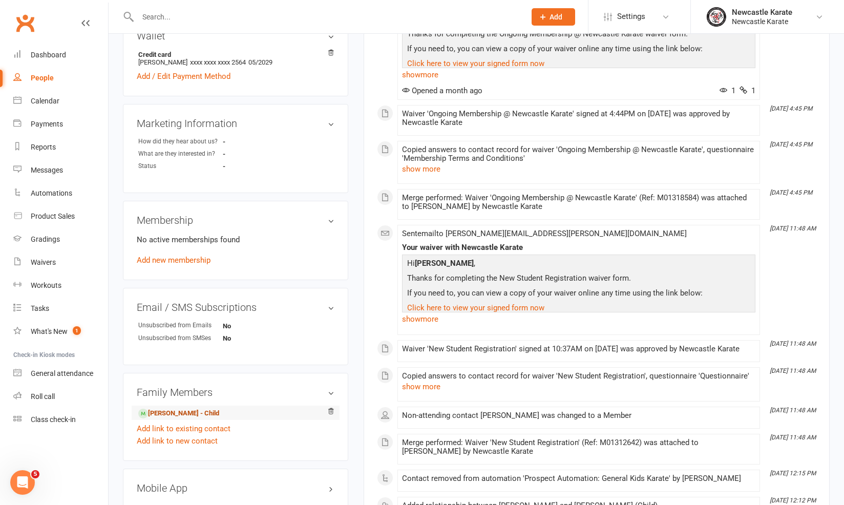
scroll to position [315, 0]
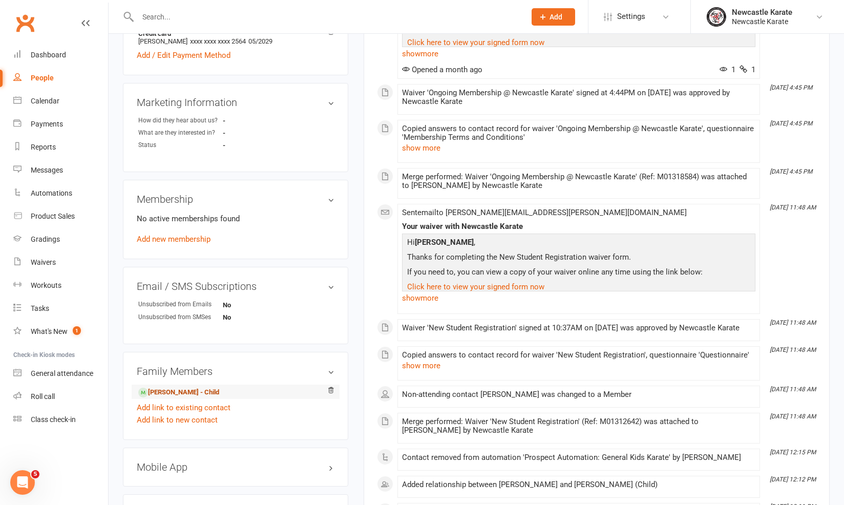
click at [177, 387] on link "[PERSON_NAME] - Child" at bounding box center [178, 392] width 81 height 11
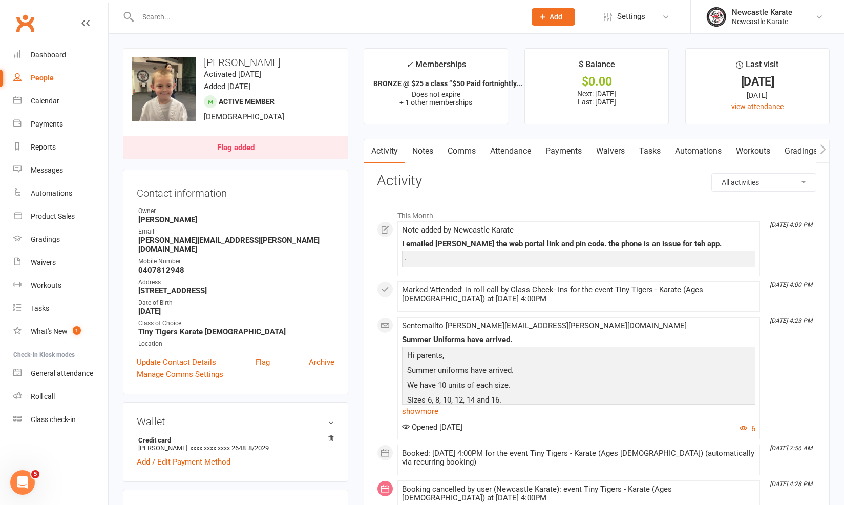
click at [401, 147] on link "Activity" at bounding box center [384, 151] width 41 height 24
click at [418, 145] on link "Notes" at bounding box center [422, 151] width 35 height 24
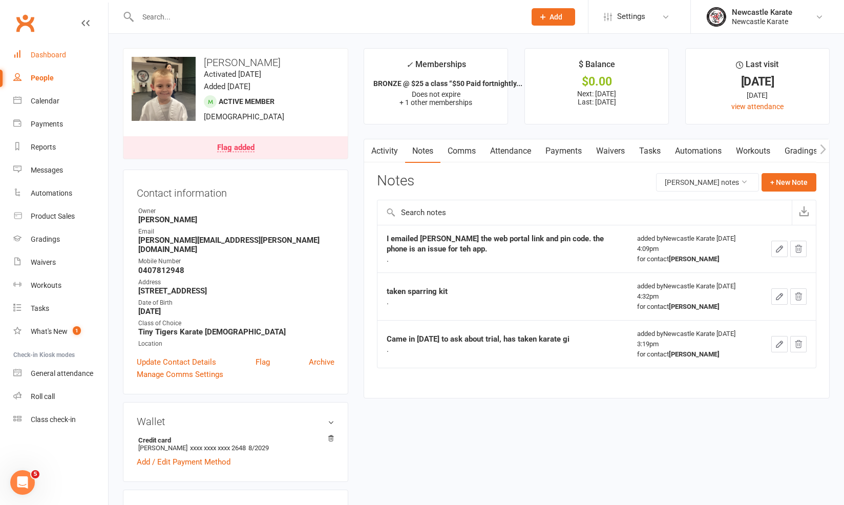
click at [56, 59] on link "Dashboard" at bounding box center [60, 55] width 95 height 23
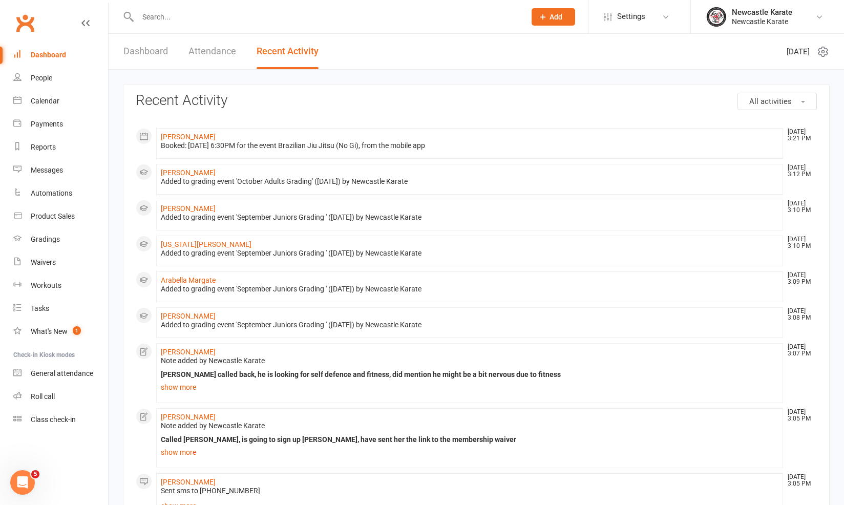
click at [143, 41] on link "Dashboard" at bounding box center [145, 51] width 45 height 35
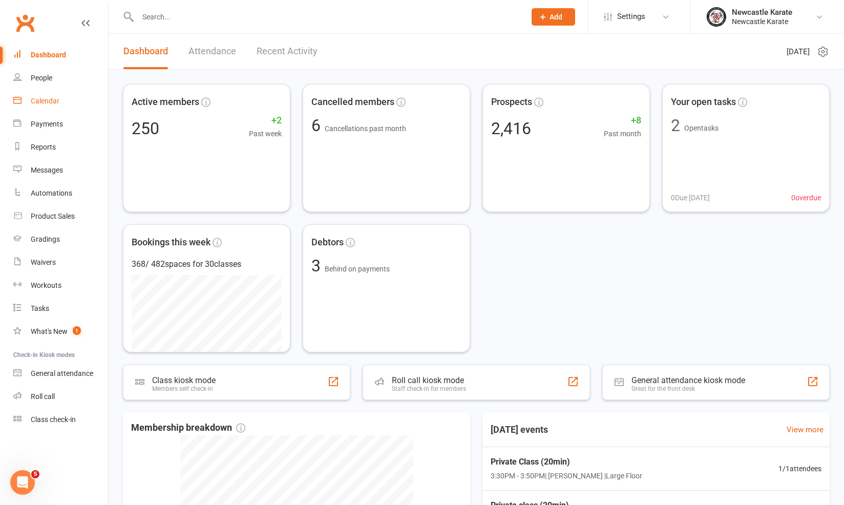
click at [57, 101] on div "Calendar" at bounding box center [45, 101] width 29 height 8
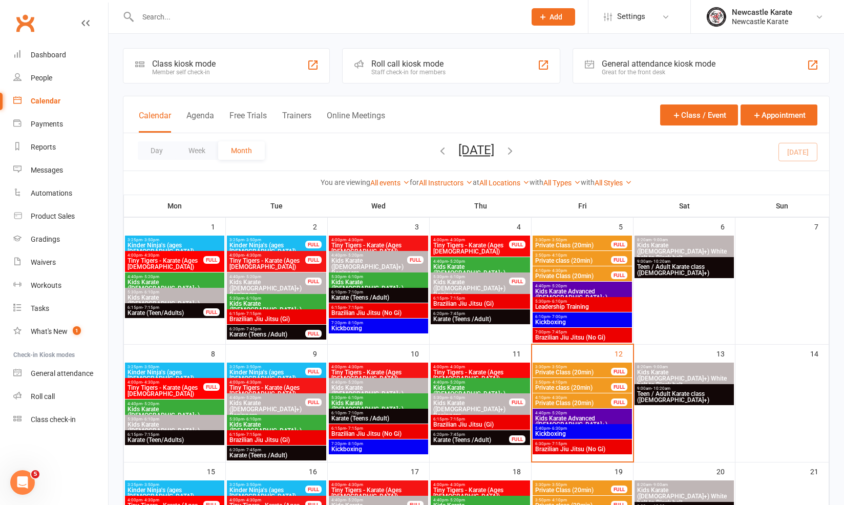
scroll to position [69, 0]
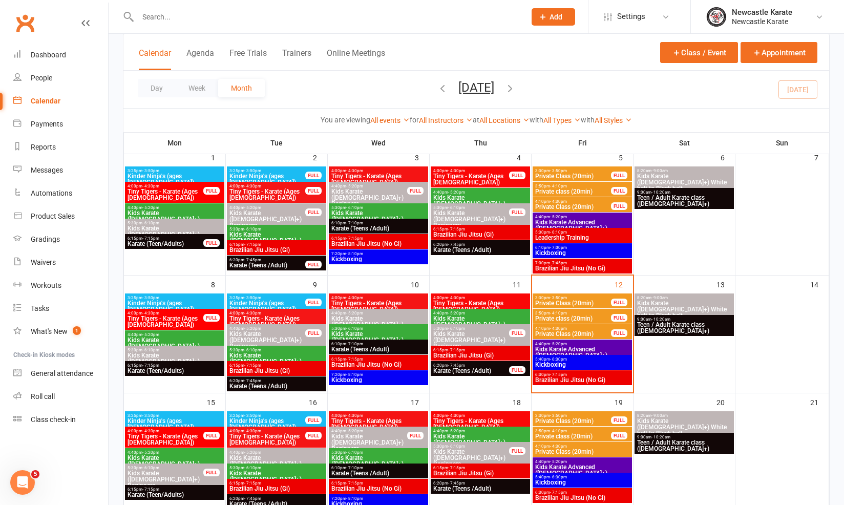
click at [598, 377] on span "Brazilian Jiu Jitsu (No Gi)" at bounding box center [582, 380] width 95 height 6
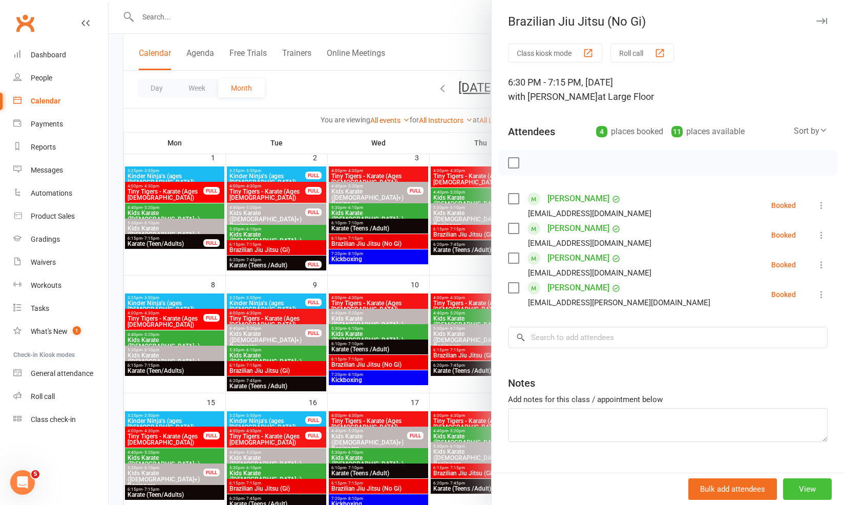
click at [783, 485] on button "View" at bounding box center [807, 489] width 49 height 22
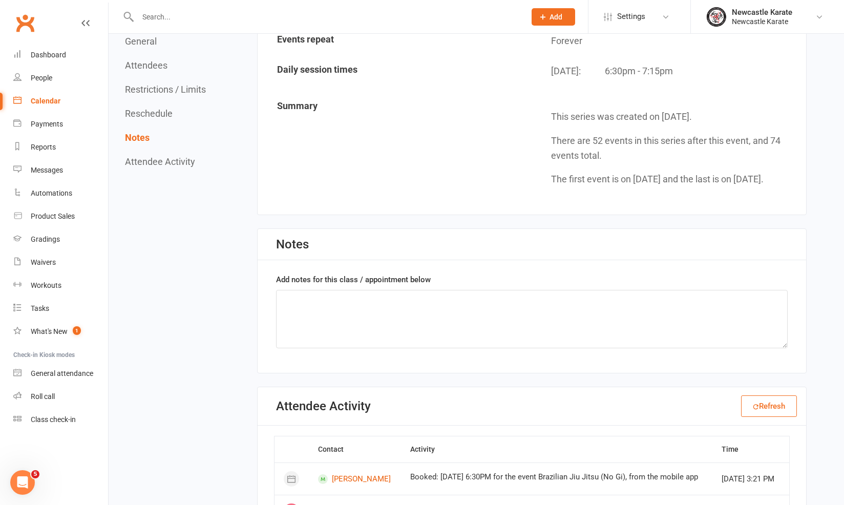
scroll to position [1477, 0]
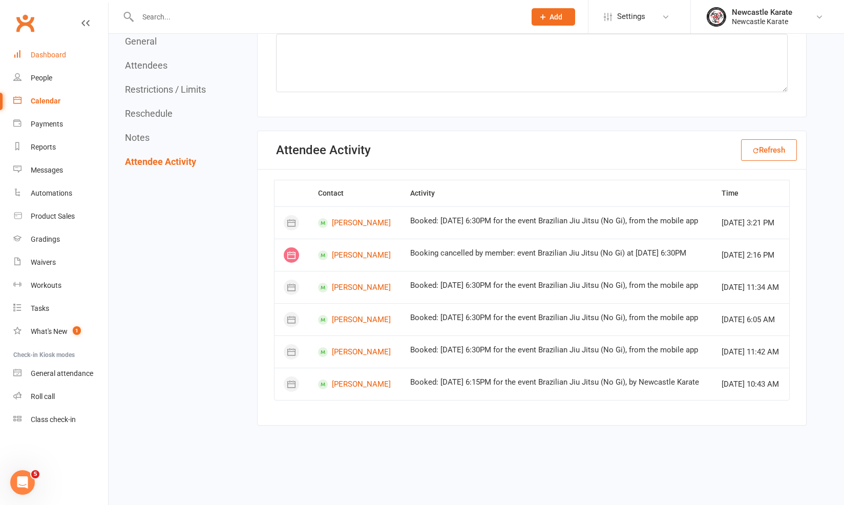
click at [43, 59] on link "Dashboard" at bounding box center [60, 55] width 95 height 23
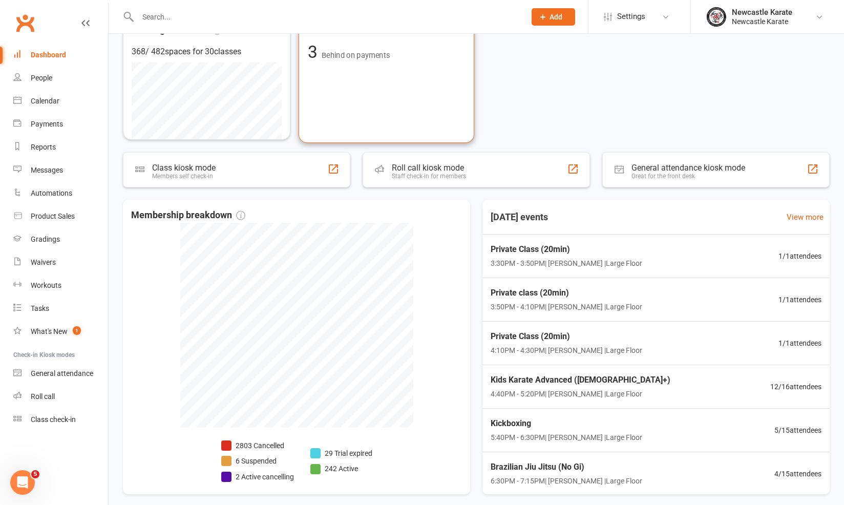
scroll to position [251, 0]
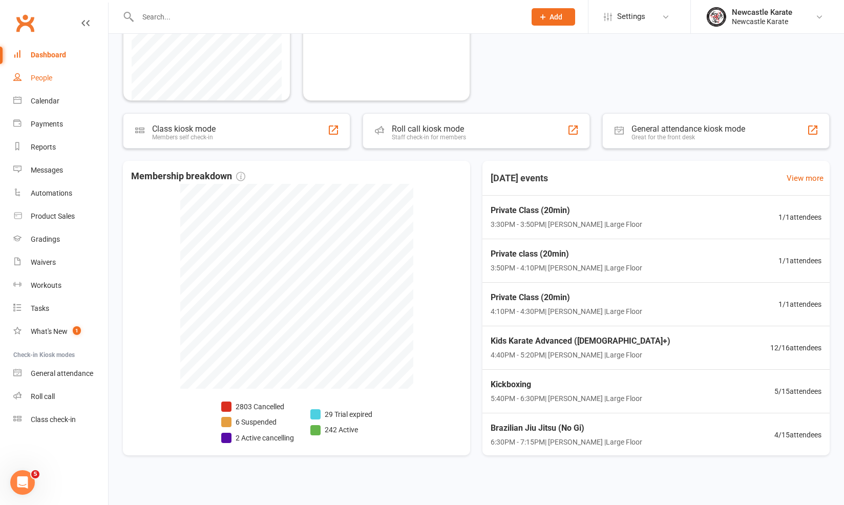
click at [29, 68] on link "People" at bounding box center [60, 78] width 95 height 23
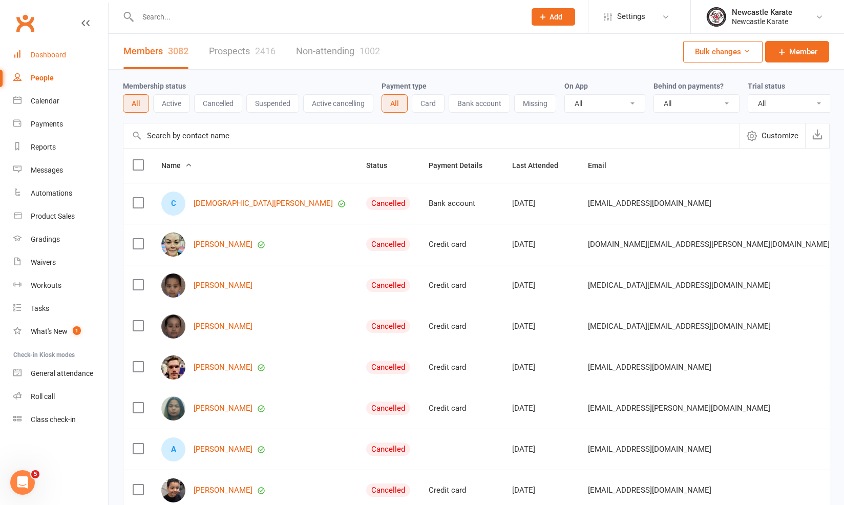
click at [50, 54] on div "Dashboard" at bounding box center [48, 55] width 35 height 8
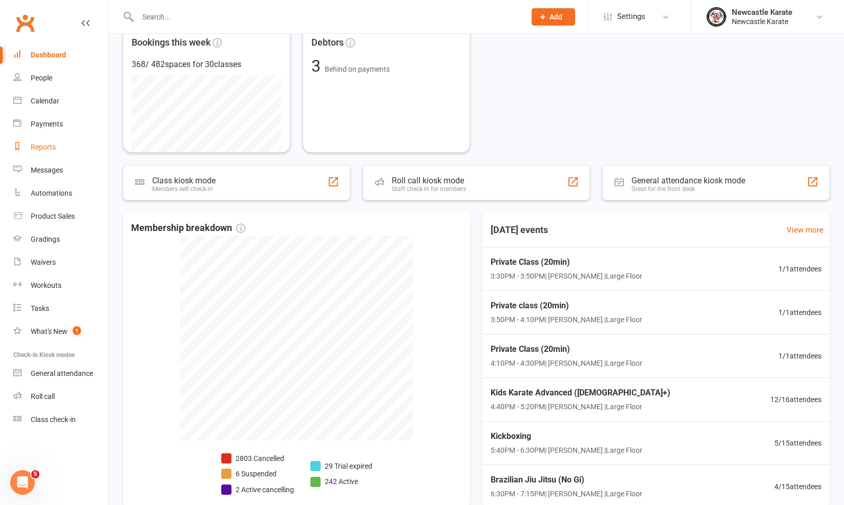
scroll to position [251, 0]
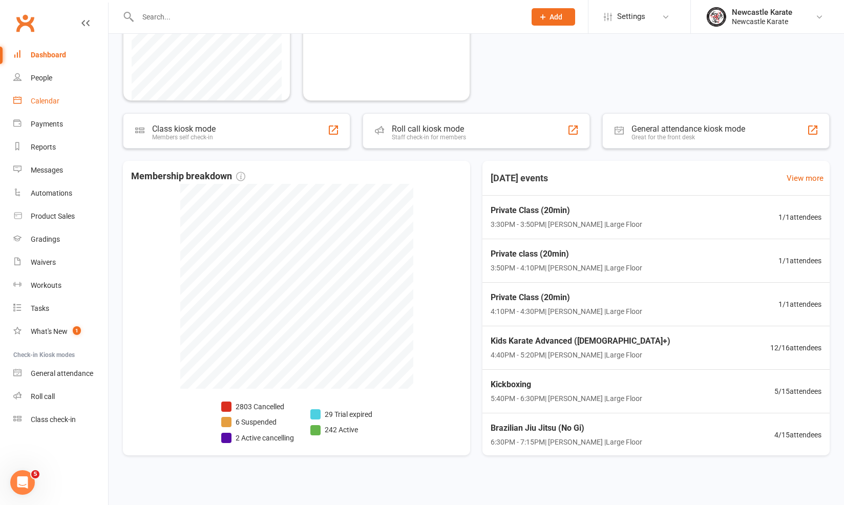
click at [40, 102] on div "Calendar" at bounding box center [45, 101] width 29 height 8
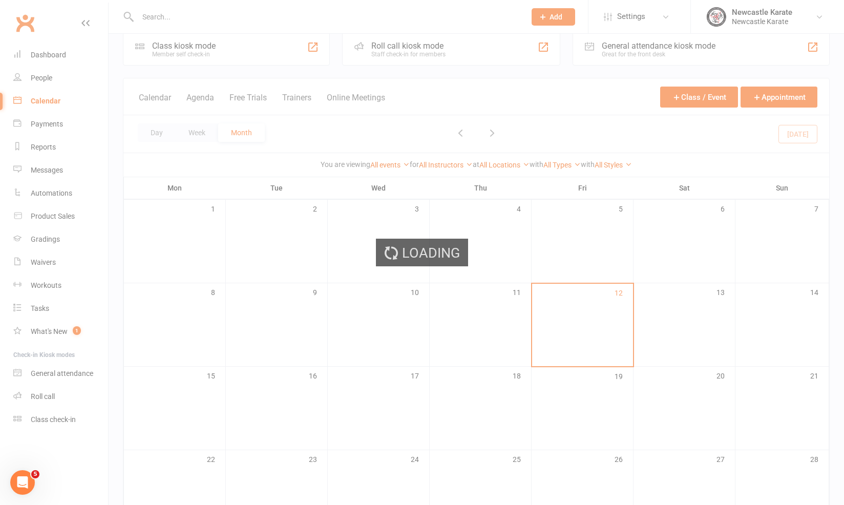
scroll to position [144, 0]
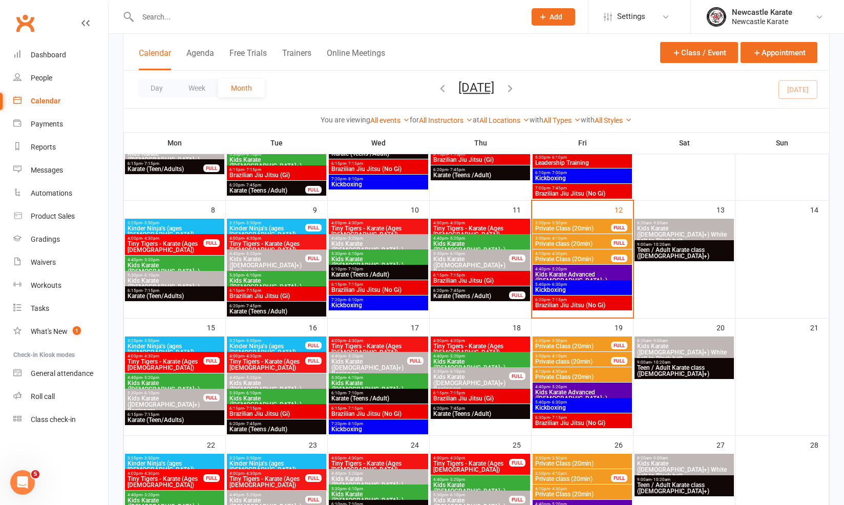
click at [667, 240] on div "9:00am - 10:20am Teen / Adult Karate class ([DEMOGRAPHIC_DATA]+)" at bounding box center [683, 250] width 99 height 21
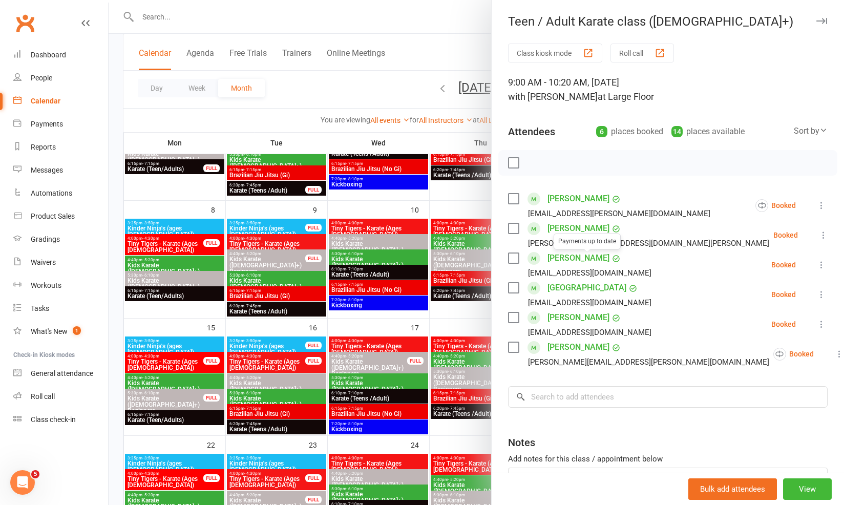
click at [392, 243] on div at bounding box center [476, 252] width 735 height 505
